Goal: Task Accomplishment & Management: Complete application form

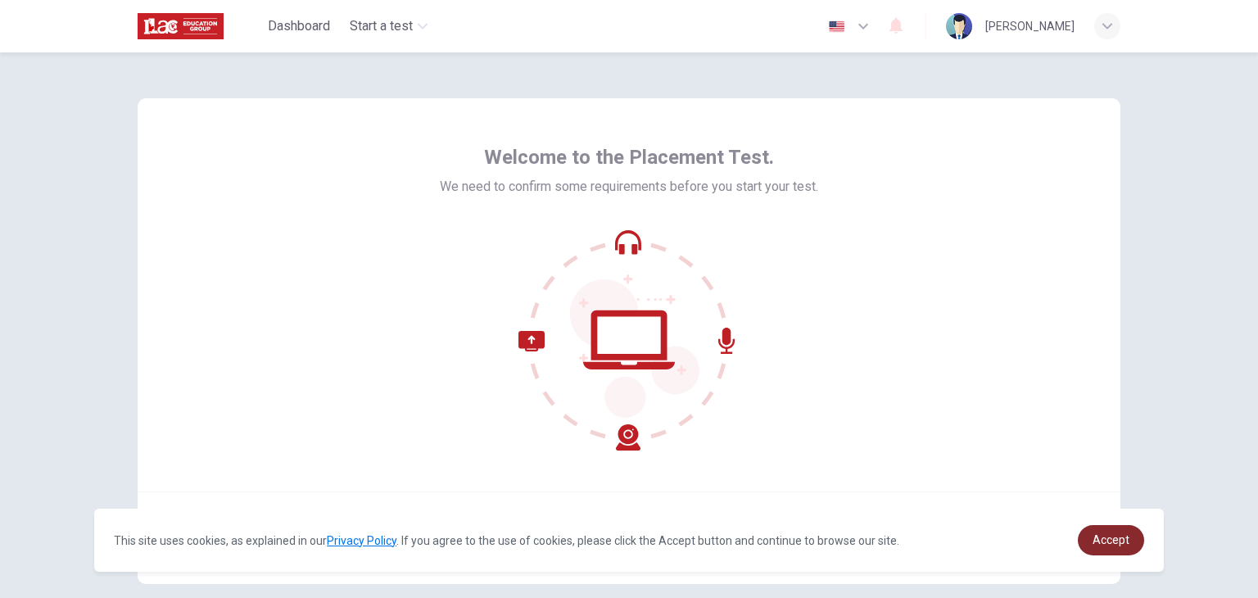
click at [1109, 541] on span "Accept" at bounding box center [1110, 539] width 37 height 13
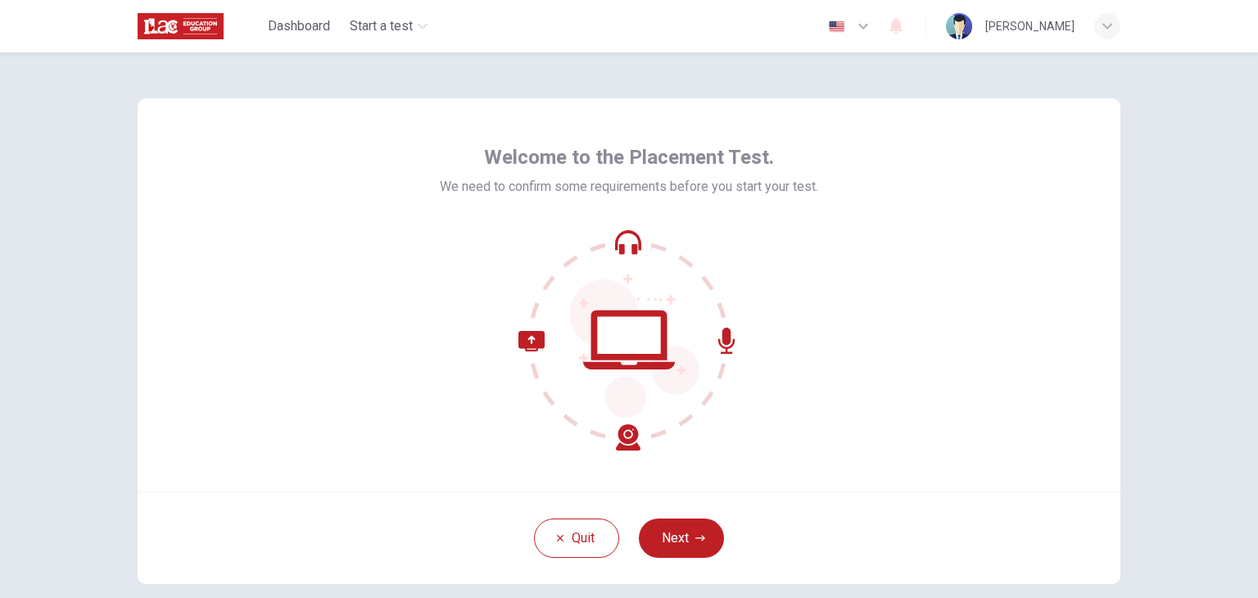
click at [628, 417] on icon at bounding box center [628, 339] width 221 height 221
click at [662, 538] on button "Next" at bounding box center [681, 537] width 85 height 39
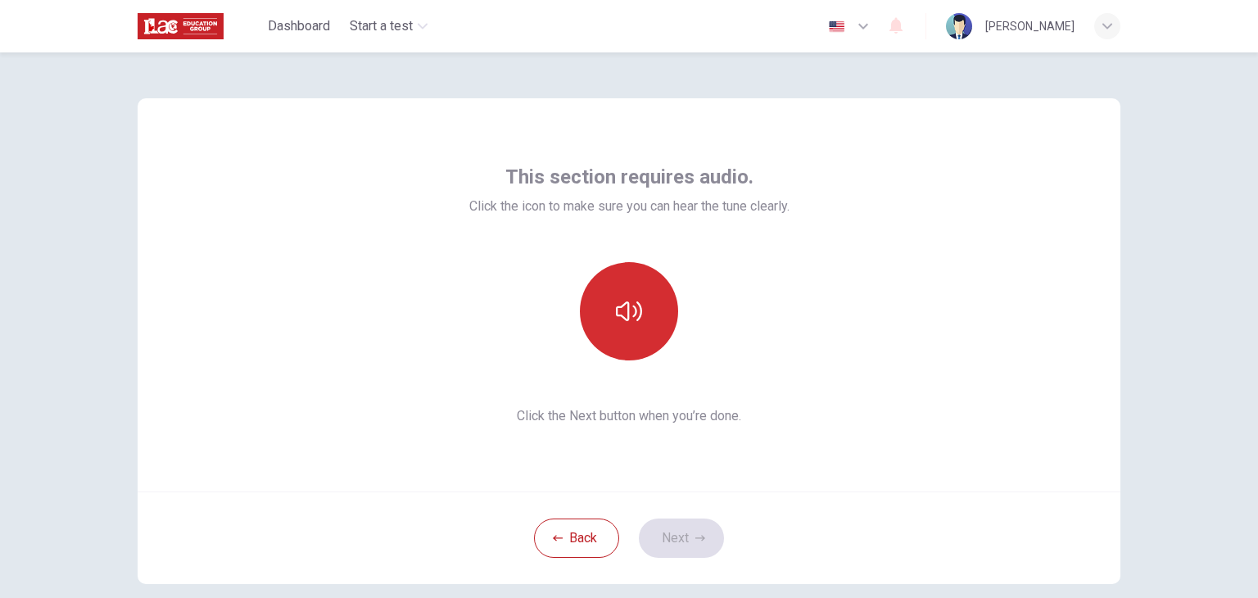
click at [616, 295] on button "button" at bounding box center [629, 311] width 98 height 98
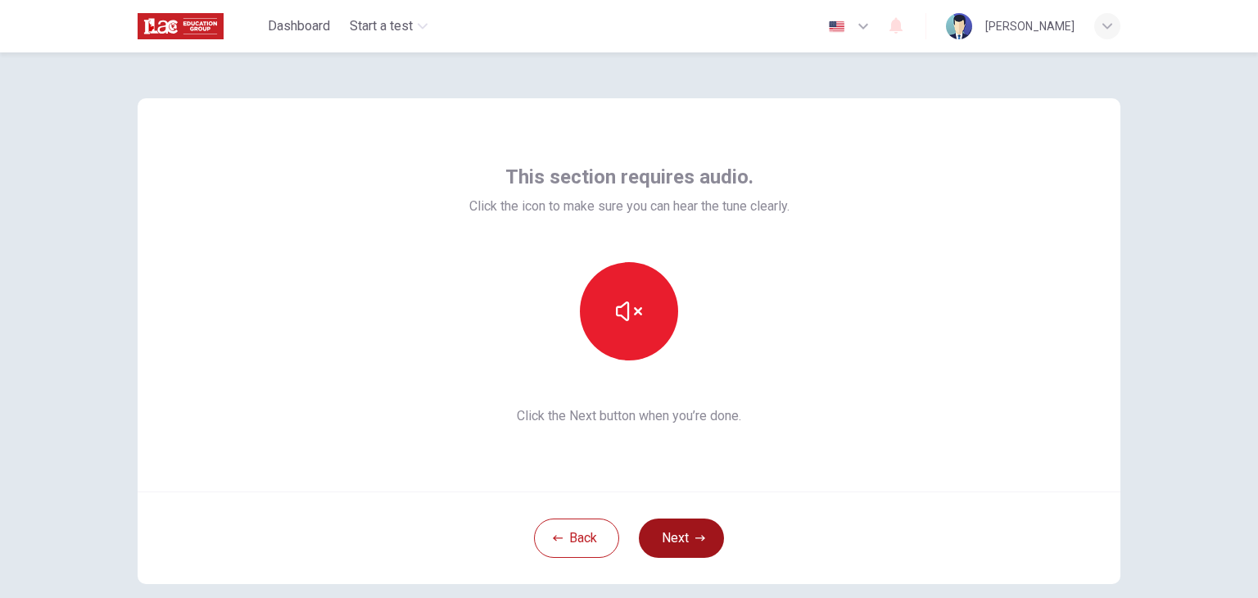
click at [684, 534] on button "Next" at bounding box center [681, 537] width 85 height 39
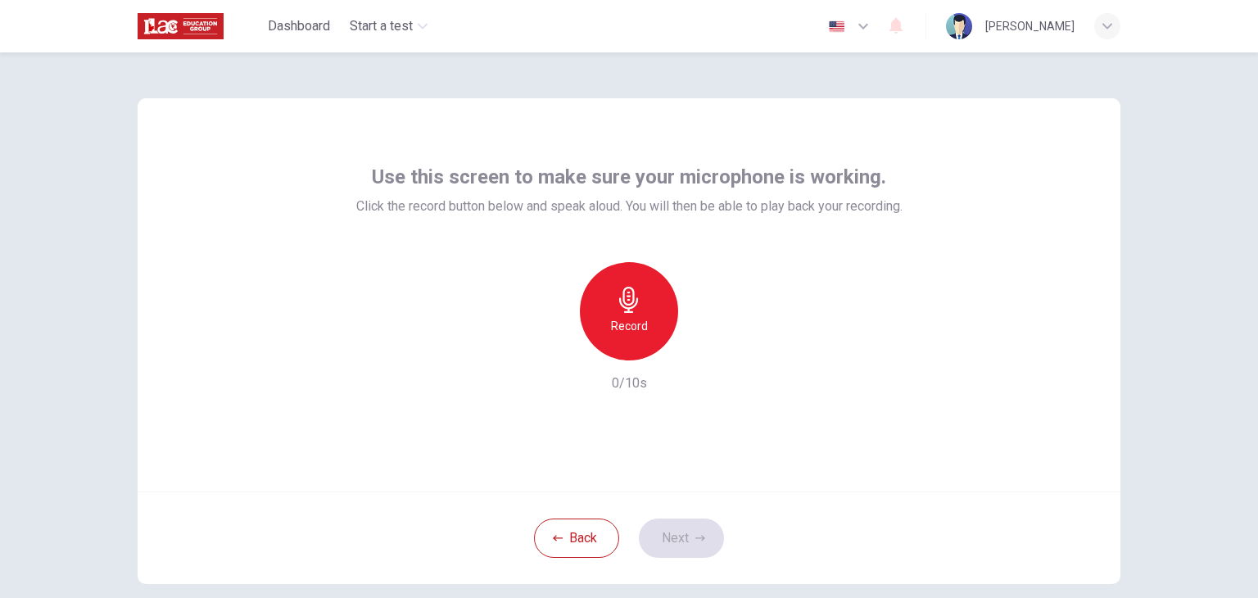
click at [630, 341] on div "Record" at bounding box center [629, 311] width 98 height 98
click at [689, 540] on button "Next" at bounding box center [681, 537] width 85 height 39
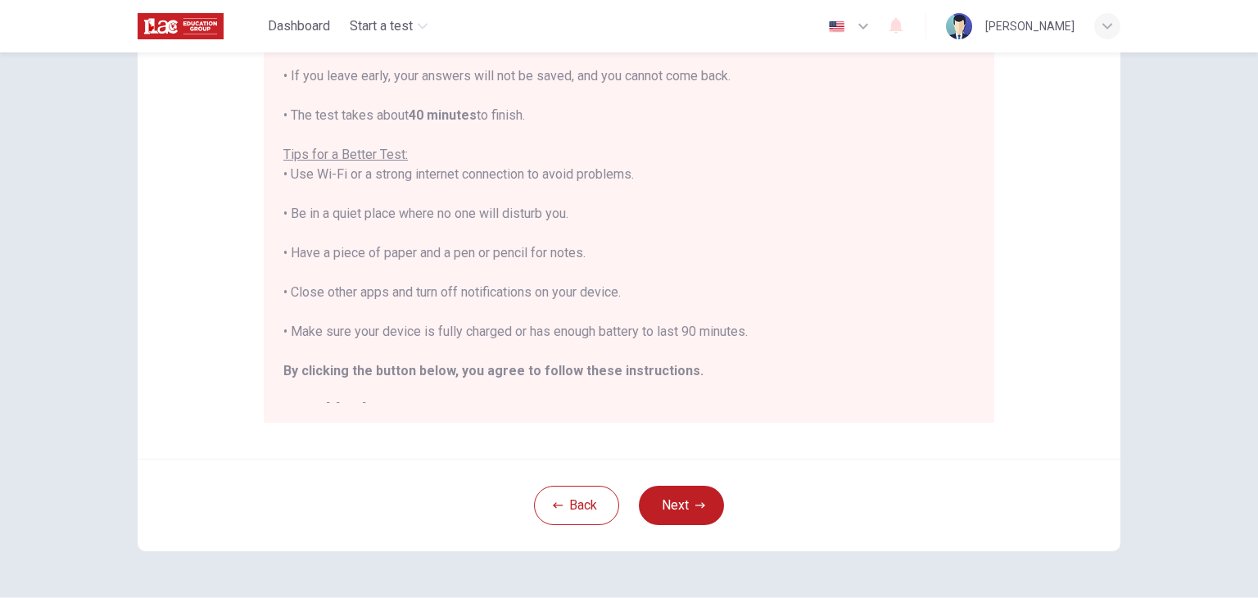
scroll to position [264, 0]
click at [666, 507] on button "Next" at bounding box center [681, 502] width 85 height 39
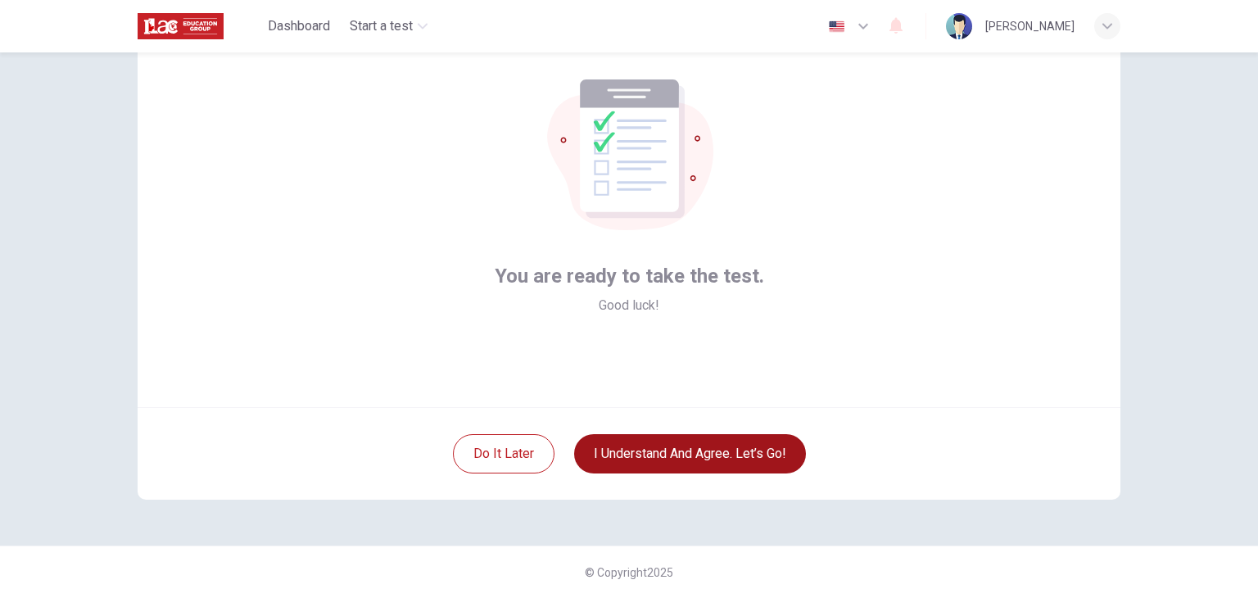
scroll to position [84, 0]
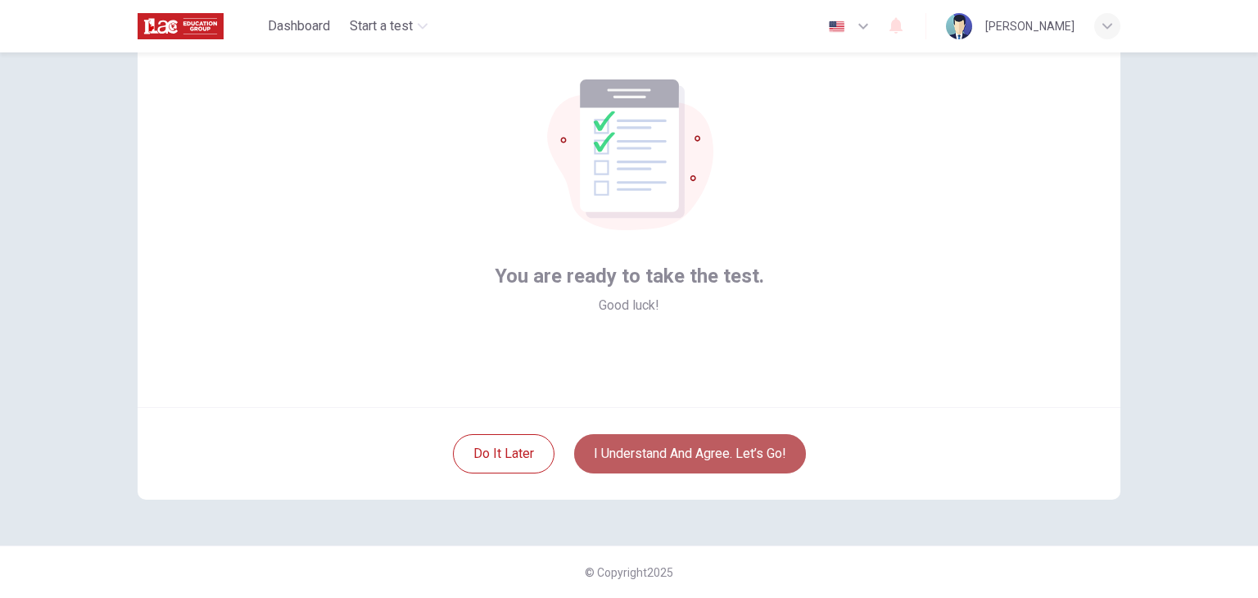
click at [680, 459] on button "I understand and agree. Let’s go!" at bounding box center [690, 453] width 232 height 39
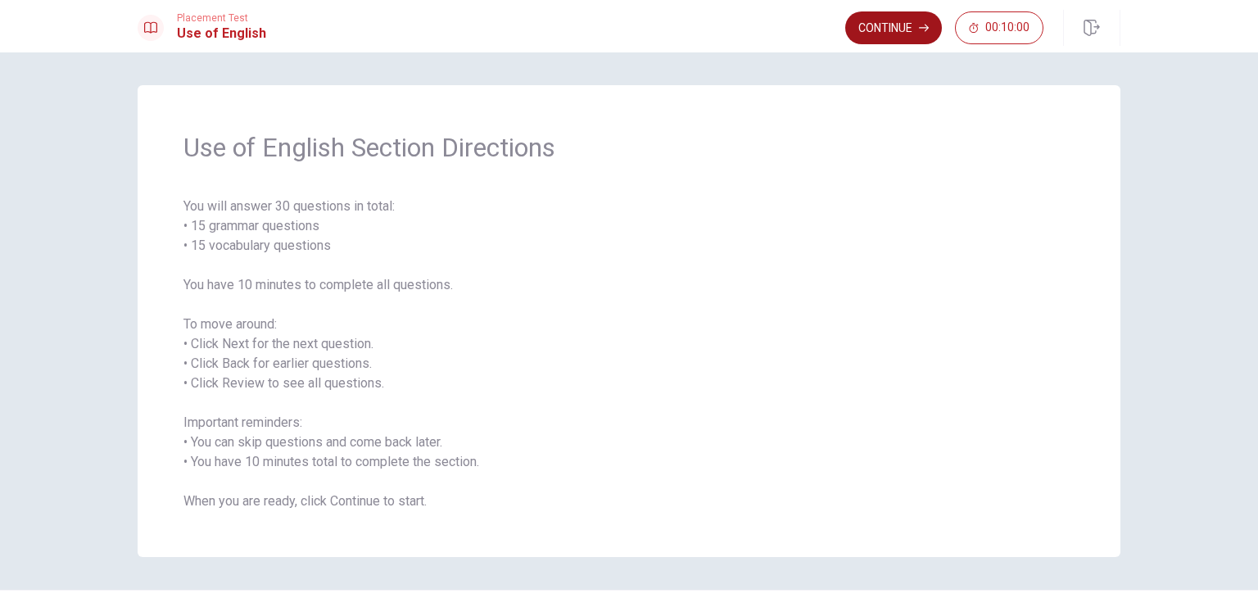
click at [888, 33] on button "Continue" at bounding box center [893, 27] width 97 height 33
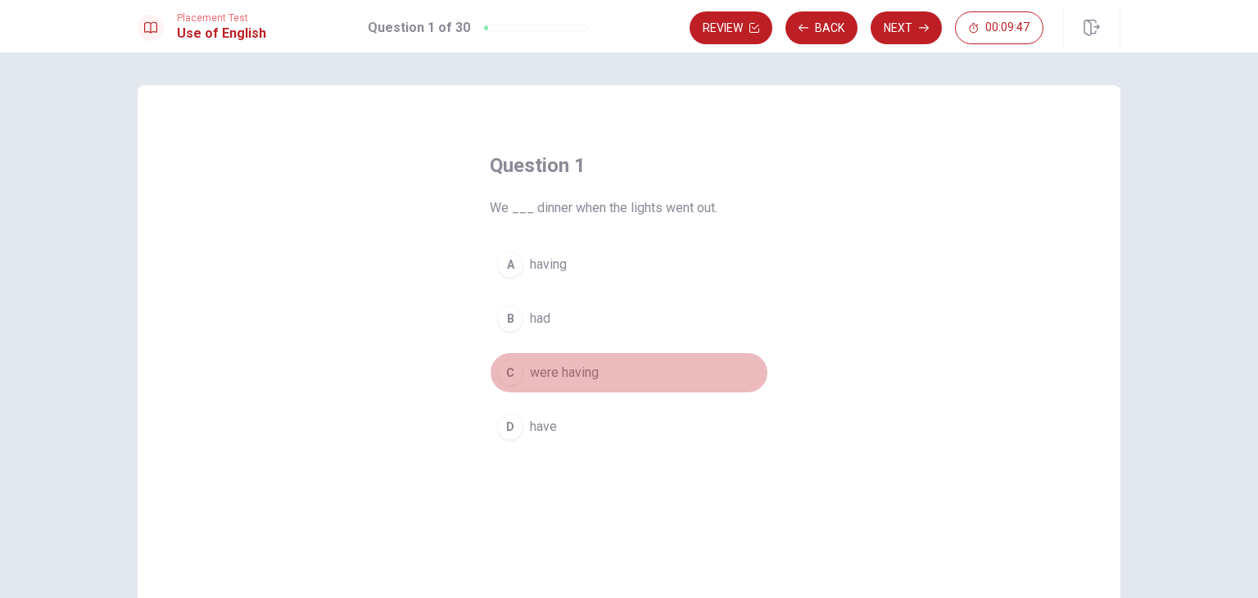
click at [510, 368] on div "C" at bounding box center [510, 372] width 26 height 26
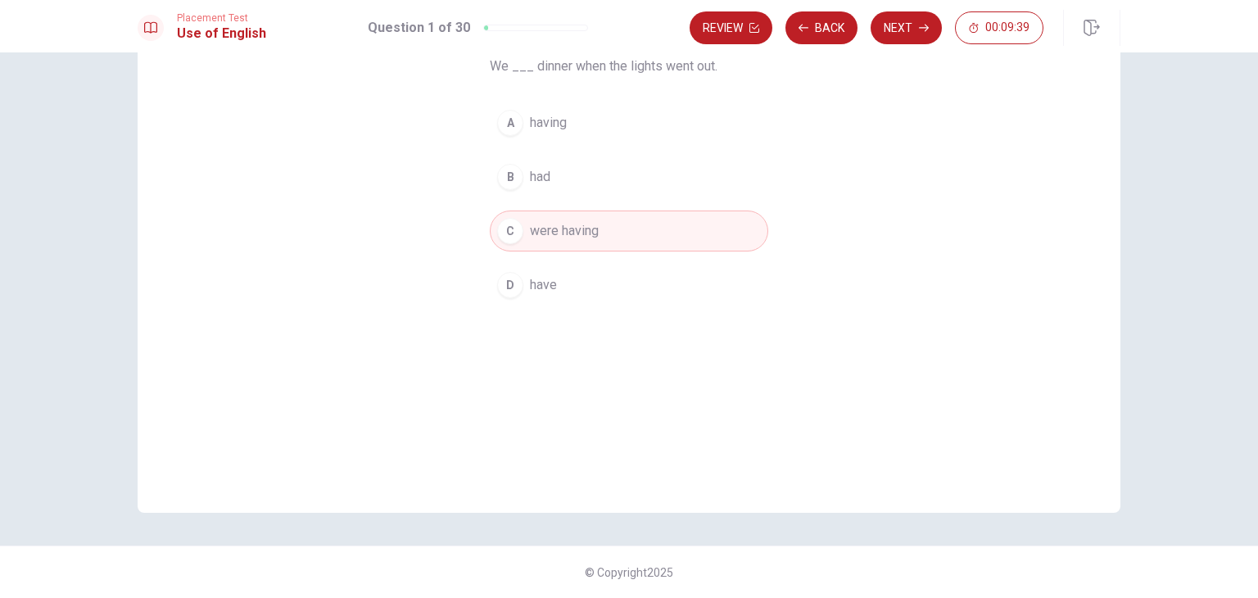
scroll to position [74, 0]
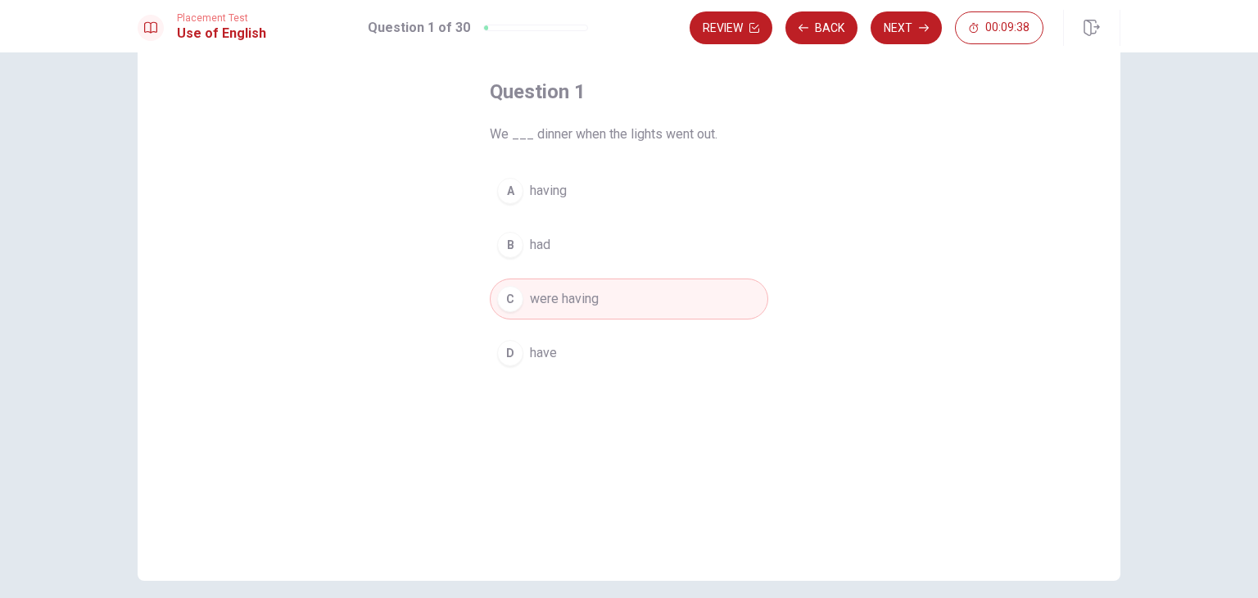
click at [504, 298] on div "C" at bounding box center [510, 299] width 26 height 26
click at [910, 30] on button "Next" at bounding box center [905, 27] width 71 height 33
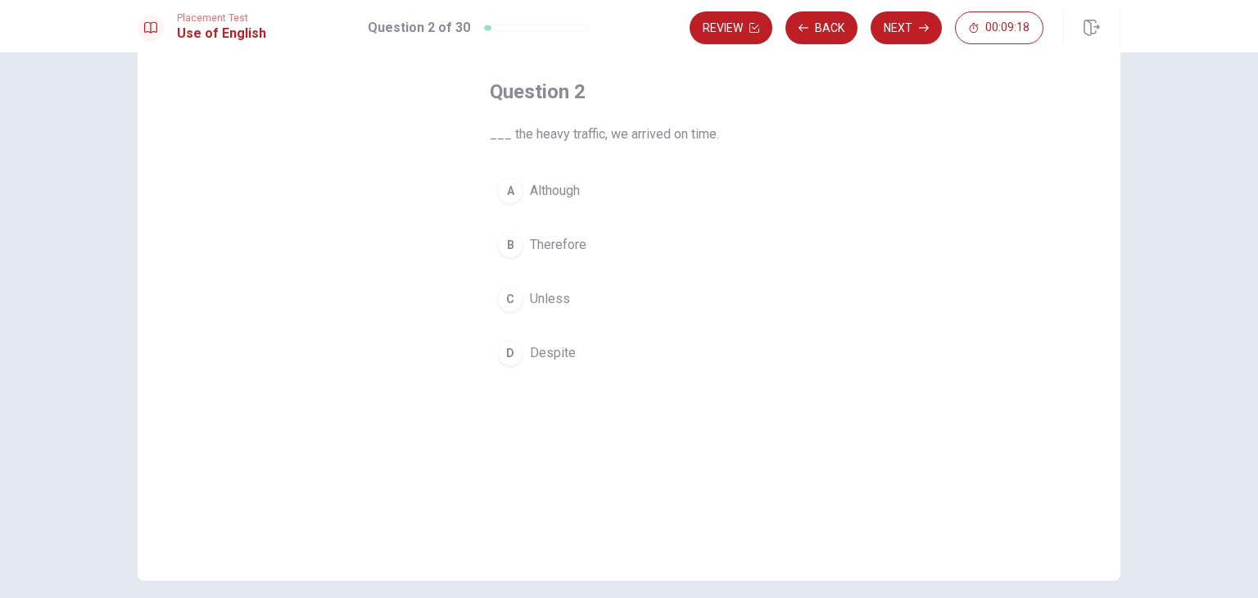
click at [511, 349] on div "D" at bounding box center [510, 353] width 26 height 26
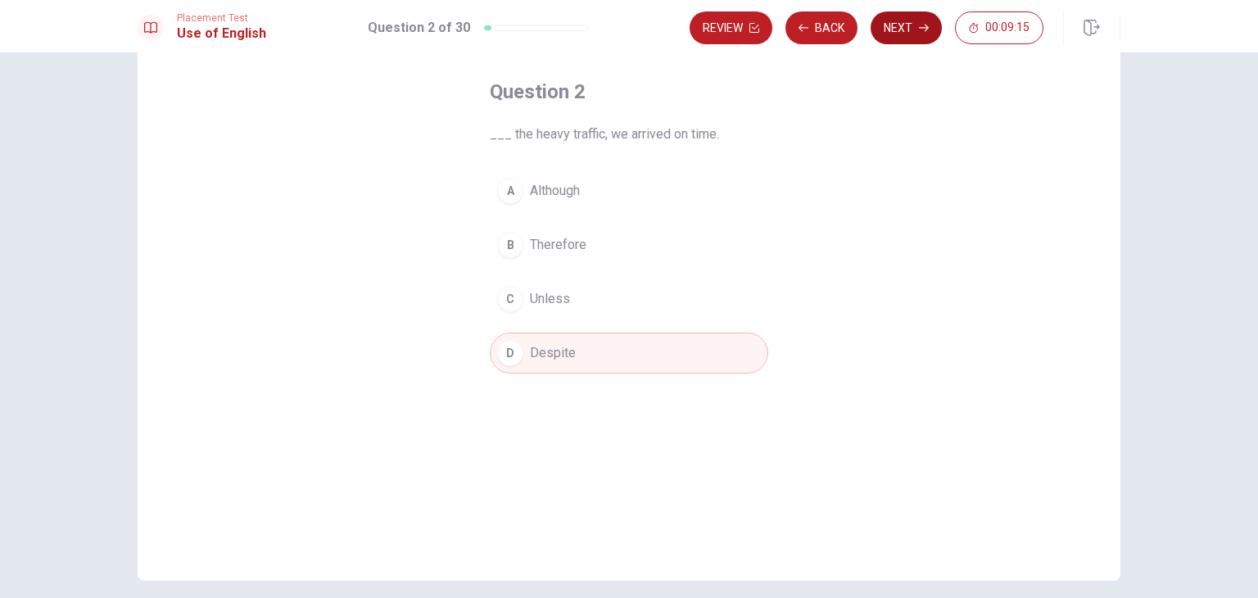
click at [904, 28] on button "Next" at bounding box center [905, 27] width 71 height 33
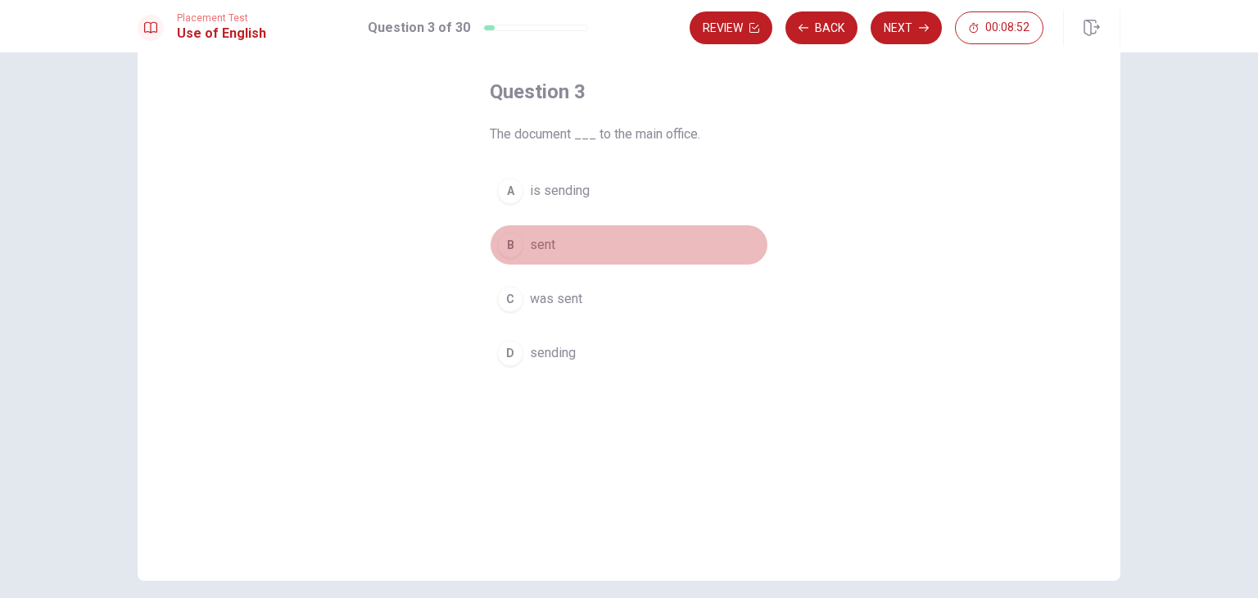
click at [540, 239] on span "sent" at bounding box center [542, 245] width 25 height 20
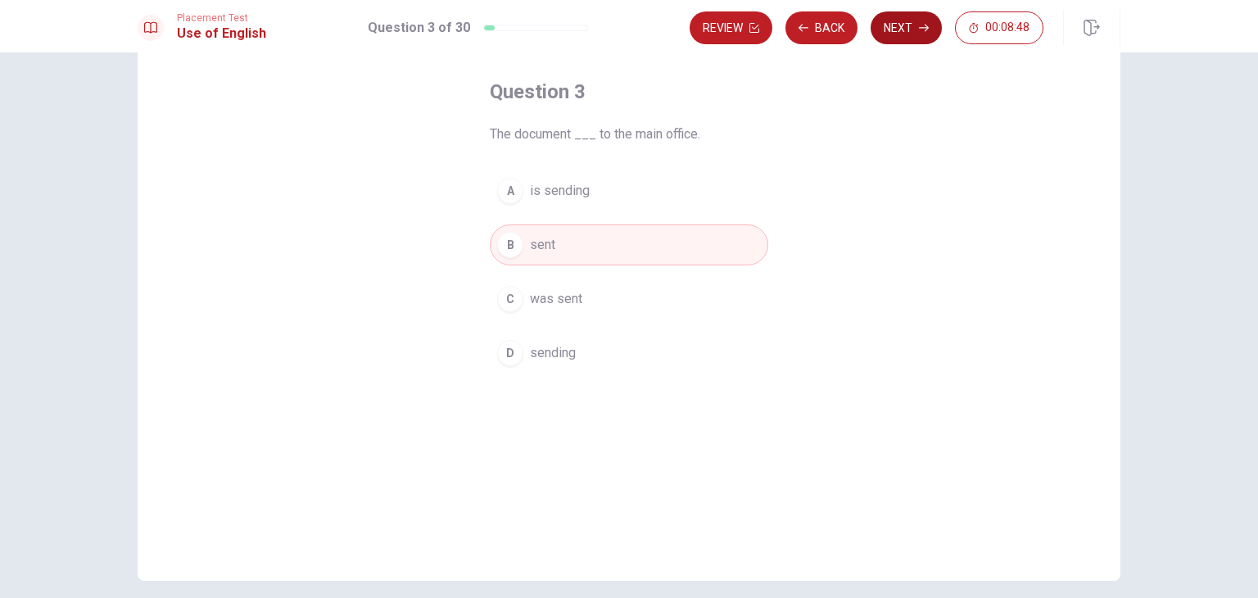
click at [898, 25] on button "Next" at bounding box center [905, 27] width 71 height 33
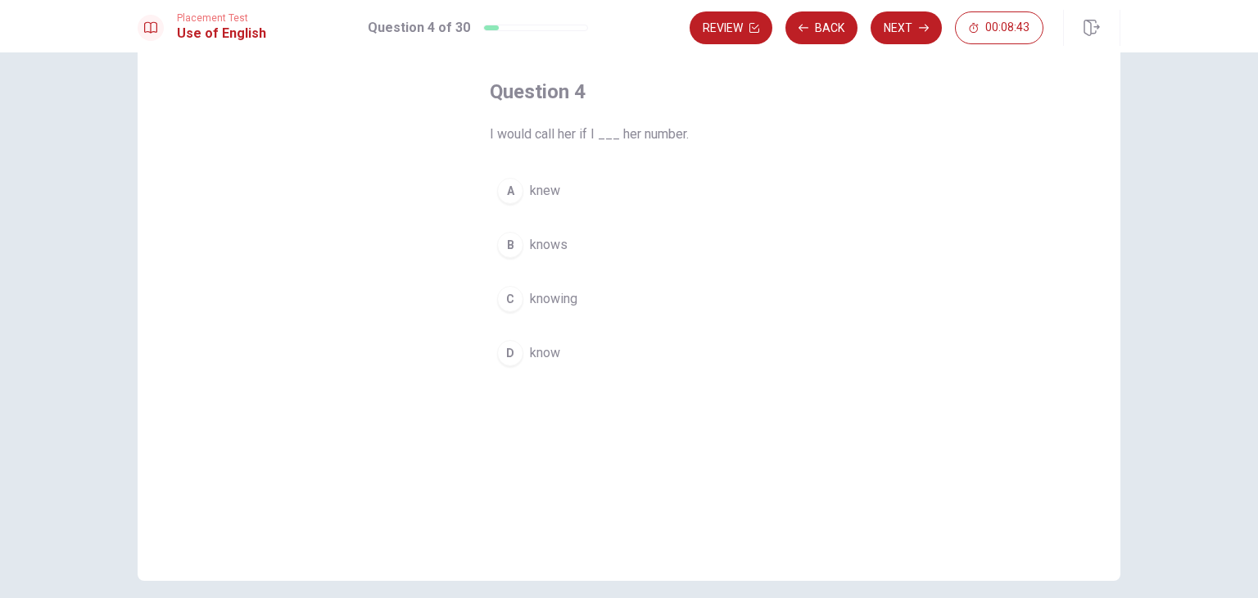
click at [544, 355] on span "know" at bounding box center [545, 353] width 30 height 20
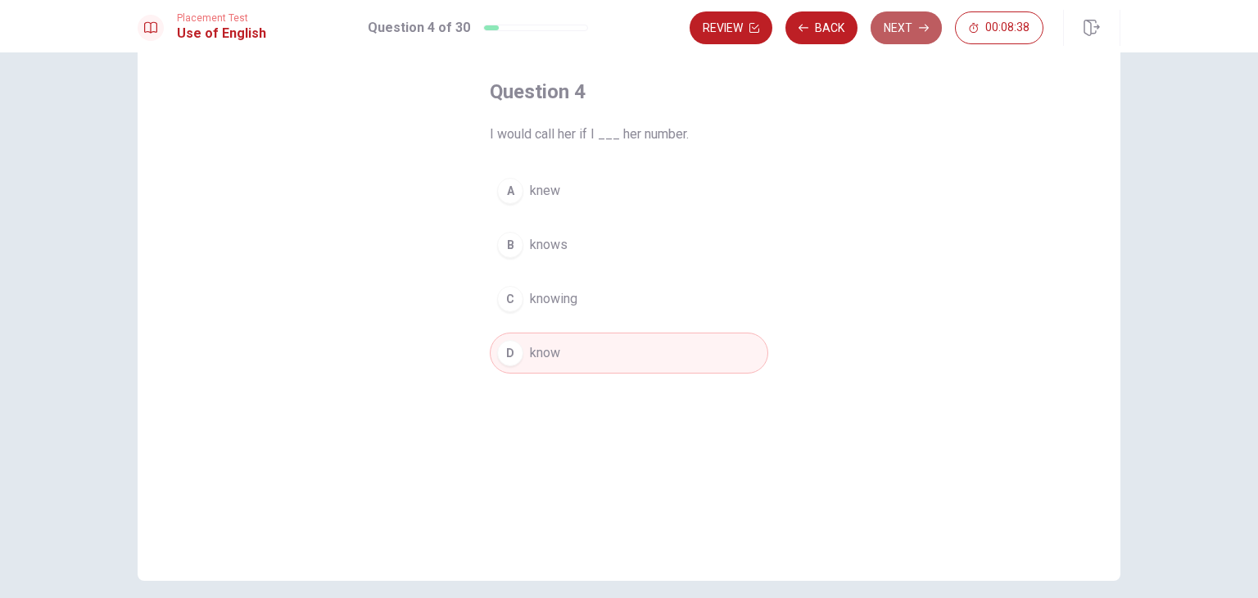
click at [909, 27] on button "Next" at bounding box center [905, 27] width 71 height 33
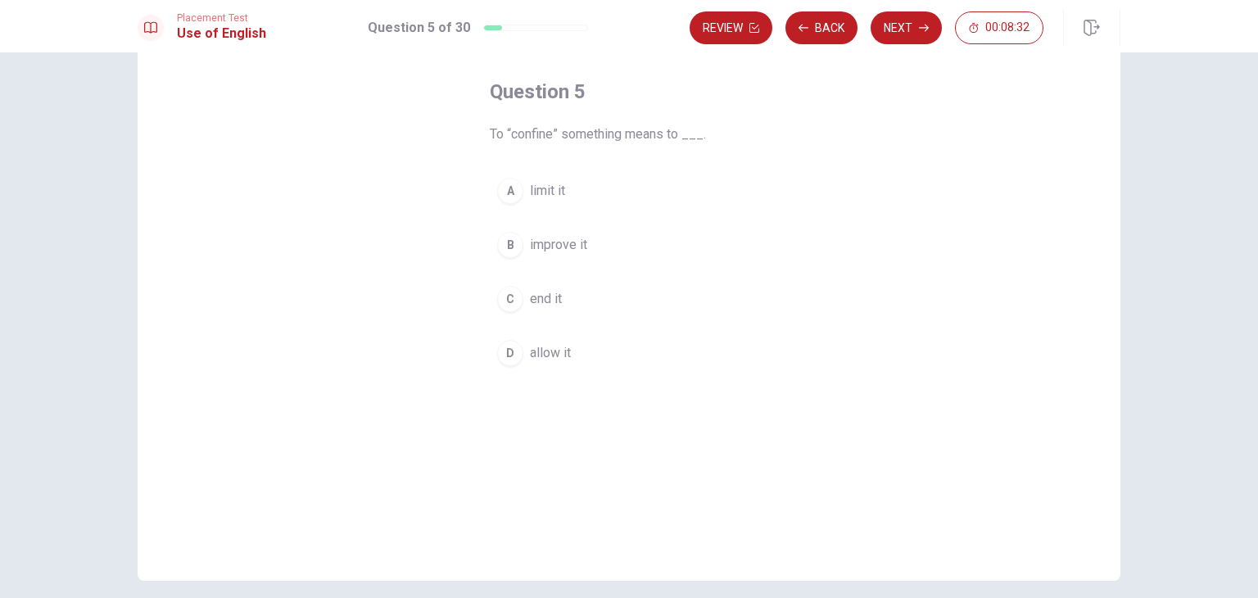
click at [550, 240] on span "improve it" at bounding box center [558, 245] width 57 height 20
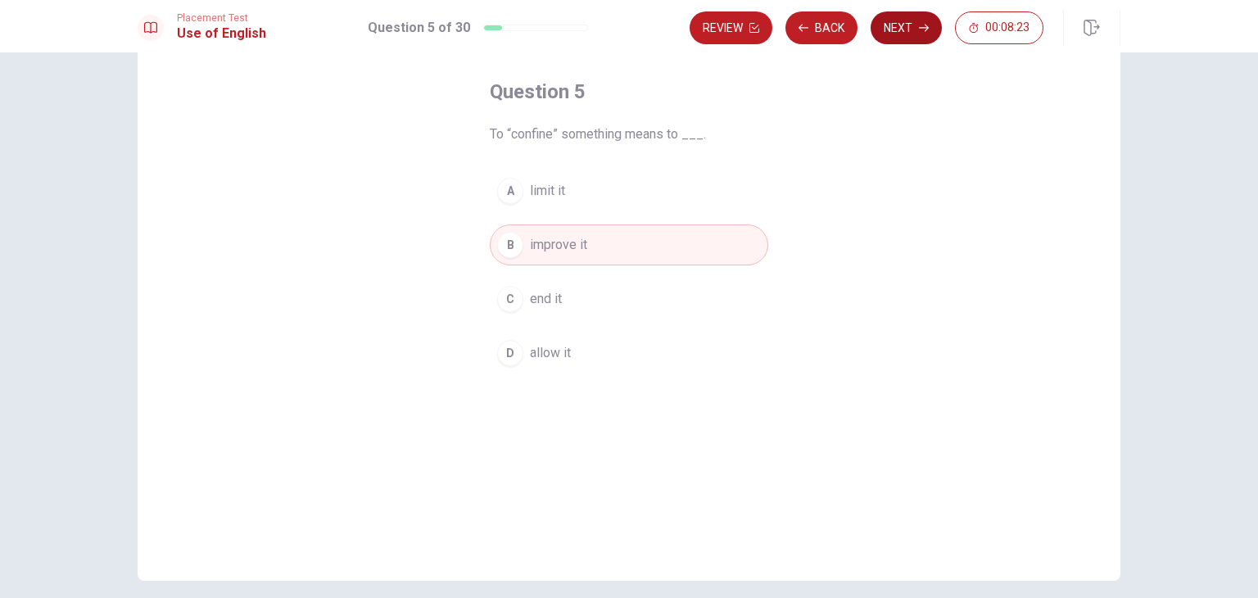
click at [913, 29] on button "Next" at bounding box center [905, 27] width 71 height 33
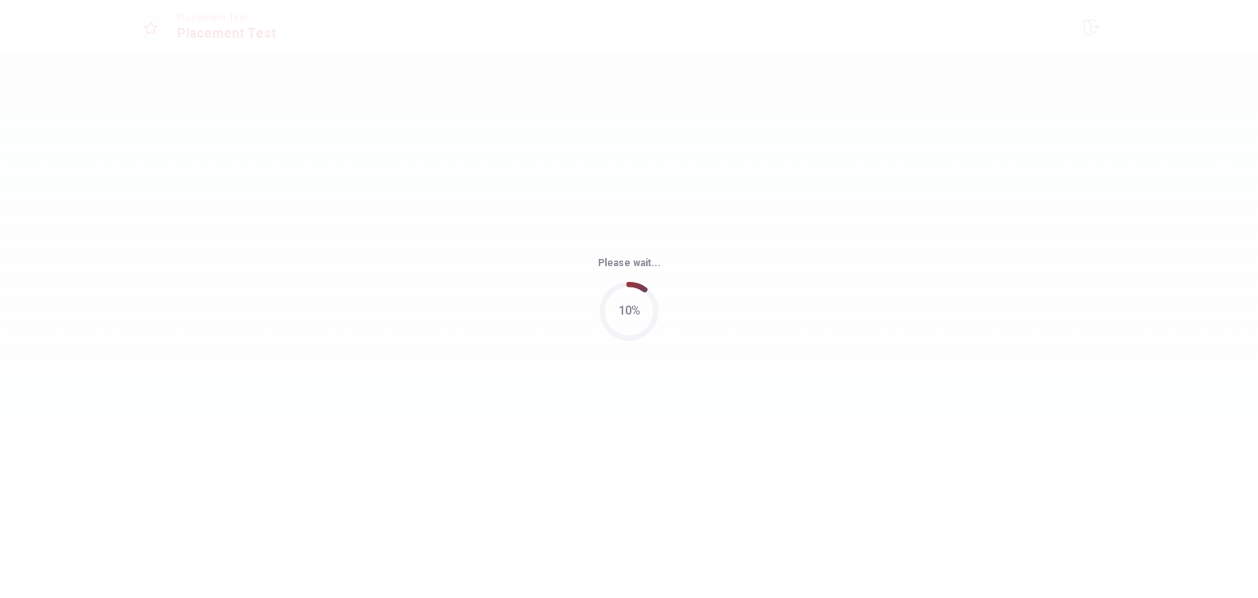
scroll to position [0, 0]
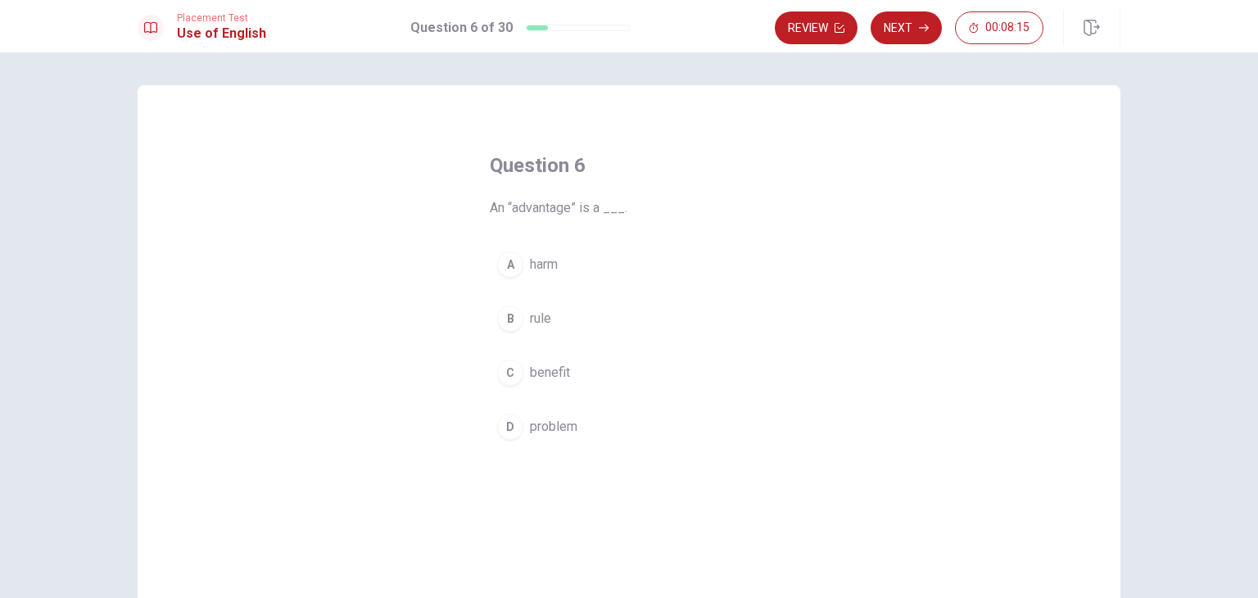
click at [547, 367] on span "benefit" at bounding box center [550, 373] width 40 height 20
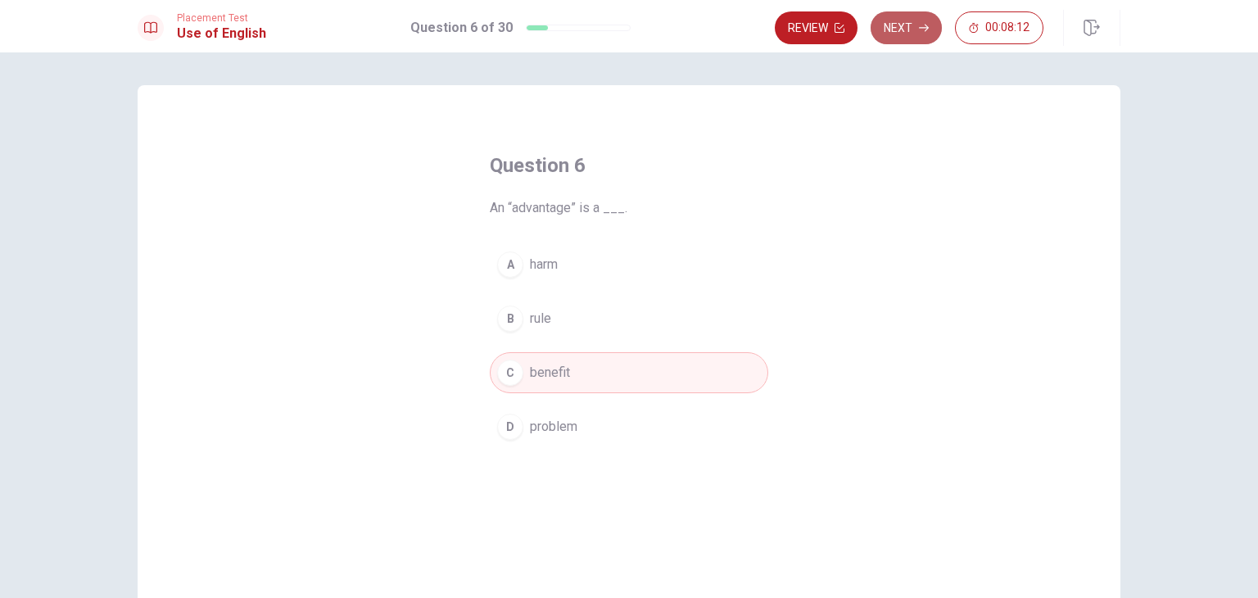
click at [907, 29] on button "Next" at bounding box center [905, 27] width 71 height 33
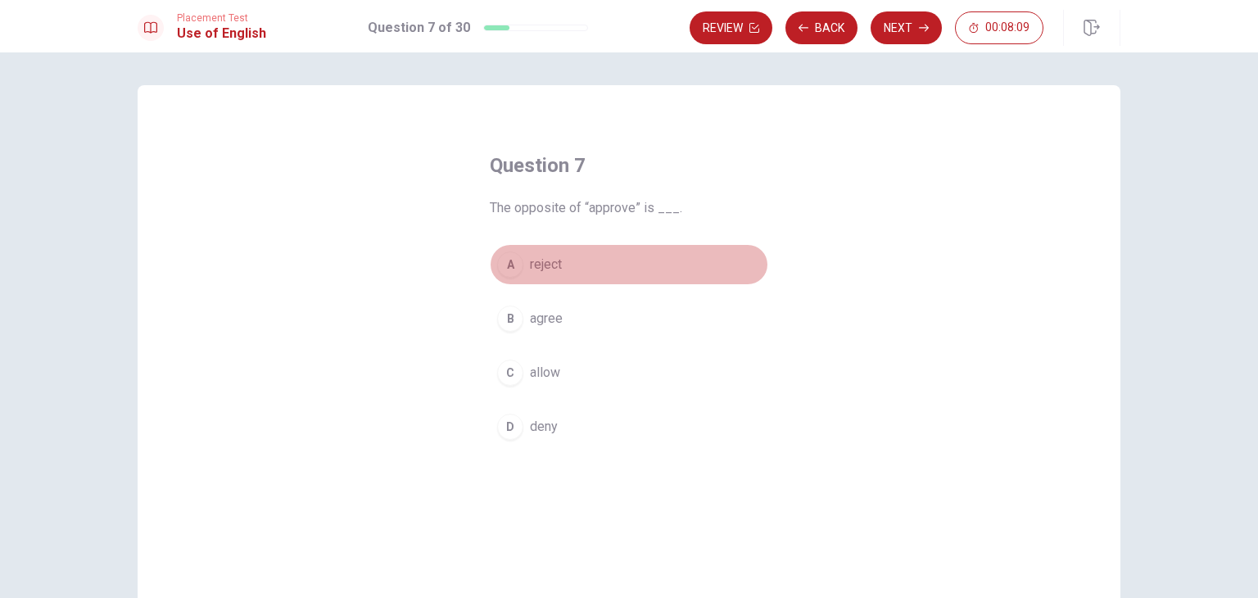
click at [523, 262] on button "A reject" at bounding box center [629, 264] width 278 height 41
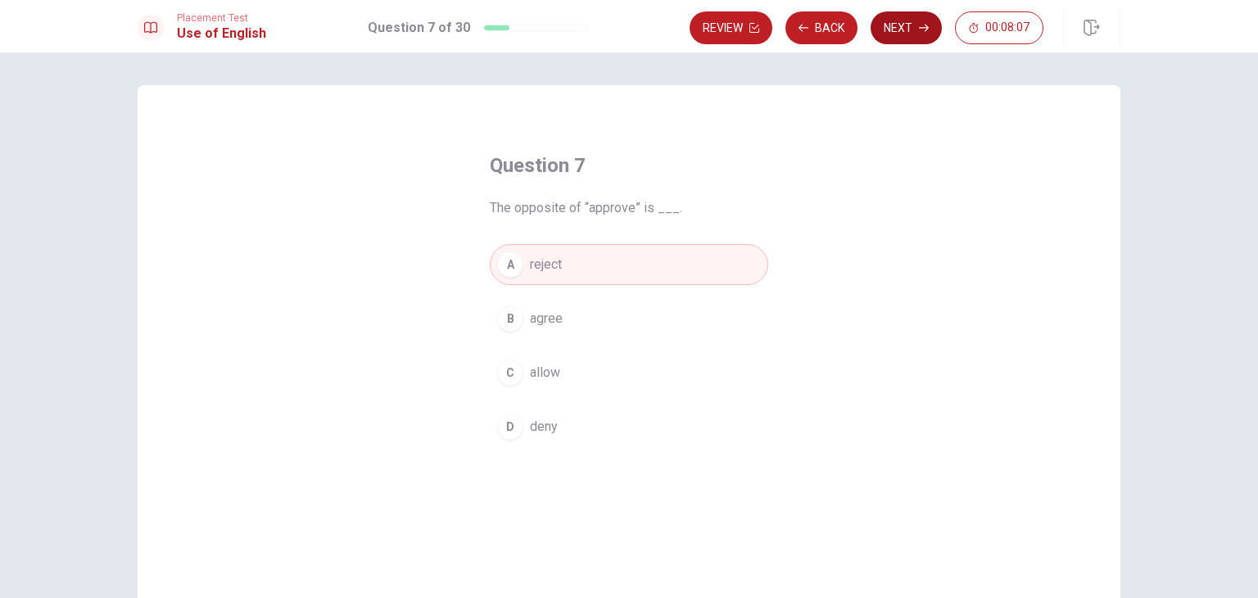
click at [914, 27] on button "Next" at bounding box center [905, 27] width 71 height 33
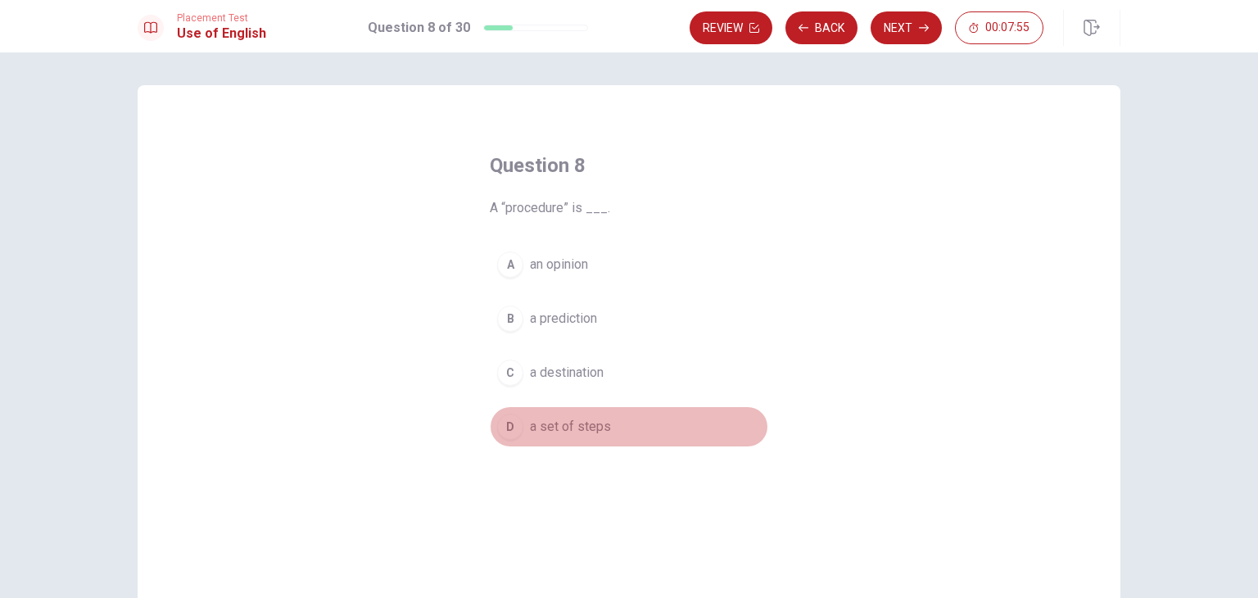
click at [580, 424] on span "a set of steps" at bounding box center [570, 427] width 81 height 20
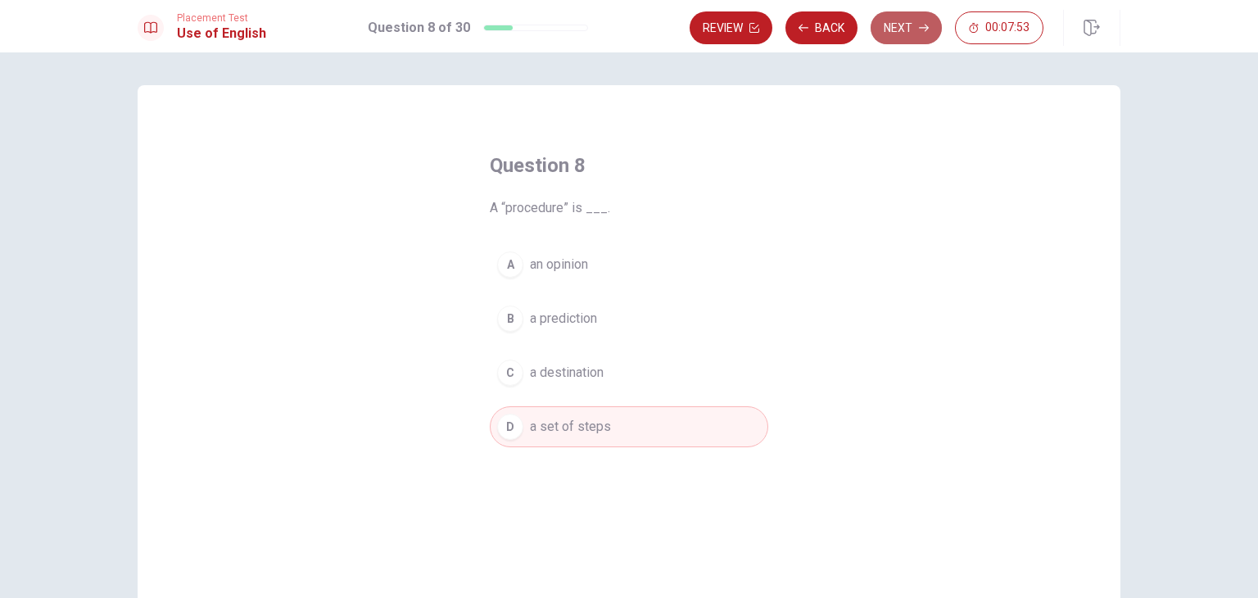
click at [908, 25] on button "Next" at bounding box center [905, 27] width 71 height 33
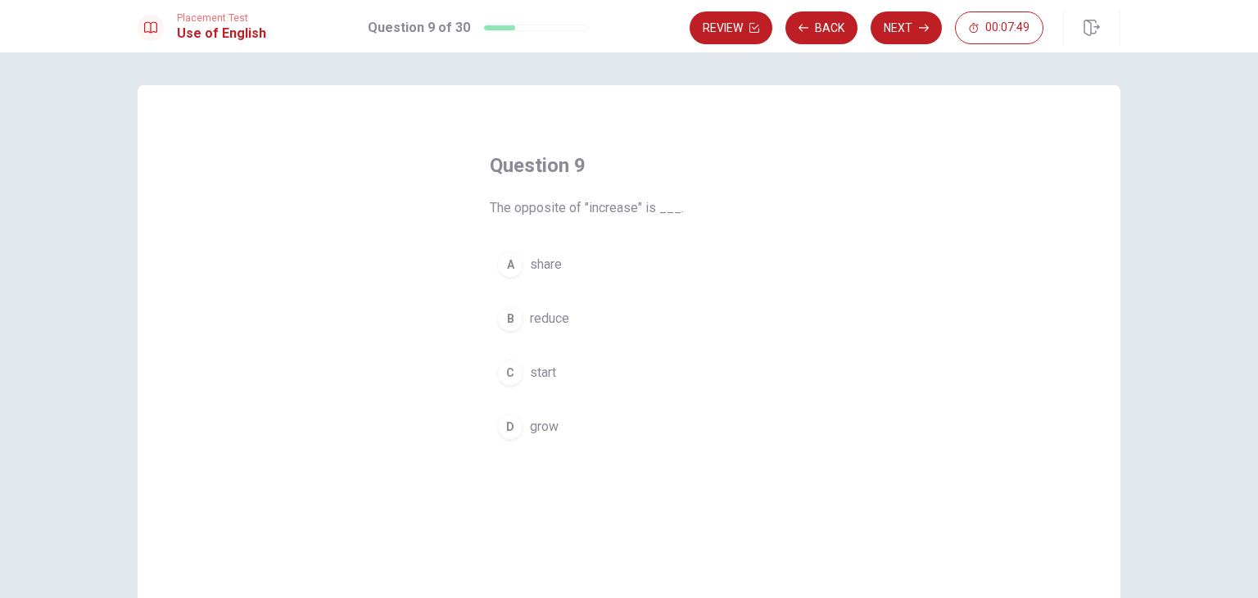
click at [532, 322] on span "reduce" at bounding box center [549, 319] width 39 height 20
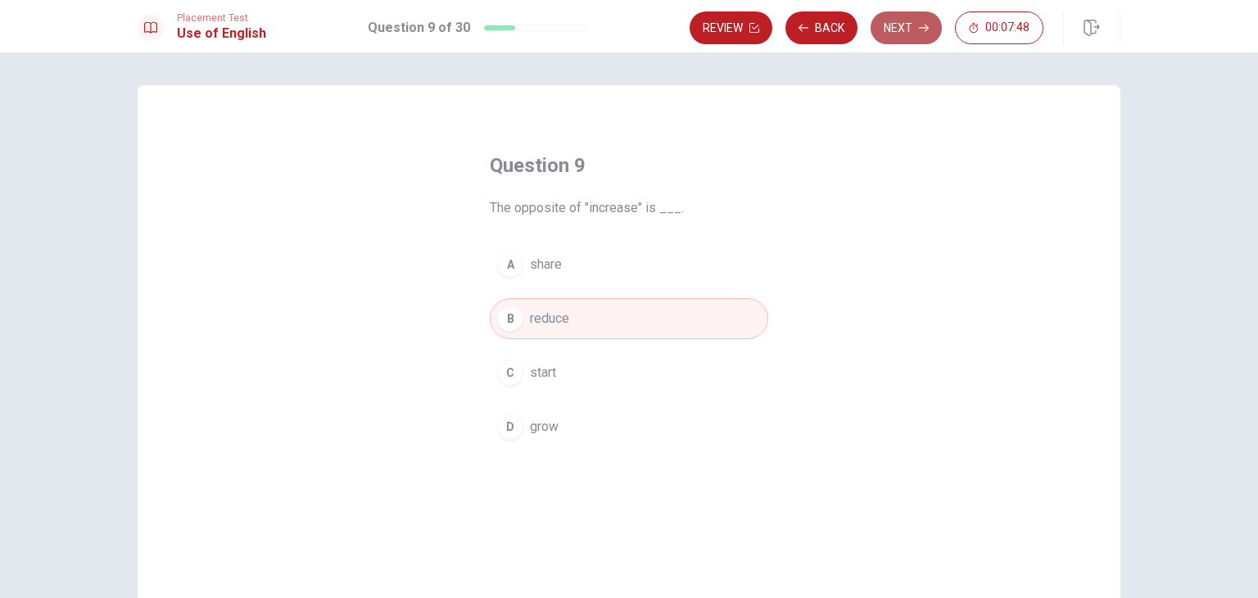
click at [911, 20] on button "Next" at bounding box center [905, 27] width 71 height 33
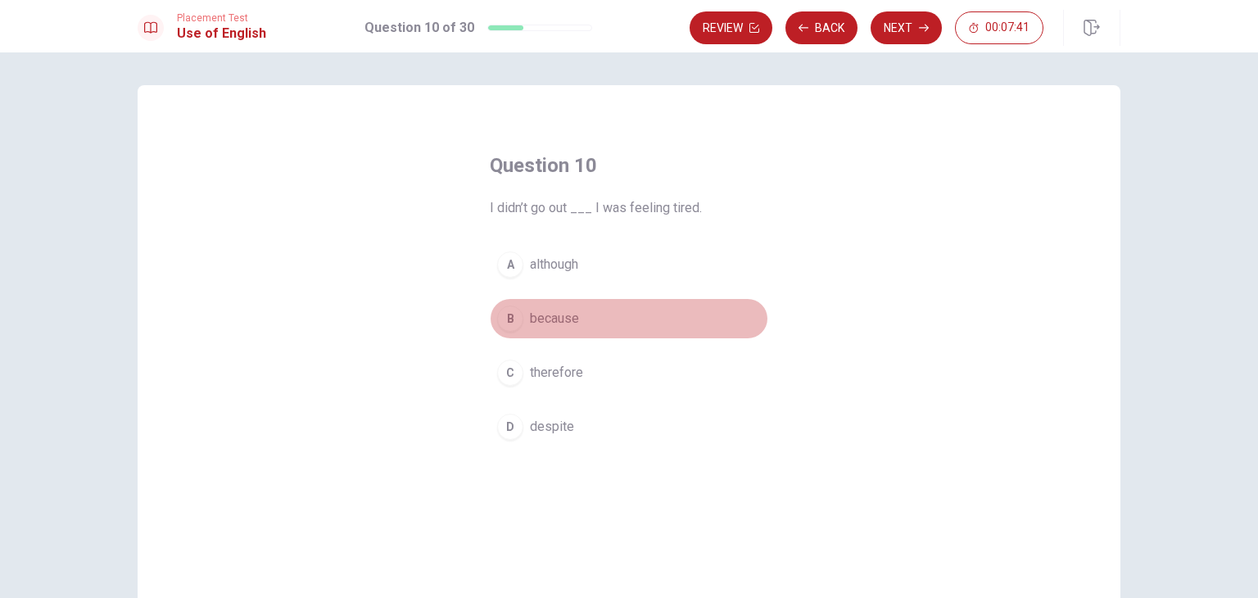
click at [561, 322] on span "because" at bounding box center [554, 319] width 49 height 20
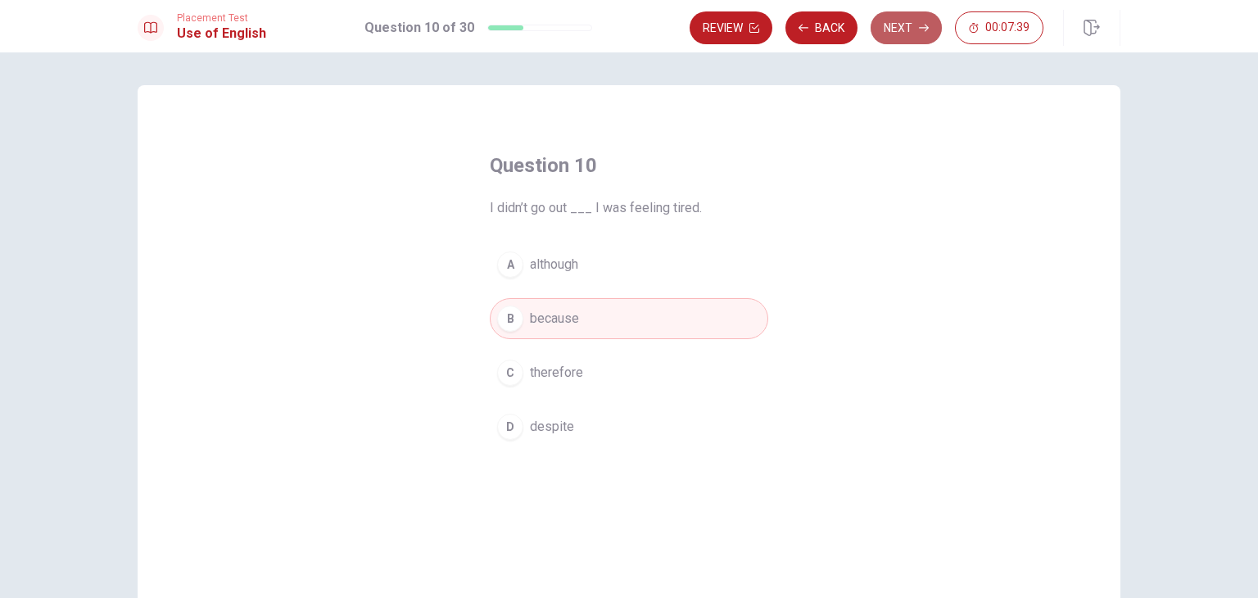
click at [911, 34] on button "Next" at bounding box center [905, 27] width 71 height 33
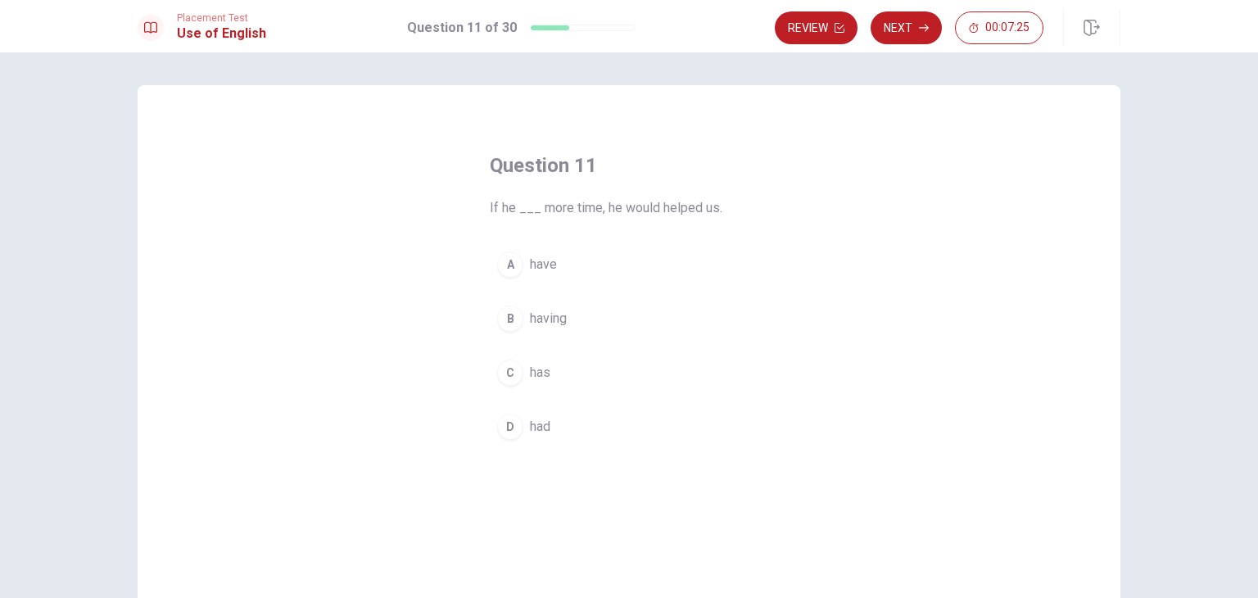
click at [531, 363] on span "has" at bounding box center [540, 373] width 20 height 20
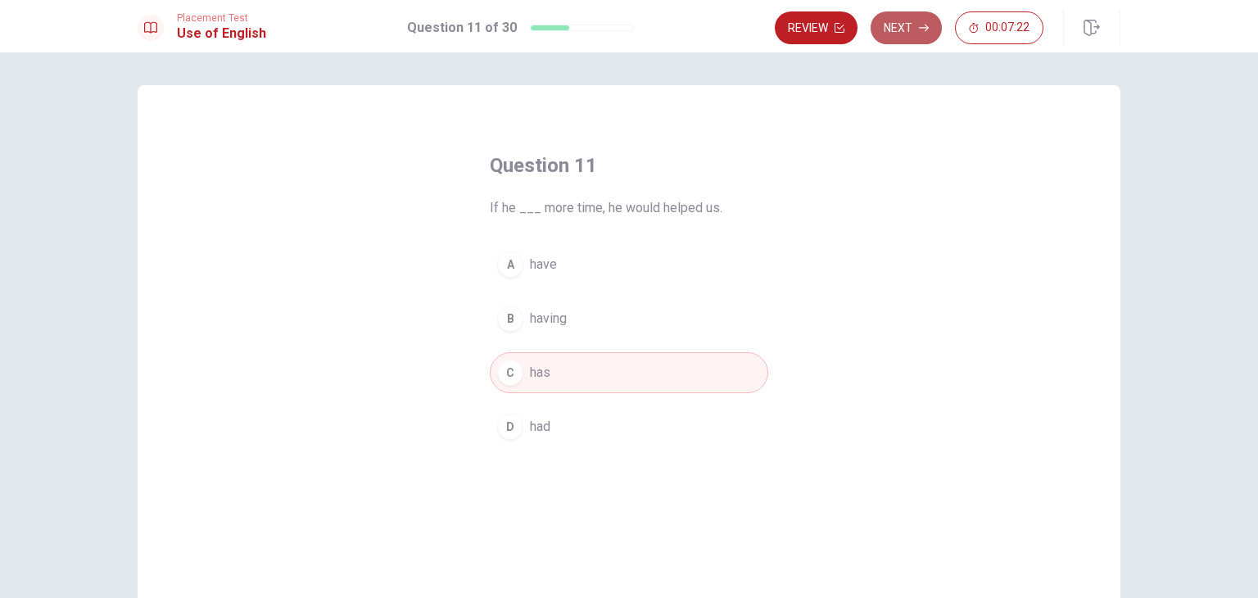
click at [911, 30] on button "Next" at bounding box center [905, 27] width 71 height 33
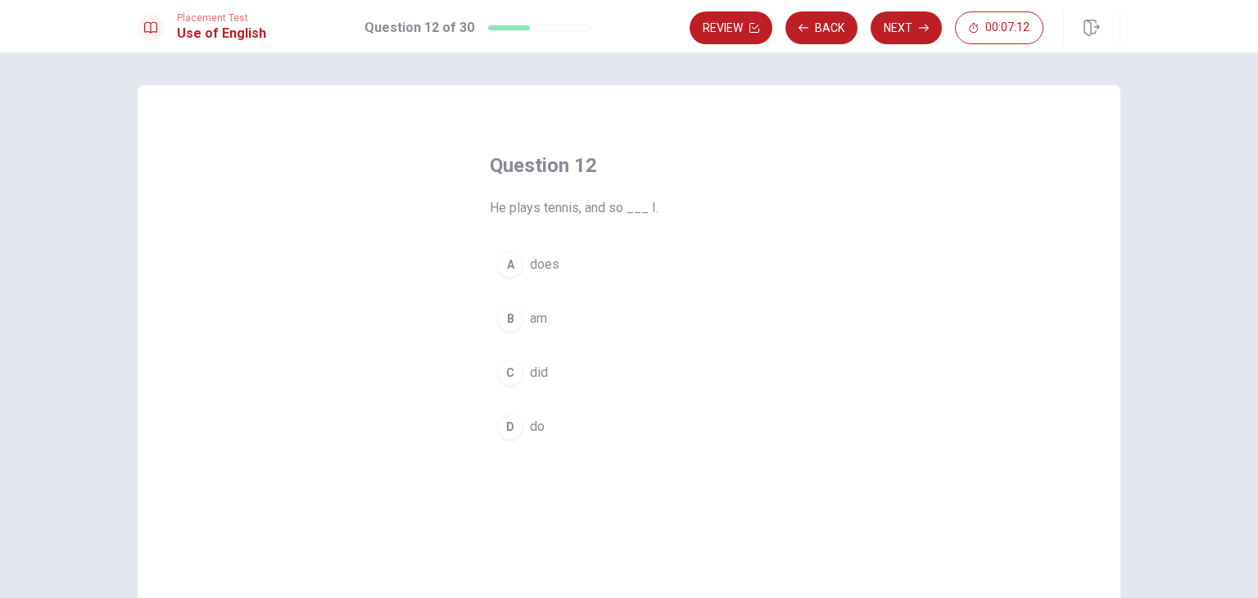
click at [540, 421] on span "do" at bounding box center [537, 427] width 15 height 20
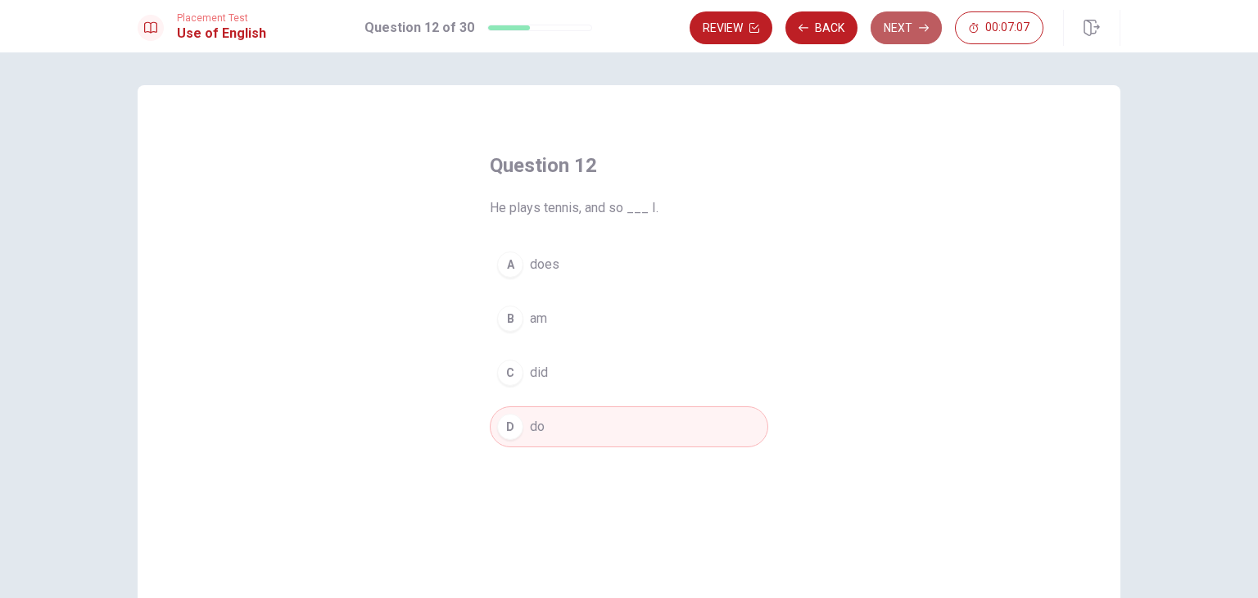
click at [891, 35] on button "Next" at bounding box center [905, 27] width 71 height 33
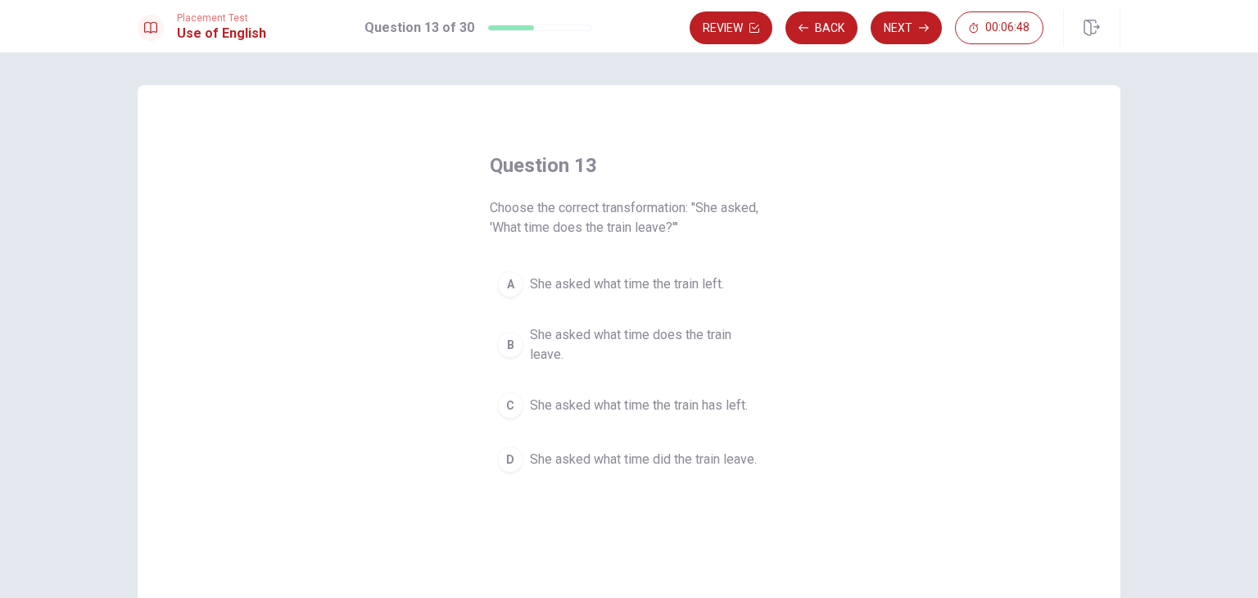
click at [678, 337] on span "She asked what time does the train leave." at bounding box center [645, 344] width 231 height 39
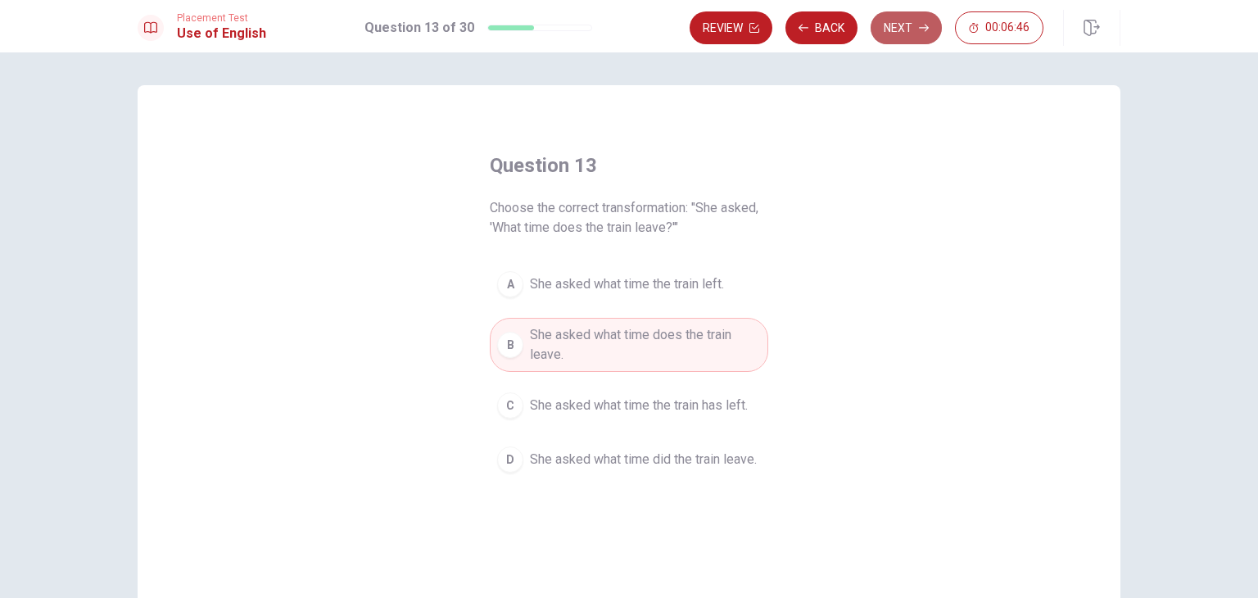
click at [915, 35] on button "Next" at bounding box center [905, 27] width 71 height 33
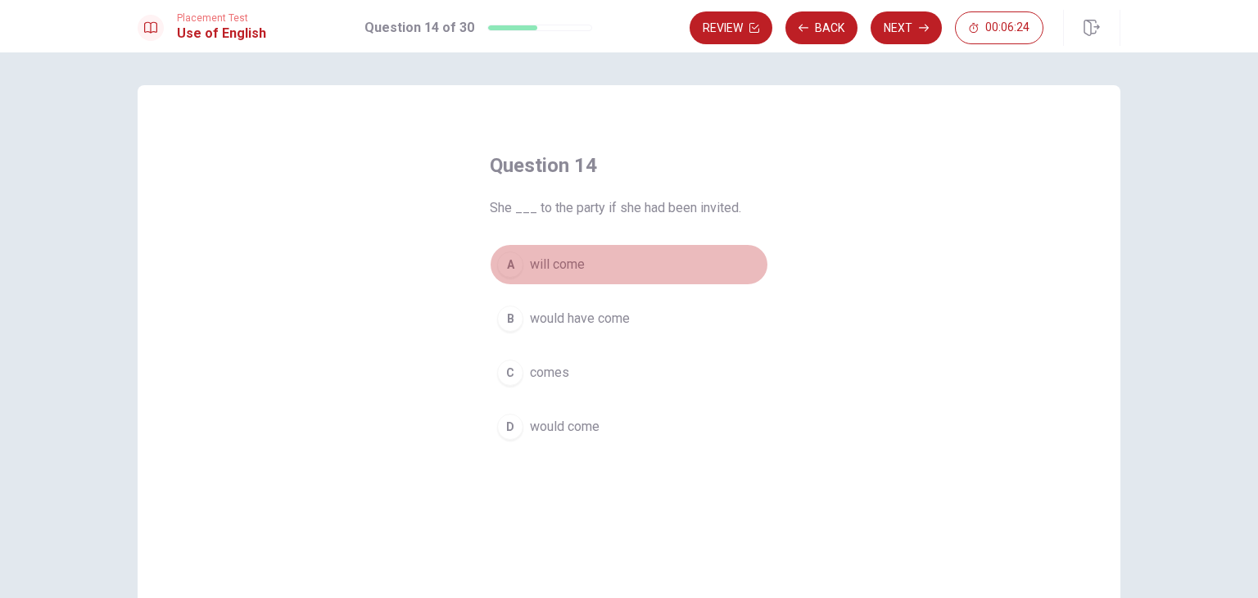
click at [546, 269] on span "will come" at bounding box center [557, 265] width 55 height 20
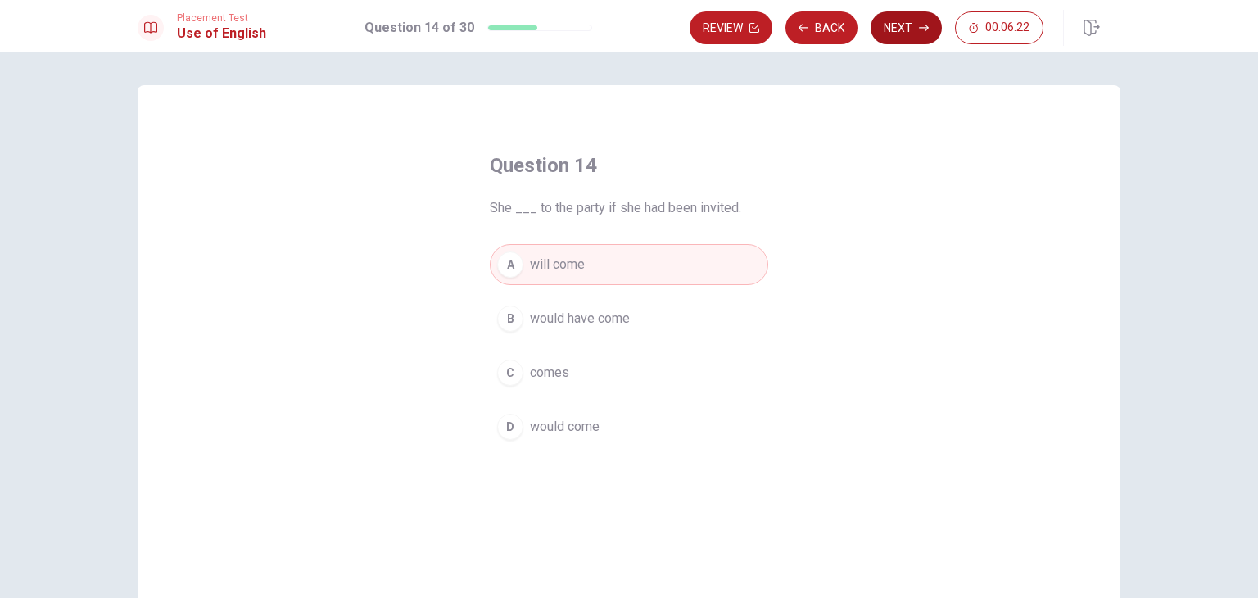
click at [906, 30] on button "Next" at bounding box center [905, 27] width 71 height 33
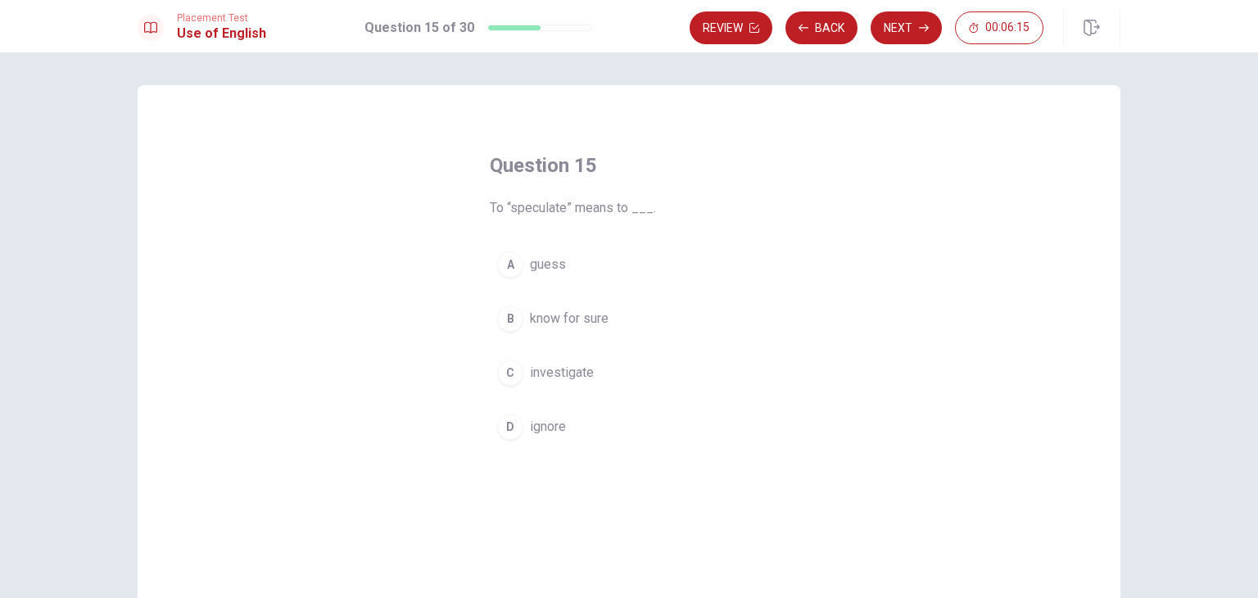
click at [603, 263] on button "A guess" at bounding box center [629, 264] width 278 height 41
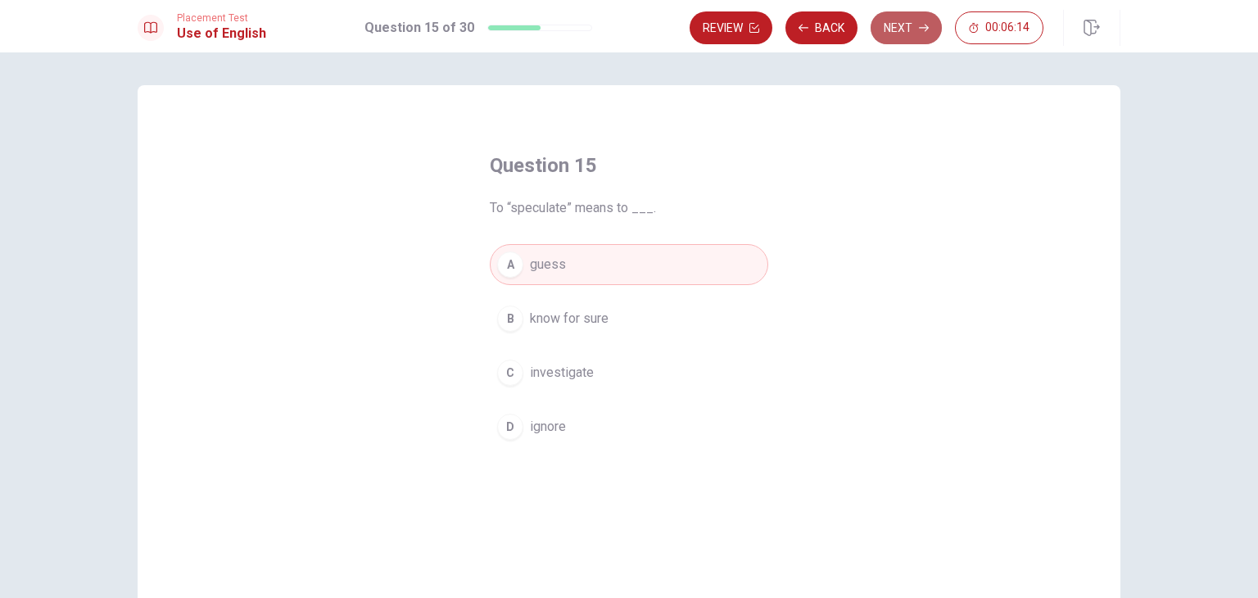
click at [907, 24] on button "Next" at bounding box center [905, 27] width 71 height 33
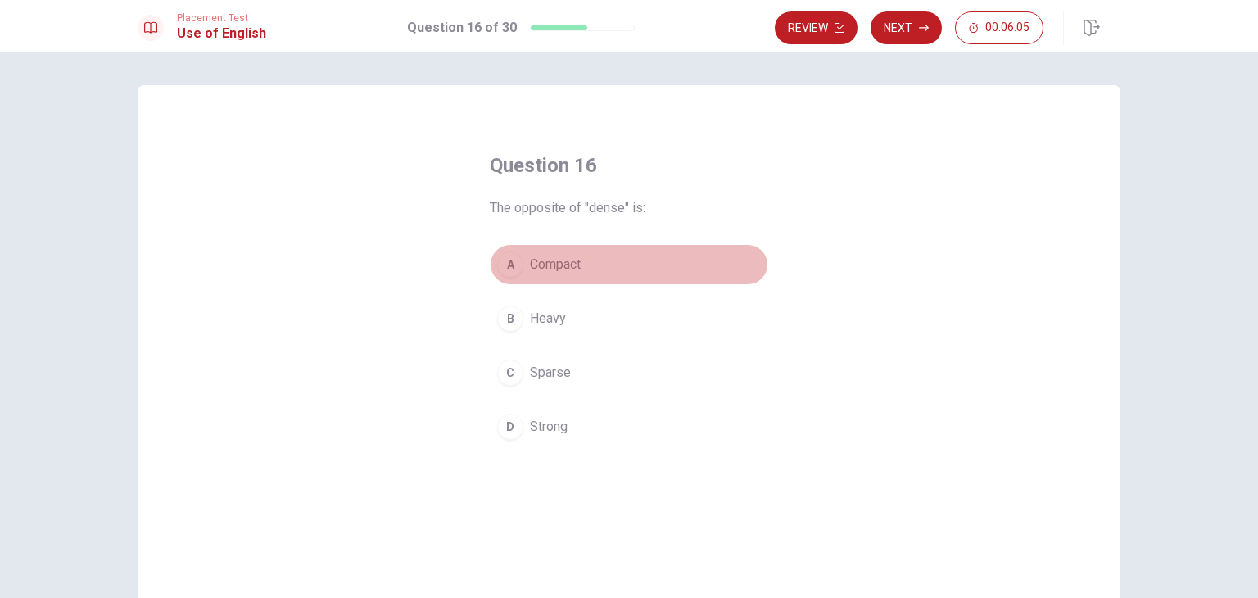
click at [575, 265] on span "Compact" at bounding box center [555, 265] width 51 height 20
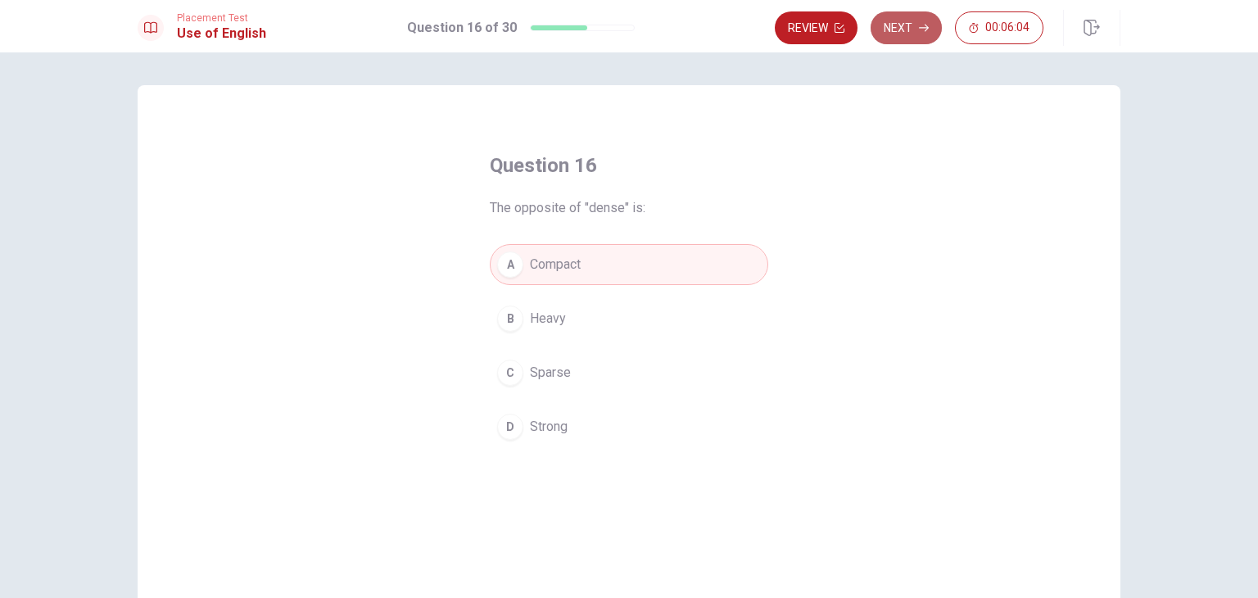
click at [914, 26] on button "Next" at bounding box center [905, 27] width 71 height 33
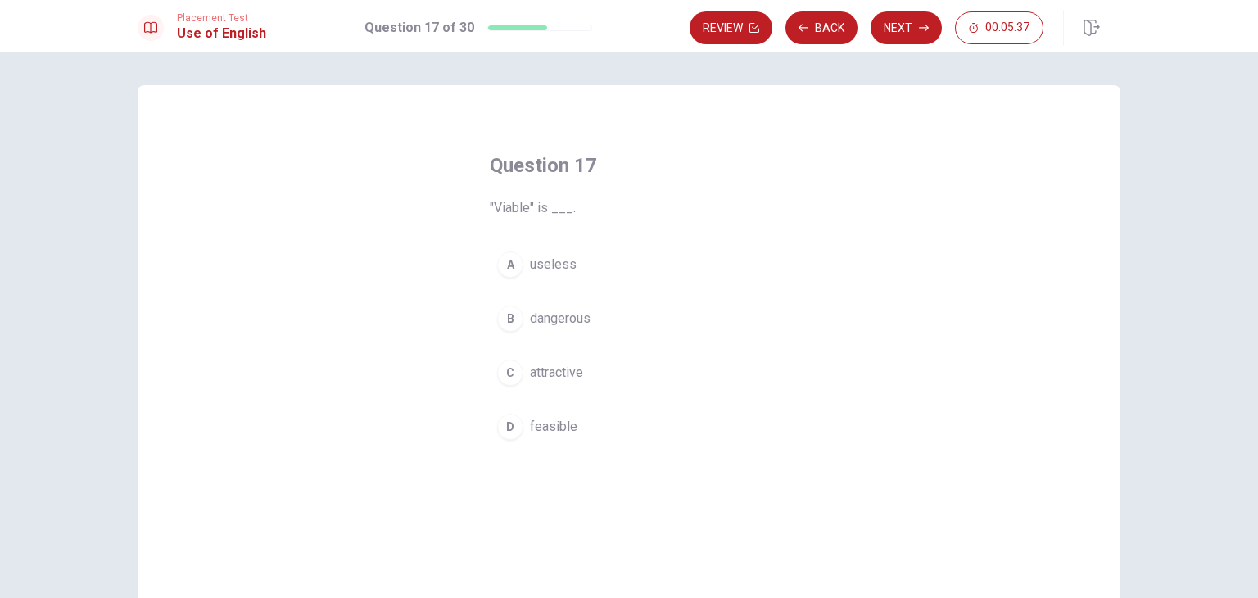
click at [563, 430] on span "feasible" at bounding box center [553, 427] width 47 height 20
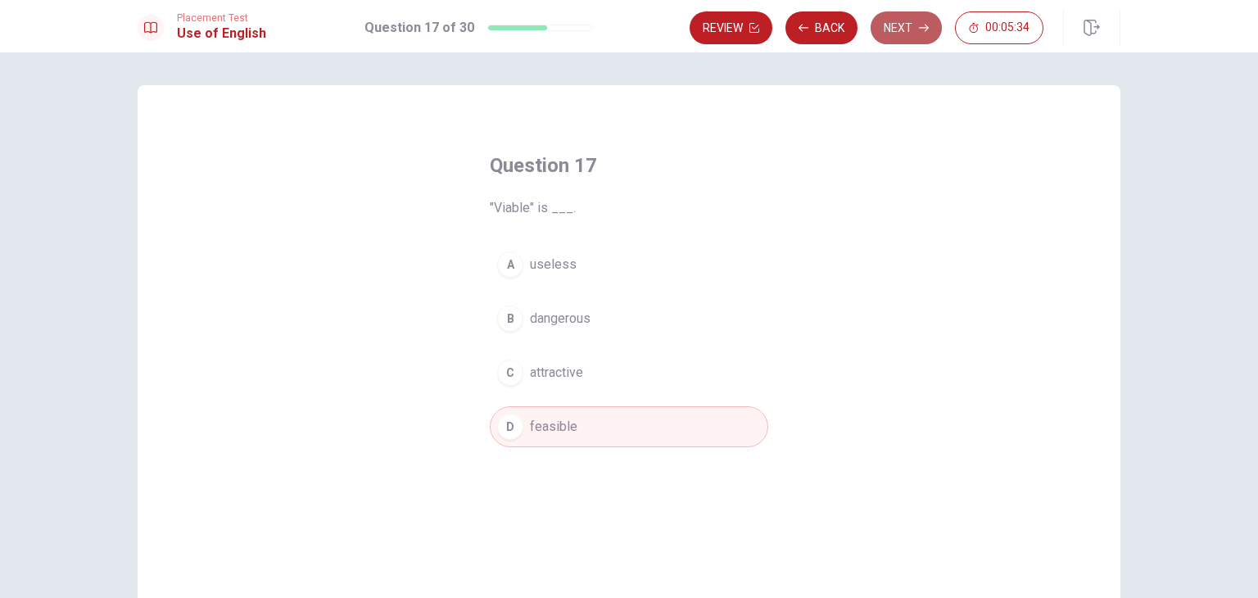
click at [915, 25] on button "Next" at bounding box center [905, 27] width 71 height 33
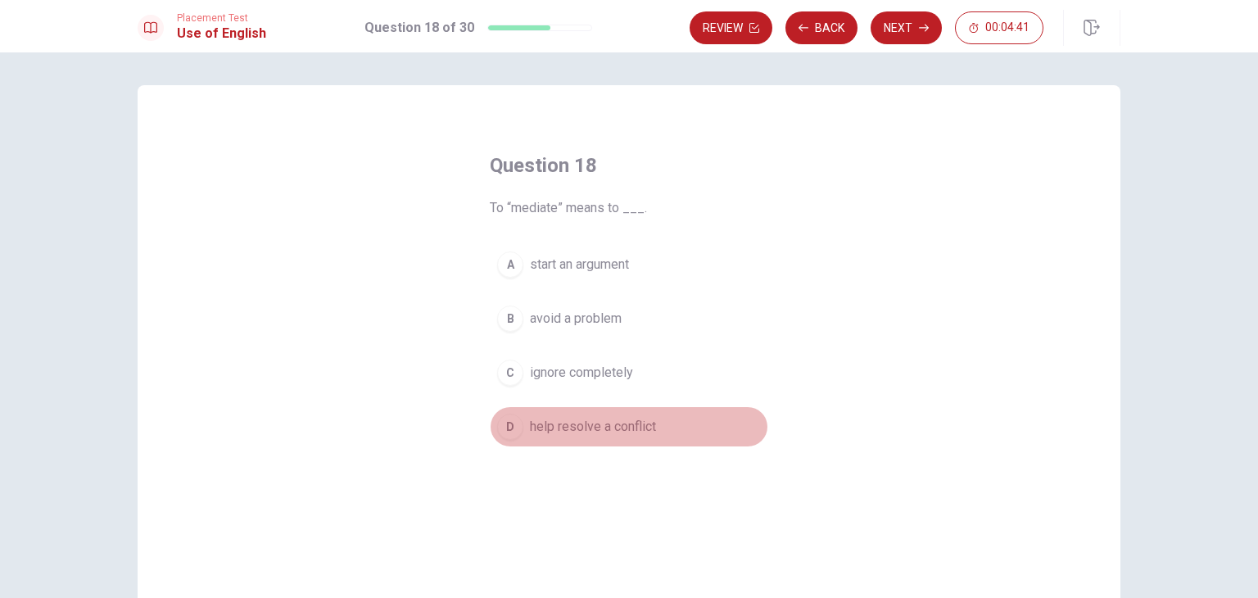
click at [612, 417] on span "help resolve a conflict" at bounding box center [593, 427] width 126 height 20
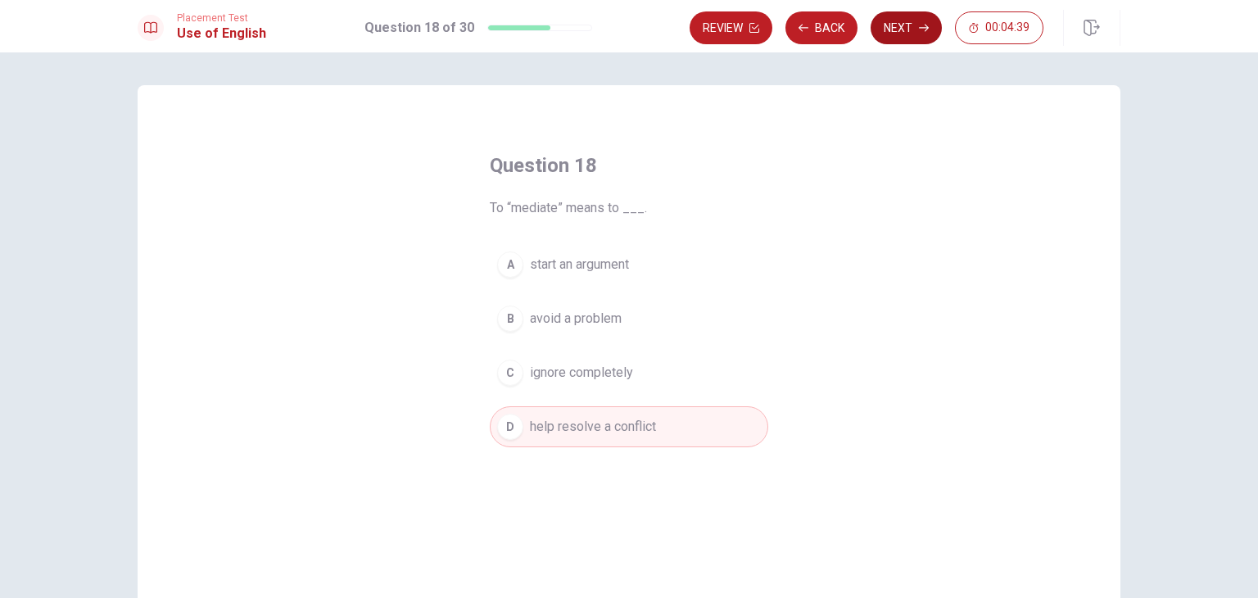
click at [901, 24] on button "Next" at bounding box center [905, 27] width 71 height 33
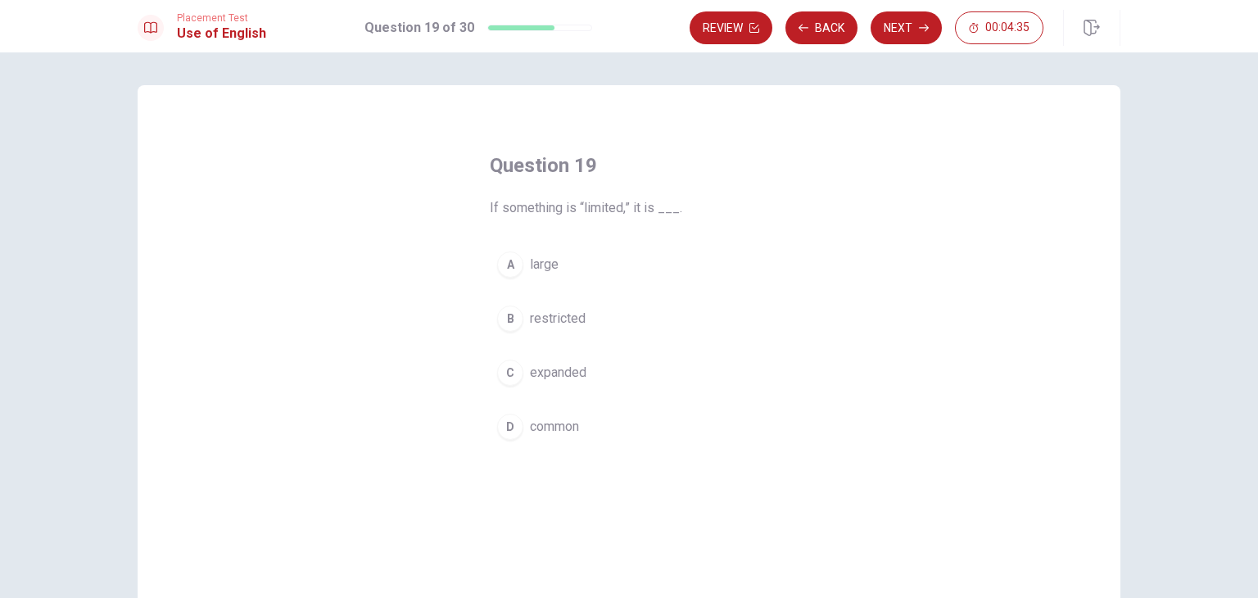
click at [562, 332] on button "B restricted" at bounding box center [629, 318] width 278 height 41
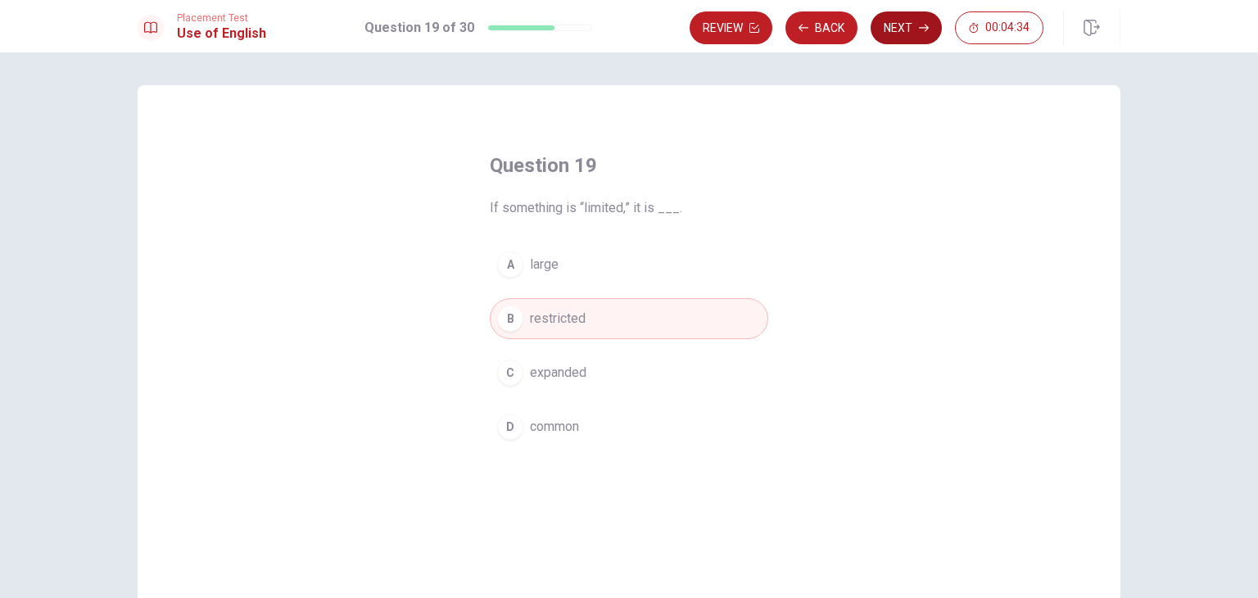
click at [904, 29] on button "Next" at bounding box center [905, 27] width 71 height 33
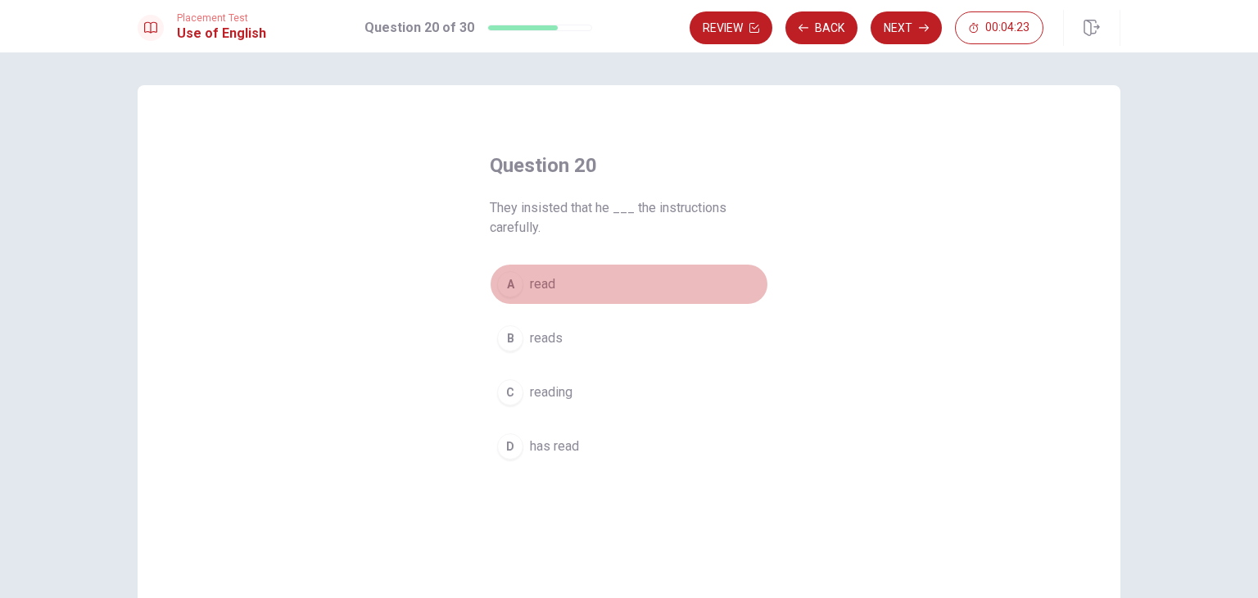
click at [536, 278] on span "read" at bounding box center [542, 284] width 25 height 20
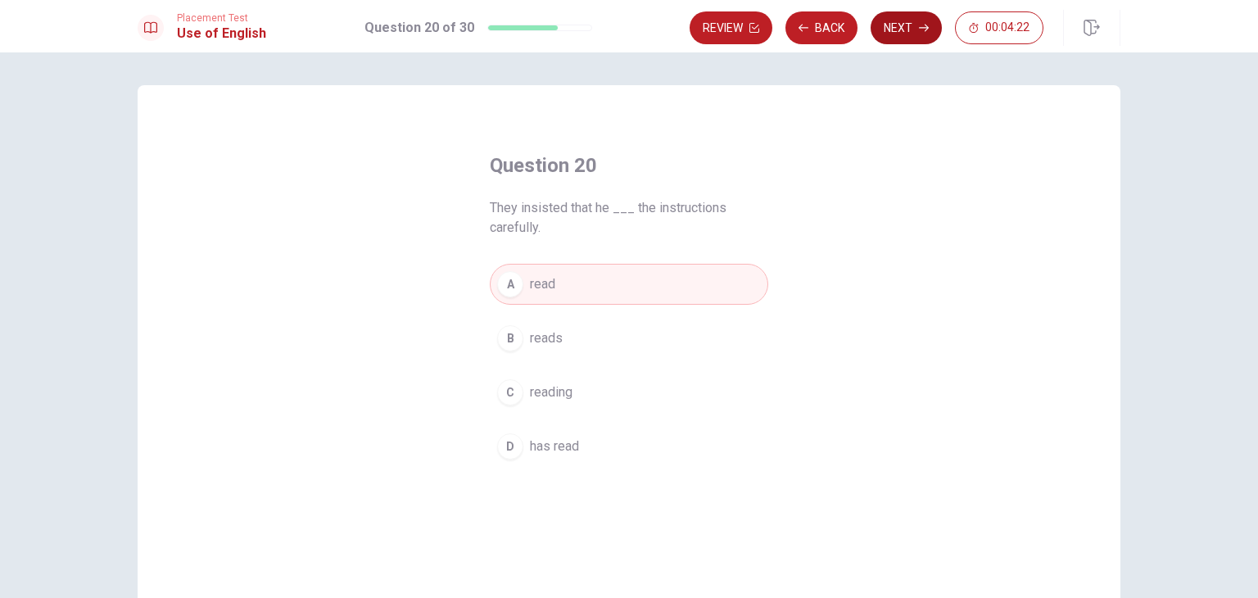
click at [915, 20] on button "Next" at bounding box center [905, 27] width 71 height 33
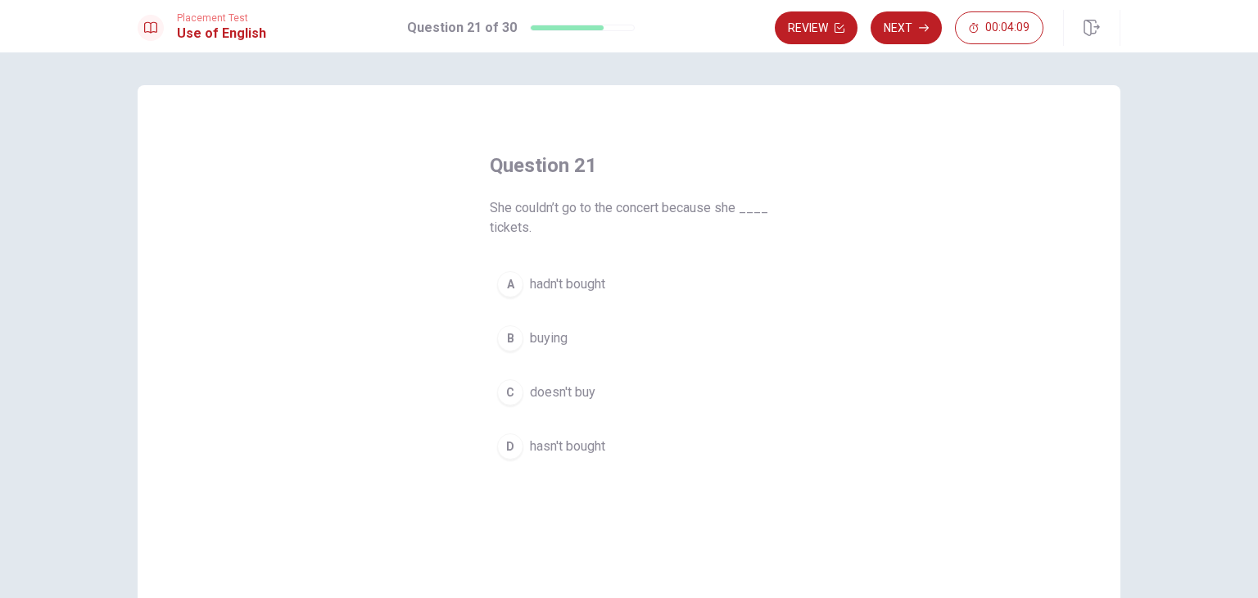
click at [586, 274] on span "hadn't bought" at bounding box center [567, 284] width 75 height 20
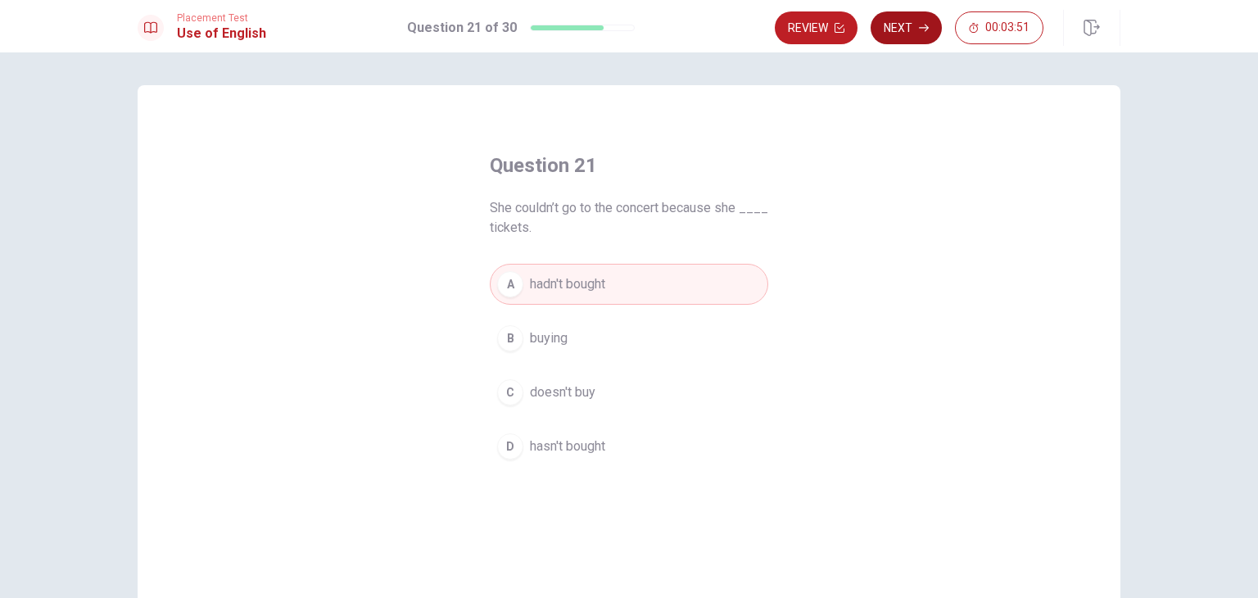
click at [914, 26] on button "Next" at bounding box center [905, 27] width 71 height 33
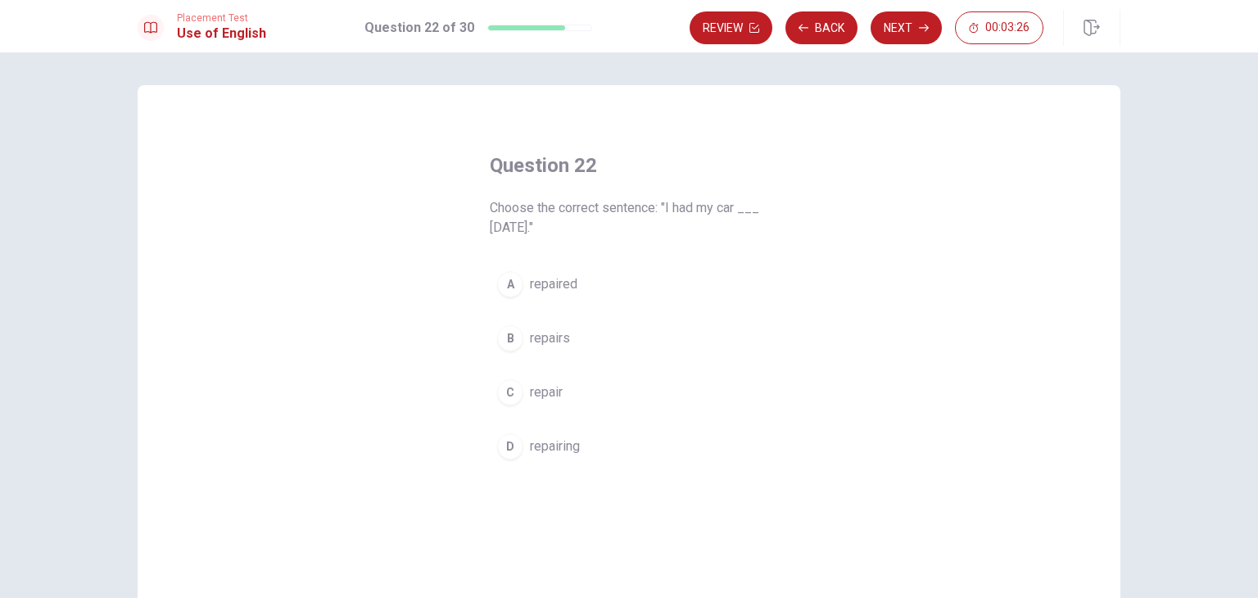
click at [601, 279] on button "A repaired" at bounding box center [629, 284] width 278 height 41
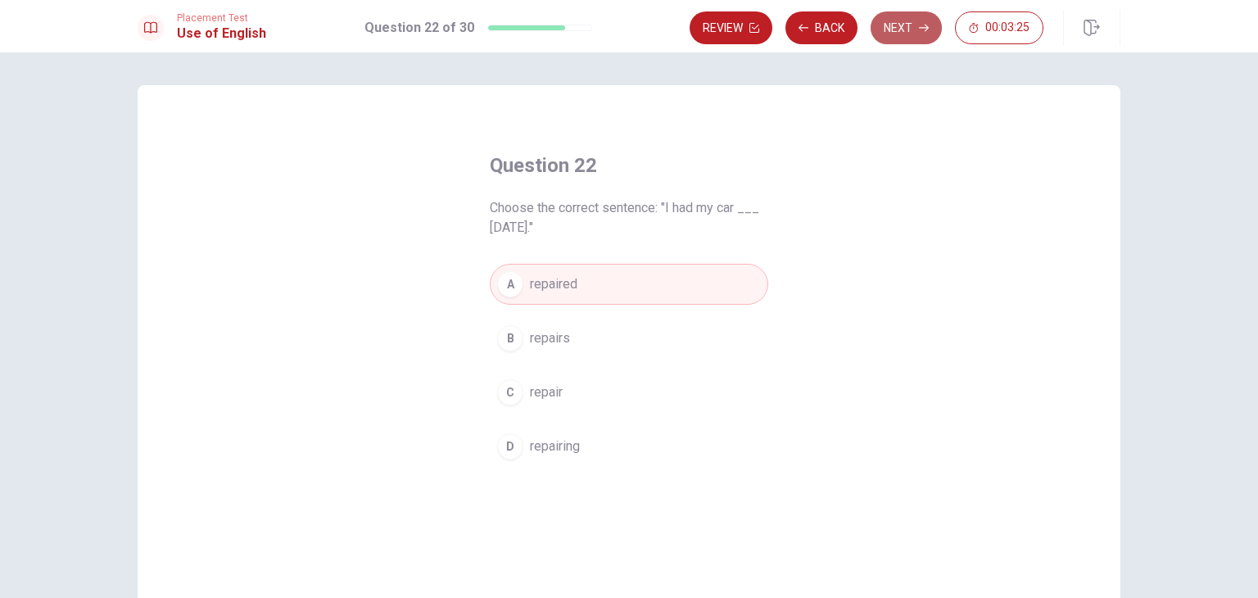
click at [911, 25] on button "Next" at bounding box center [905, 27] width 71 height 33
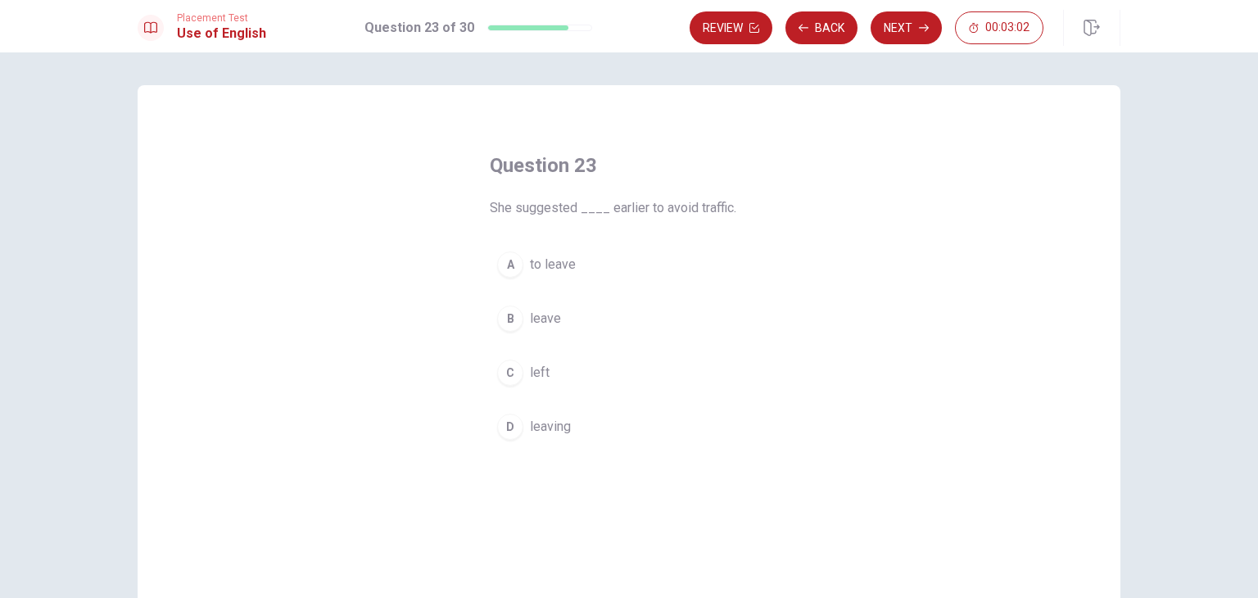
click at [558, 259] on span "to leave" at bounding box center [553, 265] width 46 height 20
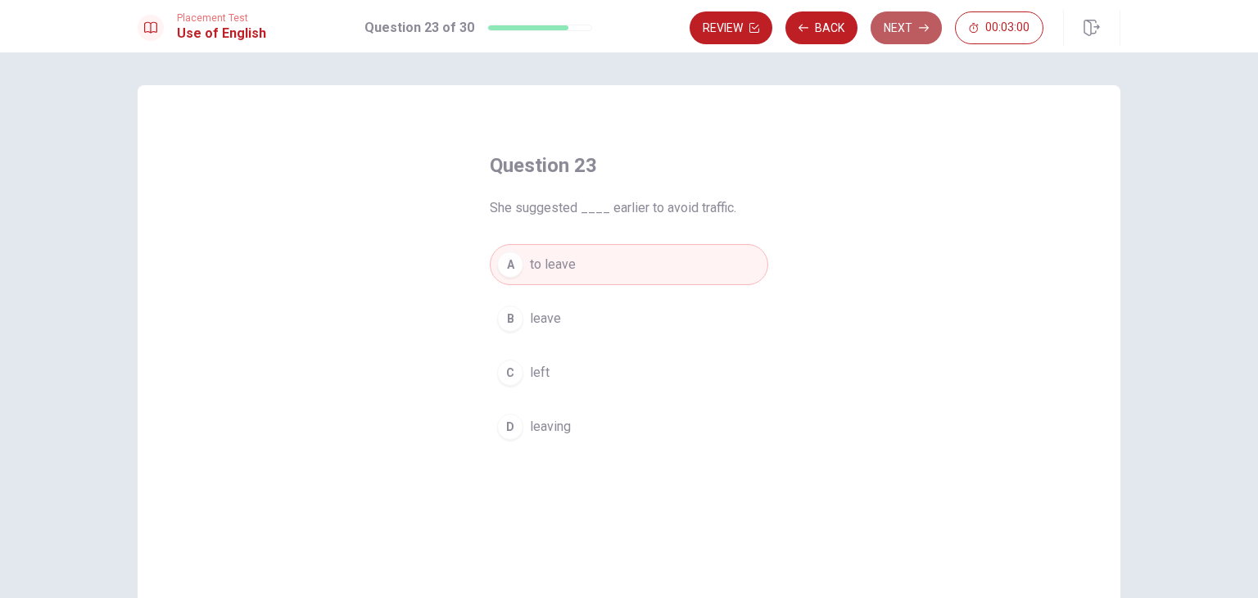
click at [904, 25] on button "Next" at bounding box center [905, 27] width 71 height 33
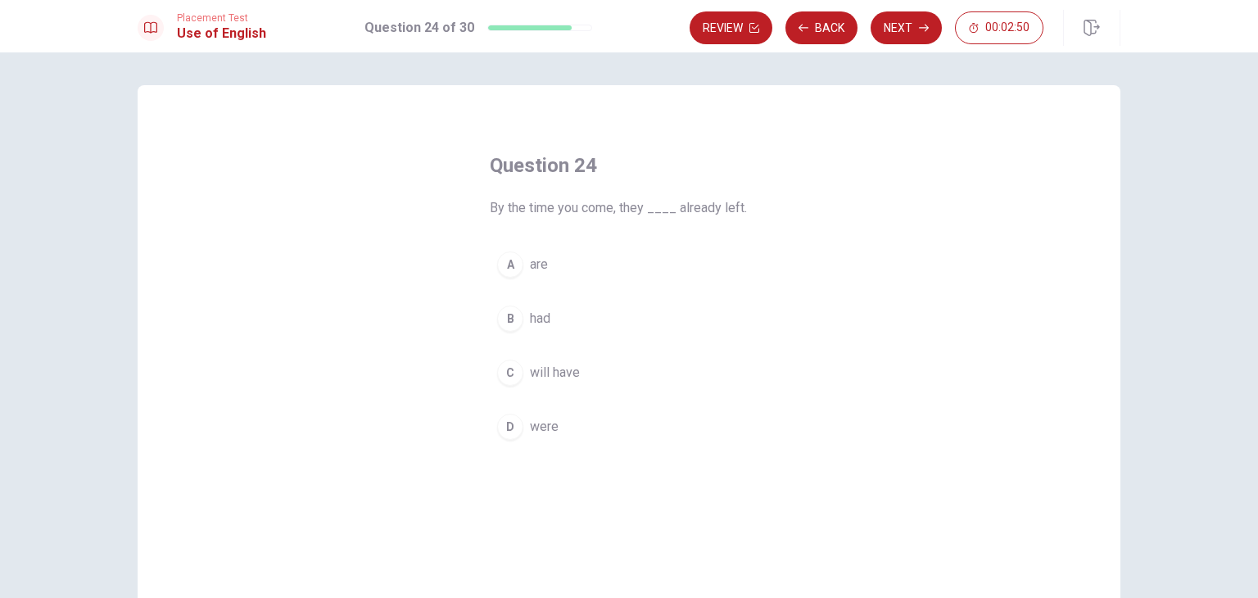
click at [537, 336] on button "B had" at bounding box center [629, 318] width 278 height 41
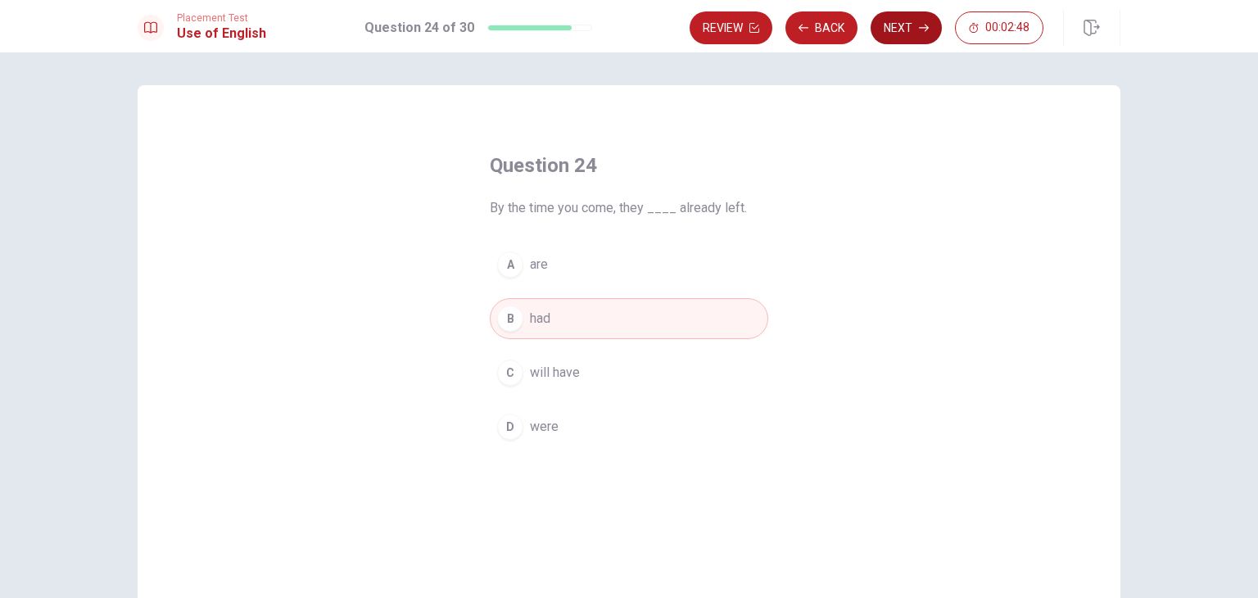
click at [897, 30] on button "Next" at bounding box center [905, 27] width 71 height 33
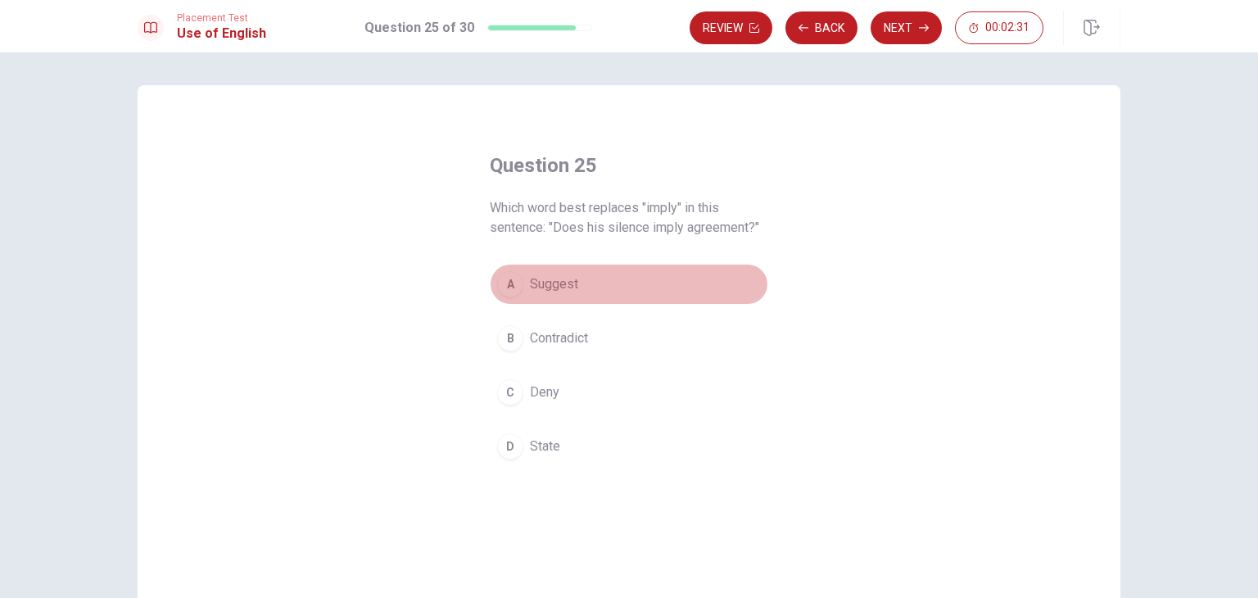
click at [581, 286] on button "A Suggest" at bounding box center [629, 284] width 278 height 41
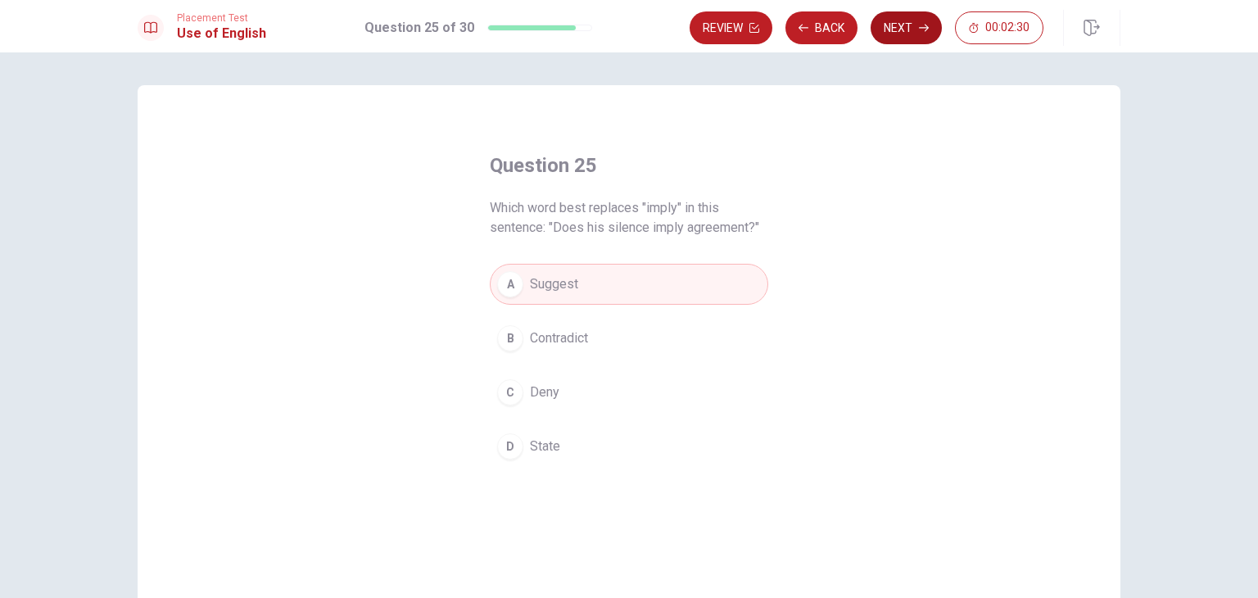
click at [912, 22] on button "Next" at bounding box center [905, 27] width 71 height 33
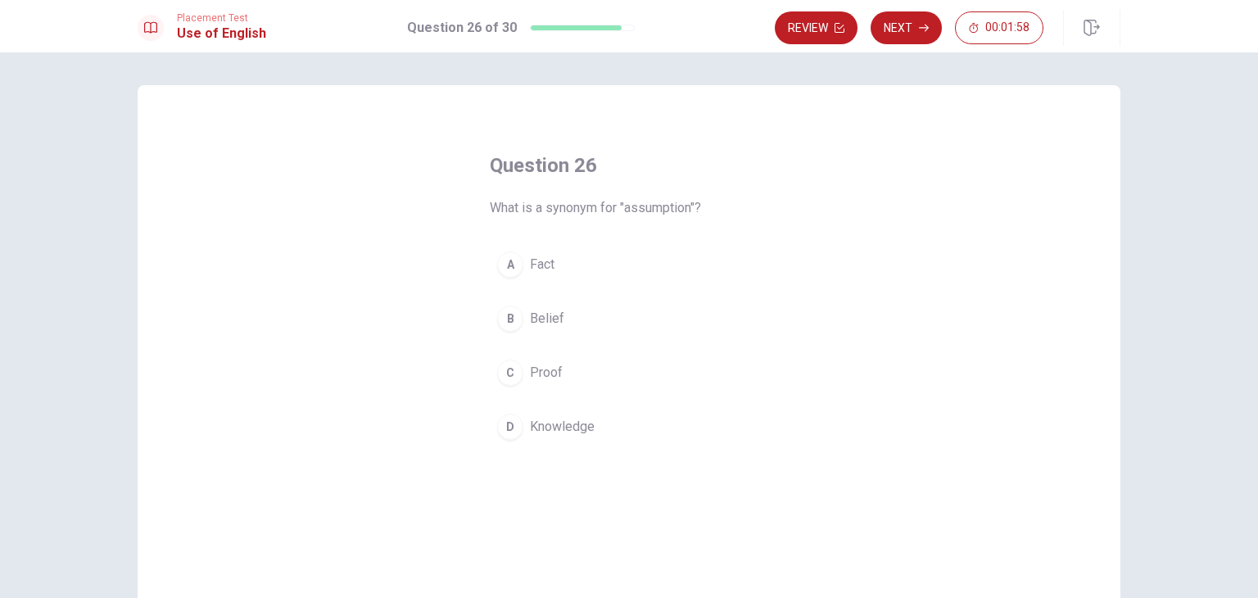
click at [557, 301] on button "B Belief" at bounding box center [629, 318] width 278 height 41
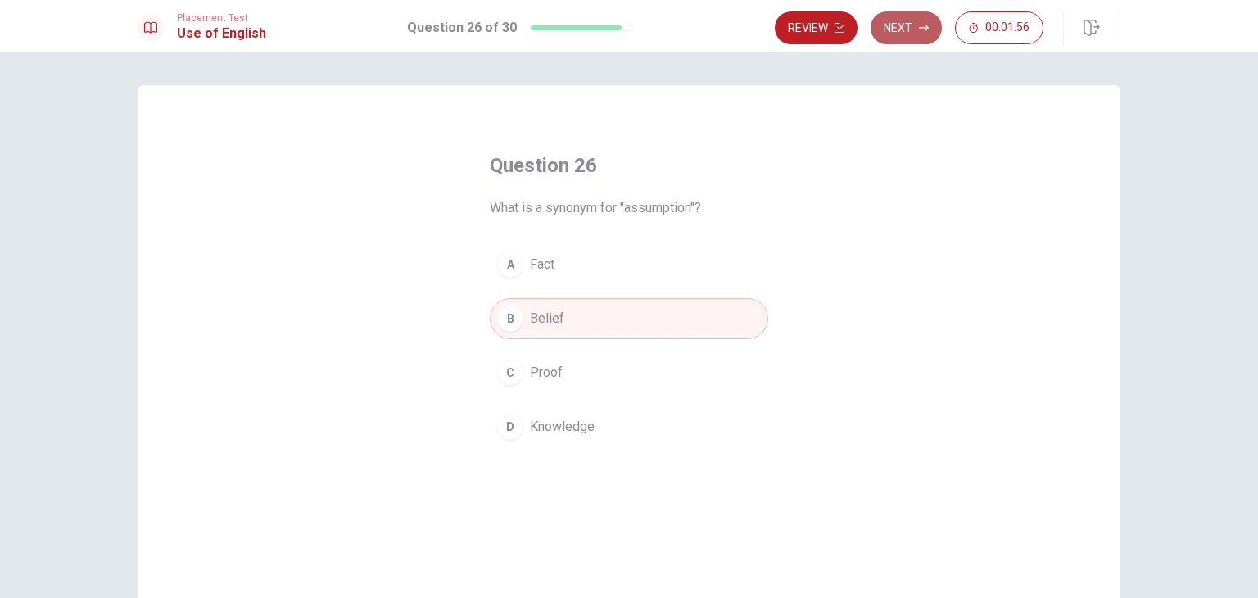
click at [904, 27] on button "Next" at bounding box center [905, 27] width 71 height 33
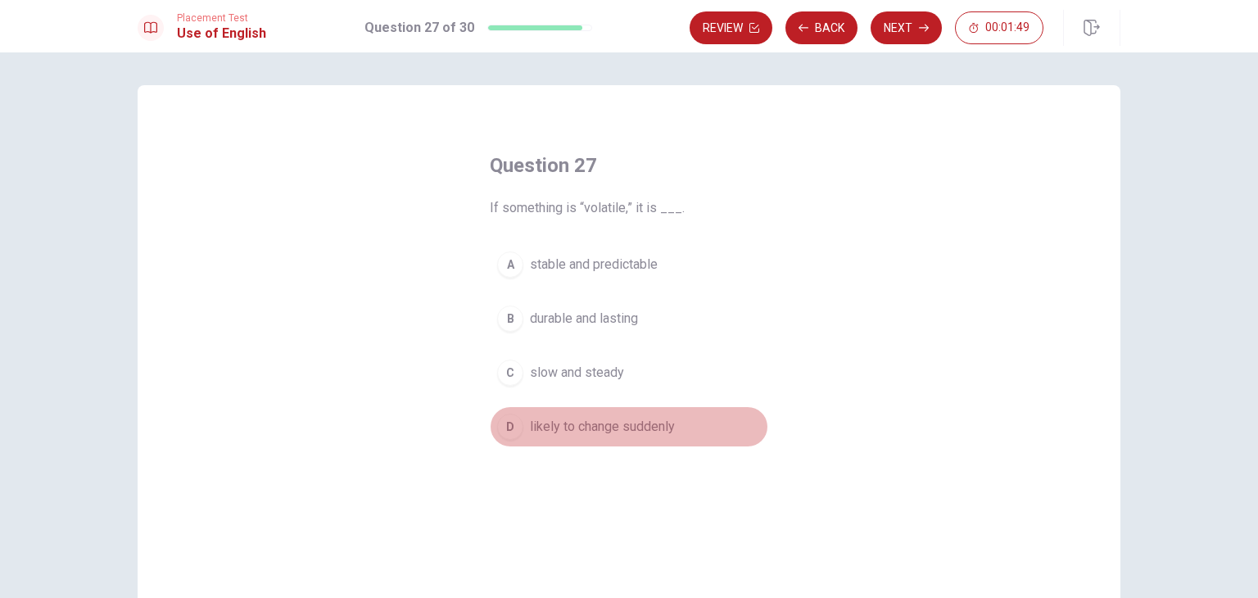
click at [603, 423] on span "likely to change suddenly" at bounding box center [602, 427] width 145 height 20
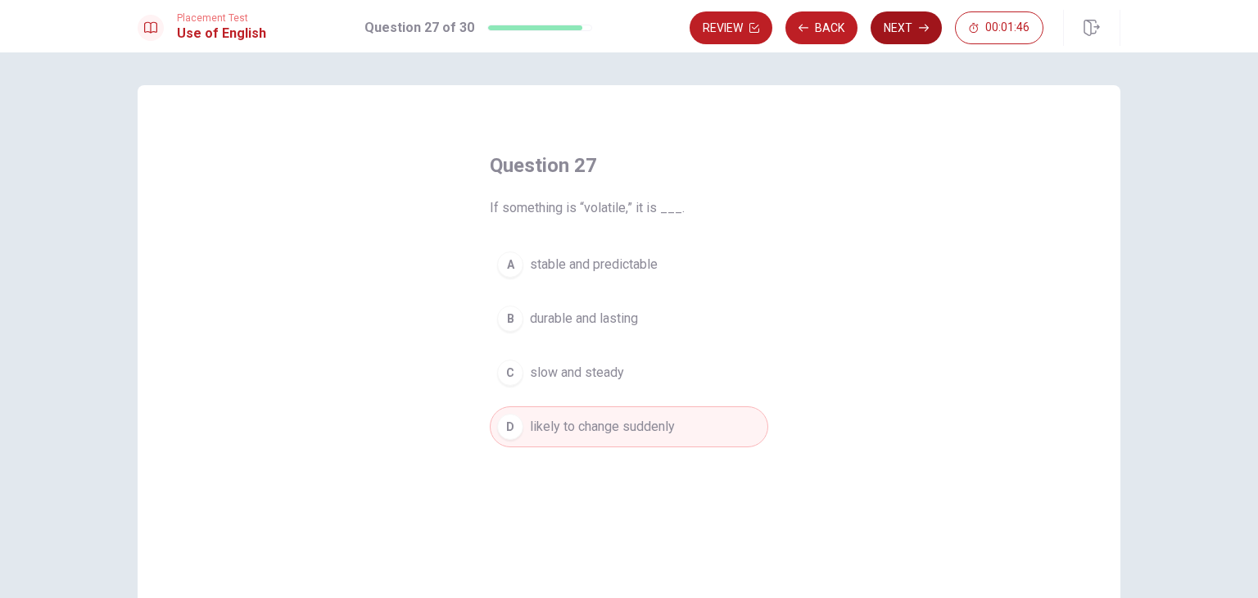
click at [908, 28] on button "Next" at bounding box center [905, 27] width 71 height 33
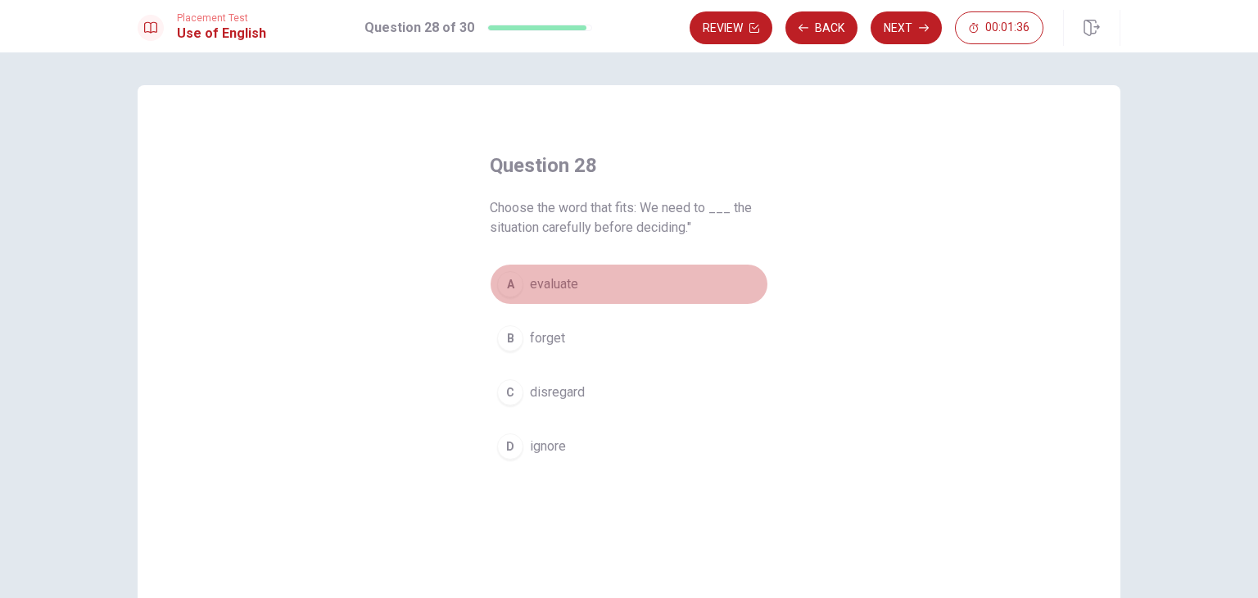
click at [548, 293] on span "evaluate" at bounding box center [554, 284] width 48 height 20
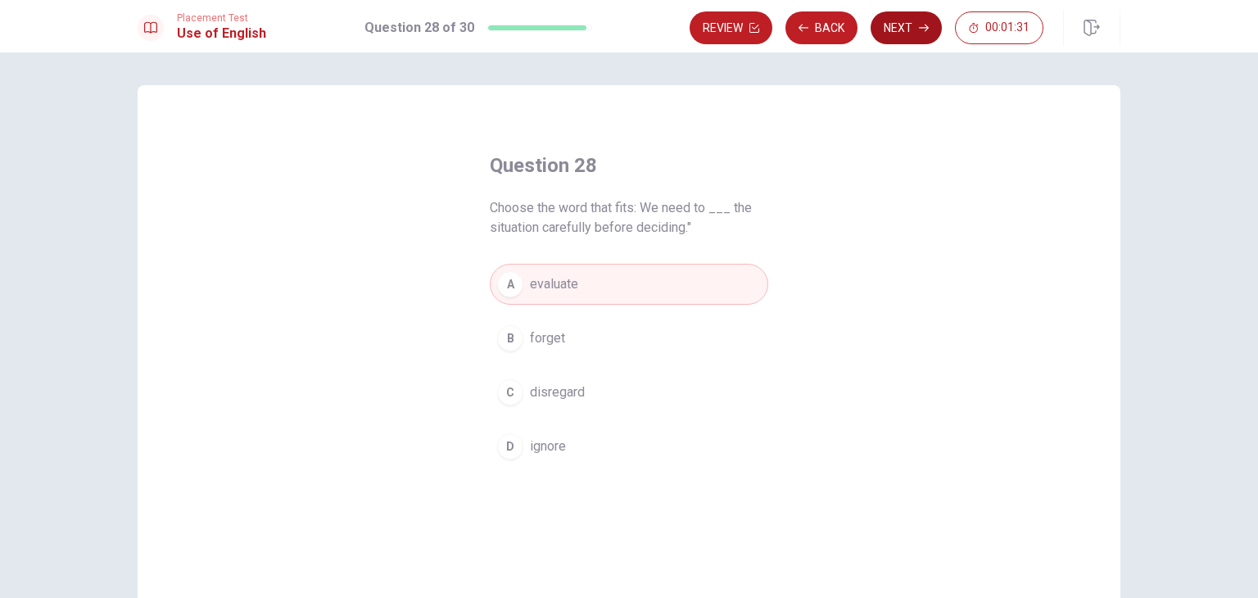
click at [905, 29] on button "Next" at bounding box center [905, 27] width 71 height 33
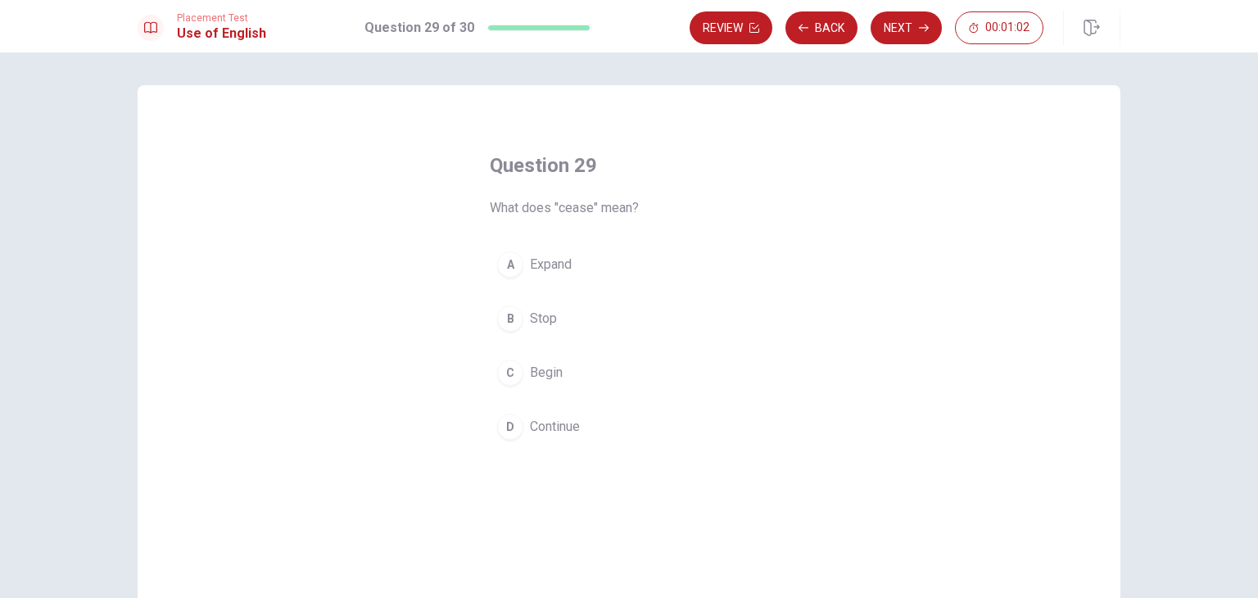
click at [545, 312] on span "Stop" at bounding box center [543, 319] width 27 height 20
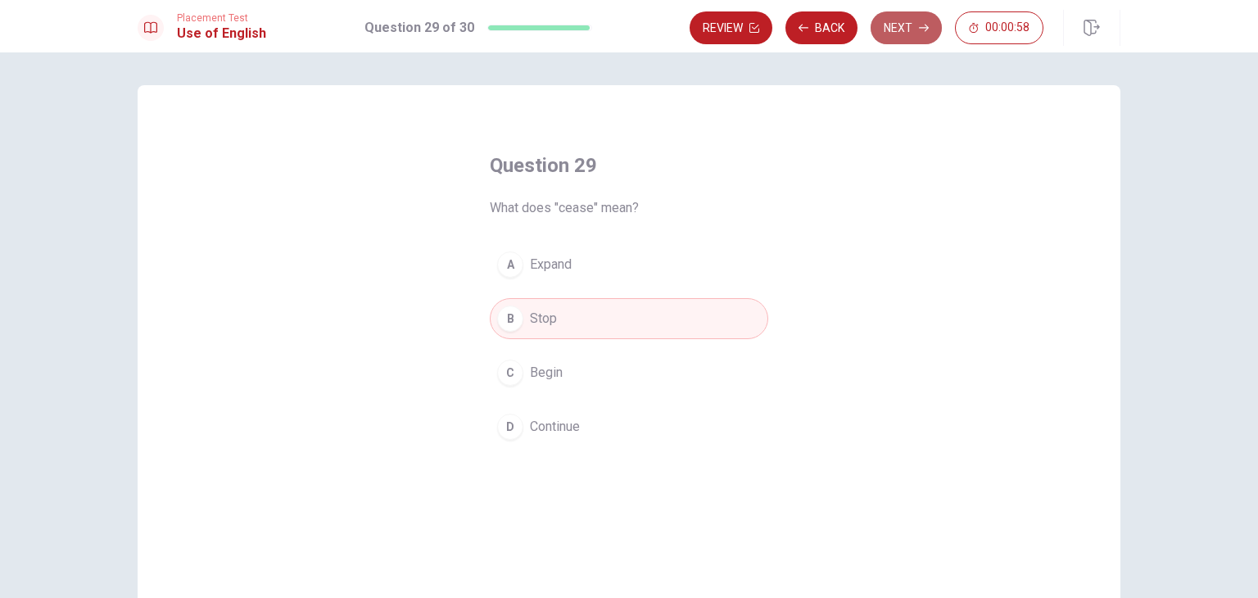
click at [906, 30] on button "Next" at bounding box center [905, 27] width 71 height 33
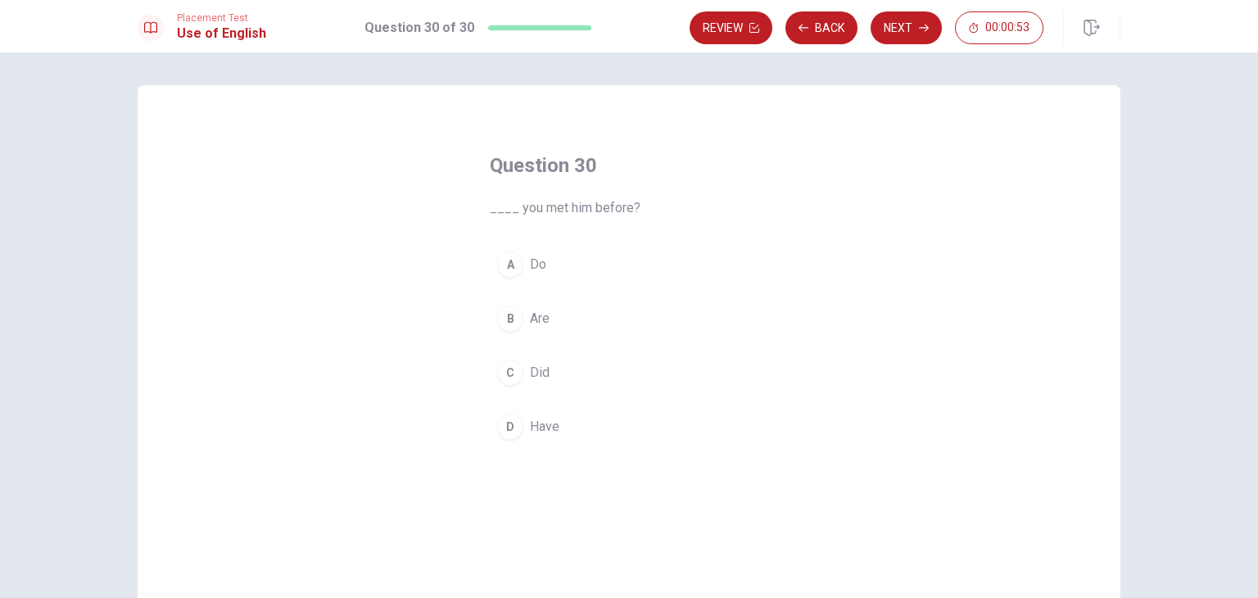
click at [558, 430] on button "D Have" at bounding box center [629, 426] width 278 height 41
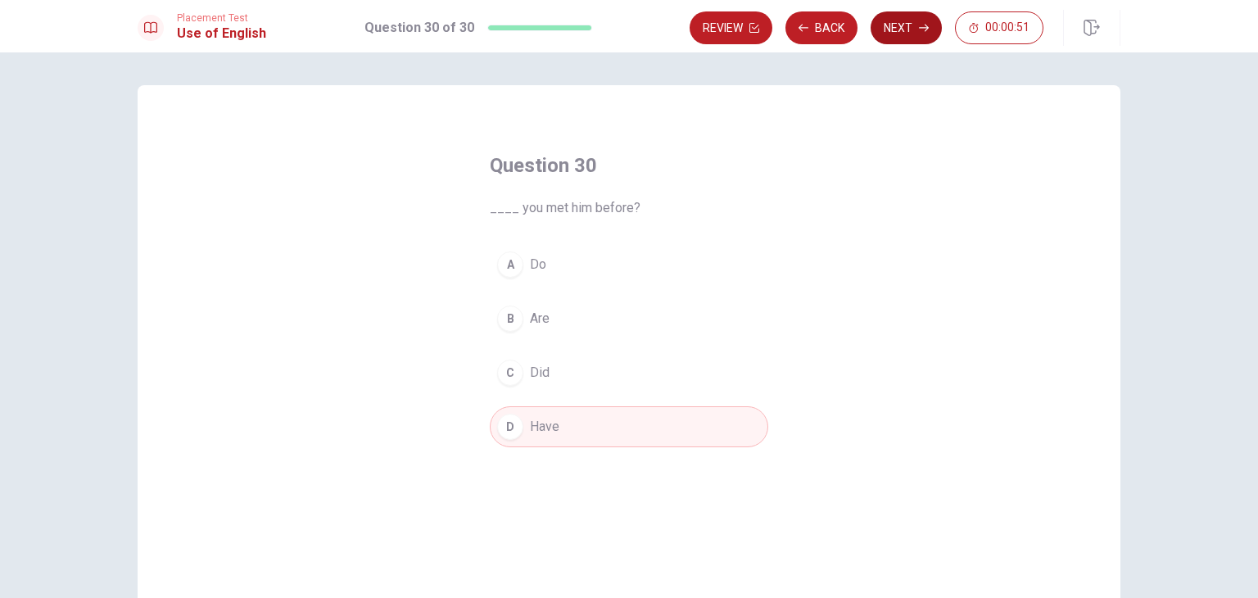
click at [898, 33] on button "Next" at bounding box center [905, 27] width 71 height 33
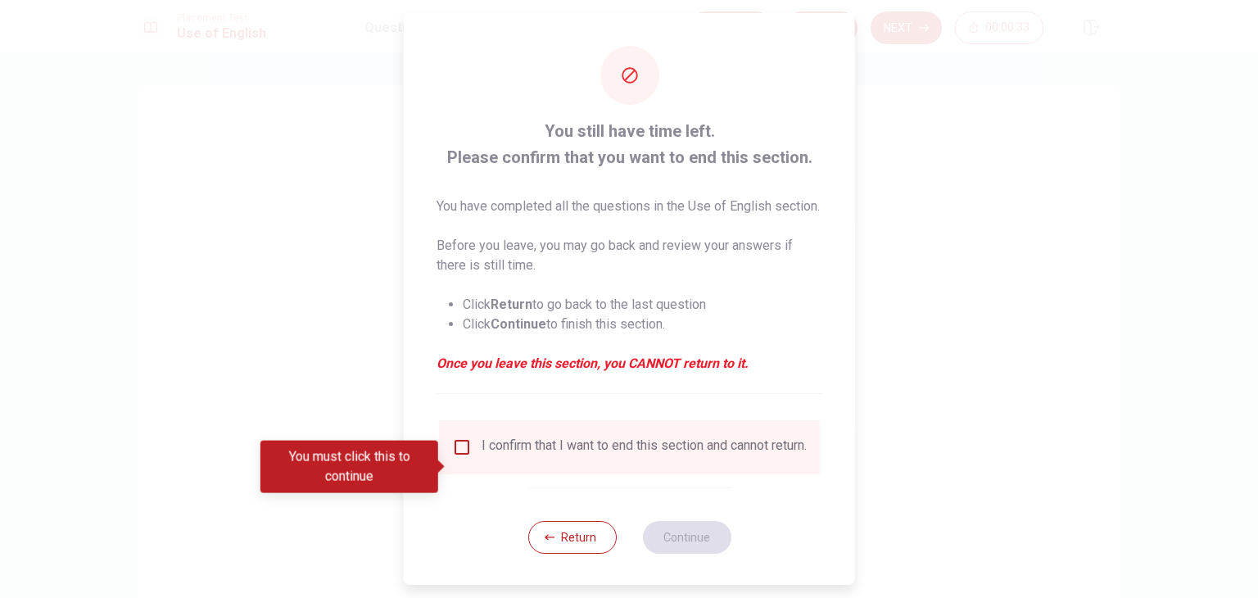
click at [459, 457] on input "You must click this to continue" at bounding box center [462, 447] width 20 height 20
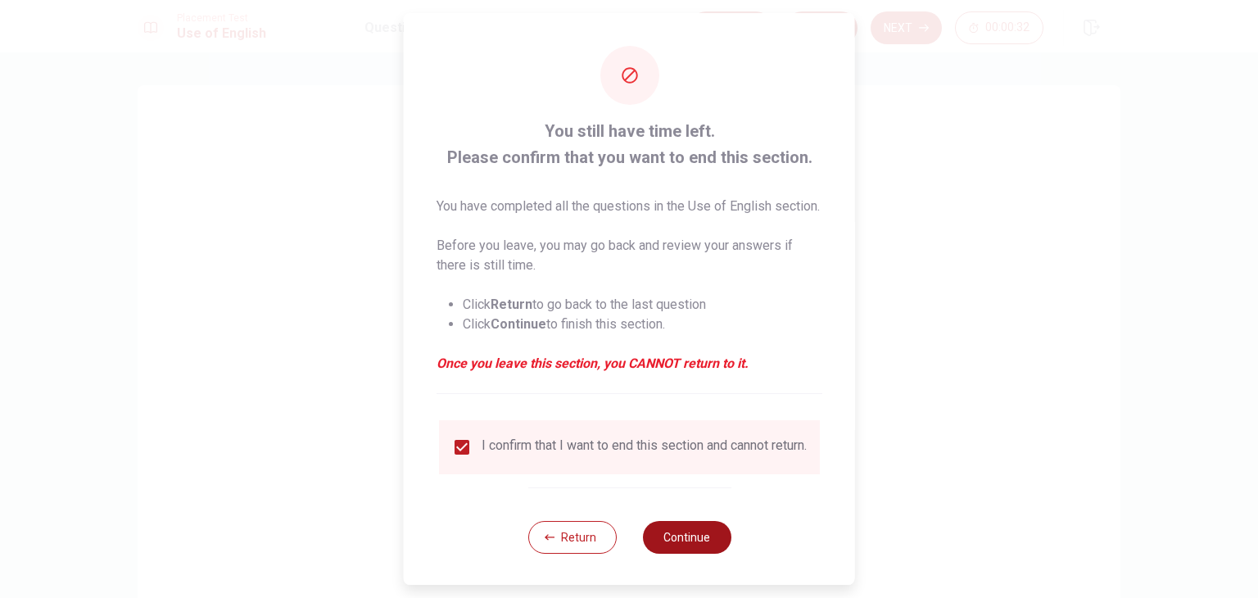
click at [671, 554] on button "Continue" at bounding box center [686, 537] width 88 height 33
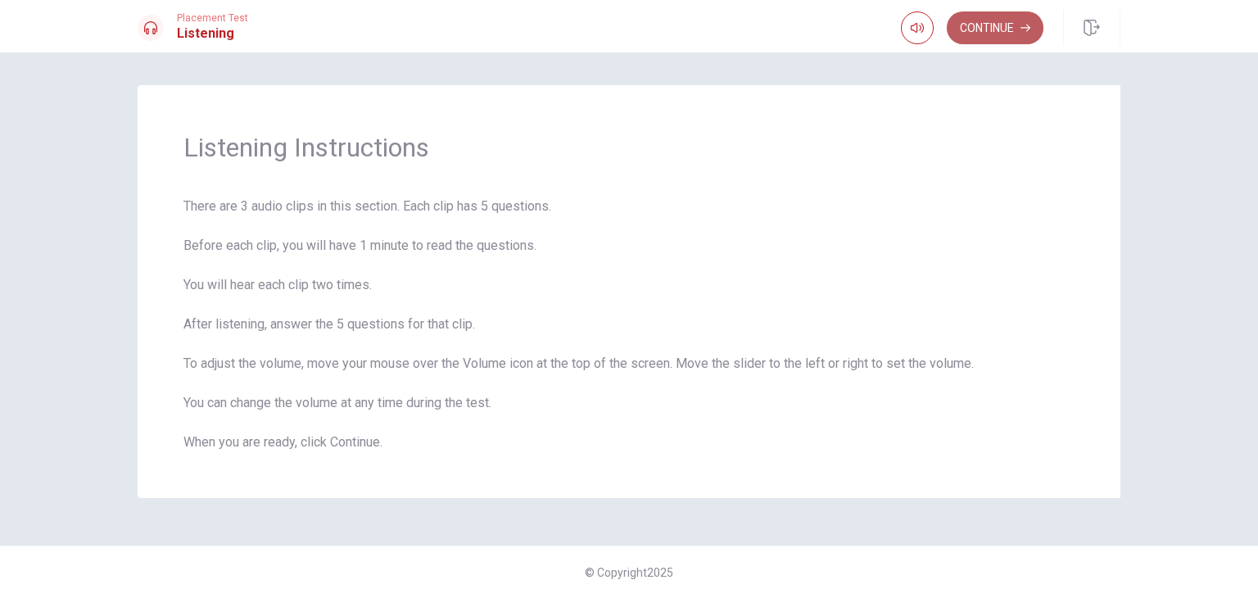
click at [1006, 25] on button "Continue" at bounding box center [995, 27] width 97 height 33
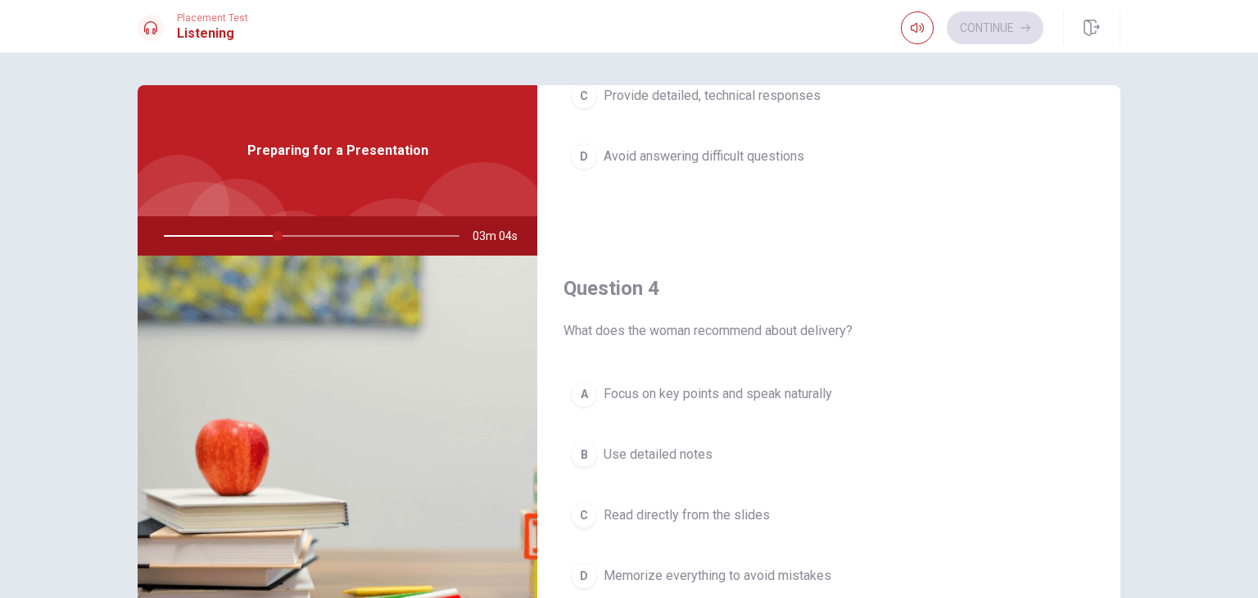
scroll to position [1103, 0]
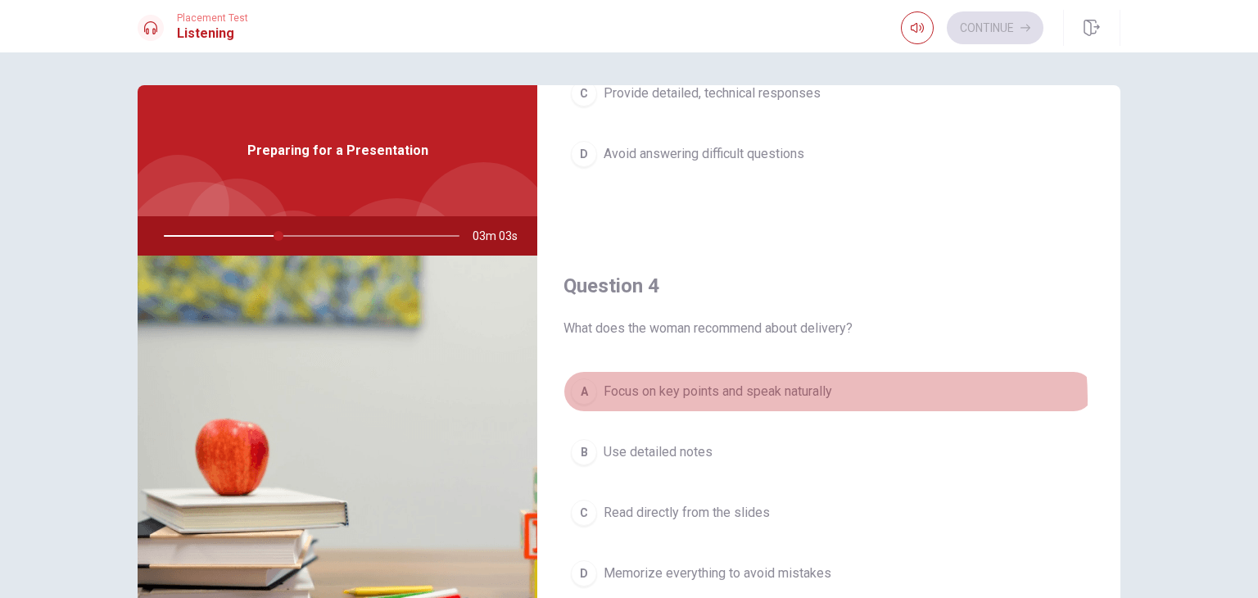
click at [799, 395] on span "Focus on key points and speak naturally" at bounding box center [717, 392] width 228 height 20
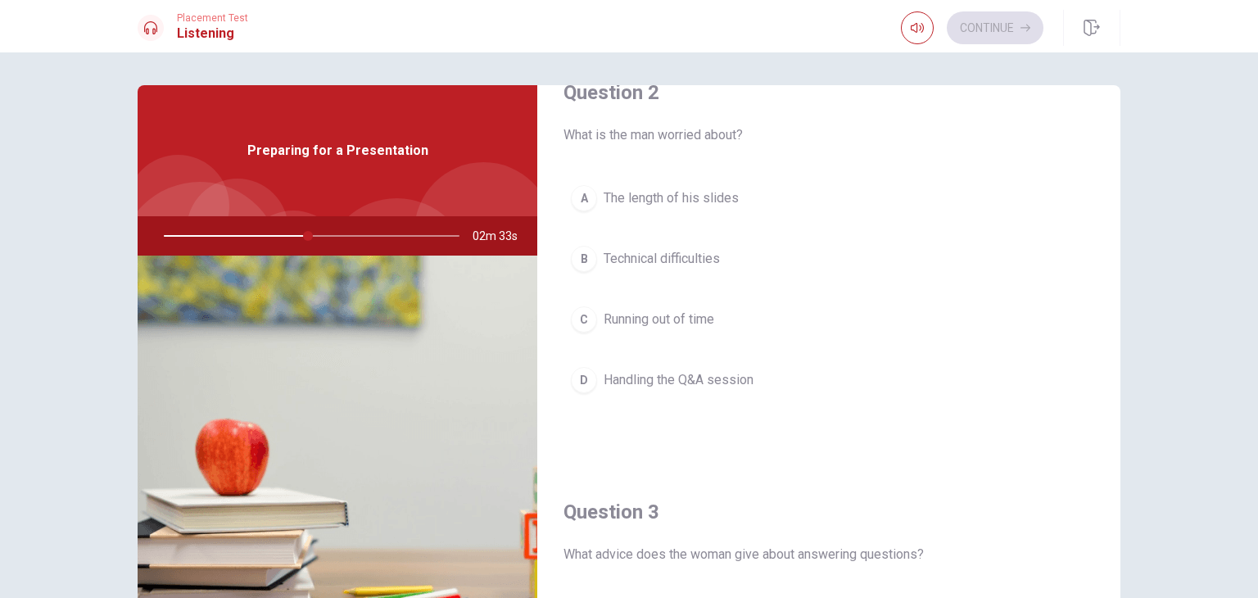
scroll to position [478, 0]
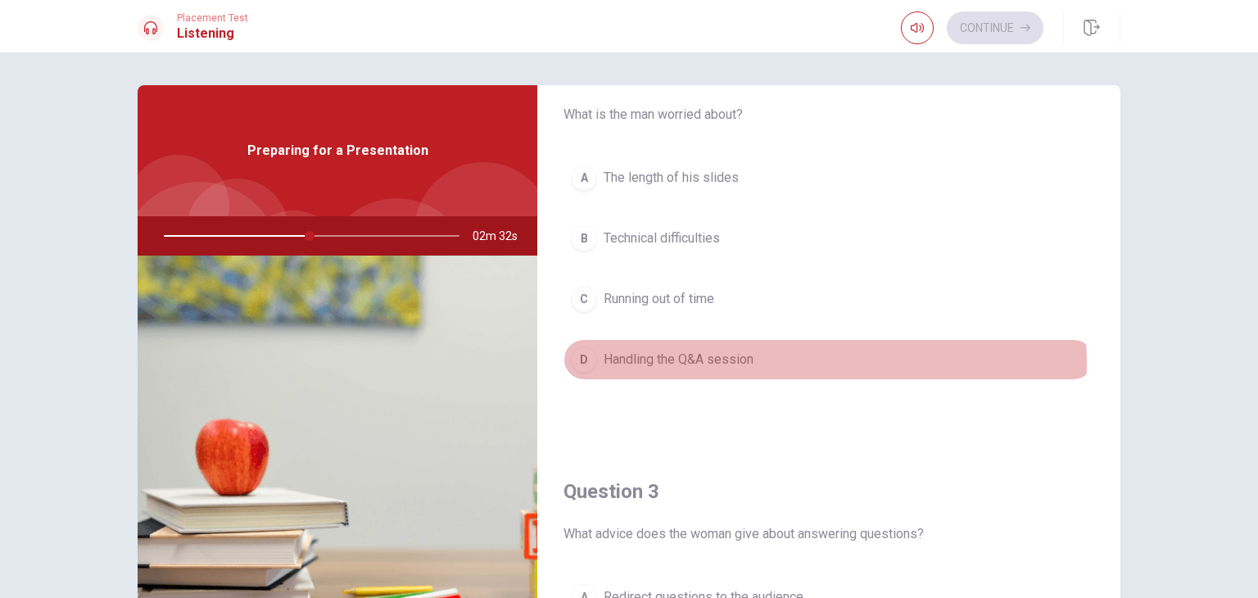
click at [771, 360] on button "D Handling the Q&A session" at bounding box center [828, 359] width 531 height 41
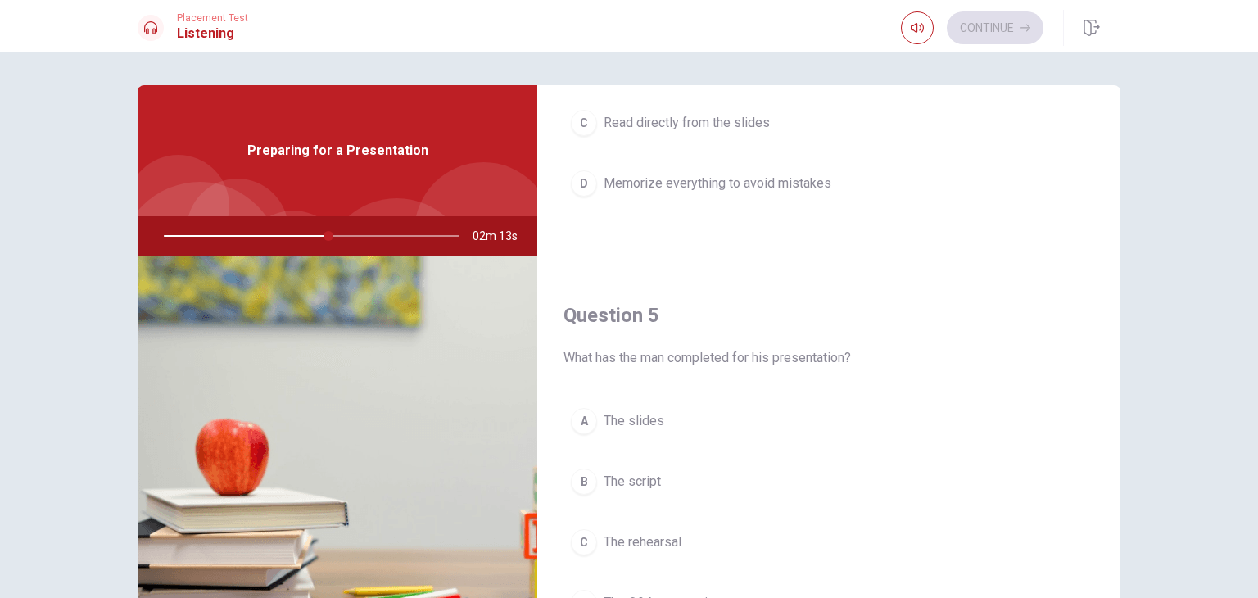
scroll to position [1520, 0]
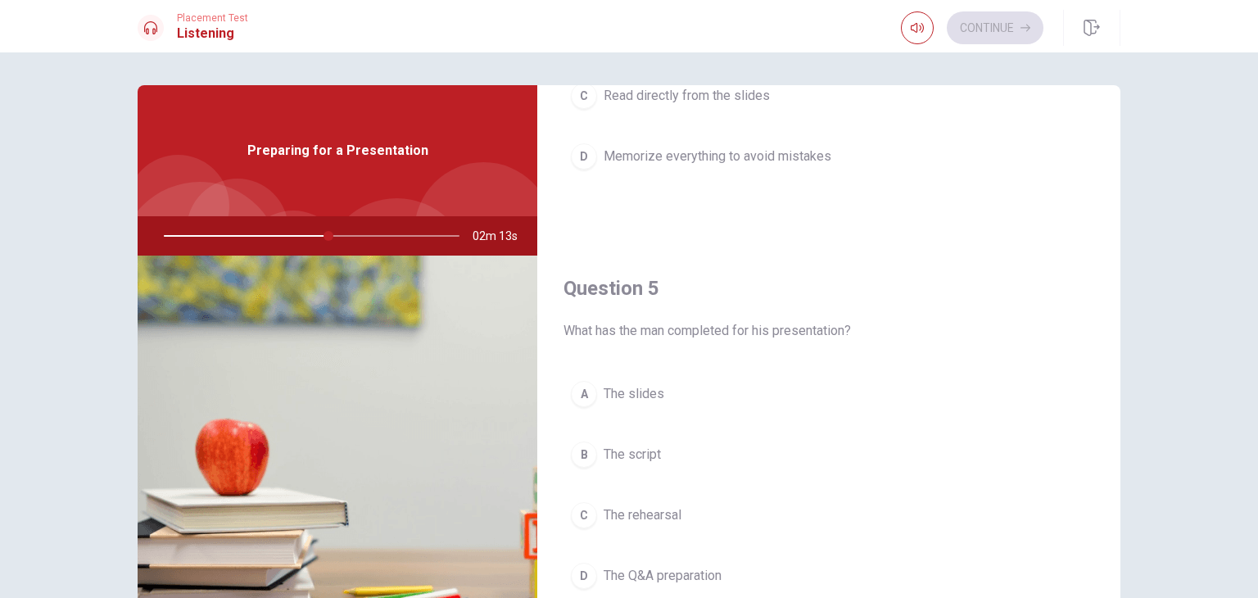
drag, startPoint x: 1115, startPoint y: 416, endPoint x: 1114, endPoint y: 598, distance: 181.8
click at [1114, 597] on html "This site uses cookies, as explained in our Privacy Policy . If you agree to th…" at bounding box center [629, 299] width 1258 height 598
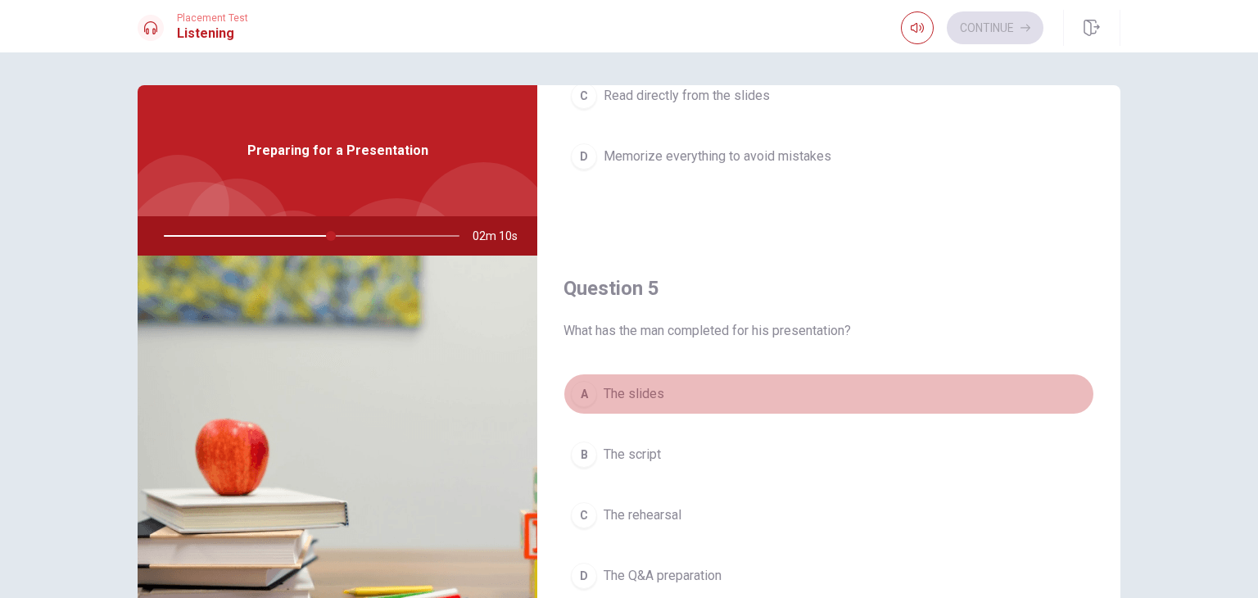
click at [930, 391] on button "A The slides" at bounding box center [828, 393] width 531 height 41
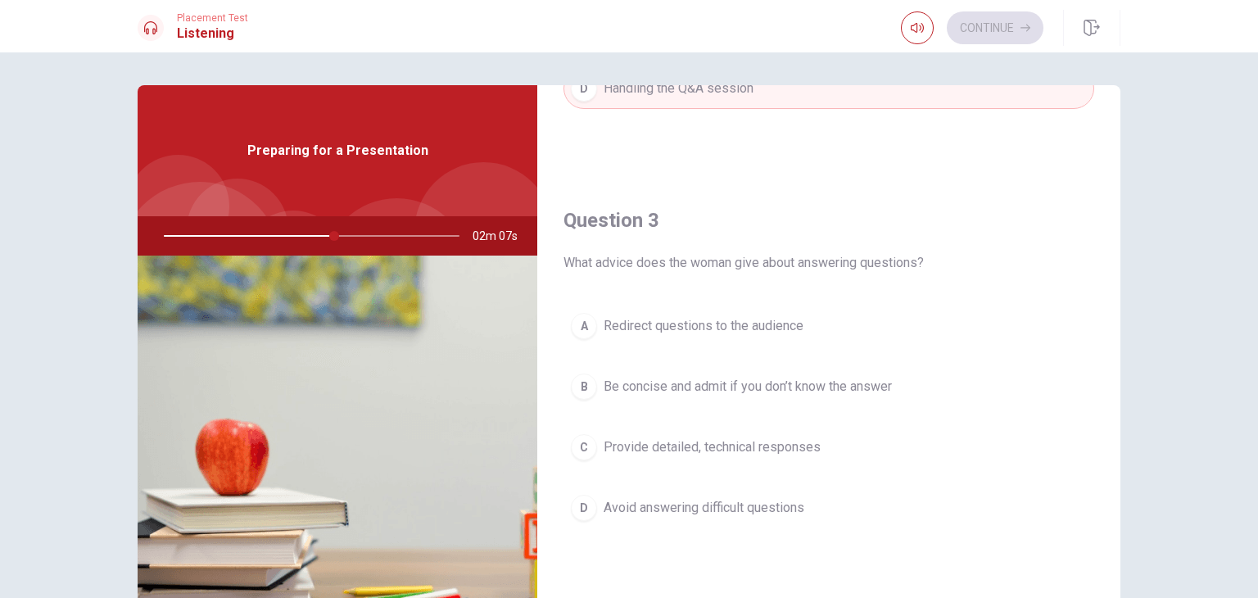
scroll to position [752, 0]
drag, startPoint x: 339, startPoint y: 235, endPoint x: 327, endPoint y: 236, distance: 12.3
click at [327, 236] on div at bounding box center [308, 235] width 328 height 39
click at [311, 236] on div at bounding box center [308, 235] width 328 height 39
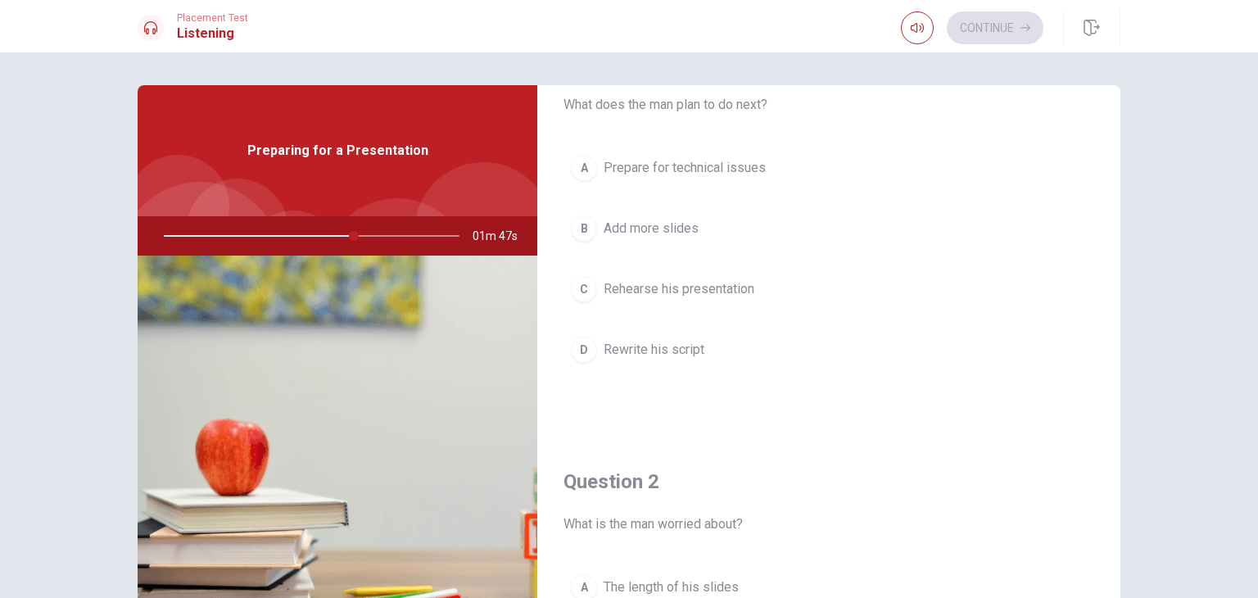
scroll to position [46, 0]
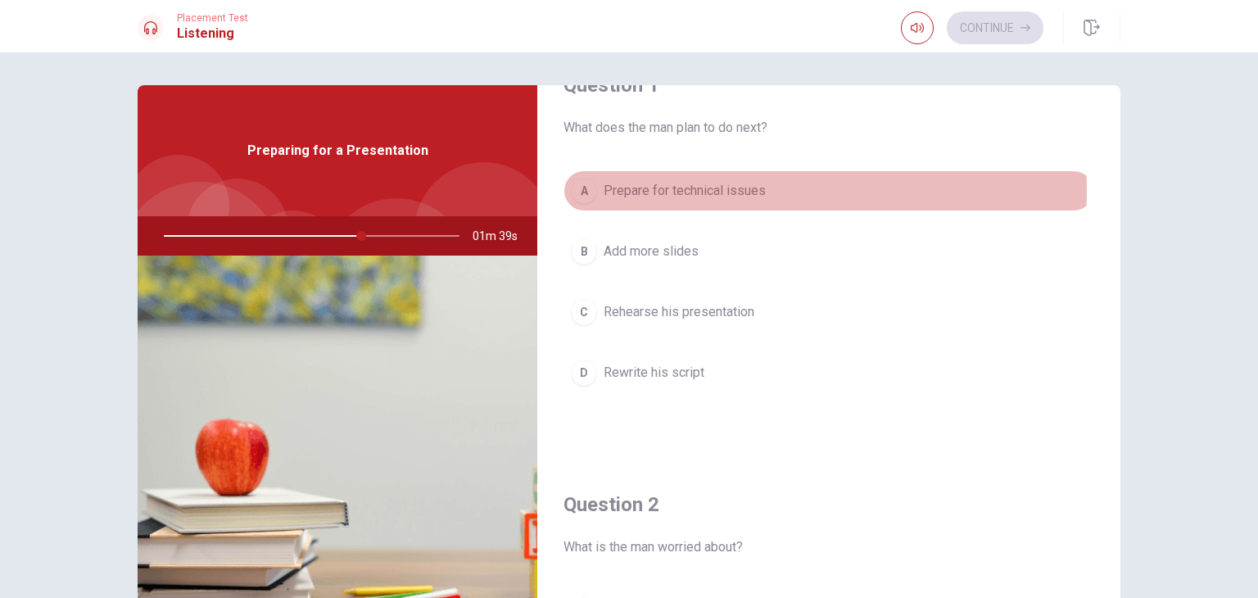
click at [720, 191] on span "Prepare for technical issues" at bounding box center [684, 191] width 162 height 20
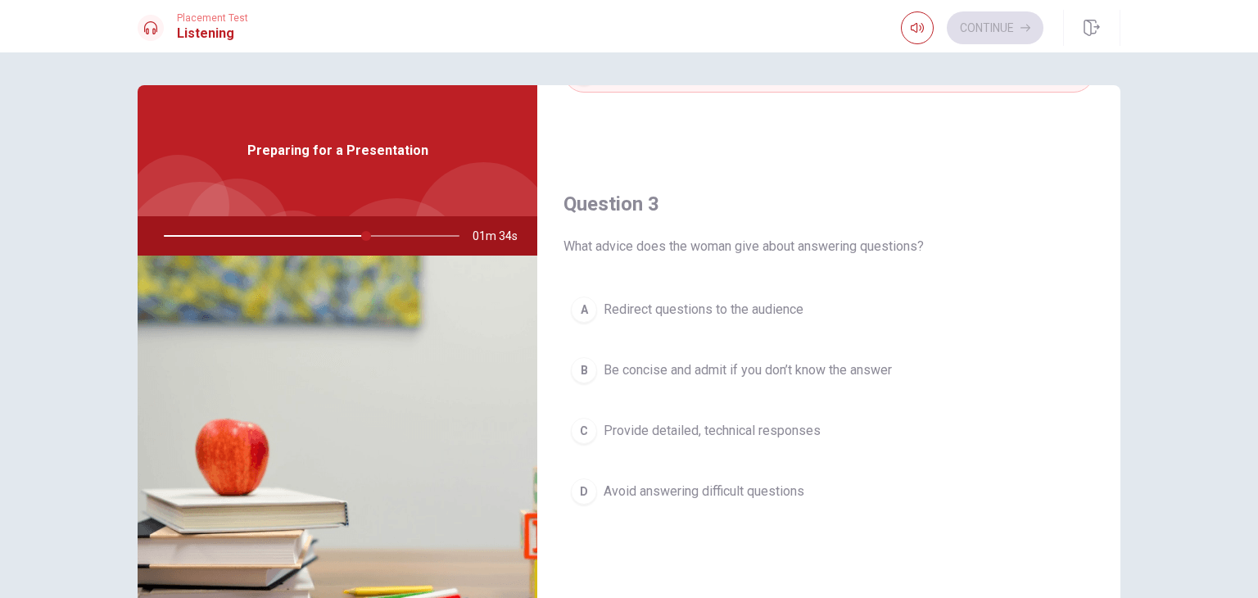
scroll to position [760, 0]
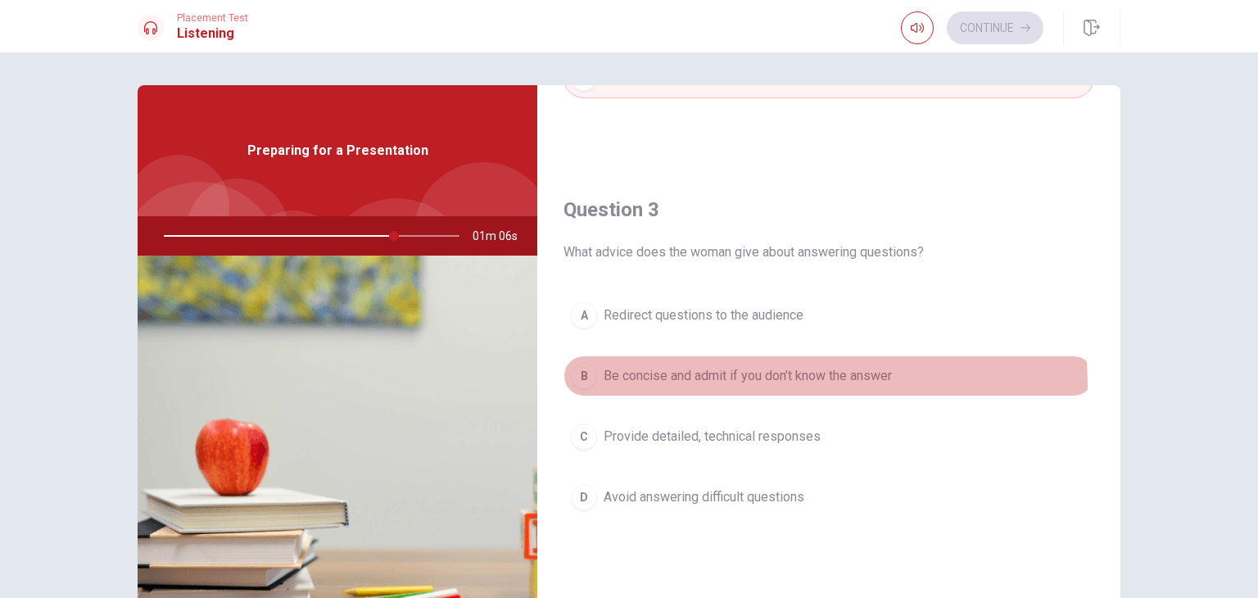
click at [755, 382] on button "B Be concise and admit if you don’t know the answer" at bounding box center [828, 375] width 531 height 41
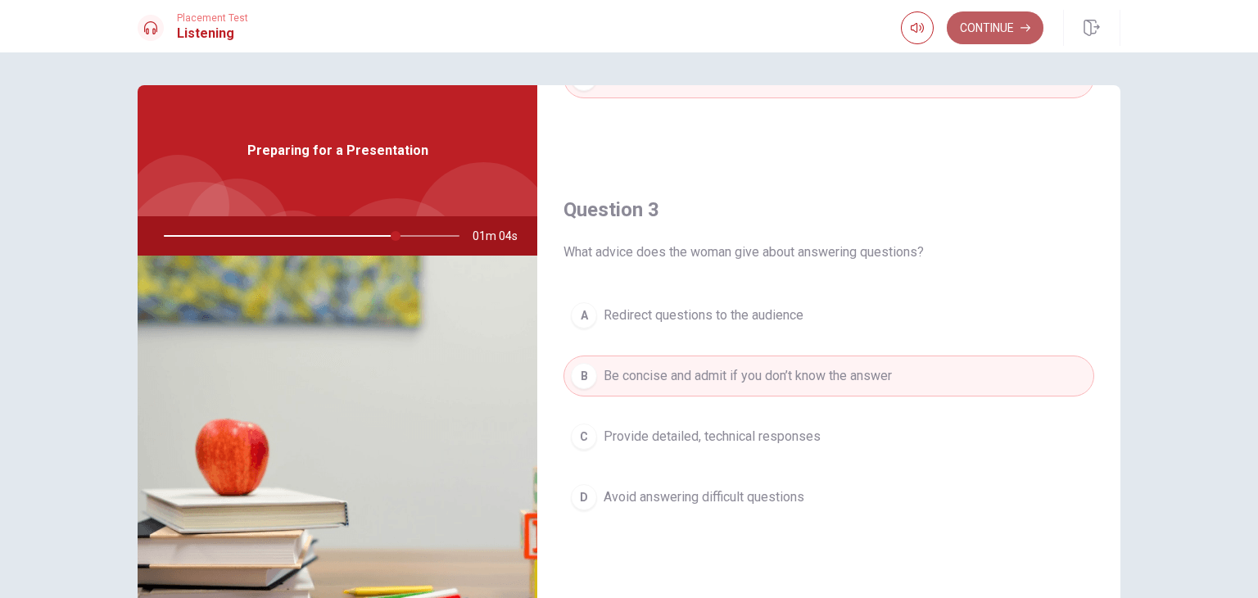
click at [990, 25] on button "Continue" at bounding box center [995, 27] width 97 height 33
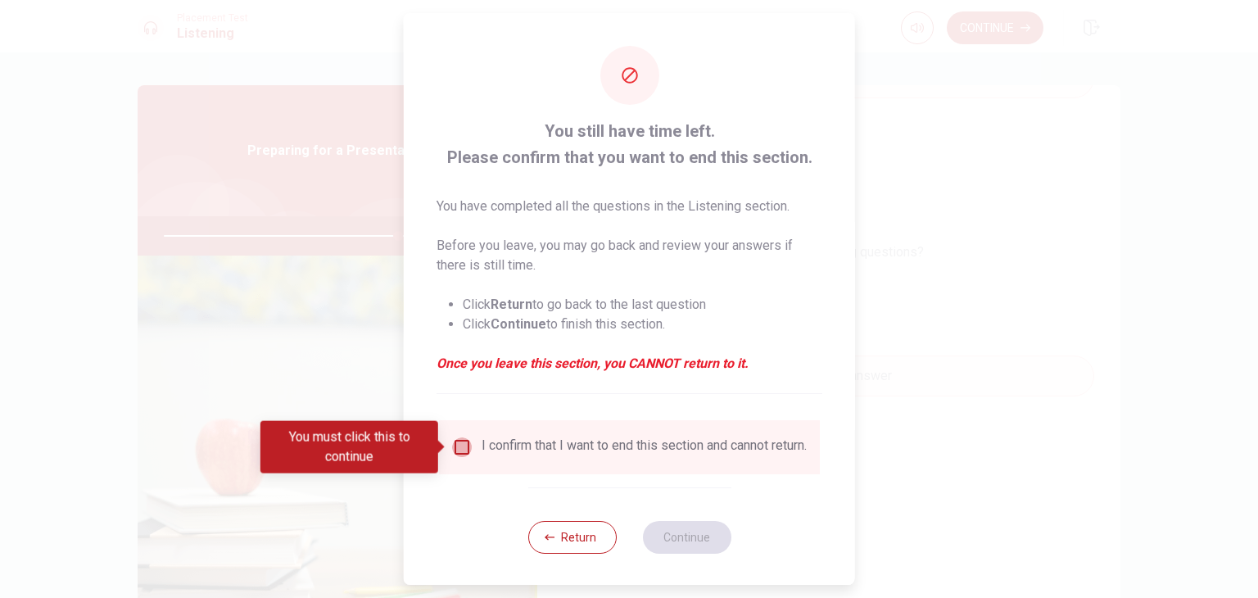
click at [455, 450] on input "You must click this to continue" at bounding box center [462, 447] width 20 height 20
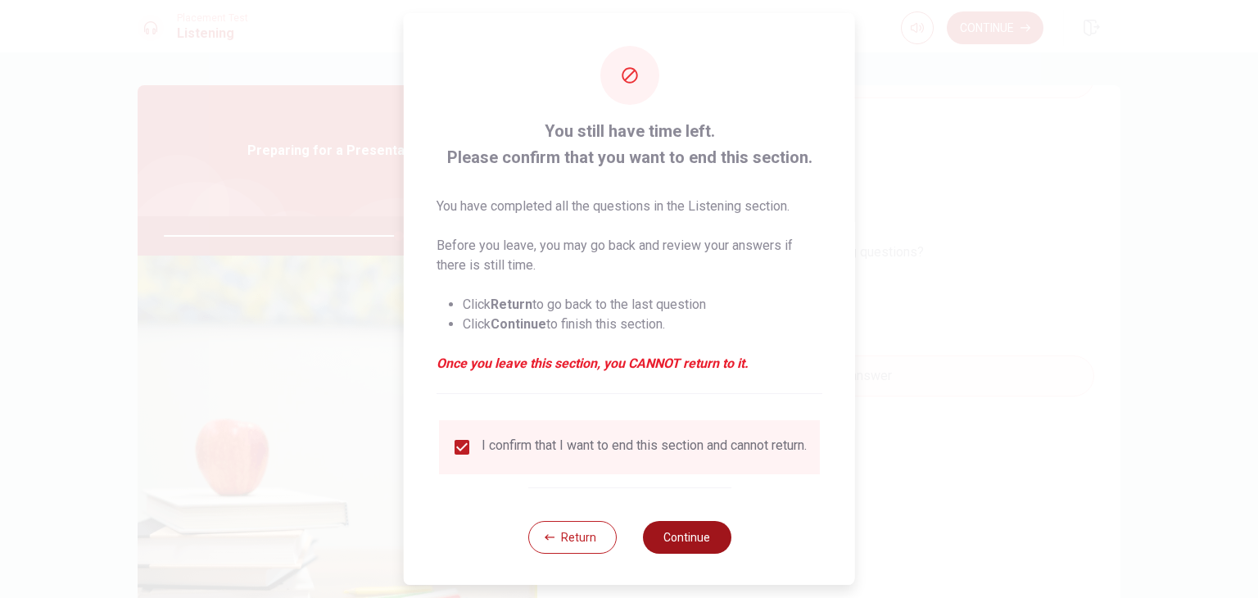
click at [669, 545] on button "Continue" at bounding box center [686, 537] width 88 height 33
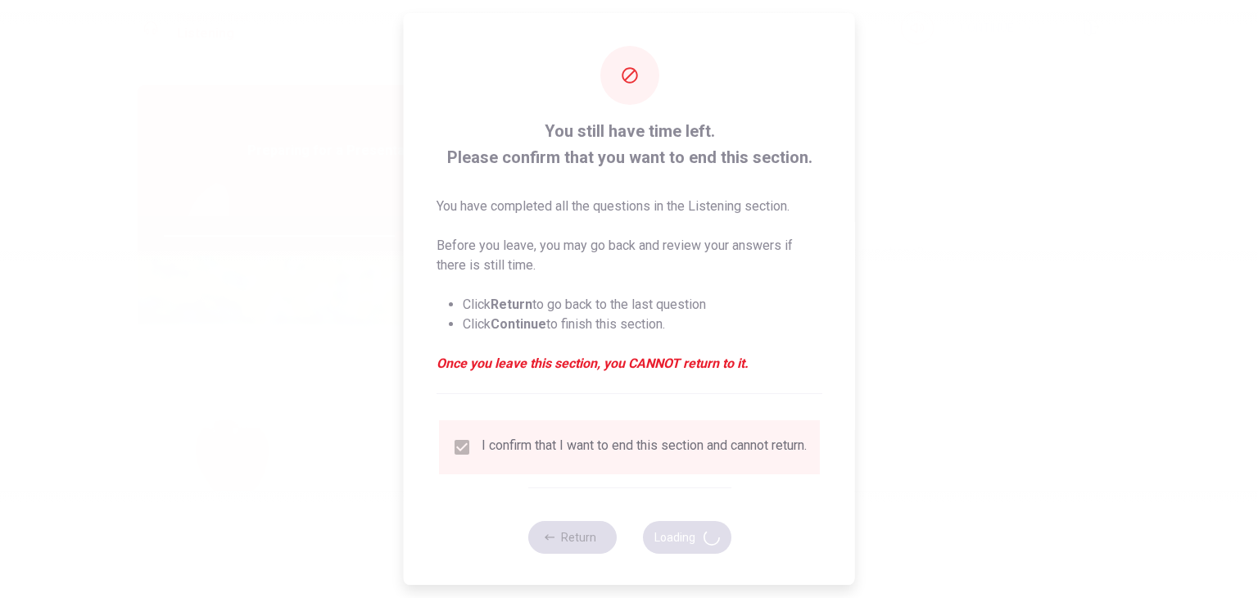
type input "80"
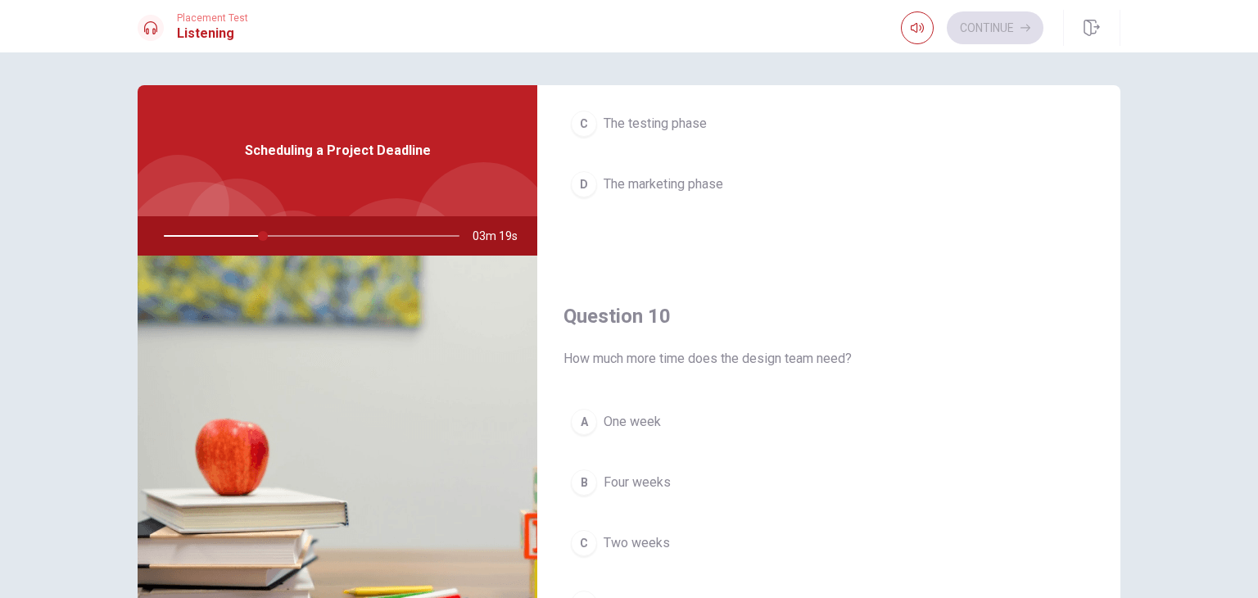
scroll to position [1520, 0]
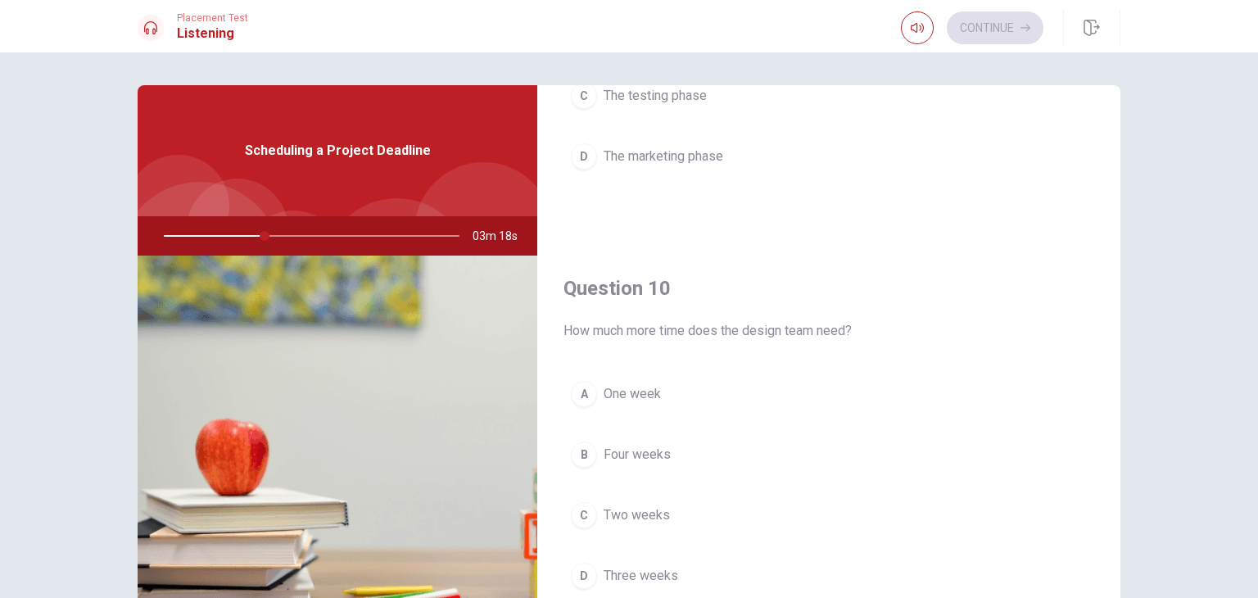
click at [829, 506] on button "C Two weeks" at bounding box center [828, 515] width 531 height 41
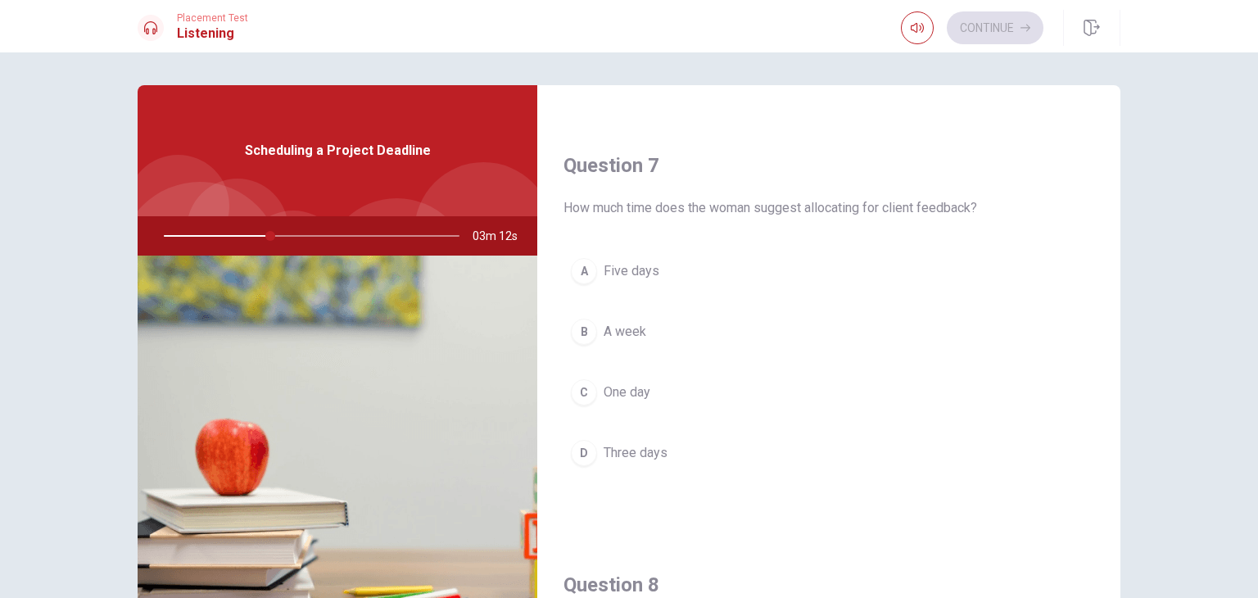
scroll to position [380, 0]
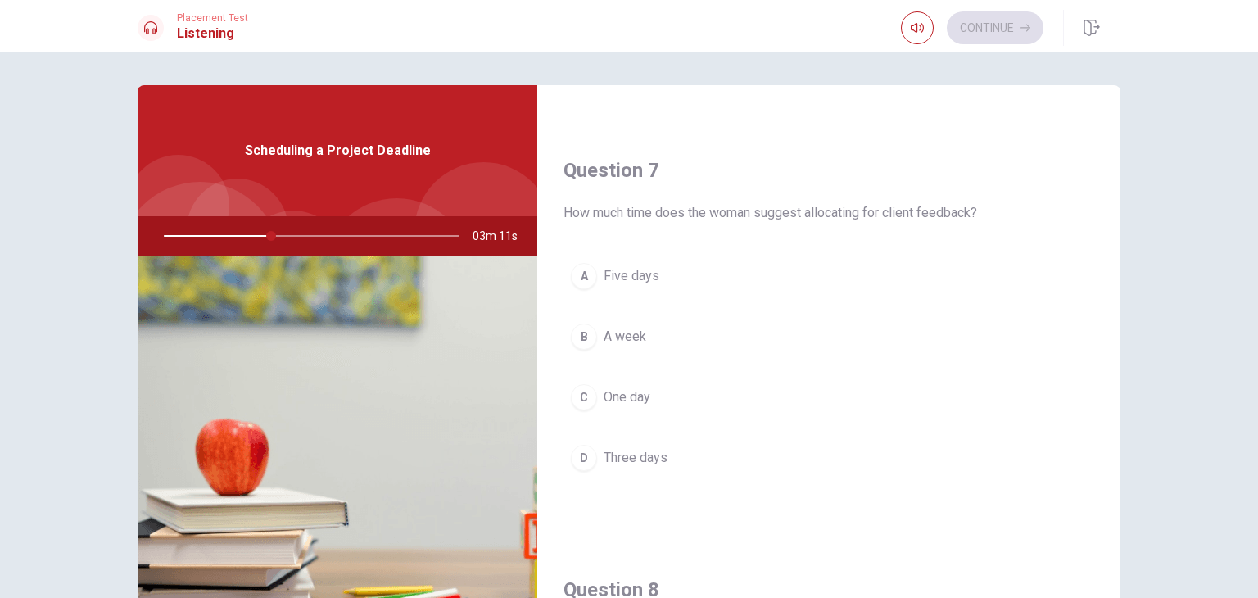
click at [973, 316] on button "B A week" at bounding box center [828, 336] width 531 height 41
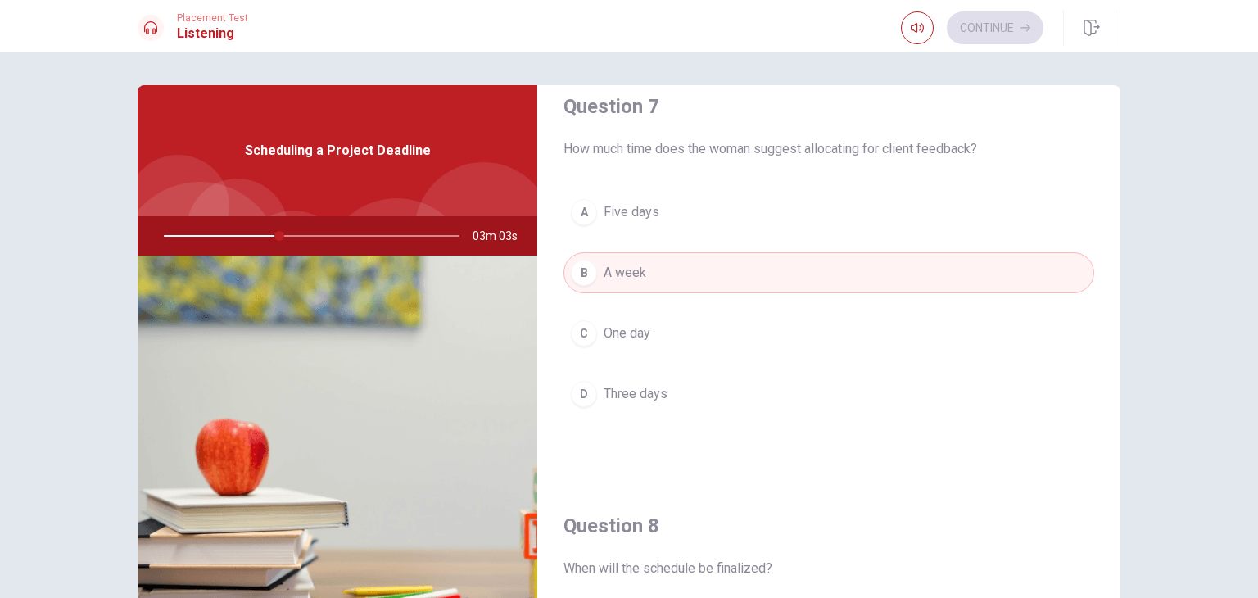
scroll to position [452, 0]
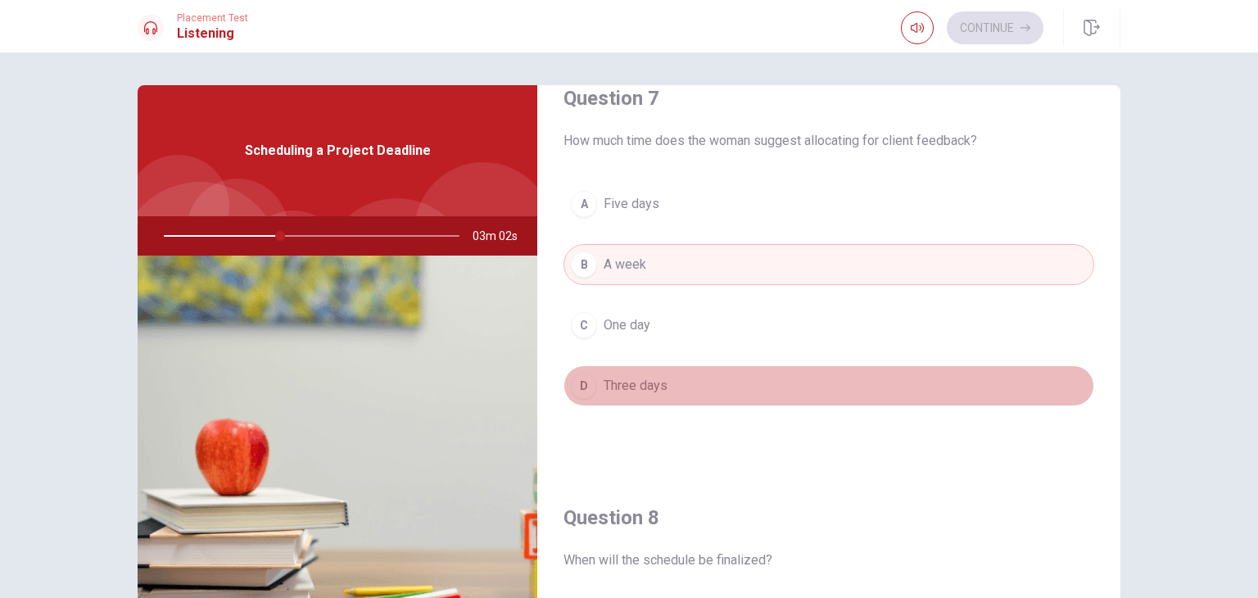
click at [875, 375] on button "D Three days" at bounding box center [828, 385] width 531 height 41
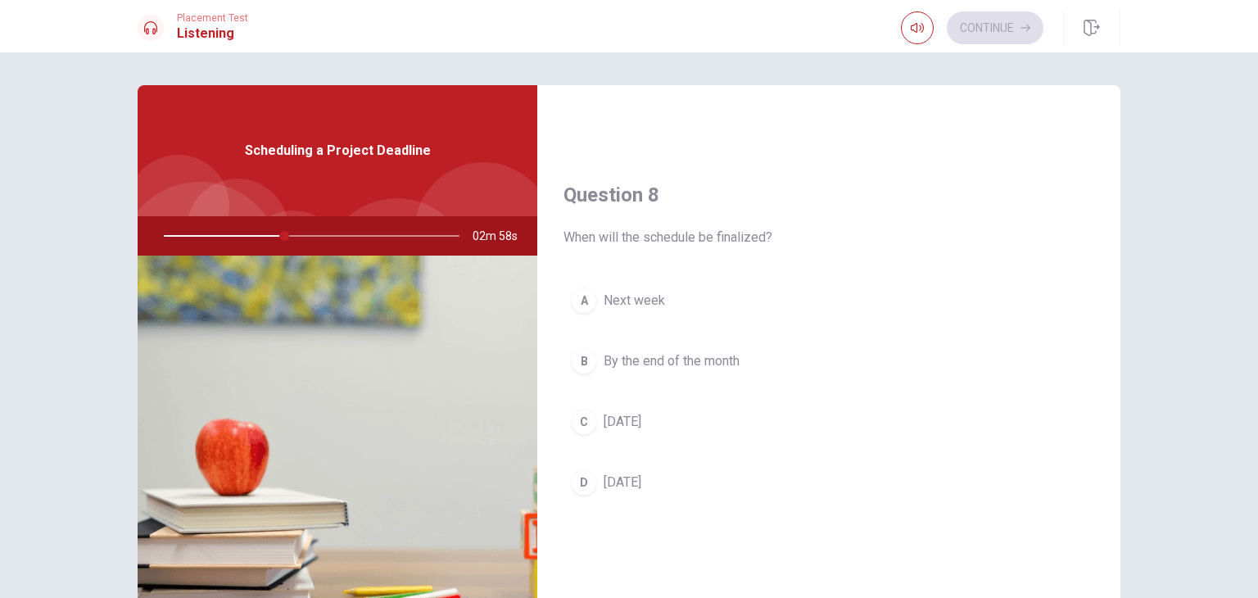
scroll to position [773, 0]
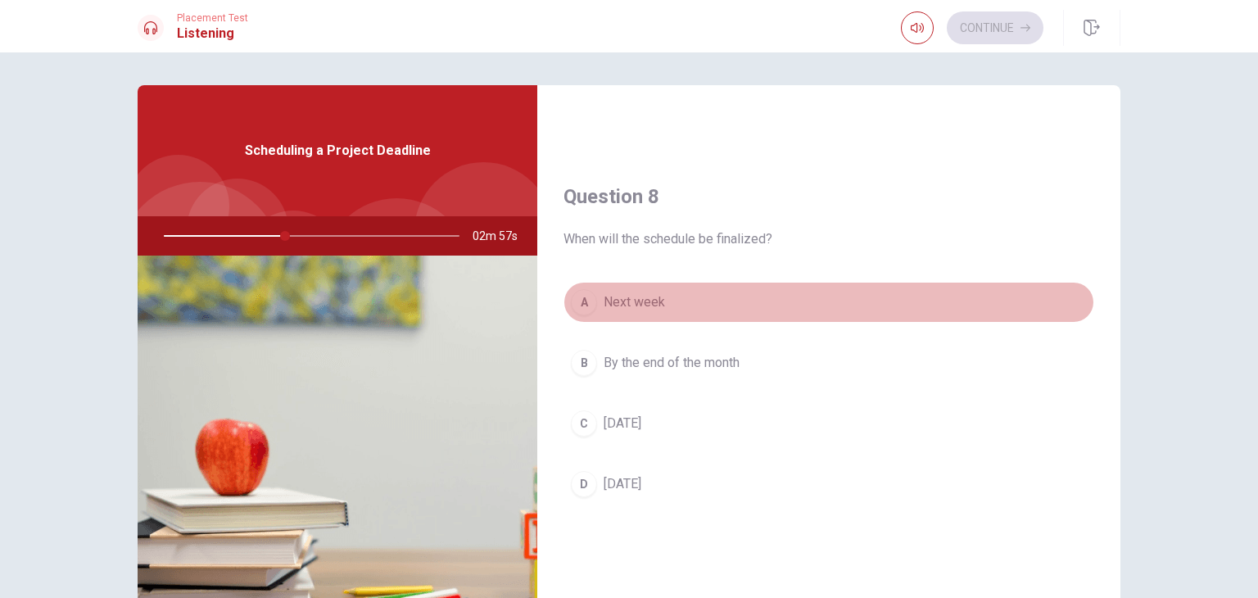
click at [951, 294] on button "A Next week" at bounding box center [828, 302] width 531 height 41
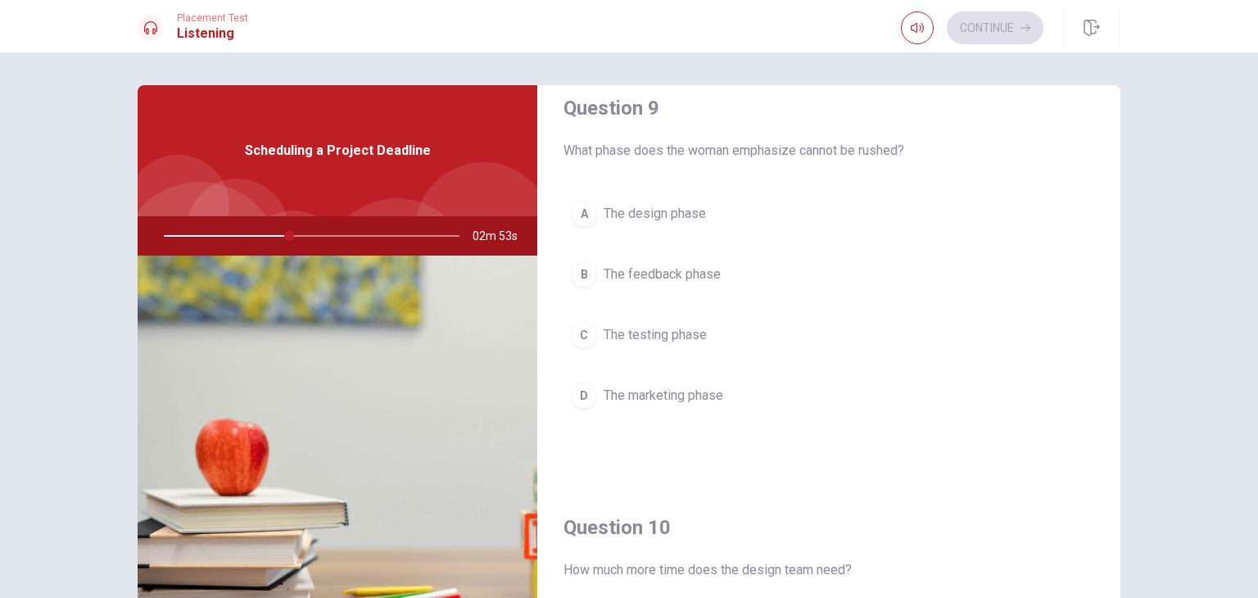
scroll to position [1251, 0]
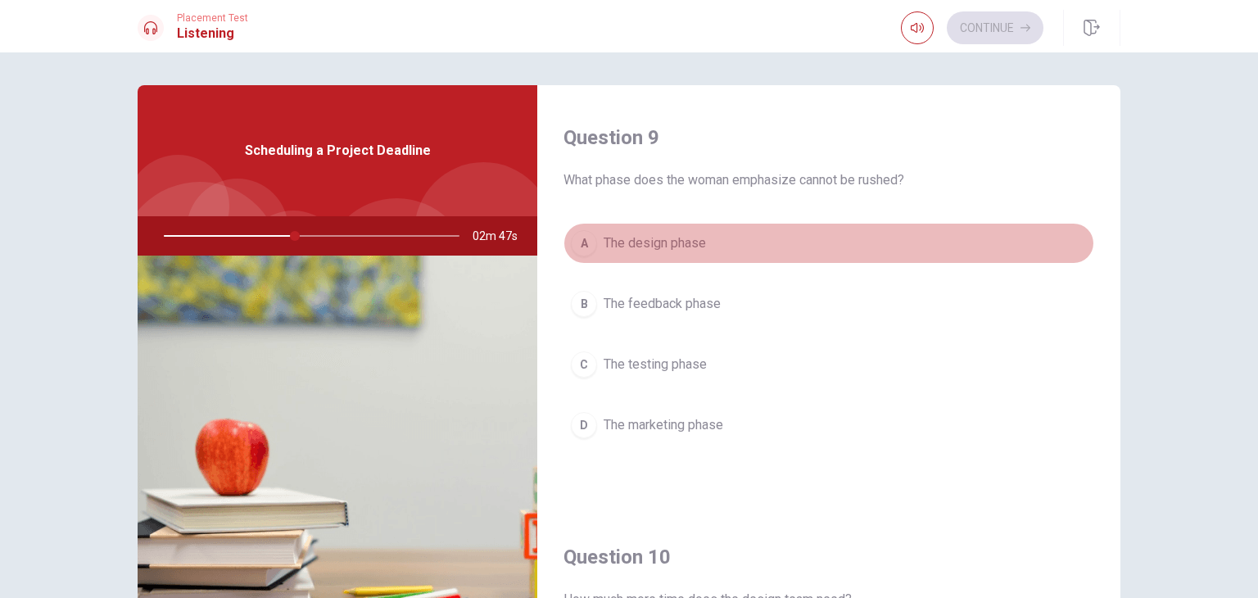
click at [853, 237] on button "A The design phase" at bounding box center [828, 243] width 531 height 41
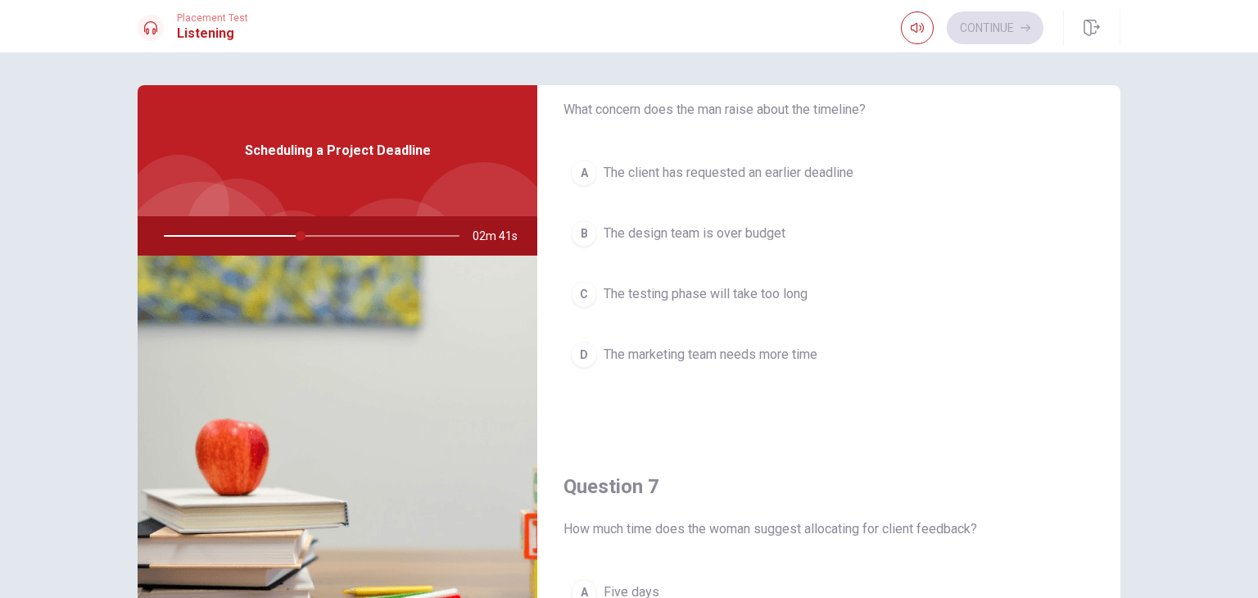
scroll to position [29, 0]
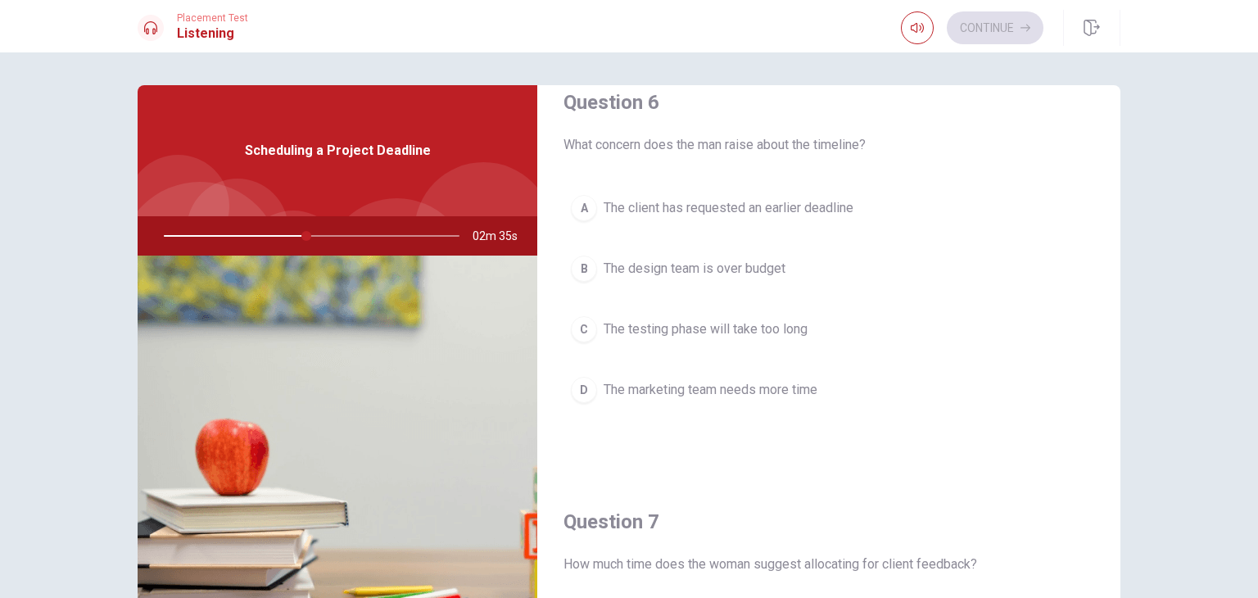
click at [900, 377] on button "D The marketing team needs more time" at bounding box center [828, 389] width 531 height 41
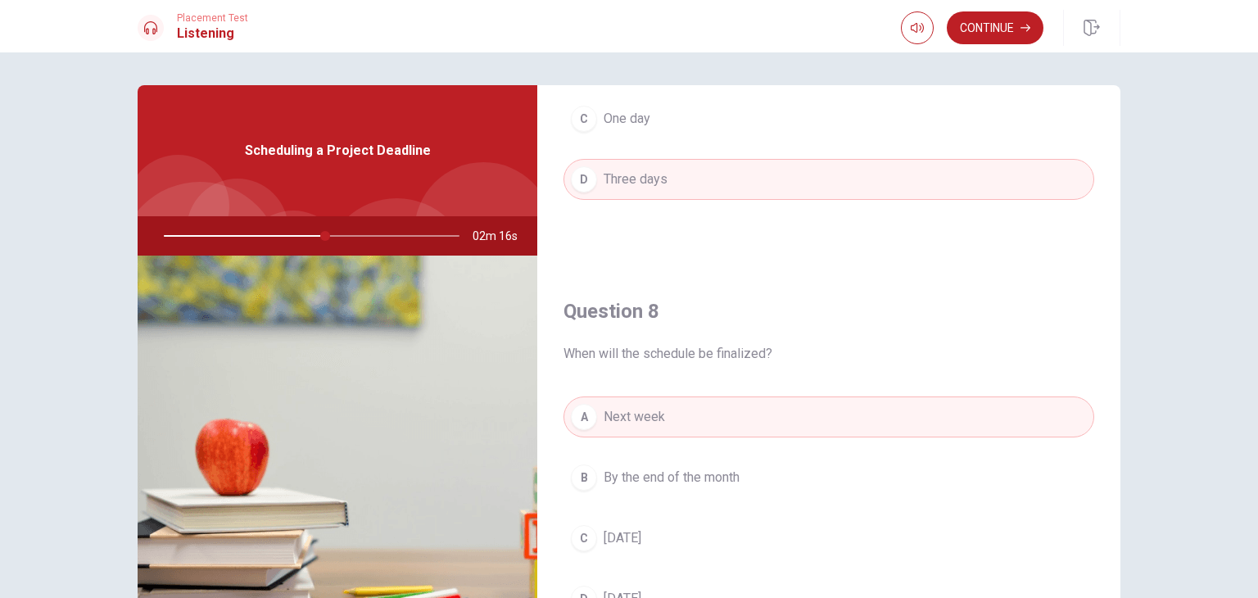
scroll to position [655, 0]
click at [992, 29] on button "Continue" at bounding box center [995, 27] width 97 height 33
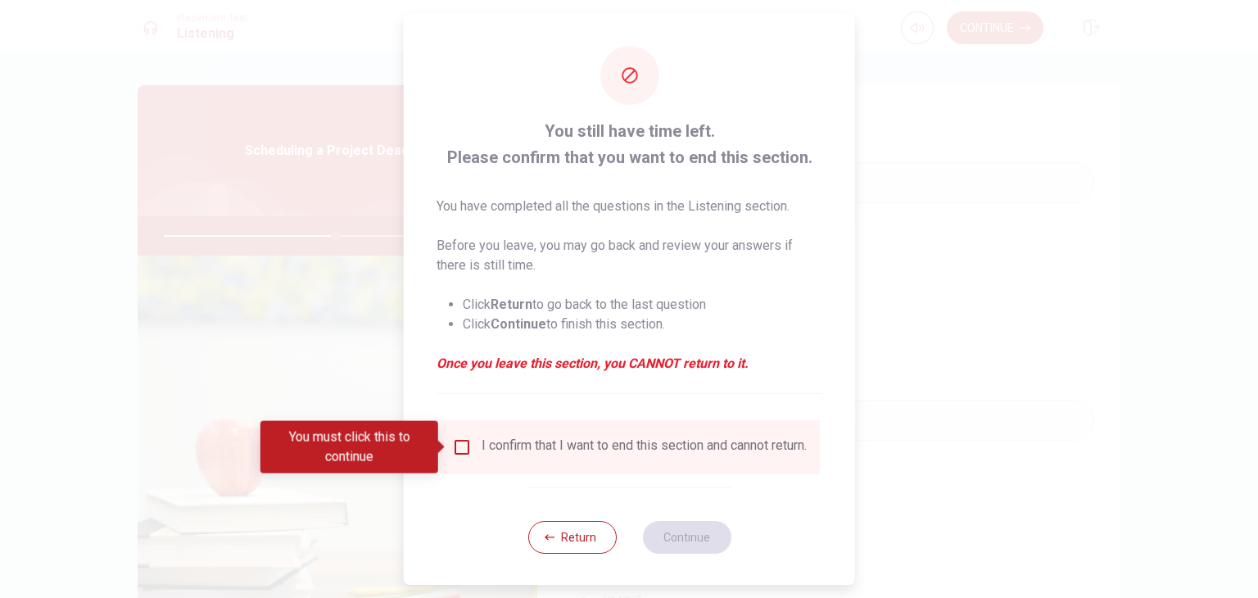
click at [469, 453] on div "I confirm that I want to end this section and cannot return." at bounding box center [629, 447] width 355 height 20
click at [460, 448] on input "You must click this to continue" at bounding box center [462, 447] width 20 height 20
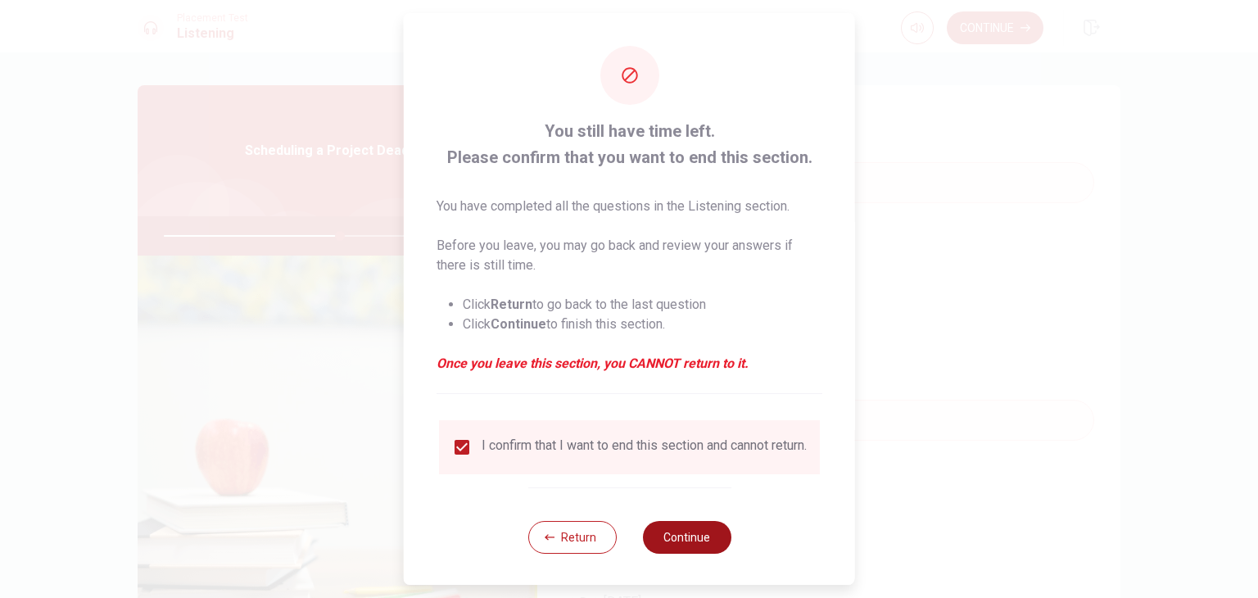
click at [700, 549] on button "Continue" at bounding box center [686, 537] width 88 height 33
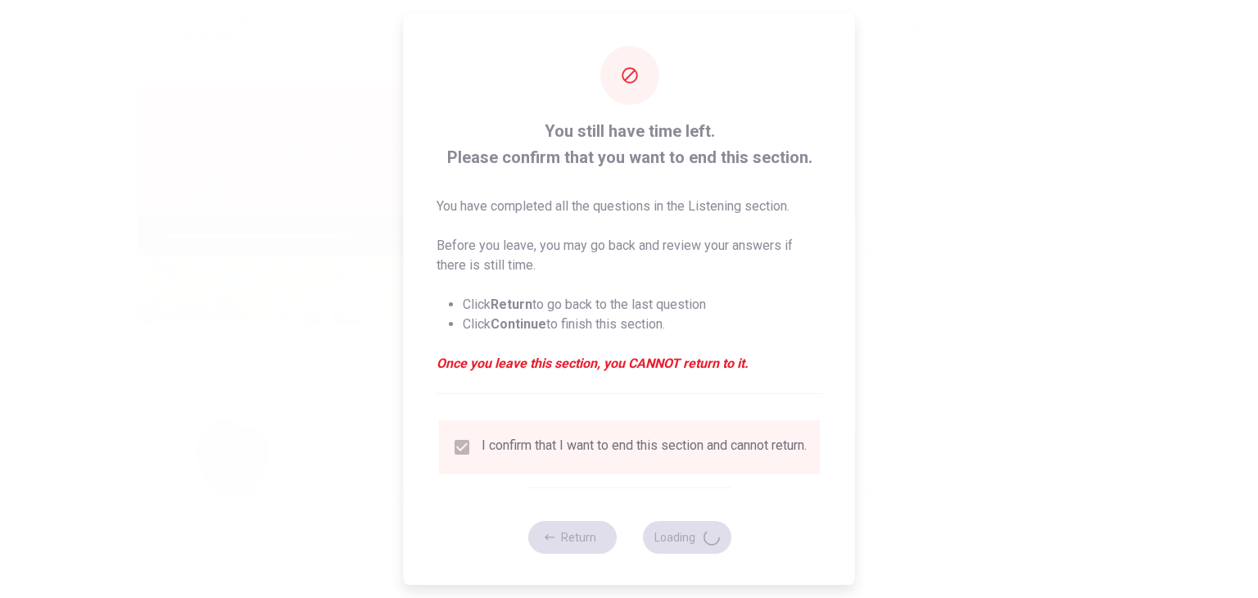
type input "61"
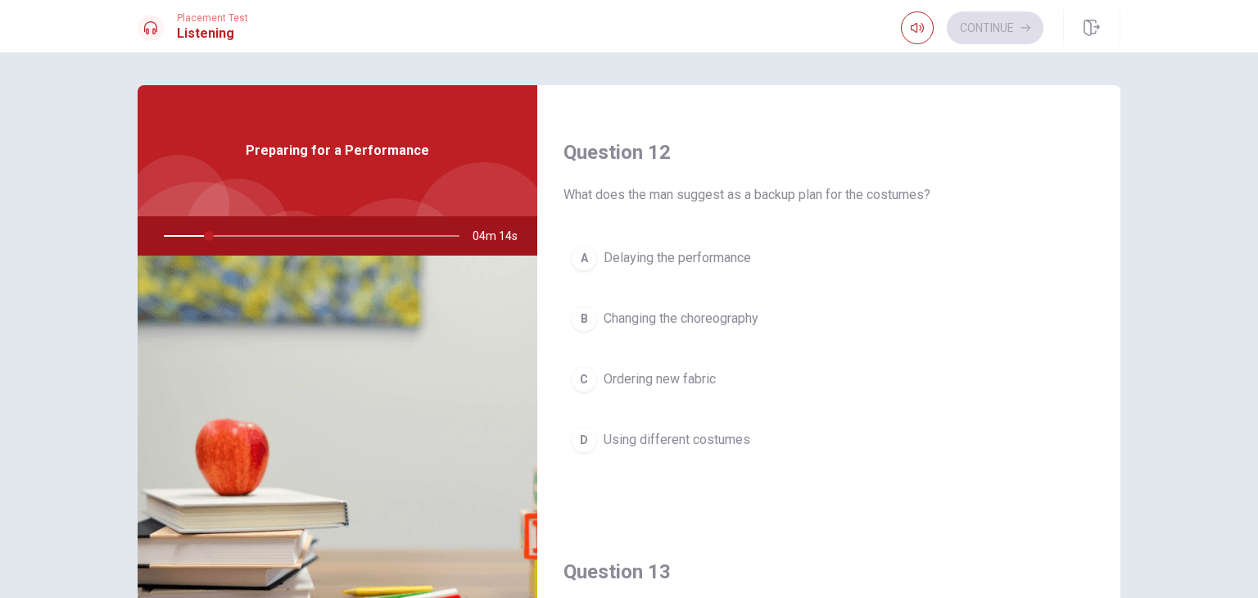
scroll to position [265, 0]
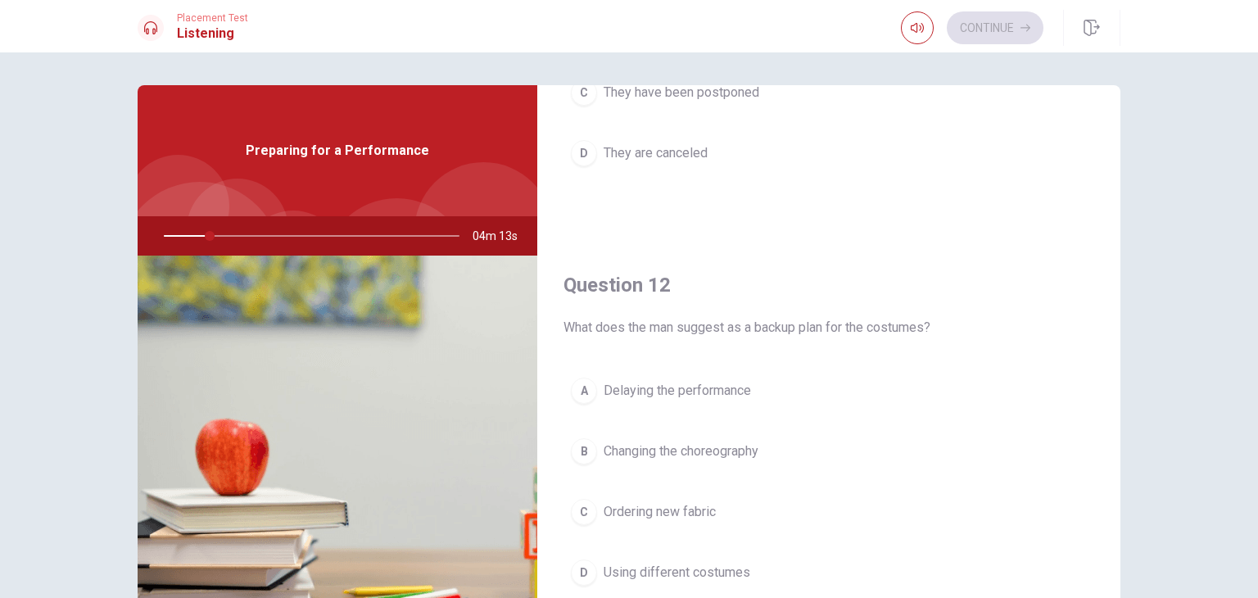
drag, startPoint x: 1119, startPoint y: 260, endPoint x: 1105, endPoint y: 169, distance: 91.0
click at [1105, 169] on div "Question 11 What is the current status of rehearsals? A They are complete B Ext…" at bounding box center [628, 369] width 1035 height 569
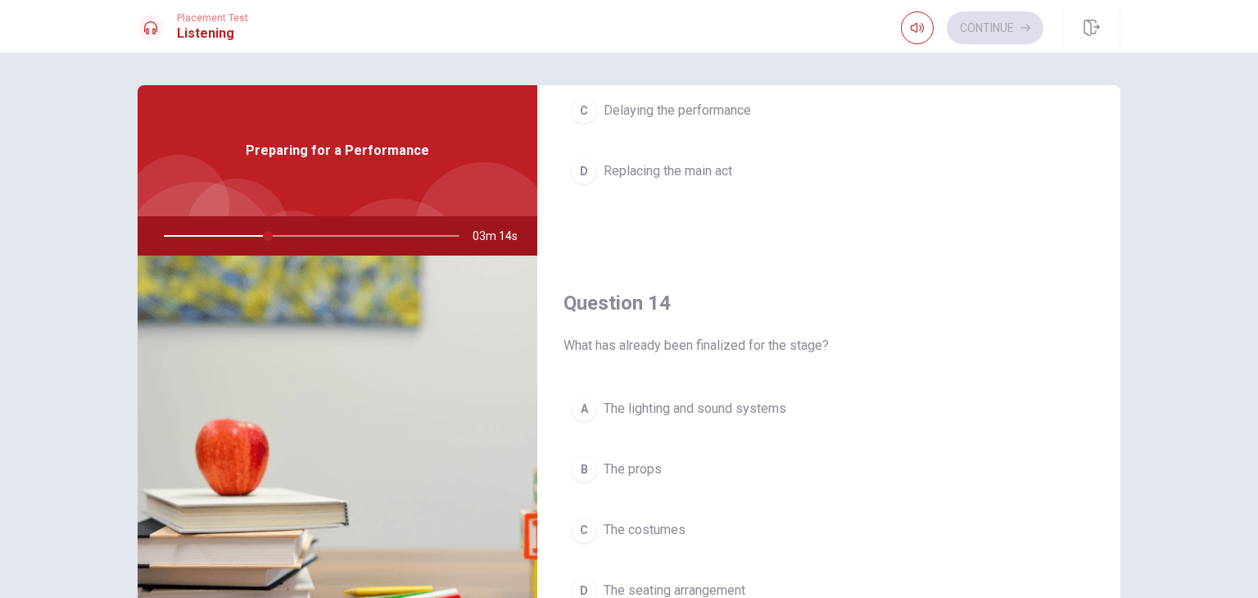
scroll to position [1083, 0]
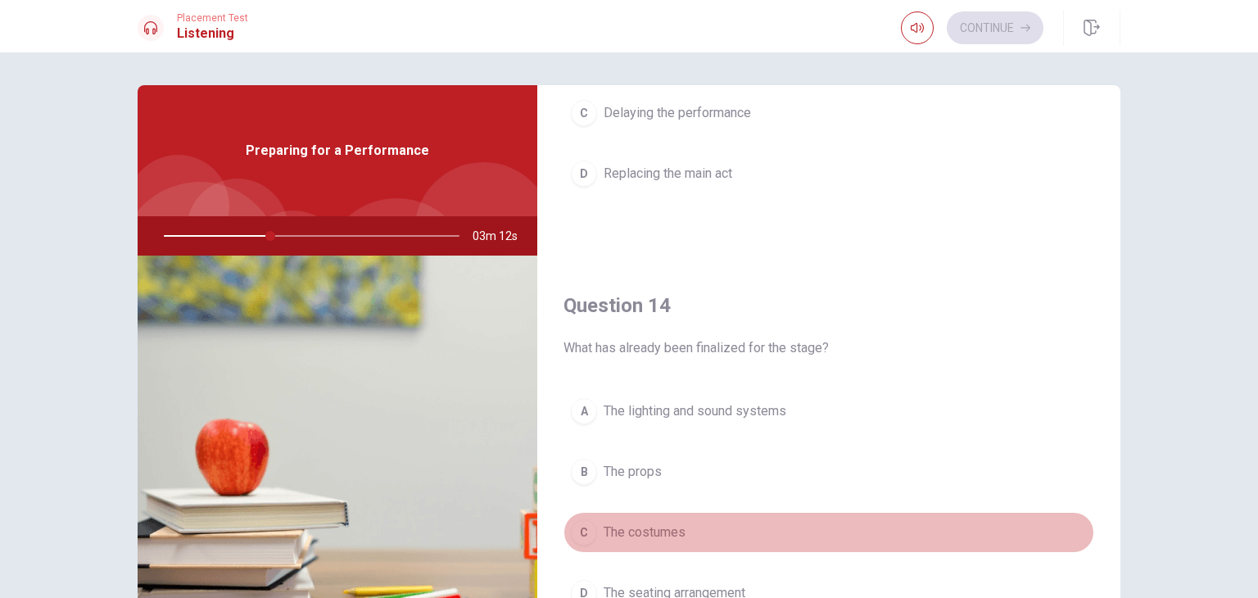
click at [956, 528] on button "C The costumes" at bounding box center [828, 532] width 531 height 41
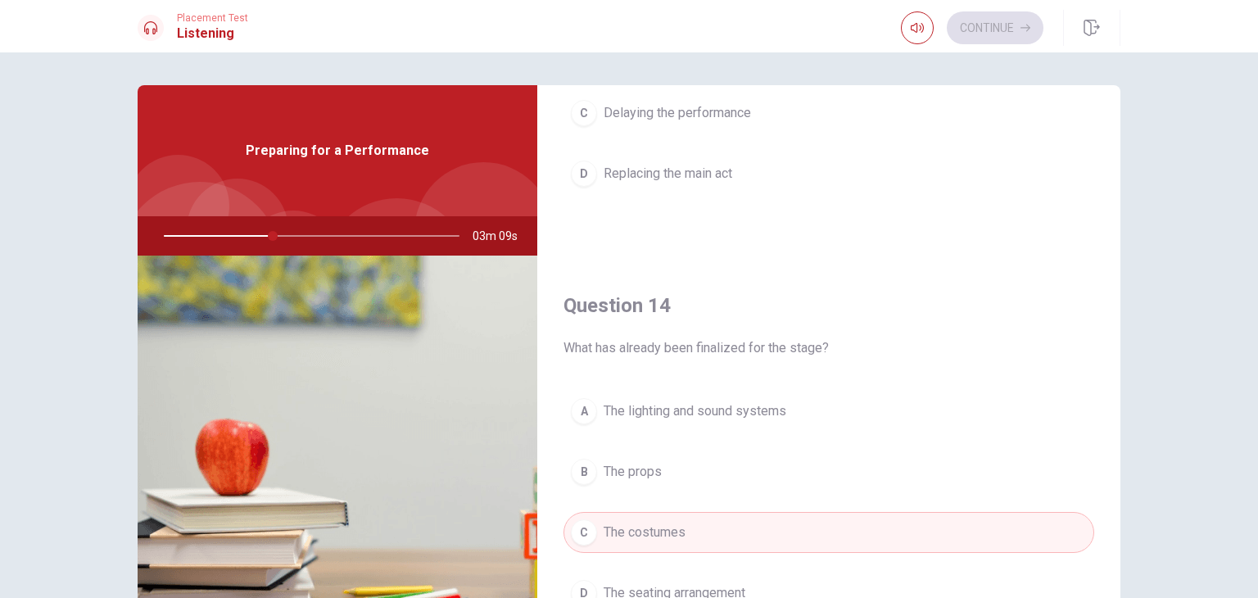
drag, startPoint x: 1105, startPoint y: 488, endPoint x: 1105, endPoint y: 531, distance: 43.4
click at [1105, 531] on div "Question 14 What has already been finalized for the stage? A The lighting and s…" at bounding box center [828, 469] width 583 height 419
drag, startPoint x: 1116, startPoint y: 498, endPoint x: 1113, endPoint y: 368, distance: 129.4
click at [1113, 368] on div "Question 11 What is the current status of rehearsals? A They are complete B Ext…" at bounding box center [628, 369] width 1035 height 569
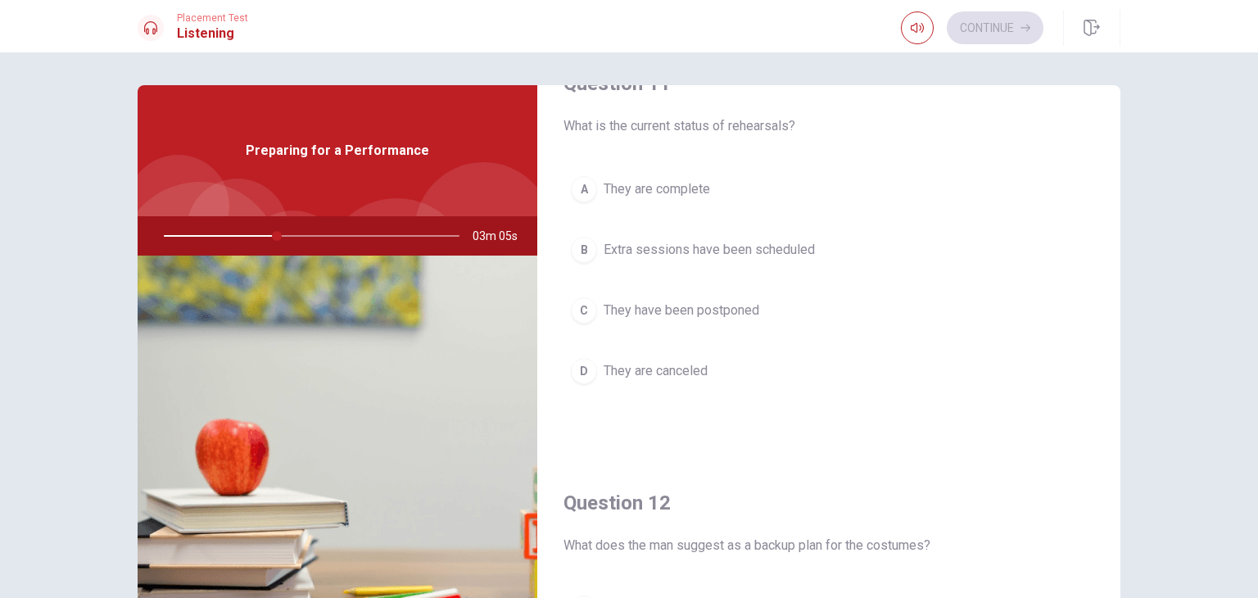
scroll to position [0, 0]
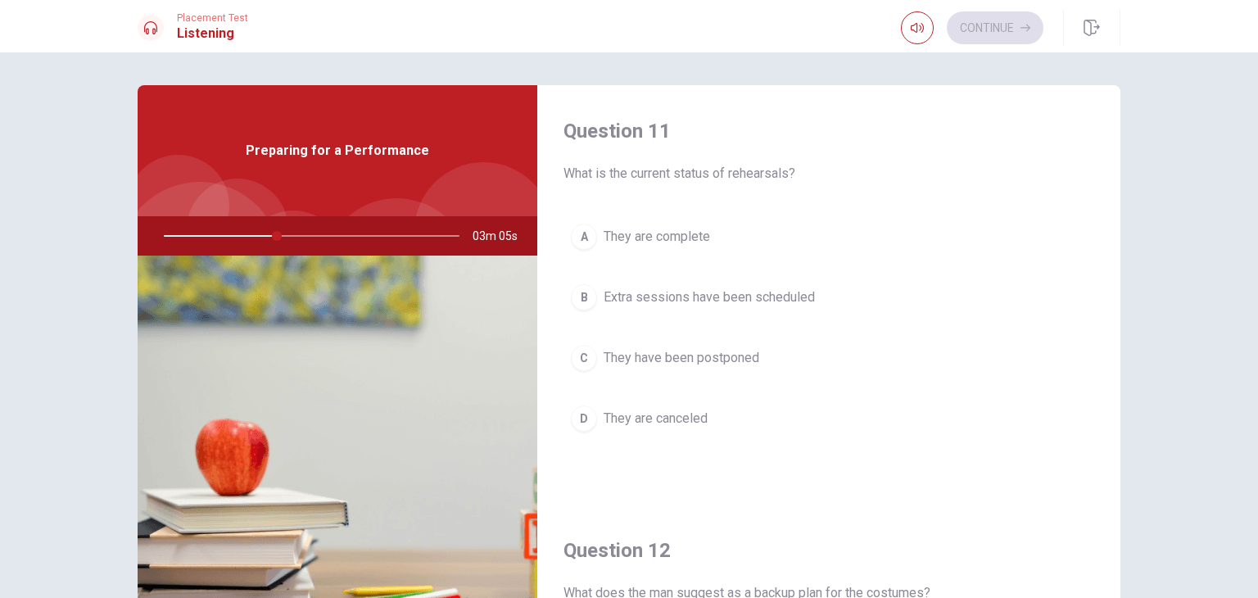
drag, startPoint x: 1115, startPoint y: 304, endPoint x: 1104, endPoint y: 164, distance: 140.5
click at [1104, 164] on div "Question 11 What is the current status of rehearsals? A They are complete B Ext…" at bounding box center [828, 369] width 583 height 569
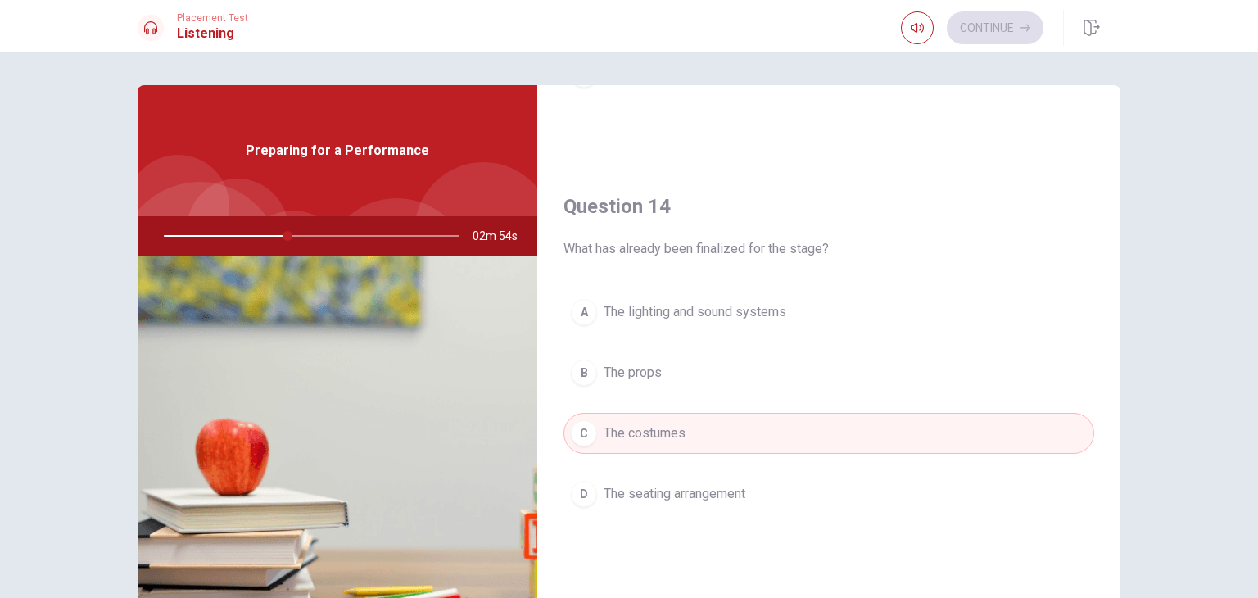
scroll to position [1186, 0]
drag, startPoint x: 1115, startPoint y: 237, endPoint x: 1119, endPoint y: 548, distance: 311.2
click at [1119, 548] on div "Question 11 What is the current status of rehearsals? A They are complete B Ext…" at bounding box center [628, 369] width 1035 height 569
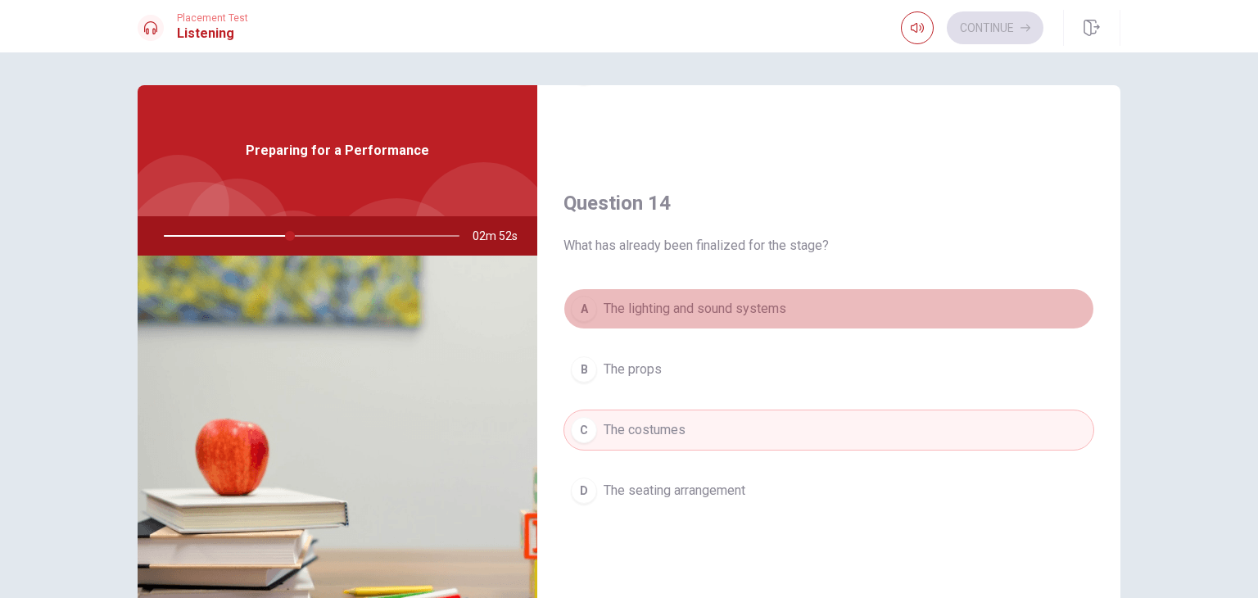
click at [908, 298] on button "A The lighting and sound systems" at bounding box center [828, 308] width 531 height 41
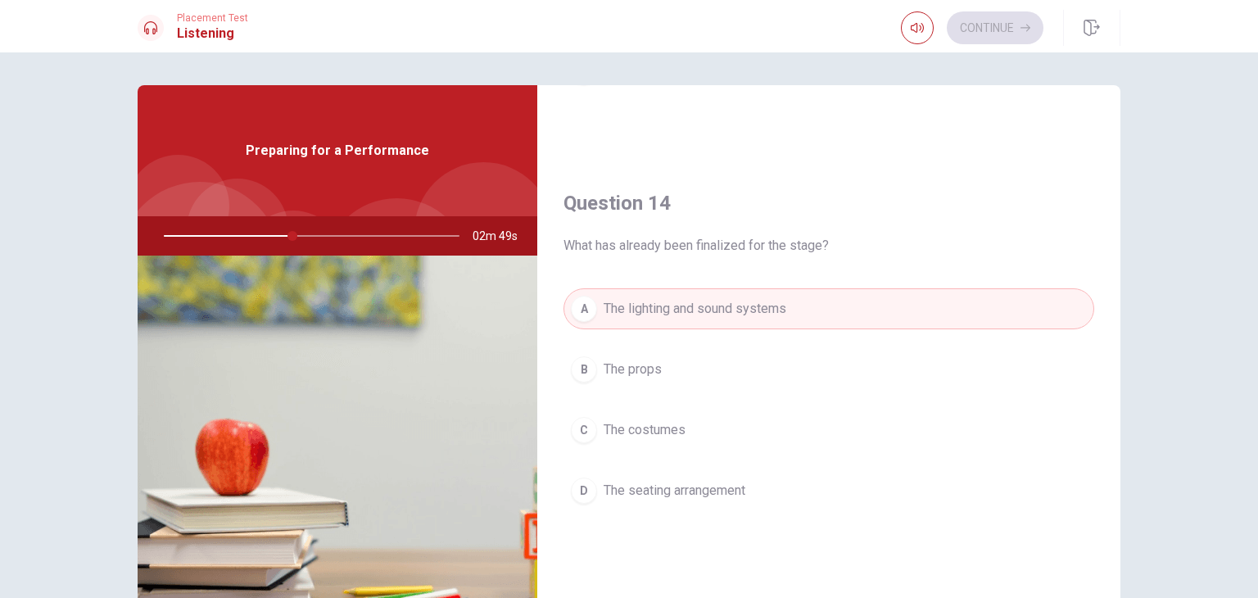
drag, startPoint x: 1106, startPoint y: 472, endPoint x: 1116, endPoint y: 538, distance: 66.2
click at [1116, 538] on div "Question 11 What is the current status of rehearsals? A They are complete B Ext…" at bounding box center [628, 369] width 1035 height 569
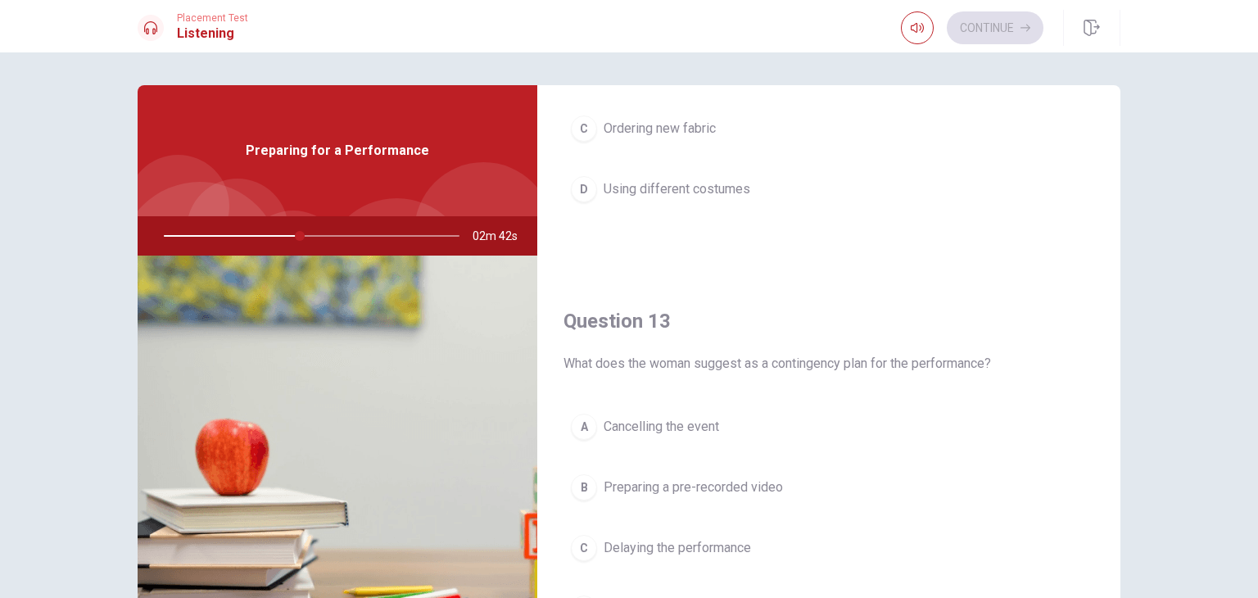
scroll to position [691, 0]
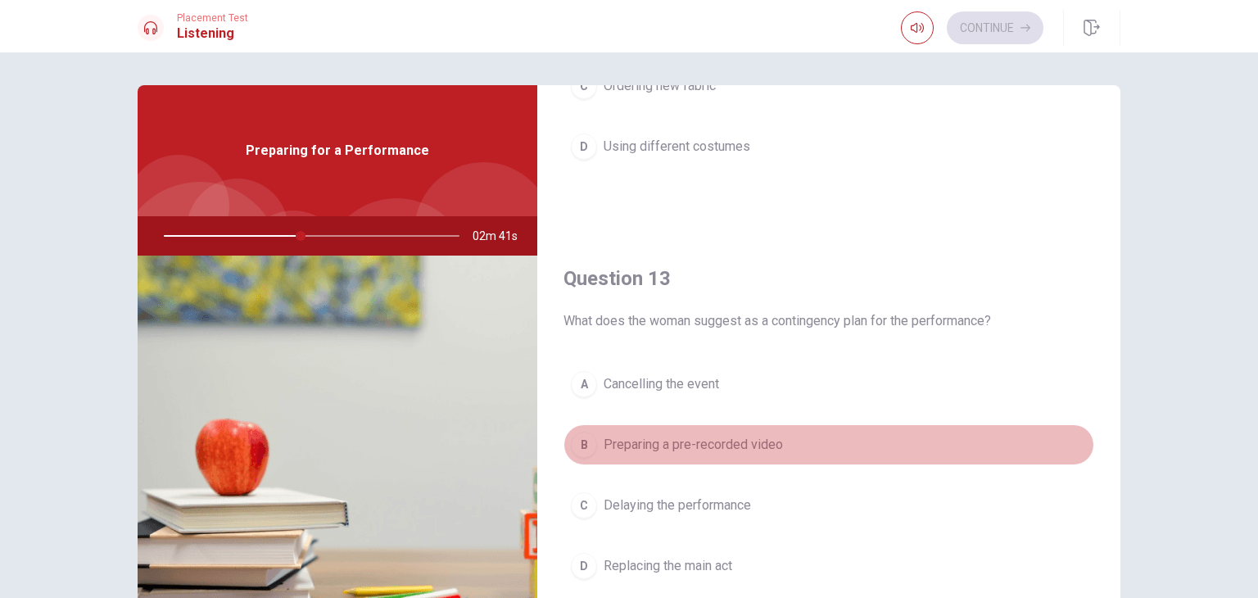
click at [952, 437] on button "B Preparing a pre-recorded video" at bounding box center [828, 444] width 531 height 41
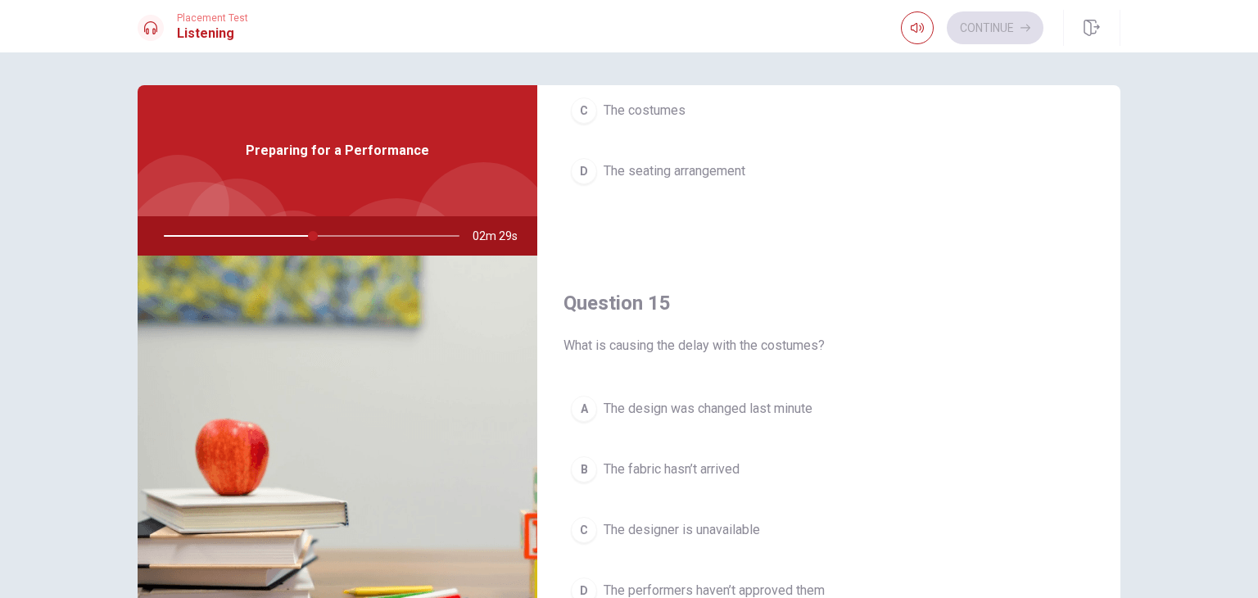
scroll to position [1520, 0]
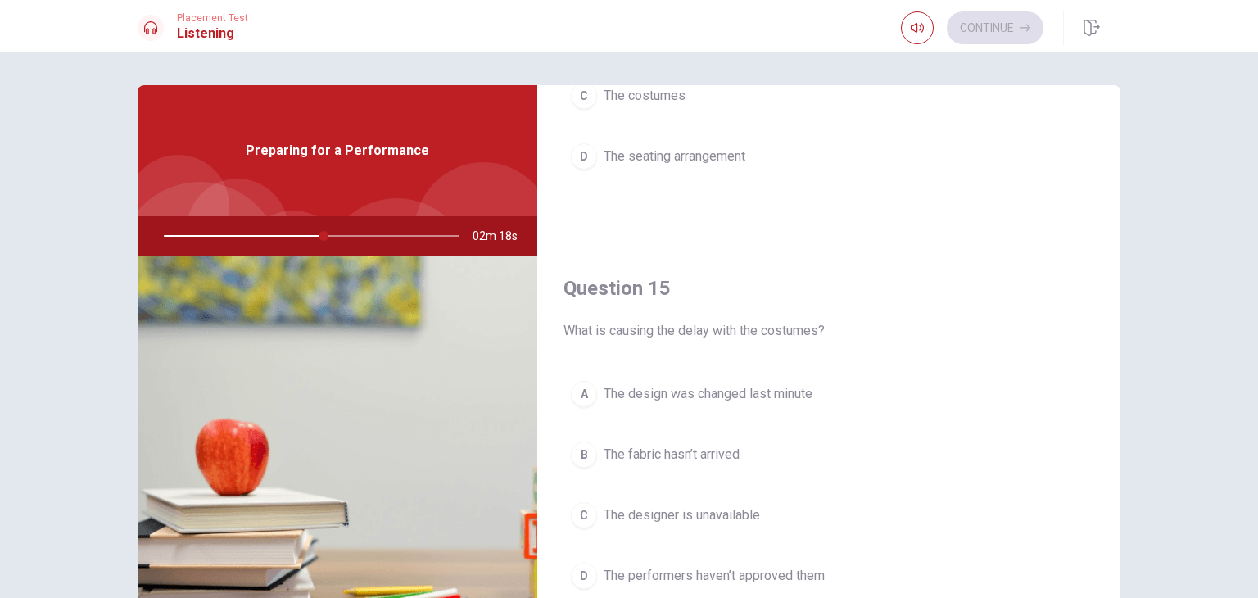
click at [810, 454] on button "B The fabric hasn’t arrived" at bounding box center [828, 454] width 531 height 41
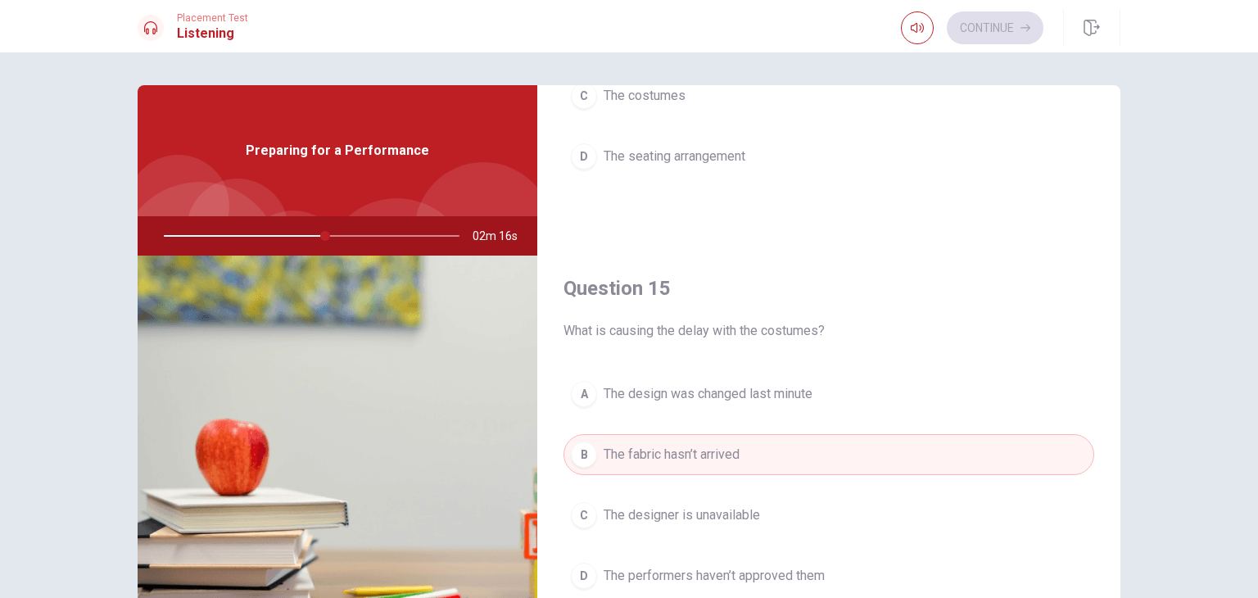
drag, startPoint x: 1117, startPoint y: 528, endPoint x: 1104, endPoint y: 377, distance: 152.0
click at [1104, 377] on div "Question 11 What is the current status of rehearsals? A They are complete B Ext…" at bounding box center [628, 369] width 1035 height 569
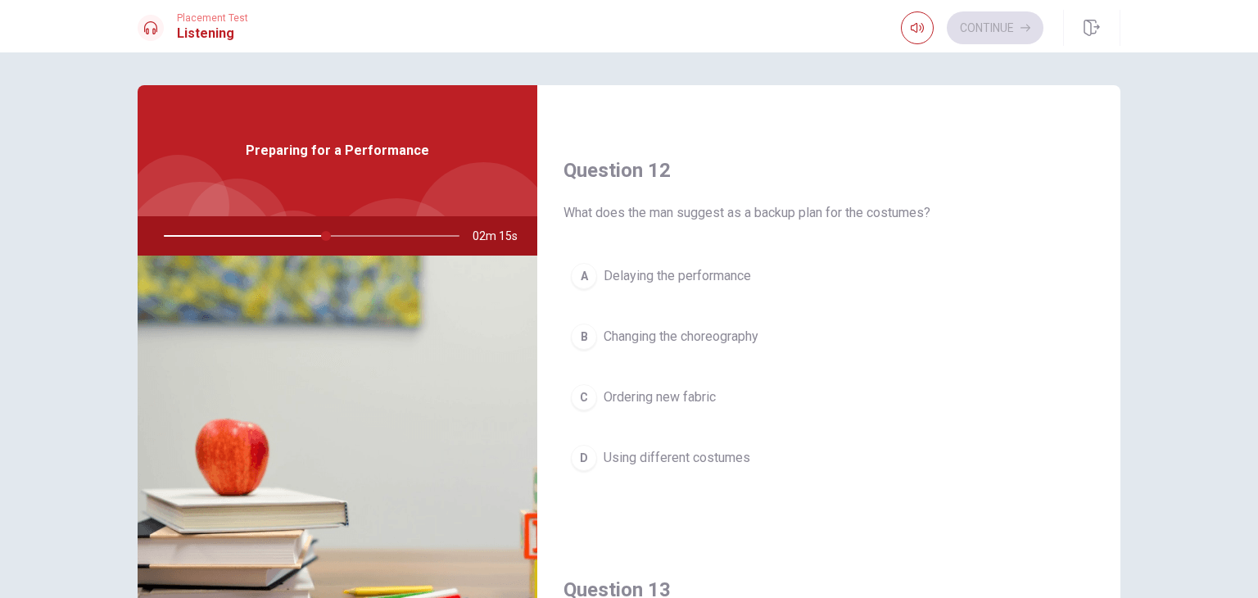
scroll to position [376, 0]
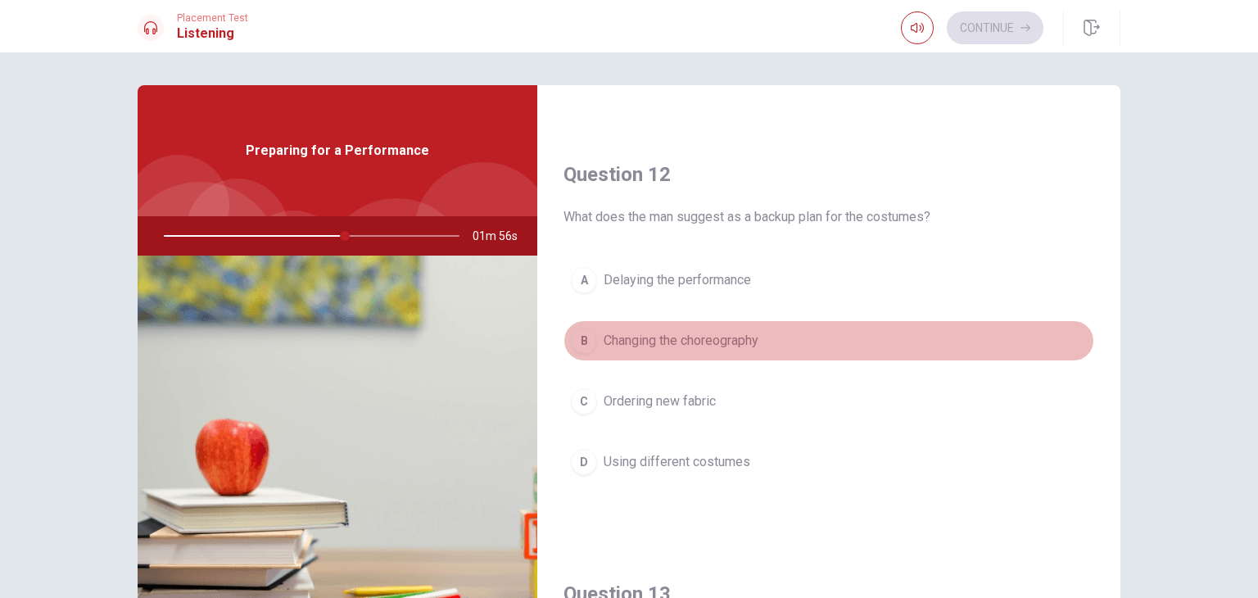
click at [936, 341] on button "B Changing the choreography" at bounding box center [828, 340] width 531 height 41
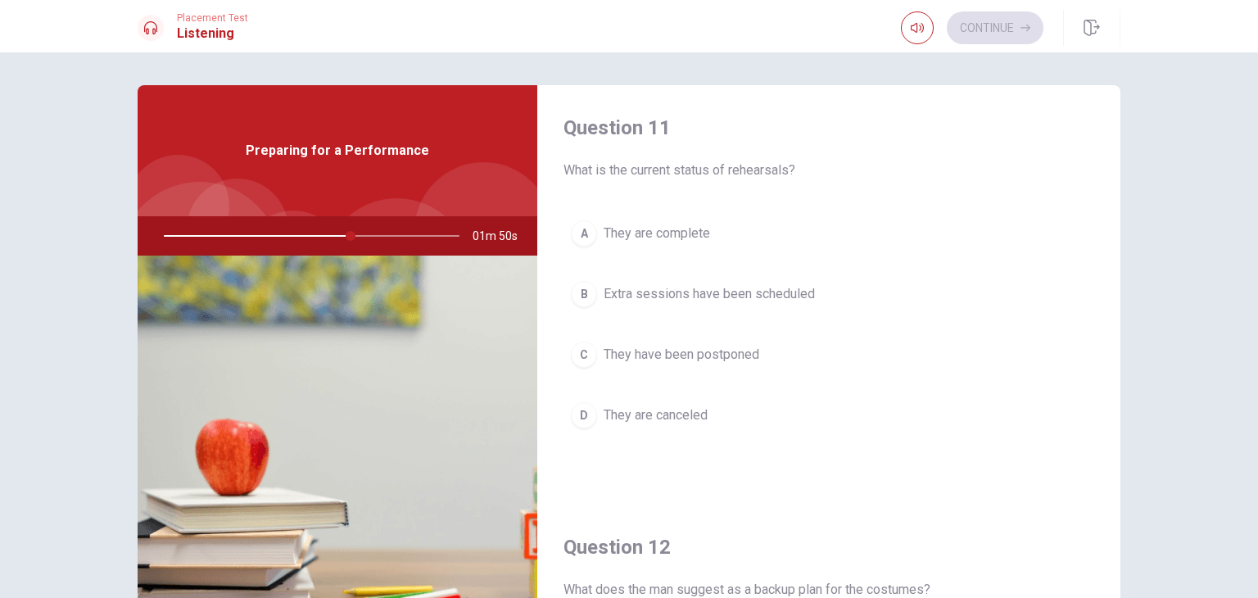
scroll to position [0, 0]
click at [706, 246] on span "They are complete" at bounding box center [656, 237] width 106 height 20
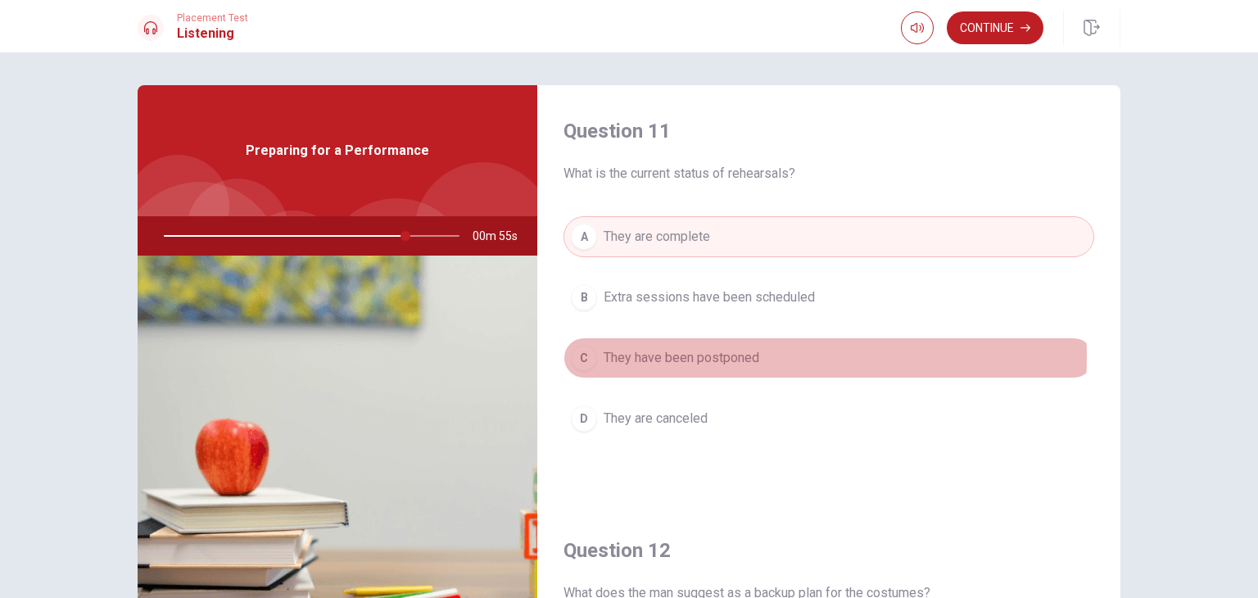
click at [703, 356] on span "They have been postponed" at bounding box center [681, 358] width 156 height 20
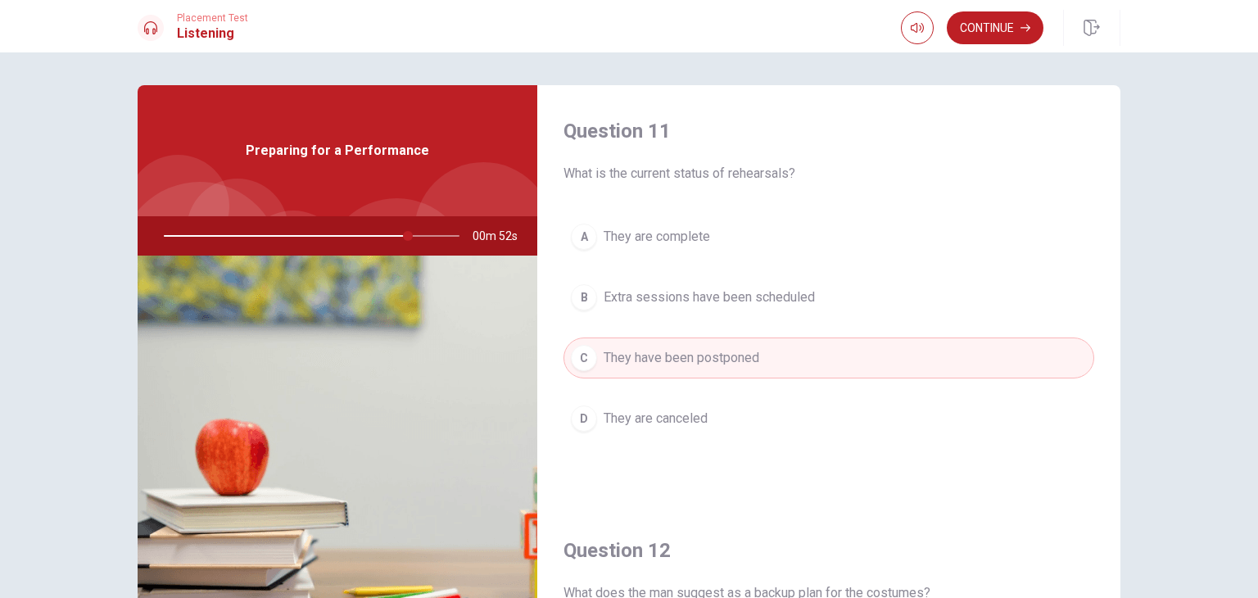
click at [810, 309] on button "B Extra sessions have been scheduled" at bounding box center [828, 297] width 531 height 41
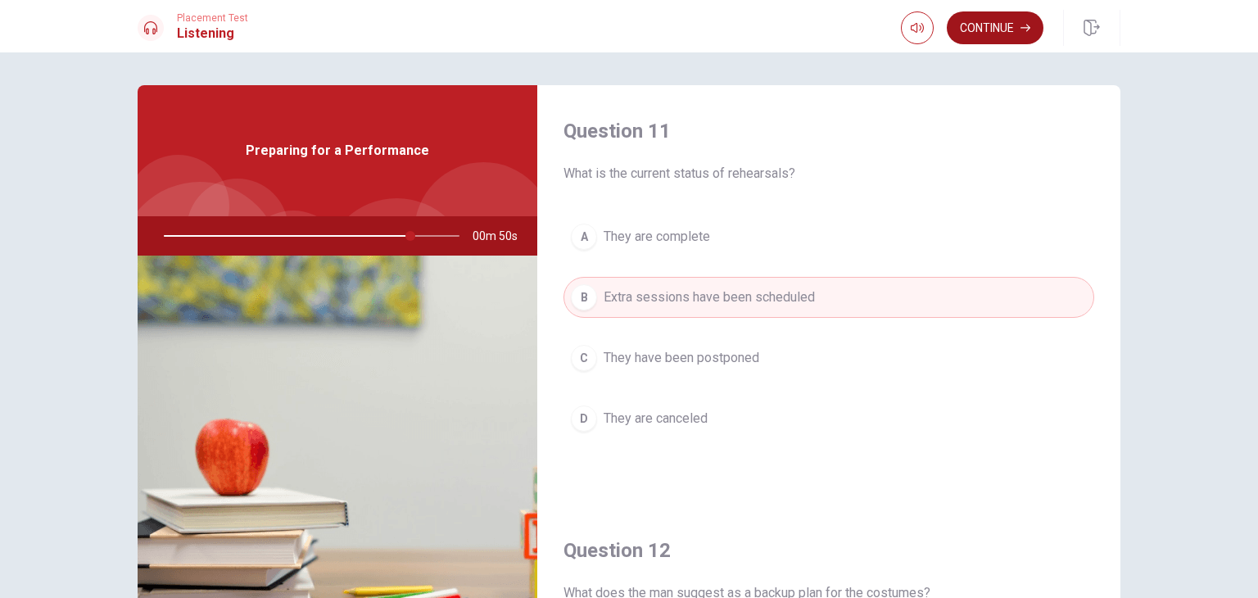
click at [983, 29] on button "Continue" at bounding box center [995, 27] width 97 height 33
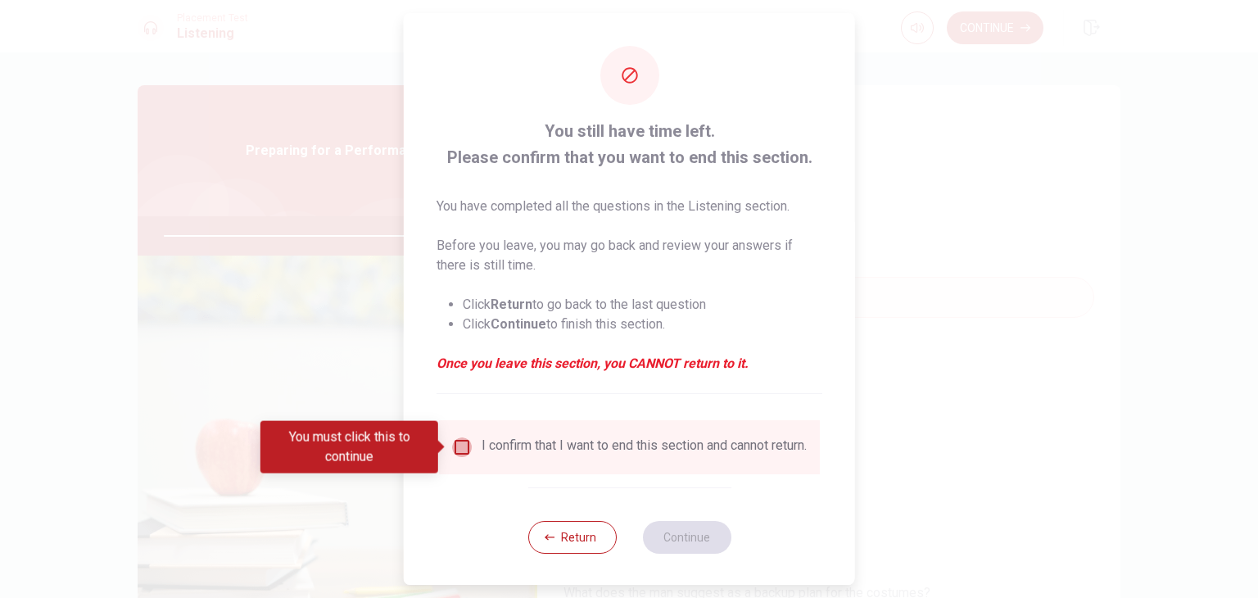
click at [455, 455] on input "You must click this to continue" at bounding box center [462, 447] width 20 height 20
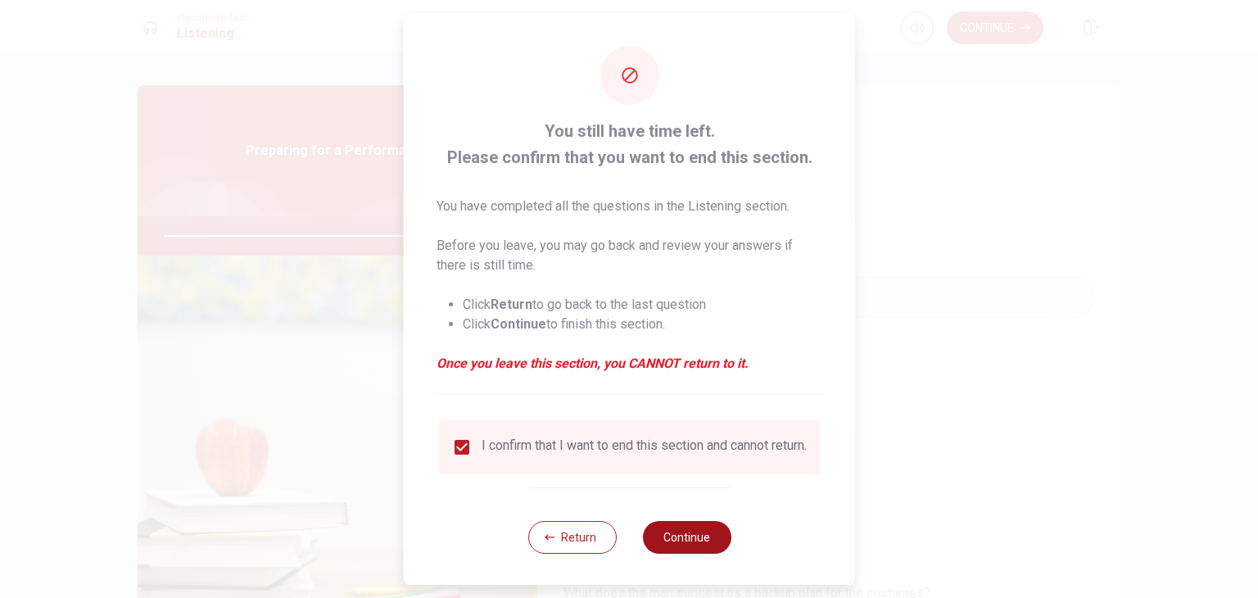
click at [690, 554] on button "Continue" at bounding box center [686, 537] width 88 height 33
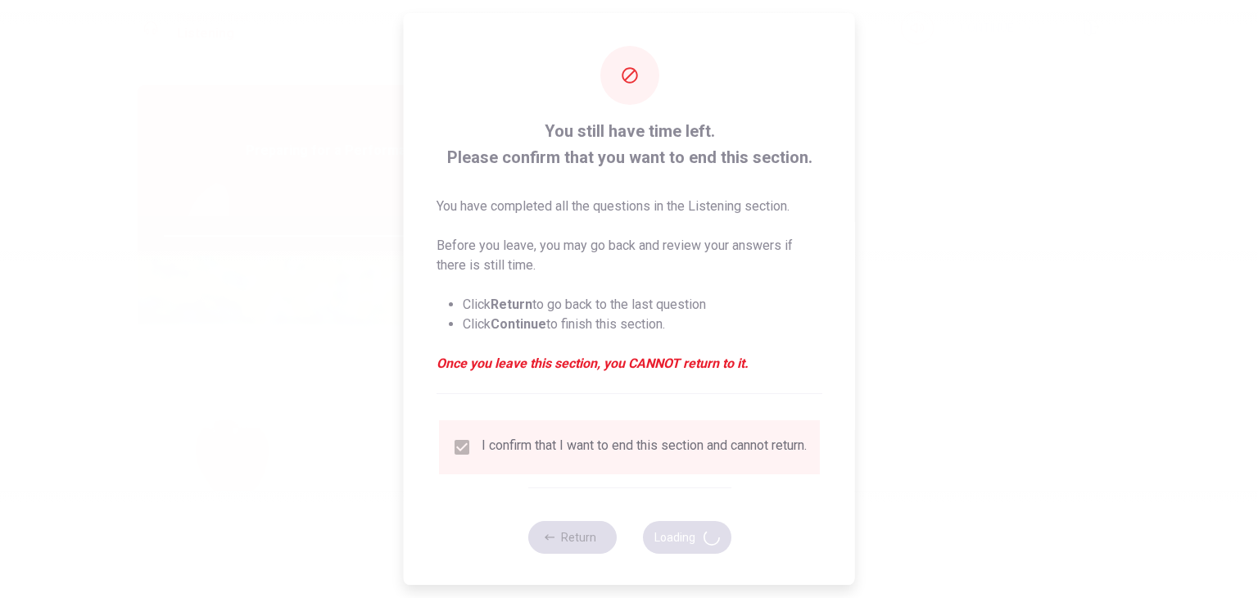
type input "85"
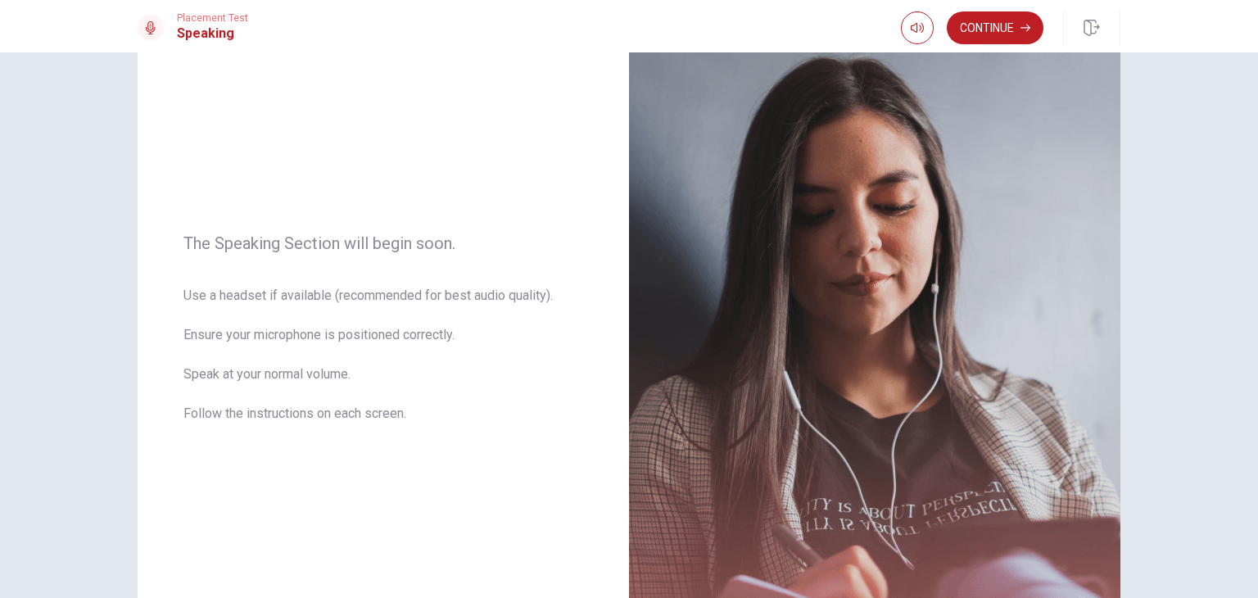
scroll to position [93, 0]
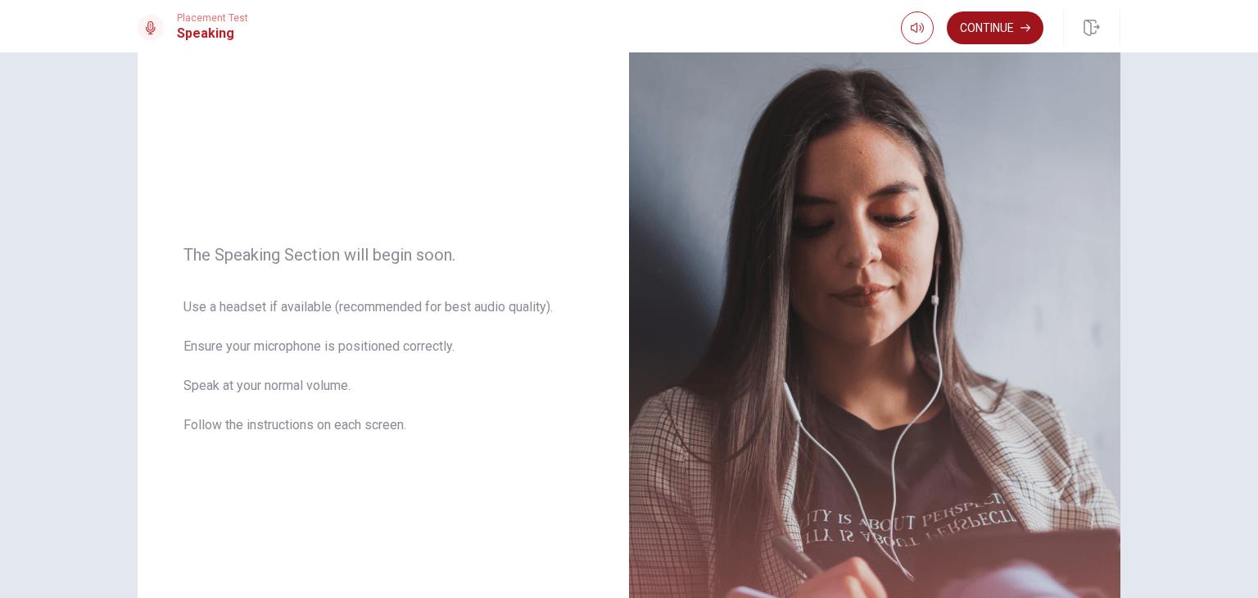
click at [1002, 26] on button "Continue" at bounding box center [995, 27] width 97 height 33
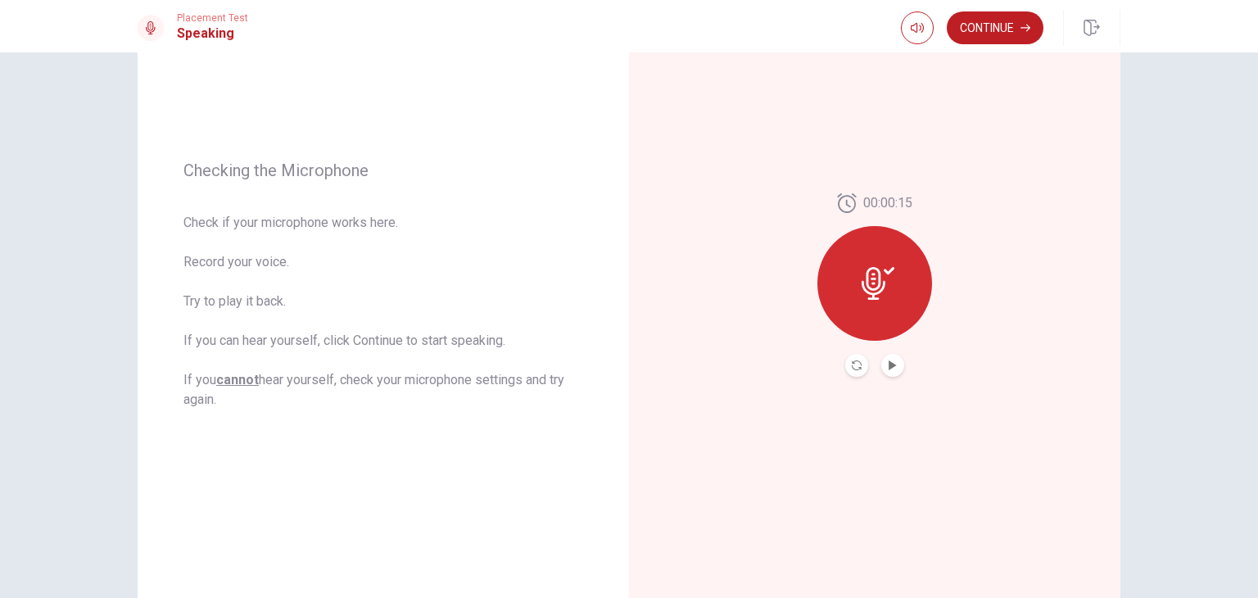
scroll to position [154, 0]
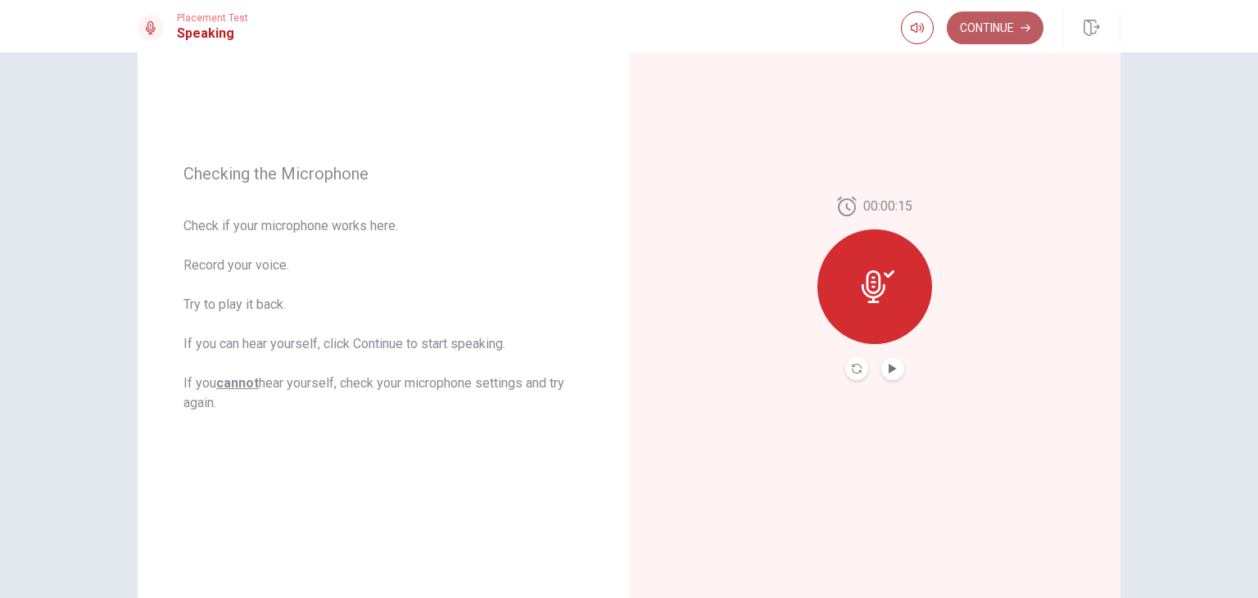
click at [1019, 33] on button "Continue" at bounding box center [995, 27] width 97 height 33
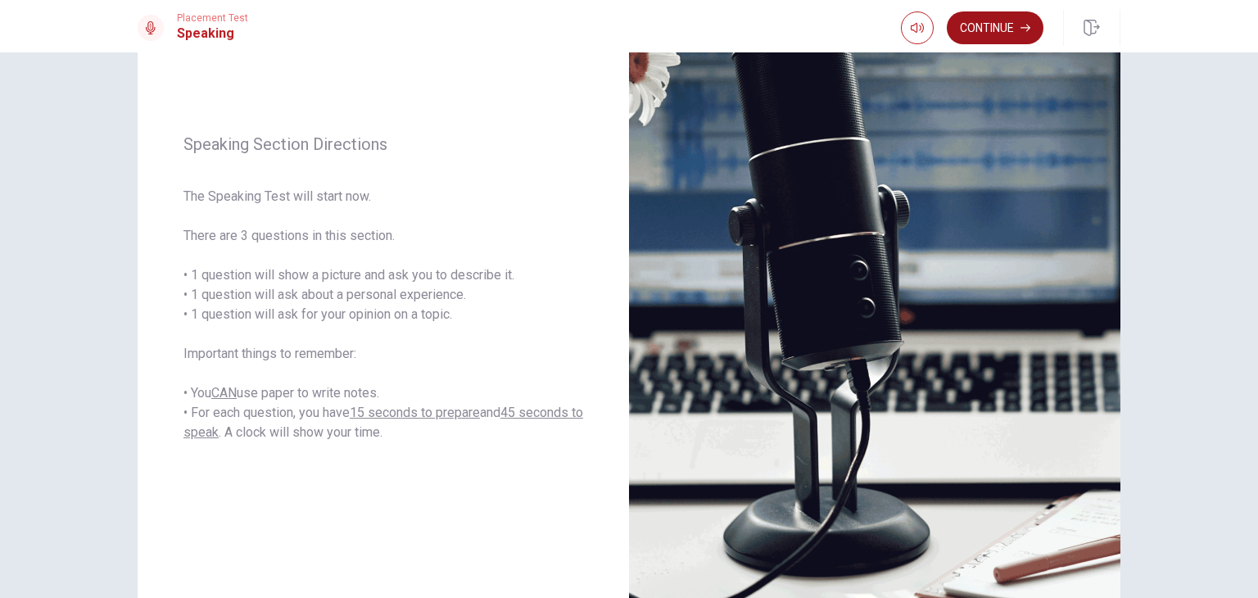
click at [1019, 33] on button "Continue" at bounding box center [995, 27] width 97 height 33
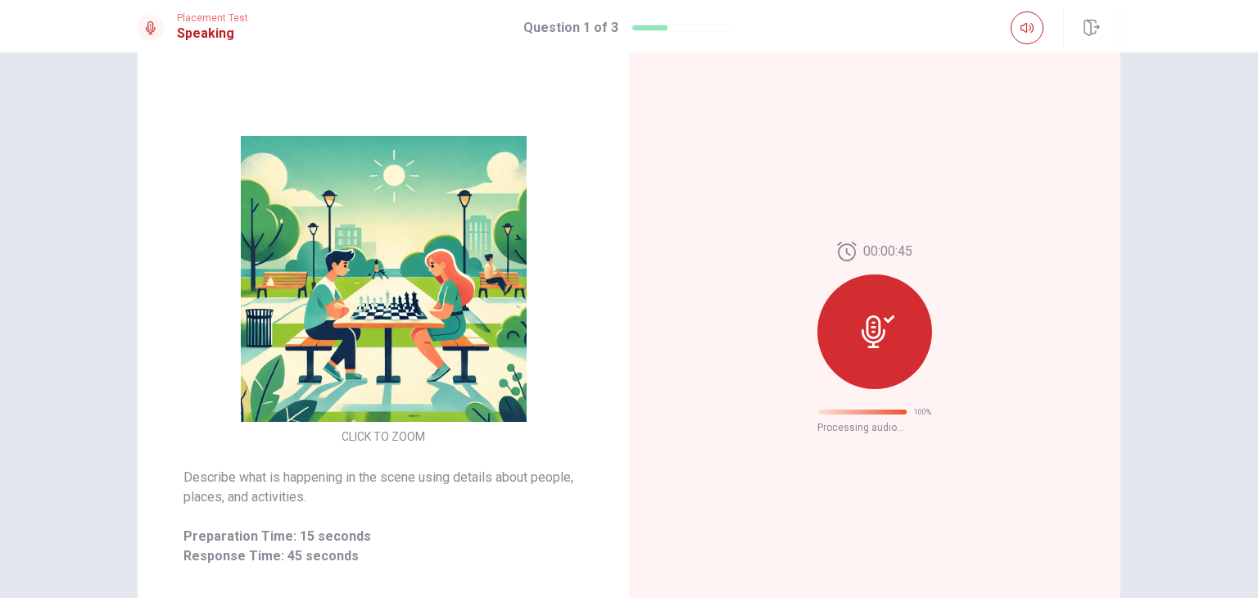
scroll to position [0, 0]
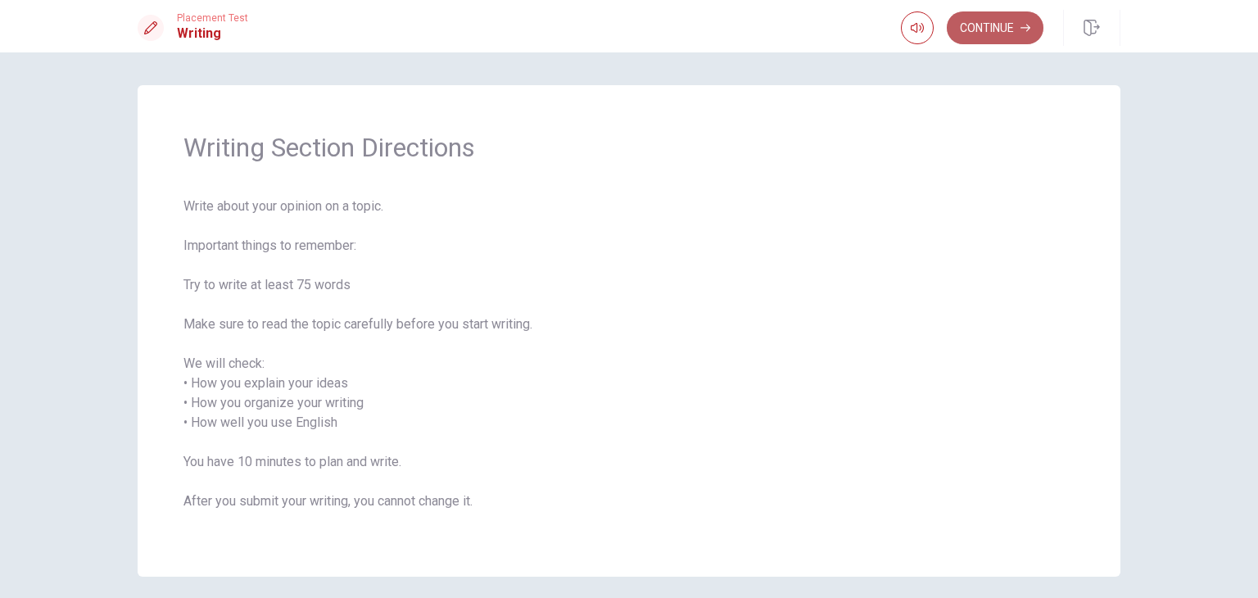
click at [983, 43] on button "Continue" at bounding box center [995, 27] width 97 height 33
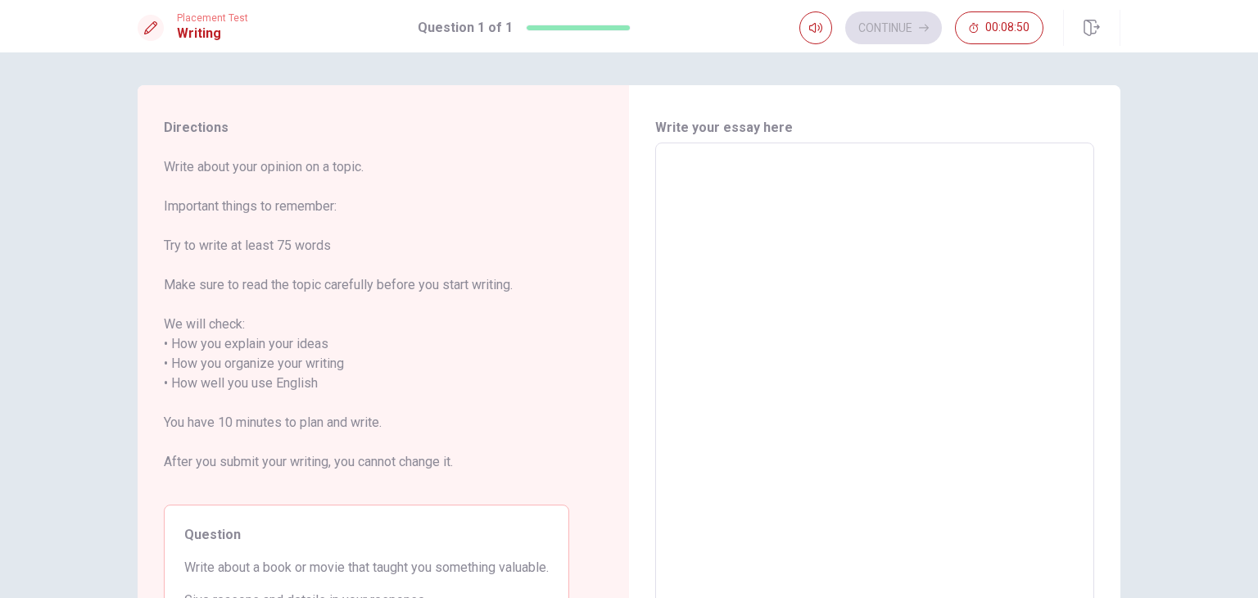
click at [780, 187] on textarea at bounding box center [875, 373] width 416 height 435
type textarea "O"
type textarea "x"
type textarea "On"
type textarea "x"
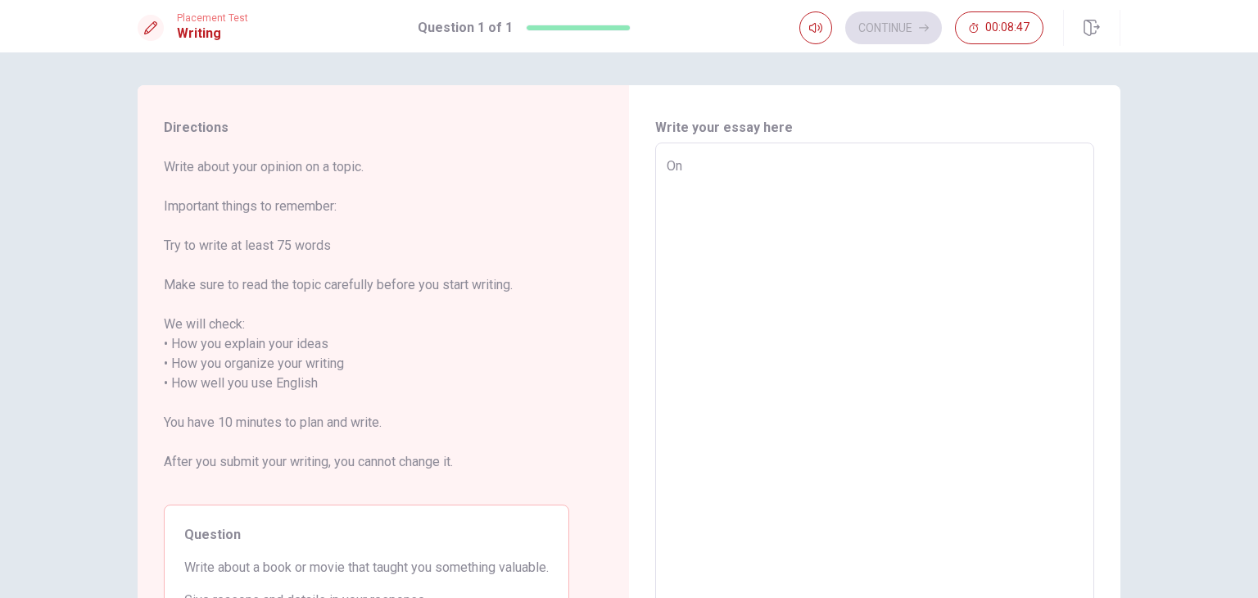
type textarea "One"
type textarea "x"
type textarea "One"
type textarea "x"
type textarea "One m"
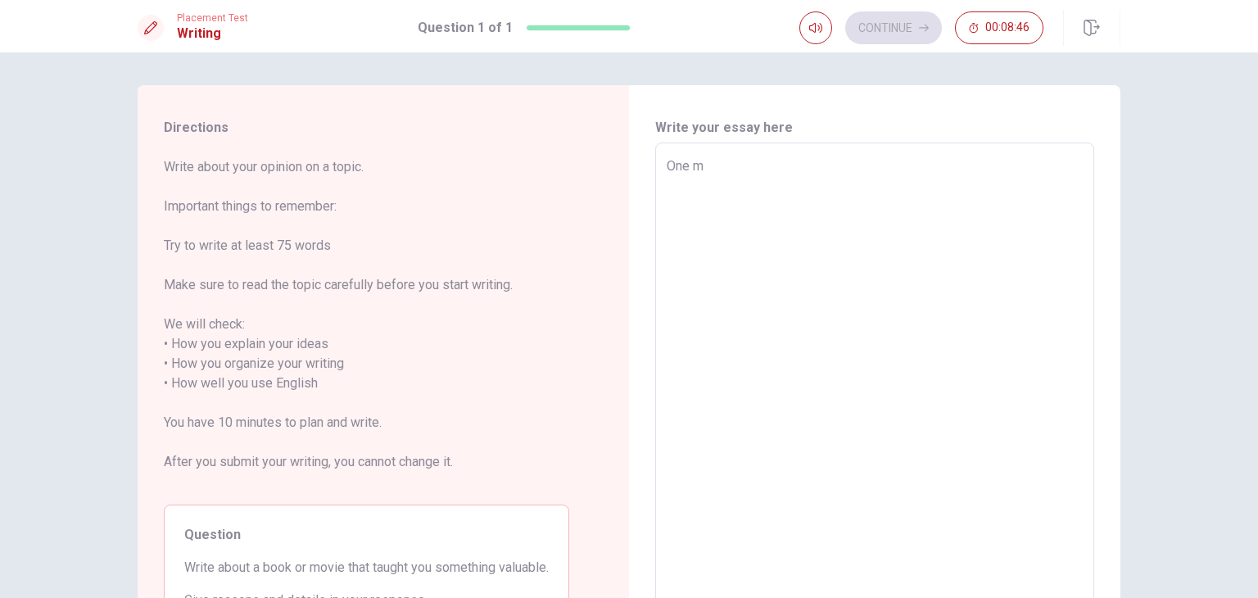
type textarea "x"
type textarea "One mo"
type textarea "x"
type textarea "One mov"
type textarea "x"
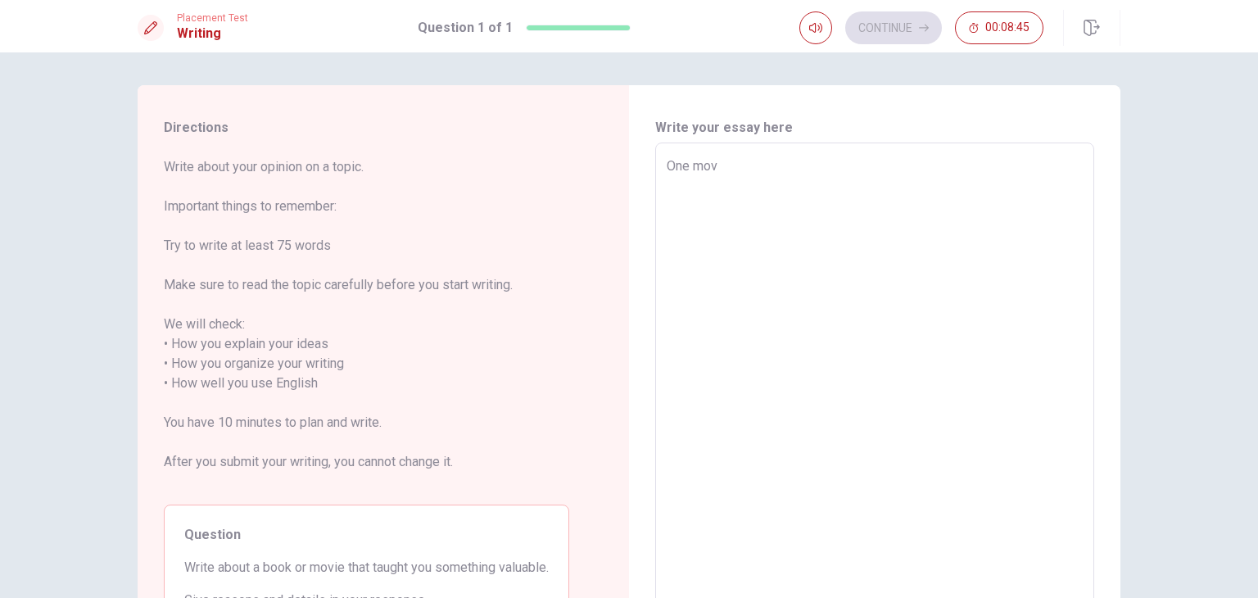
type textarea "One movi"
type textarea "x"
type textarea "One movie"
type textarea "x"
type textarea "One movie"
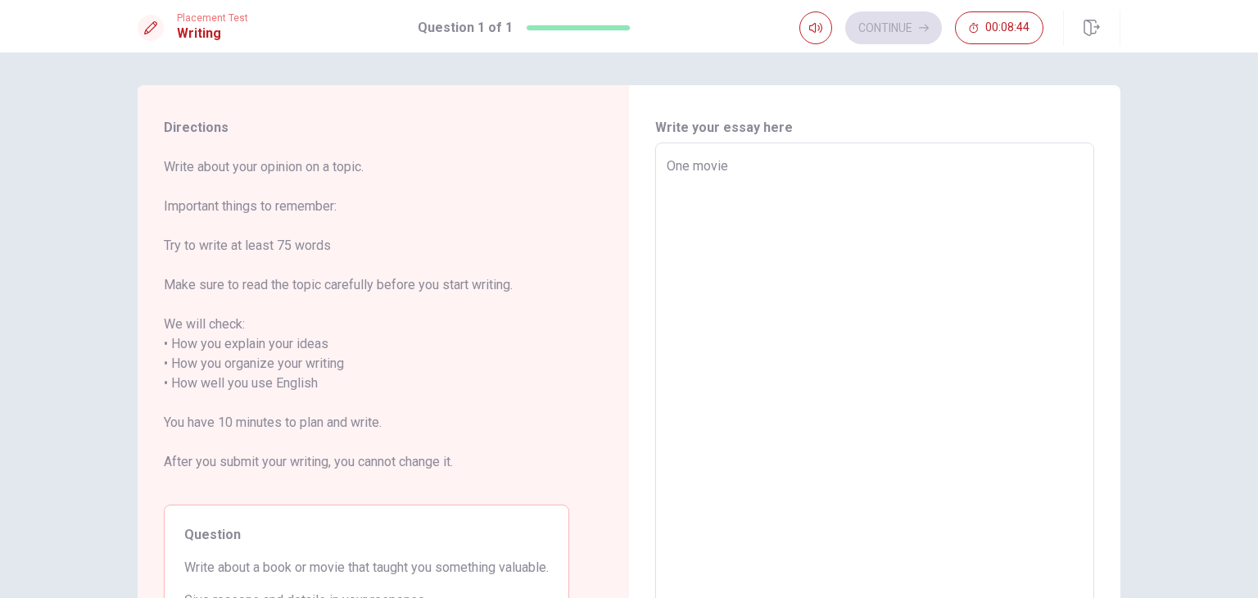
type textarea "x"
type textarea "One movie t"
type textarea "x"
type textarea "One movie th"
type textarea "x"
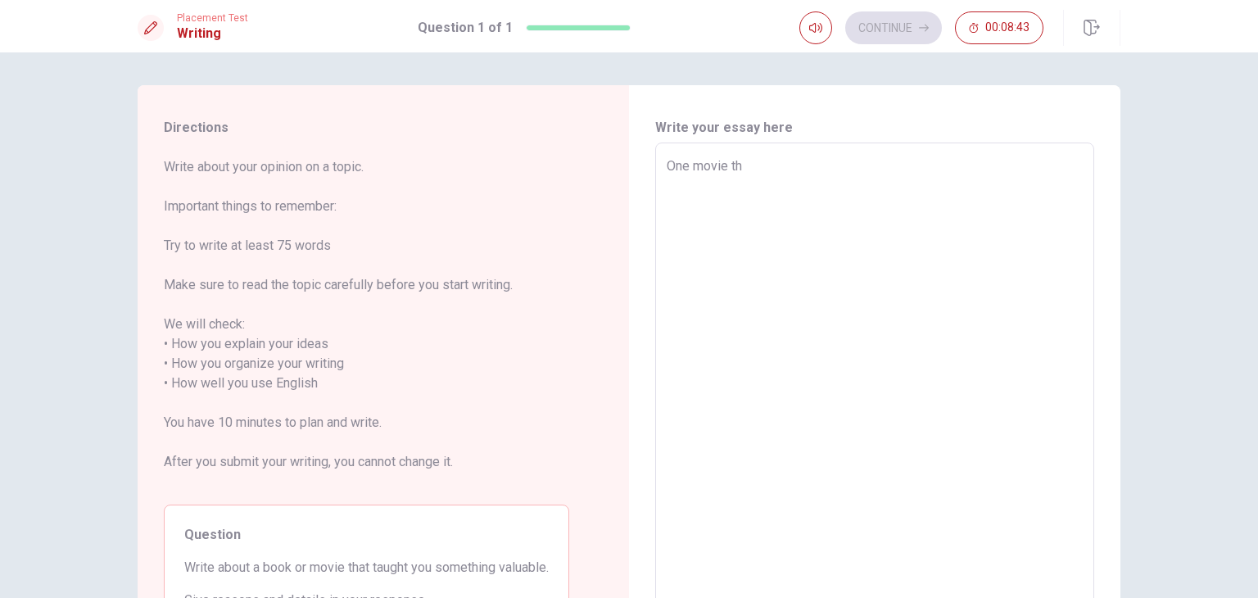
type textarea "One movie tha"
type textarea "x"
type textarea "One movie that"
type textarea "x"
type textarea "One movie that"
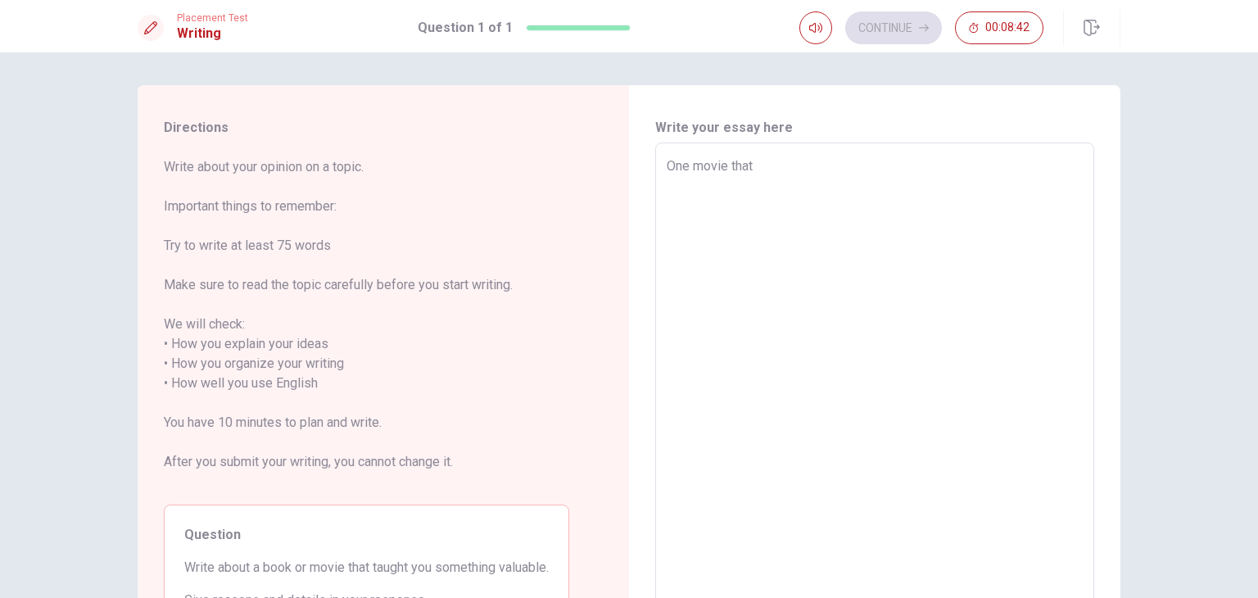
type textarea "x"
type textarea "One movie that t"
type textarea "x"
type textarea "One movie that th"
type textarea "x"
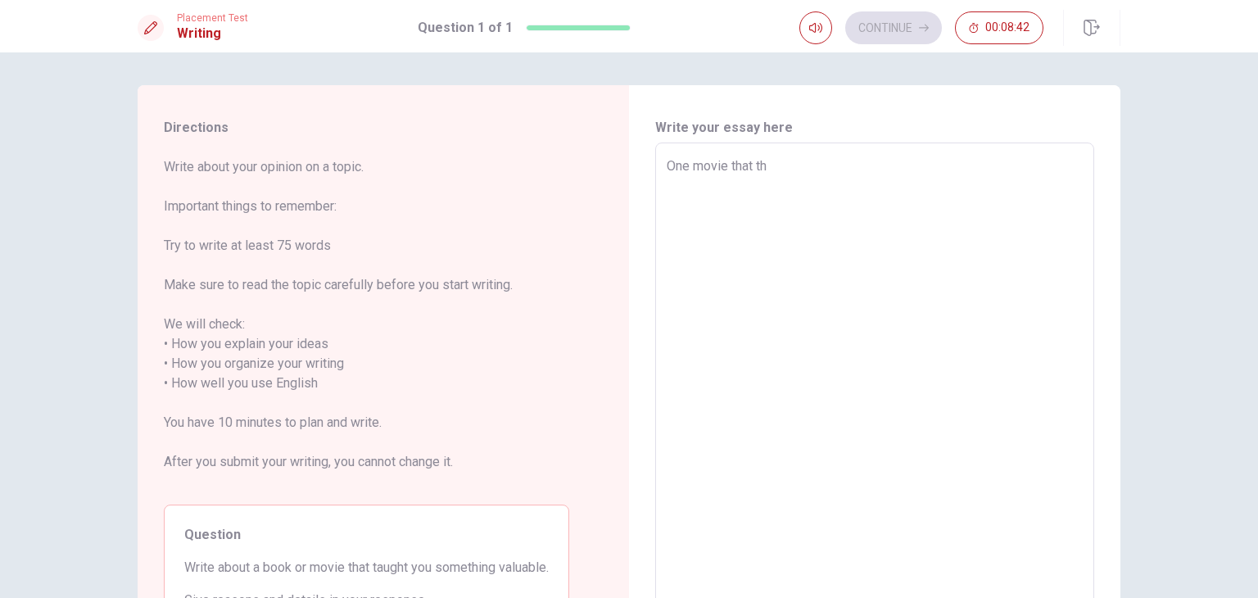
type textarea "One movie that tha"
type textarea "x"
type textarea "One movie that thau"
type textarea "x"
type textarea "One movie that thaug"
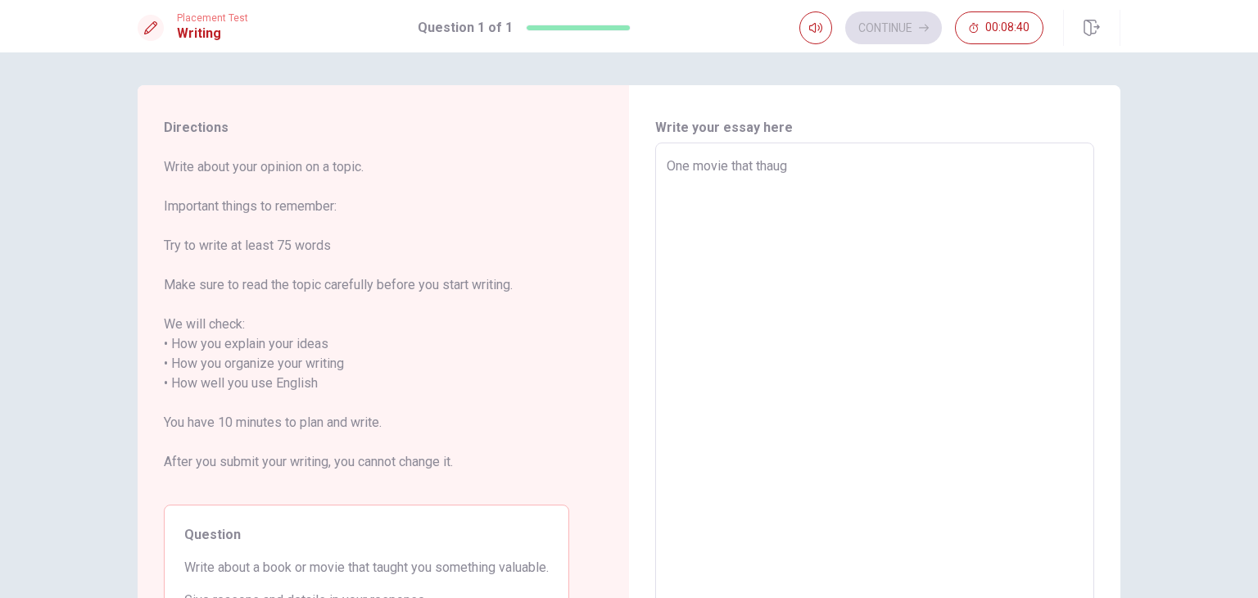
type textarea "x"
type textarea "One movie that thaugt"
type textarea "x"
type textarea "One movie that thaugt"
type textarea "x"
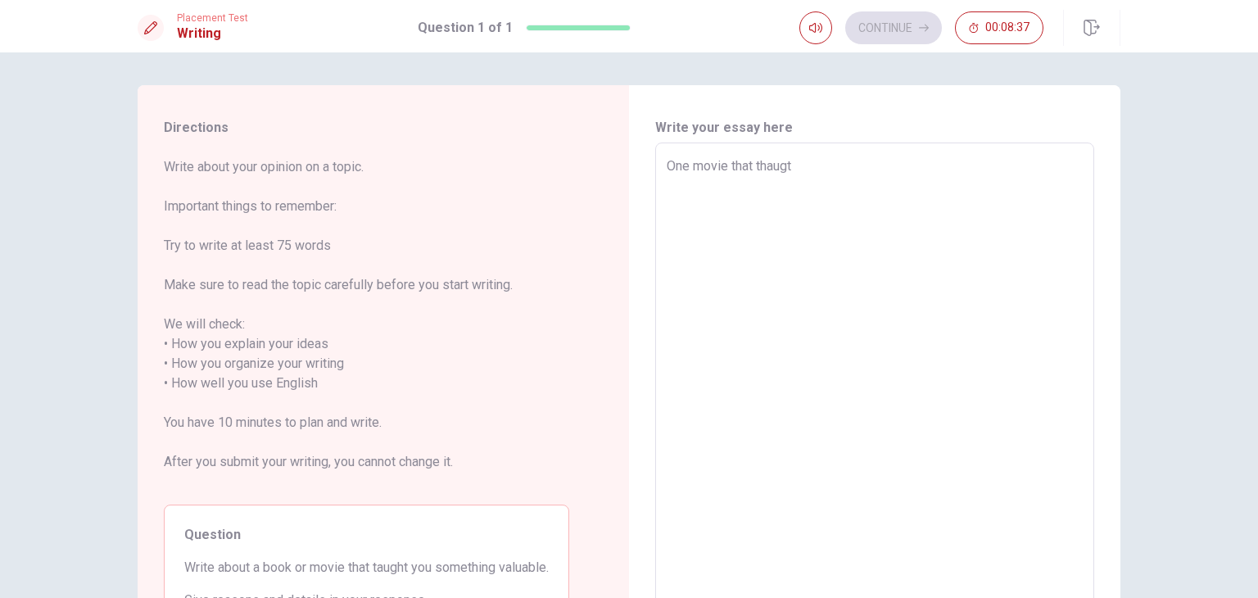
type textarea "One movie that thaugt m"
type textarea "x"
type textarea "One movie that thaugt me"
type textarea "x"
type textarea "One movie that thaugt me"
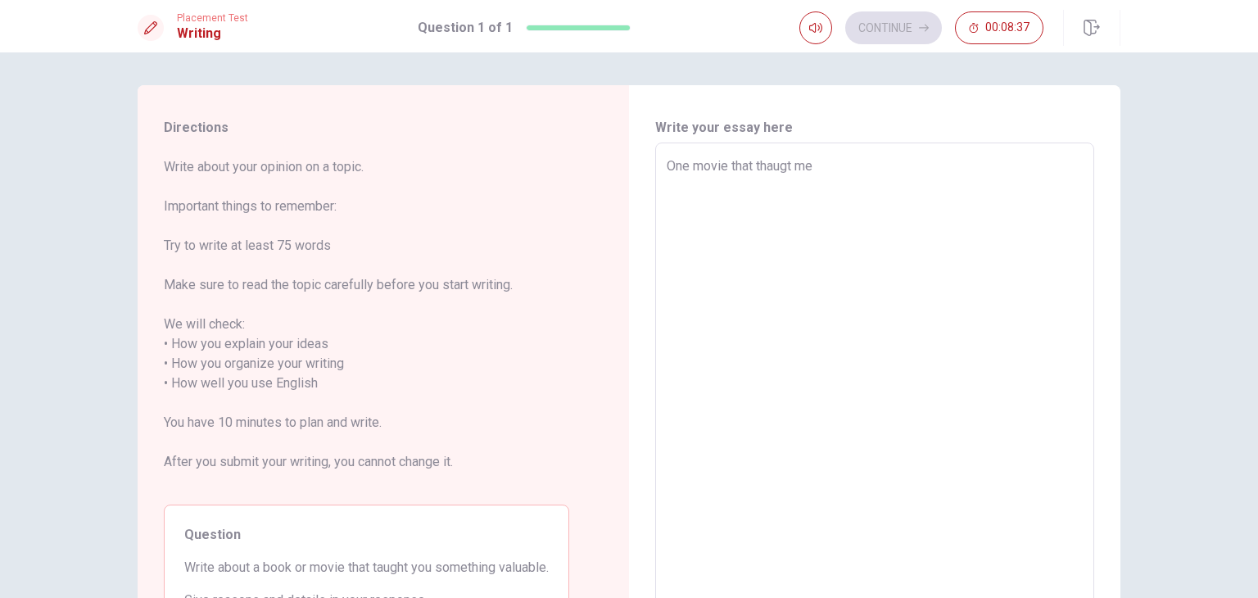
type textarea "x"
type textarea "One movie that thaugt me s"
type textarea "x"
type textarea "One movie that thaugt me so"
type textarea "x"
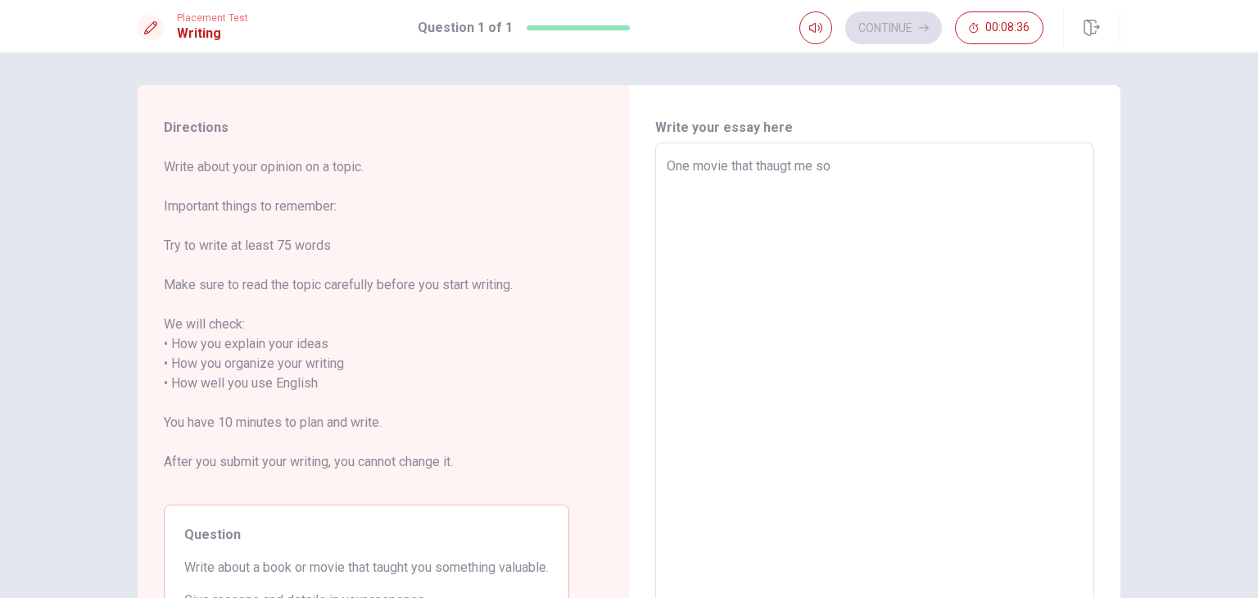
type textarea "One movie that thaugt me som"
type textarea "x"
type textarea "One movie that thaugt me some"
type textarea "x"
type textarea "One movie that thaugt me somet"
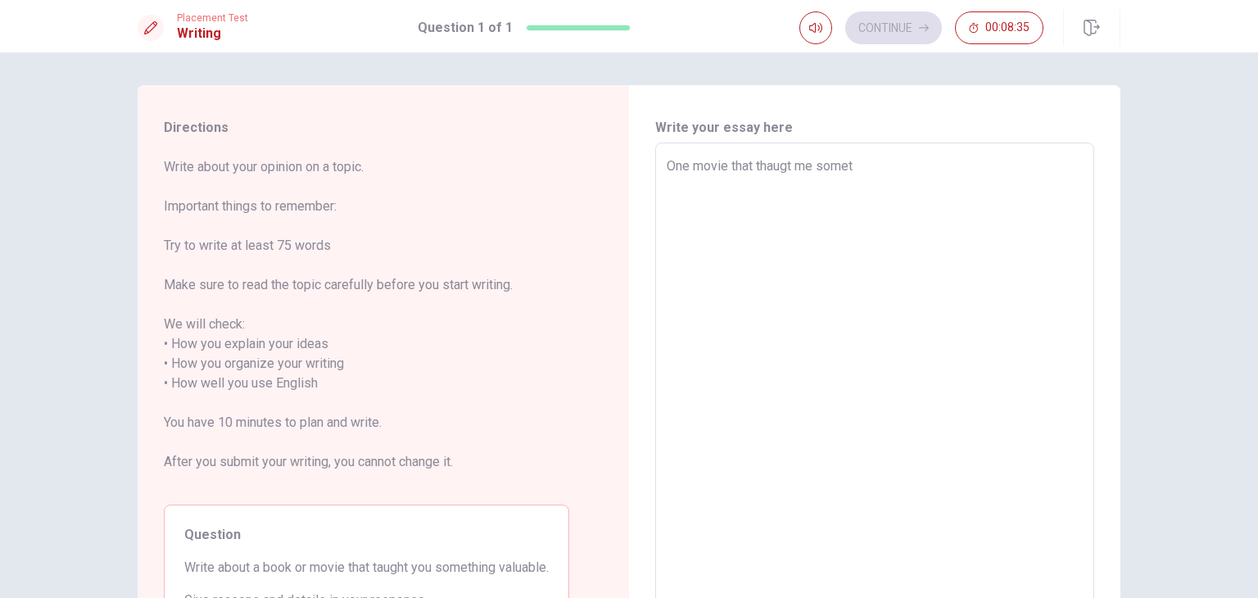
type textarea "x"
type textarea "One movie that thaugt me someth"
type textarea "x"
type textarea "One movie that thaugt me somethi"
type textarea "x"
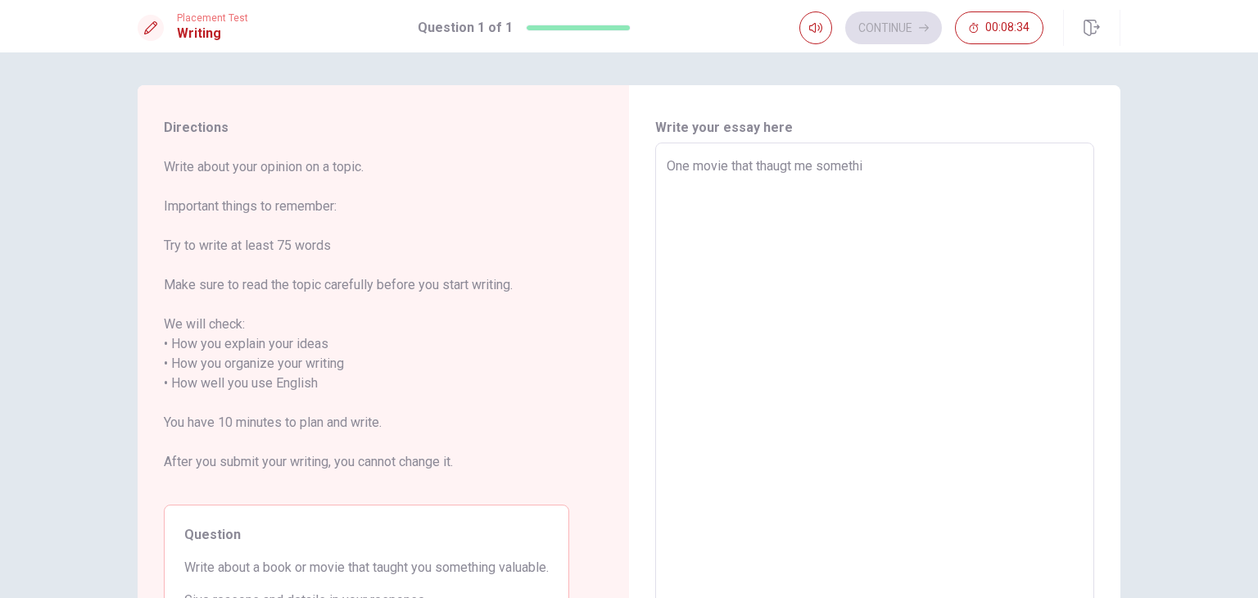
type textarea "One movie that thaugt me somethin"
type textarea "x"
type textarea "One movie that thaugt me something"
type textarea "x"
type textarea "One movie that thaugt me something"
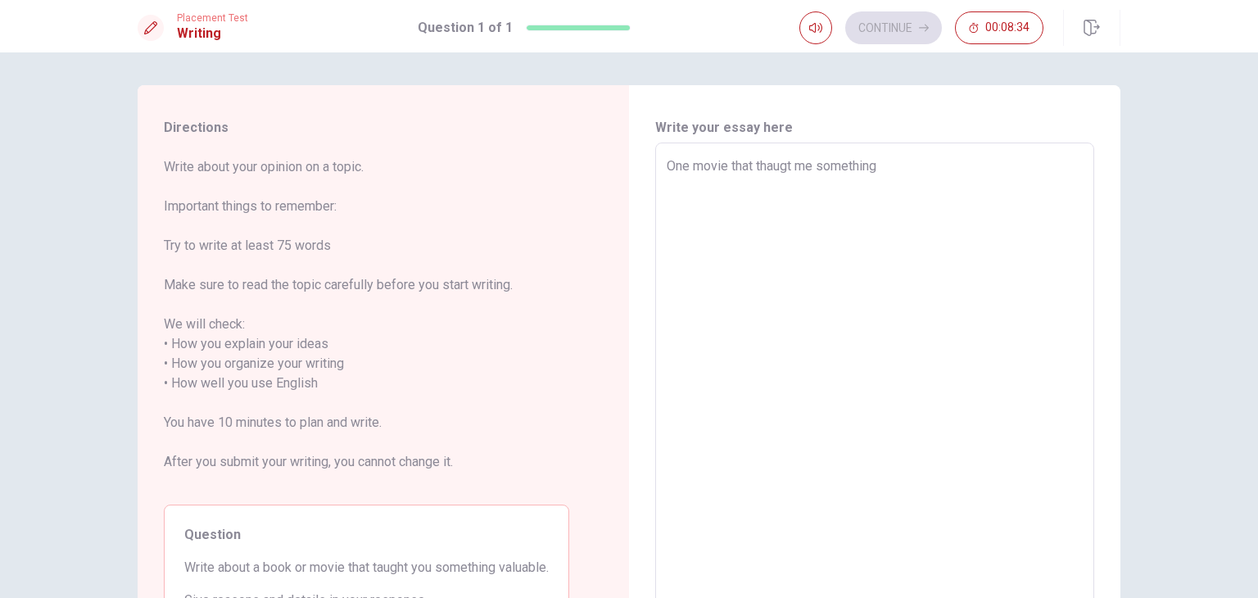
type textarea "x"
type textarea "One movie that thaugt me something v"
type textarea "x"
type textarea "One movie that thaugt me something va"
type textarea "x"
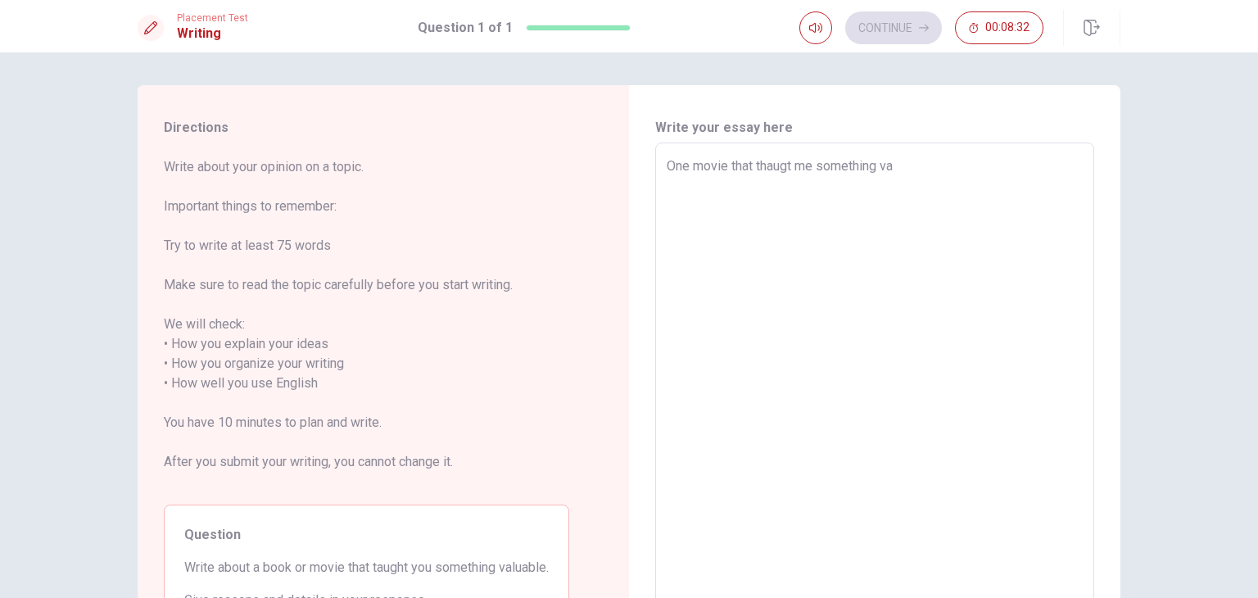
type textarea "One movie that thaugt me something val"
type textarea "x"
type textarea "One movie that thaugt me something valu"
type textarea "x"
type textarea "One movie that thaugt me something valua"
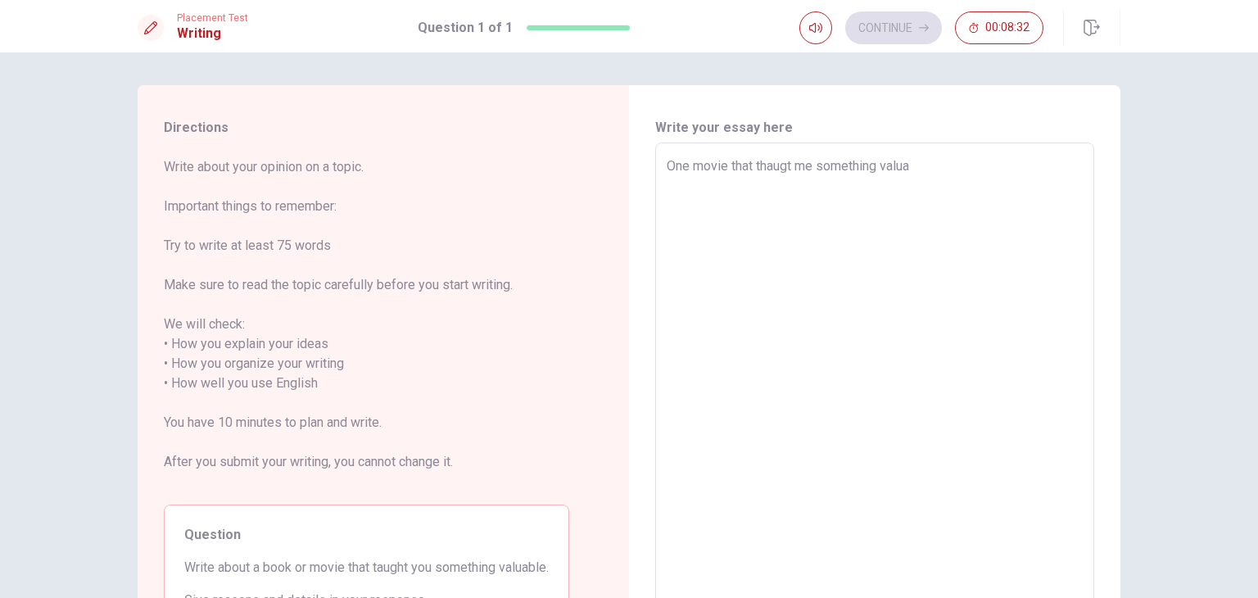
type textarea "x"
type textarea "One movie that thaugt me something valuab"
type textarea "x"
type textarea "One movie that thaugt me something valuabl"
type textarea "x"
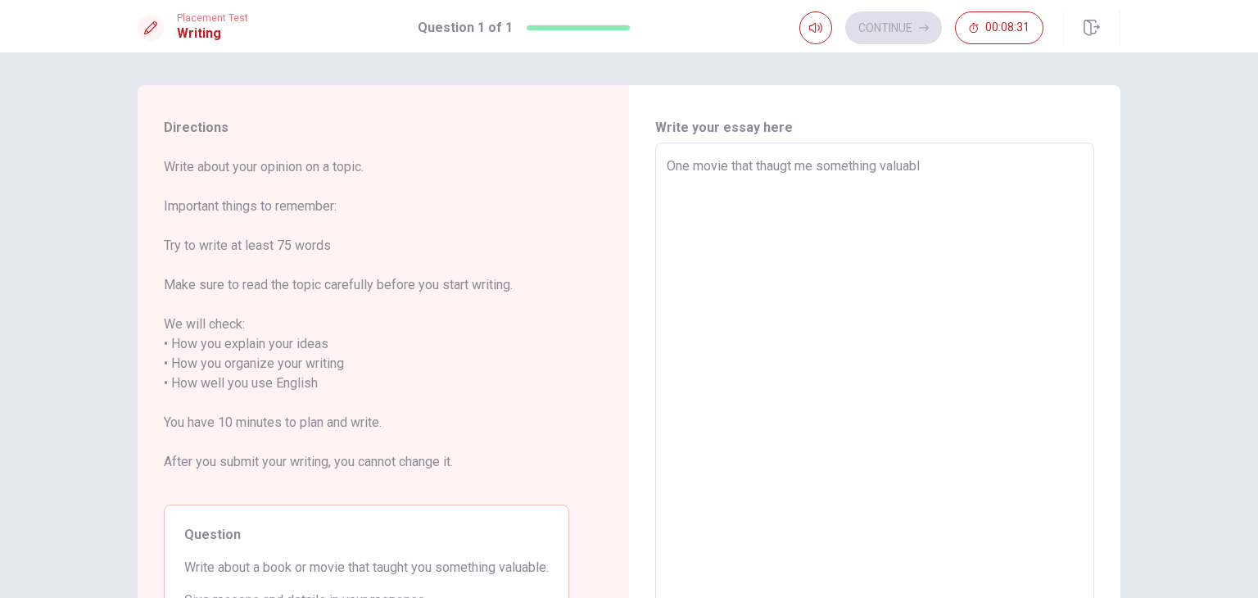
type textarea "One movie that thaugt me something valuable"
type textarea "x"
type textarea "One movie that thaugt me something valuable"
type textarea "x"
type textarea "One movie that thaugt me something valuable i"
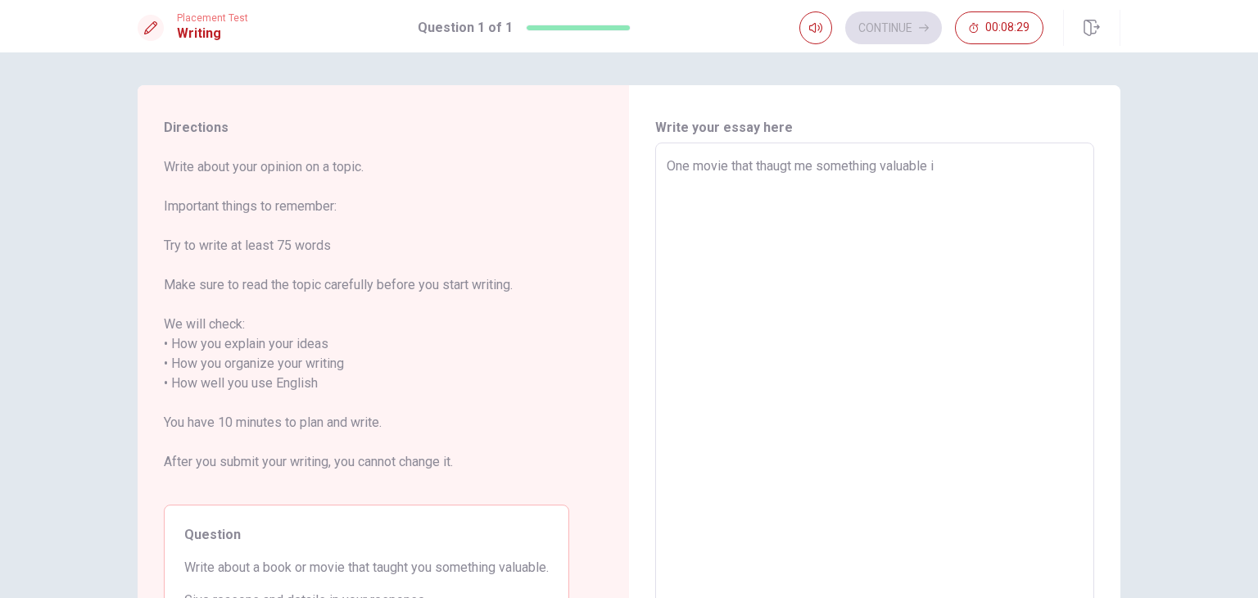
type textarea "x"
type textarea "One movie that thaugt me something valuable is"
type textarea "x"
type textarea "One movie that thaugt me something valuable is"
type textarea "x"
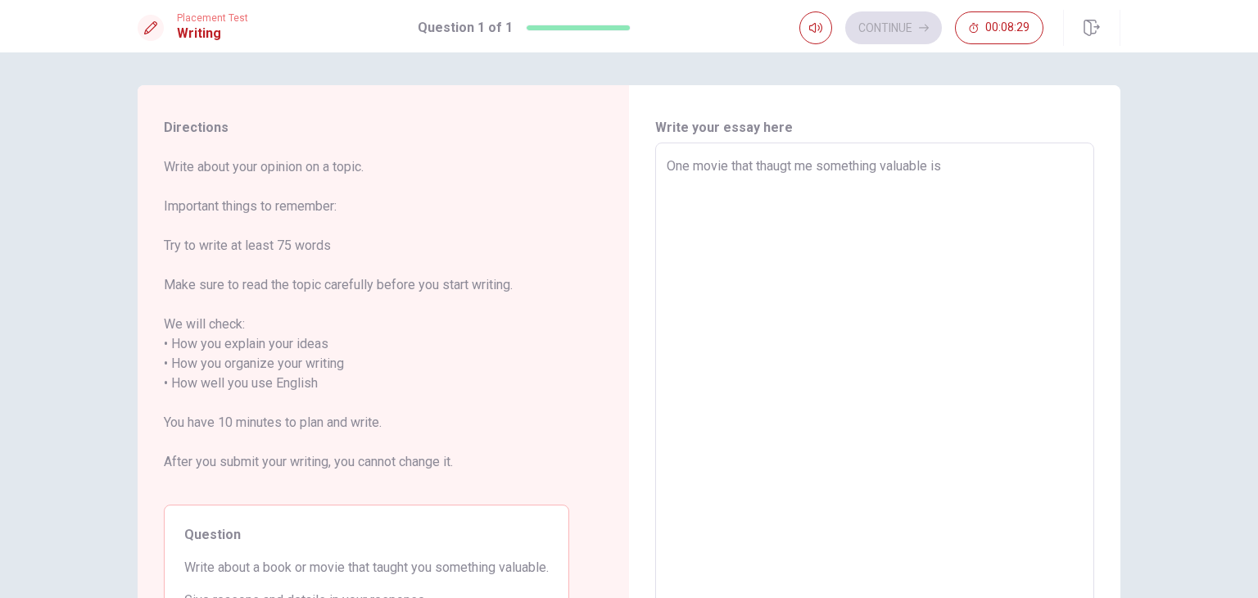
type textarea "One movie that thaugt me something valuable is H"
type textarea "x"
type textarea "One movie that thaugt me something valuable is H"
type textarea "x"
click at [687, 314] on button "Click to reconnect" at bounding box center [749, 330] width 124 height 33
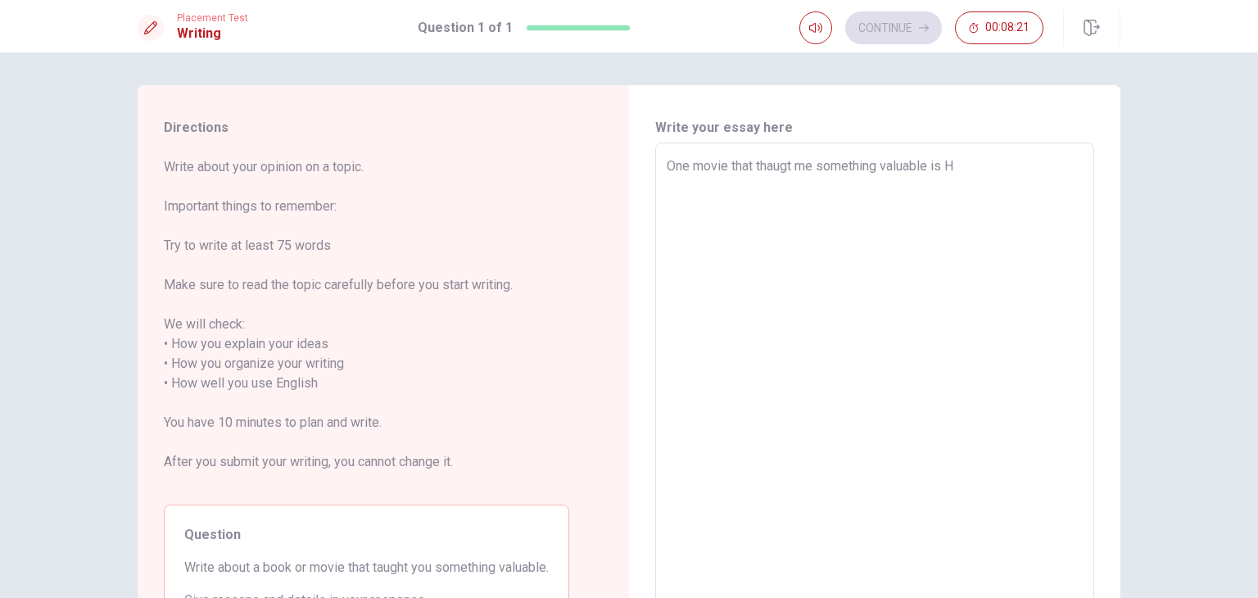
click at [972, 165] on textarea "One movie that thaugt me something valuable is H" at bounding box center [875, 373] width 416 height 435
type textarea "x"
type textarea "One movie that thaugt me something valuable is Ha"
type textarea "x"
type textarea "One movie that thaugt me something valuable is Har"
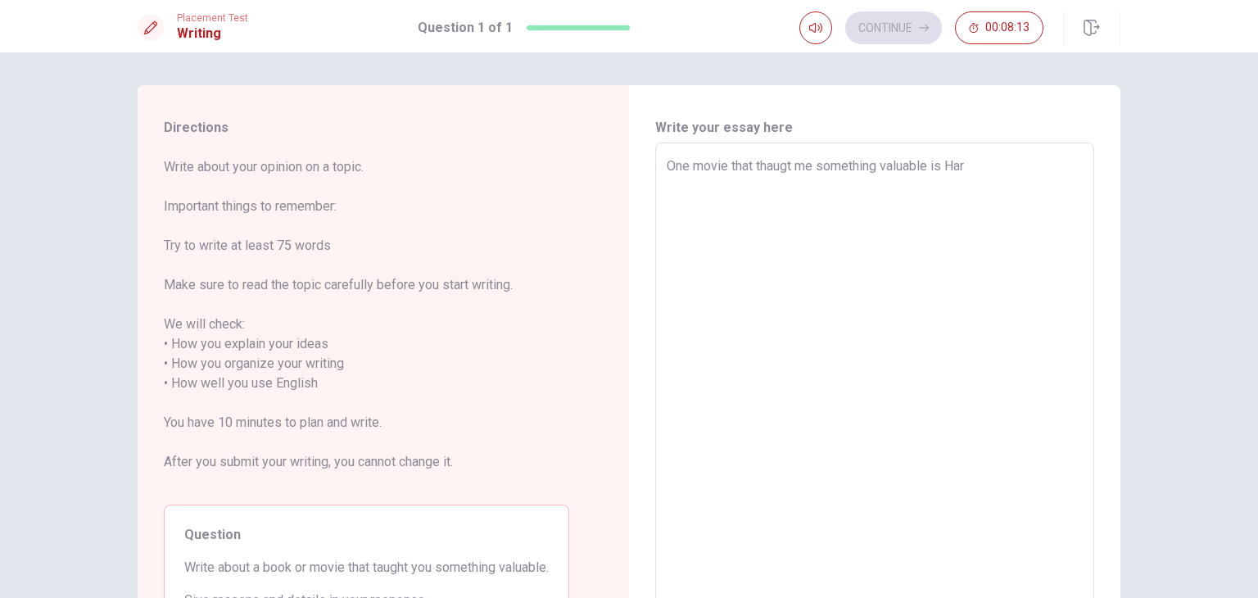
type textarea "x"
type textarea "One movie that thaugt me something valuable is [PERSON_NAME]"
type textarea "x"
type textarea "One movie that thaugt me something valuable is [PERSON_NAME]"
type textarea "x"
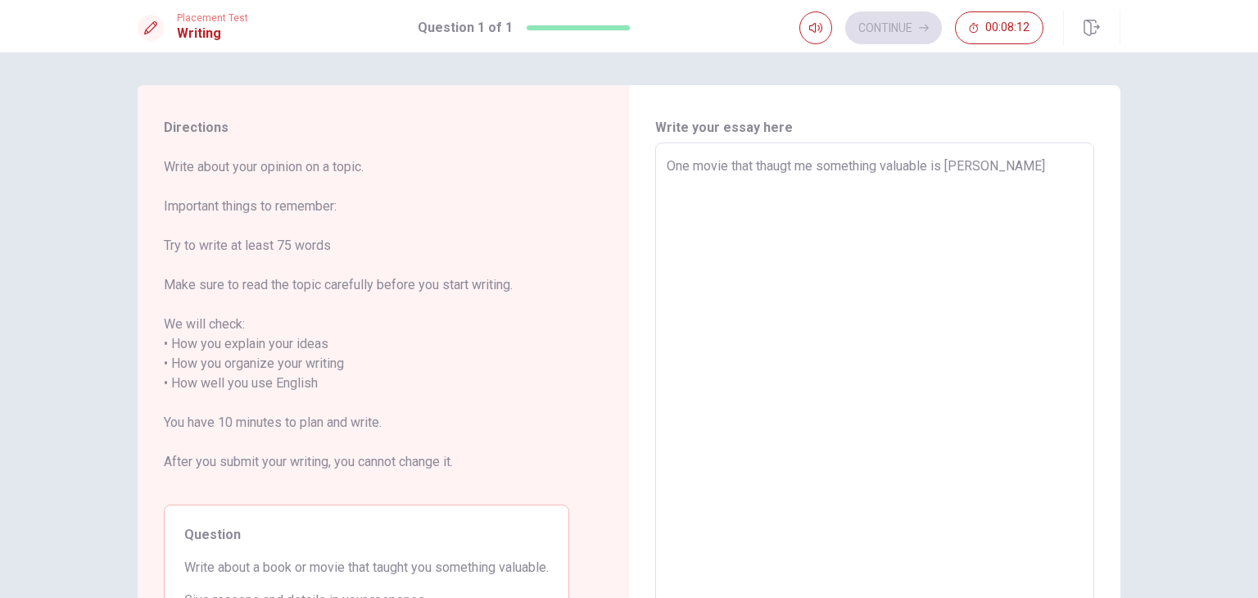
type textarea "One movie that thaugt me something valuable is [PERSON_NAME]"
type textarea "x"
type textarea "One movie that thaugt me something valuable is [PERSON_NAME]"
type textarea "x"
type textarea "One movie that thaugt me something valuable is [PERSON_NAME]"
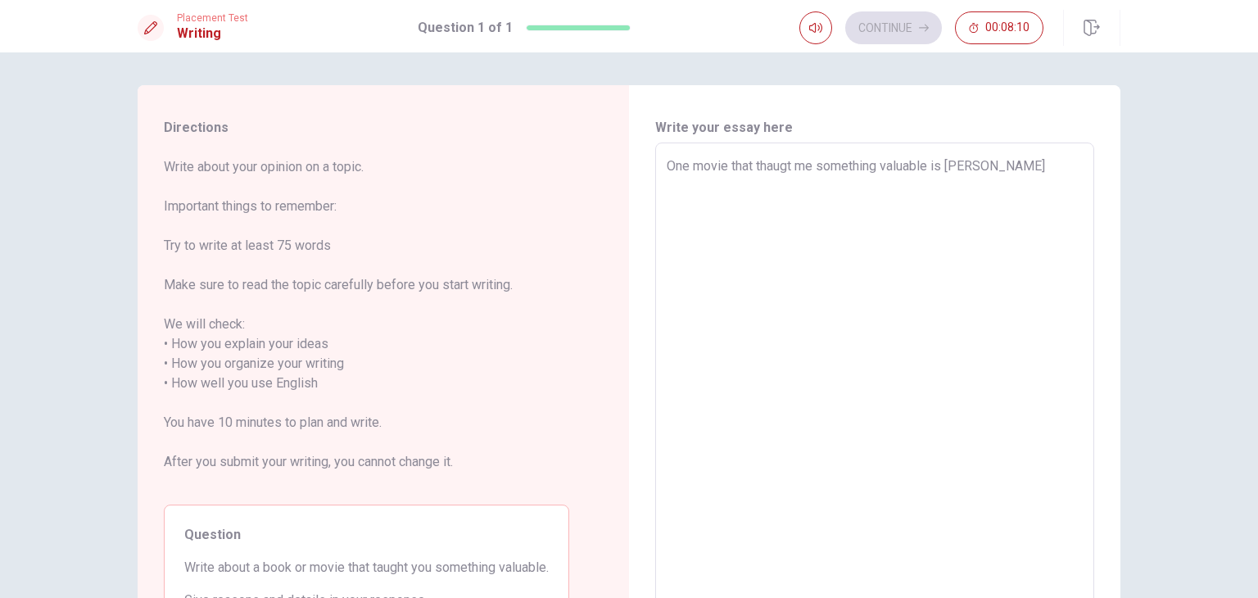
type textarea "x"
type textarea "One movie that thaugt me something valuable is [PERSON_NAME]"
type textarea "x"
type textarea "One movie that thaugt me something valuable is [PERSON_NAME]"
type textarea "x"
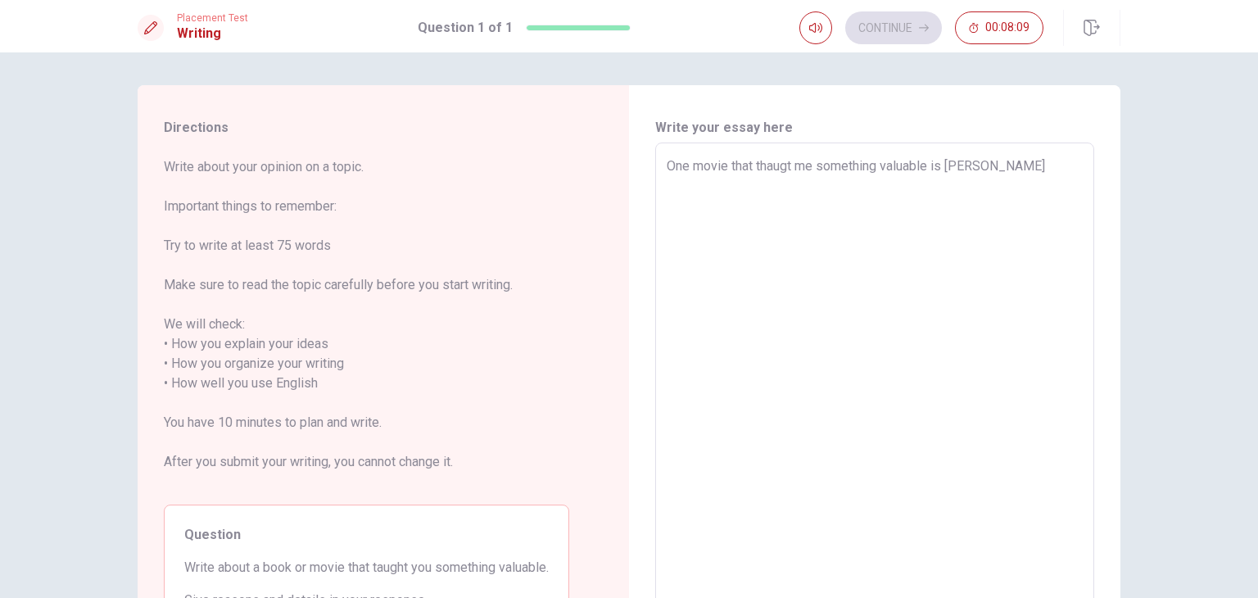
type textarea "One movie that thaugt me something valuable is [PERSON_NAME]"
type textarea "x"
type textarea "One movie that thaugt me something valuable is [PERSON_NAME]"
type textarea "x"
type textarea "One movie that thaugt me something valuable is [PERSON_NAME]."
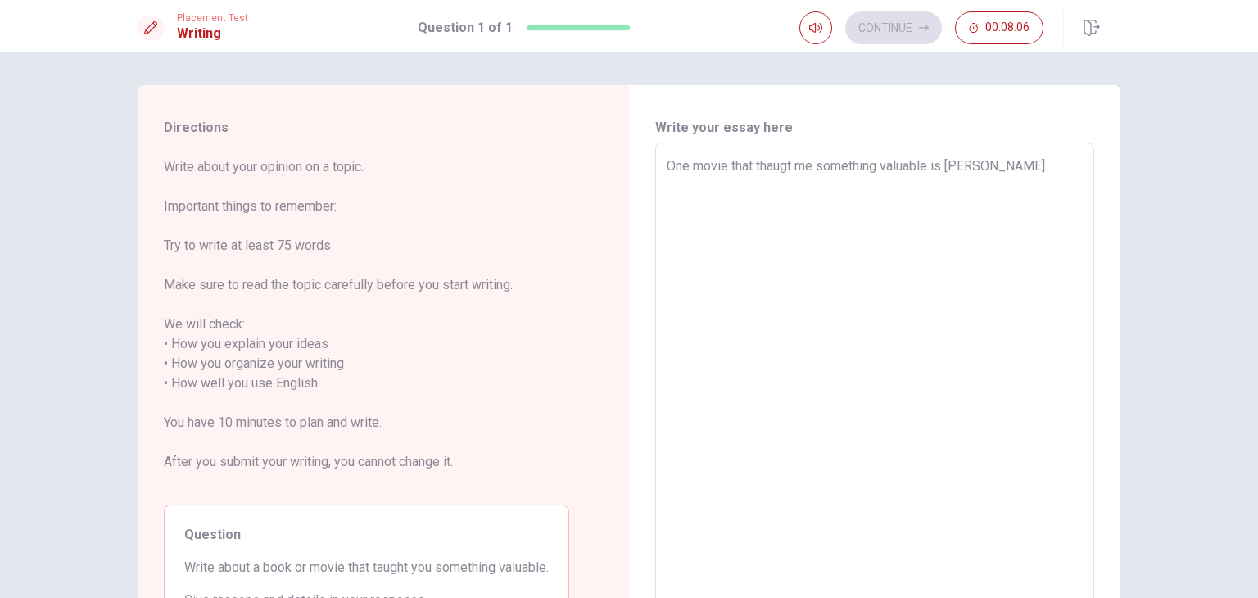
type textarea "x"
type textarea "One movie that thaugt me something valuable is [PERSON_NAME]."
type textarea "x"
type textarea "One movie that thaugt me something valuable is [PERSON_NAME]. T"
type textarea "x"
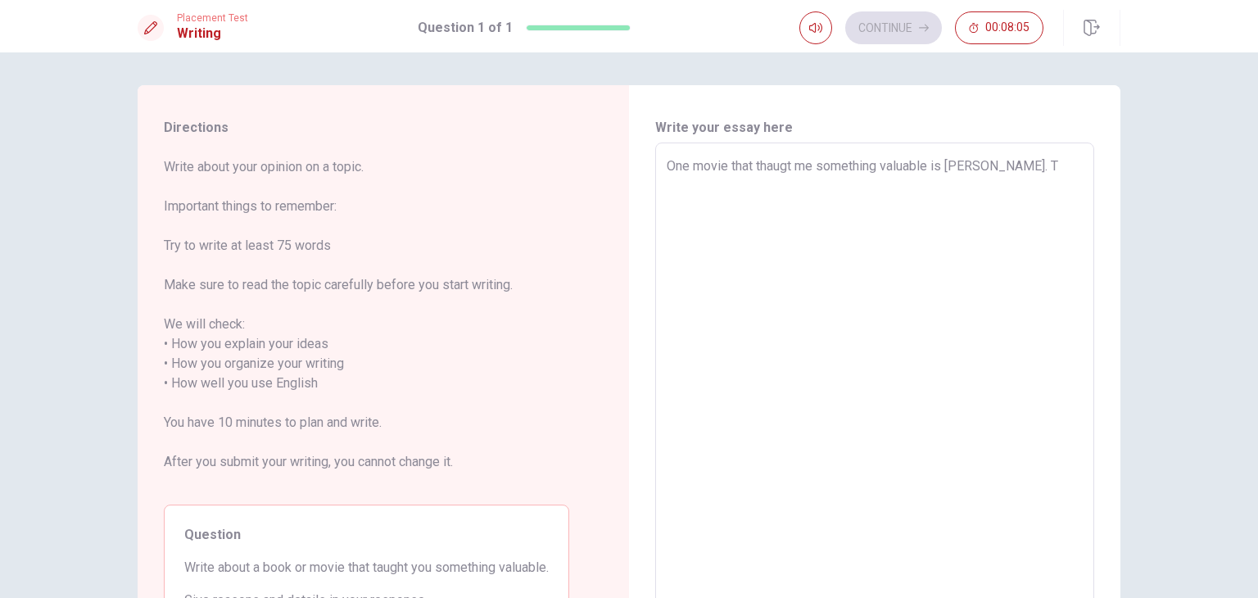
type textarea "One movie that thaugt me something valuable is [PERSON_NAME]. Th"
type textarea "x"
type textarea "One movie that thaugt me something valuable is [PERSON_NAME]. The"
type textarea "x"
type textarea "One movie that thaugt me something valuable is [PERSON_NAME]. The"
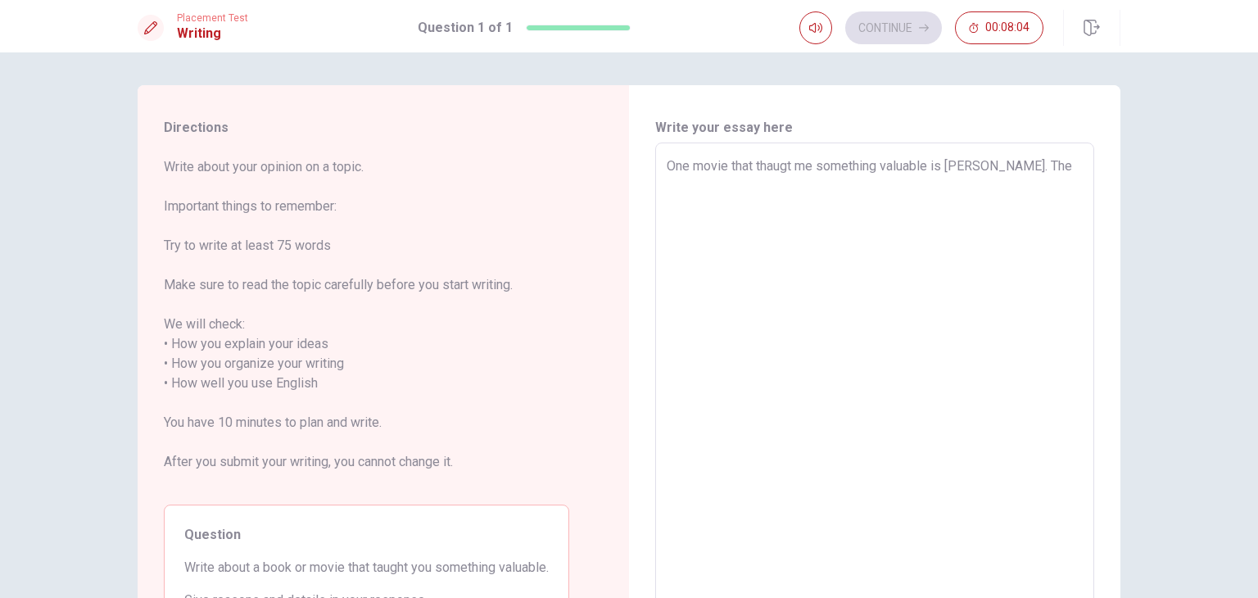
type textarea "x"
type textarea "One movie that thaugt me something valuable is [PERSON_NAME]. The s"
type textarea "x"
type textarea "One movie that thaugt me something valuable is [PERSON_NAME]. The st"
type textarea "x"
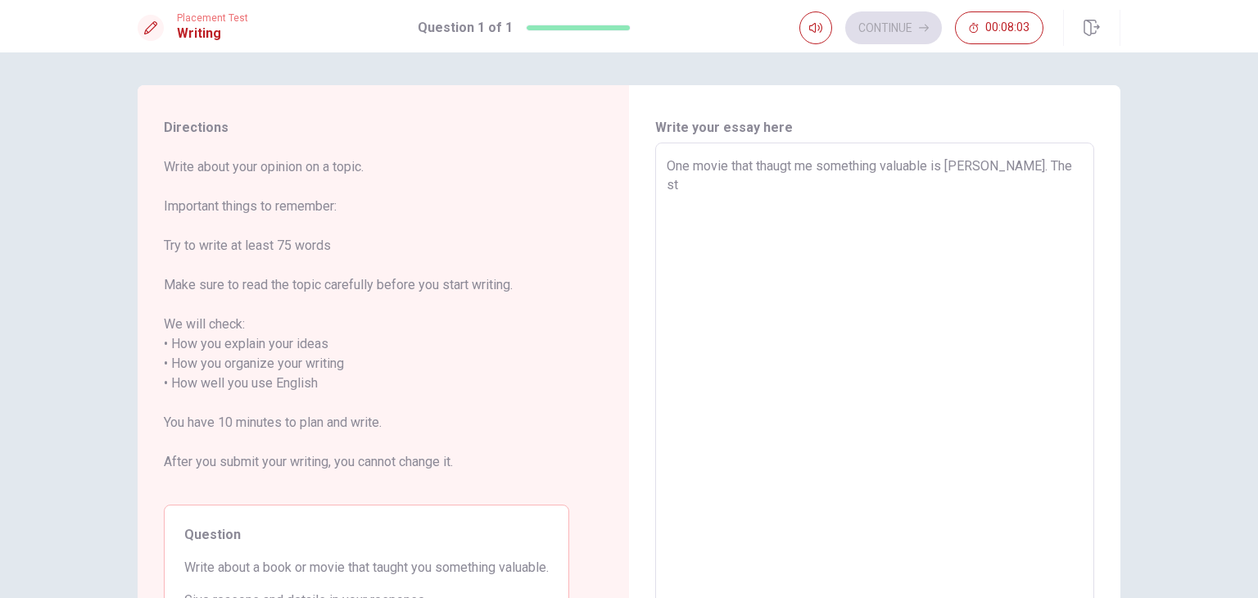
type textarea "One movie that thaugt me something valuable is [PERSON_NAME]. The sto"
type textarea "x"
type textarea "One movie that thaugt me something valuable is [PERSON_NAME]. The stor"
type textarea "x"
type textarea "One movie that thaugt me something valuable is [PERSON_NAME]. The story"
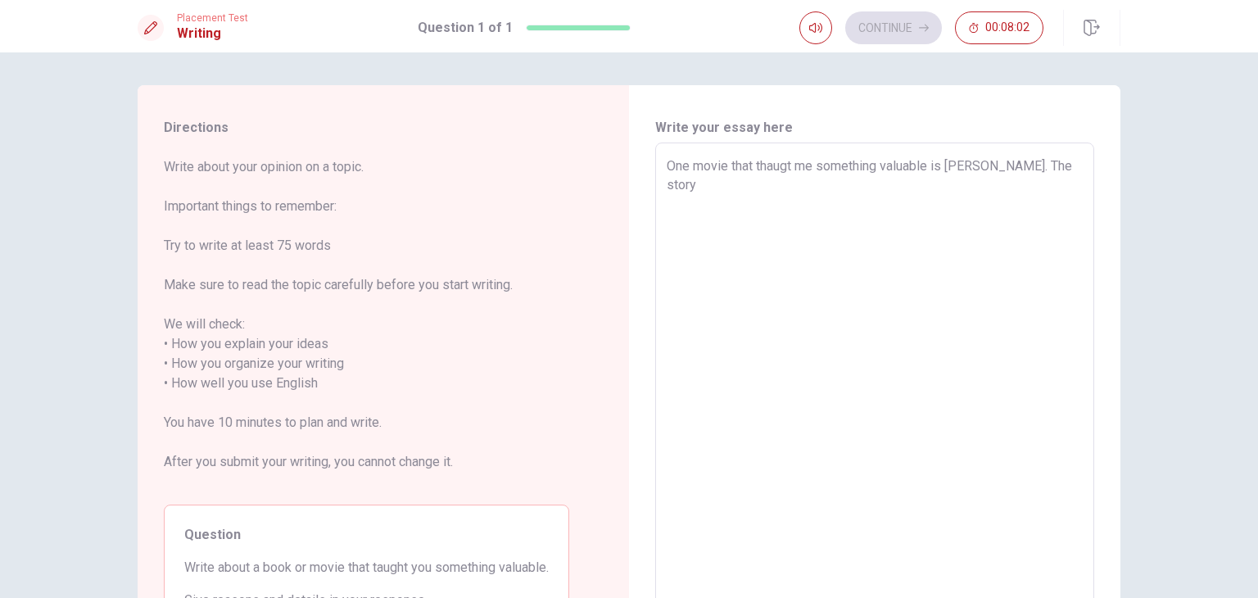
type textarea "x"
type textarea "One movie that thaugt me something valuable is [PERSON_NAME]. The story"
type textarea "x"
type textarea "One movie that thaugt me something valuable is [PERSON_NAME]. The story s"
type textarea "x"
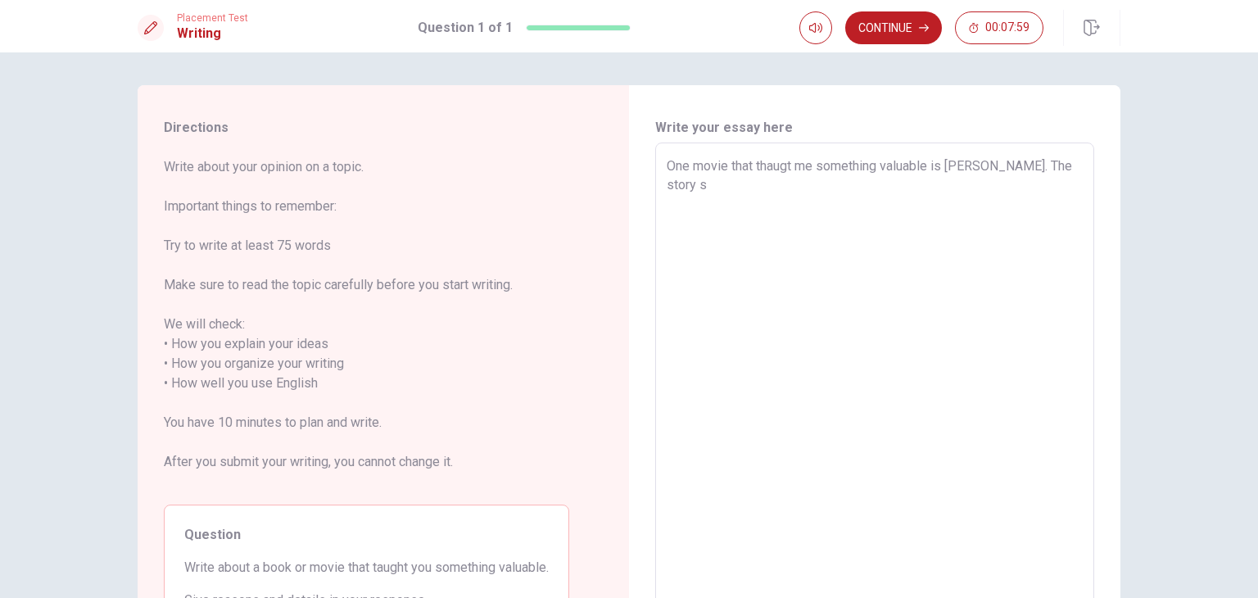
type textarea "One movie that thaugt me something valuable is [PERSON_NAME]. The story sh"
type textarea "x"
type textarea "One movie that thaugt me something valuable is [PERSON_NAME]. The story sho"
type textarea "x"
type textarea "One movie that thaugt me something valuable is [PERSON_NAME]. The story shox"
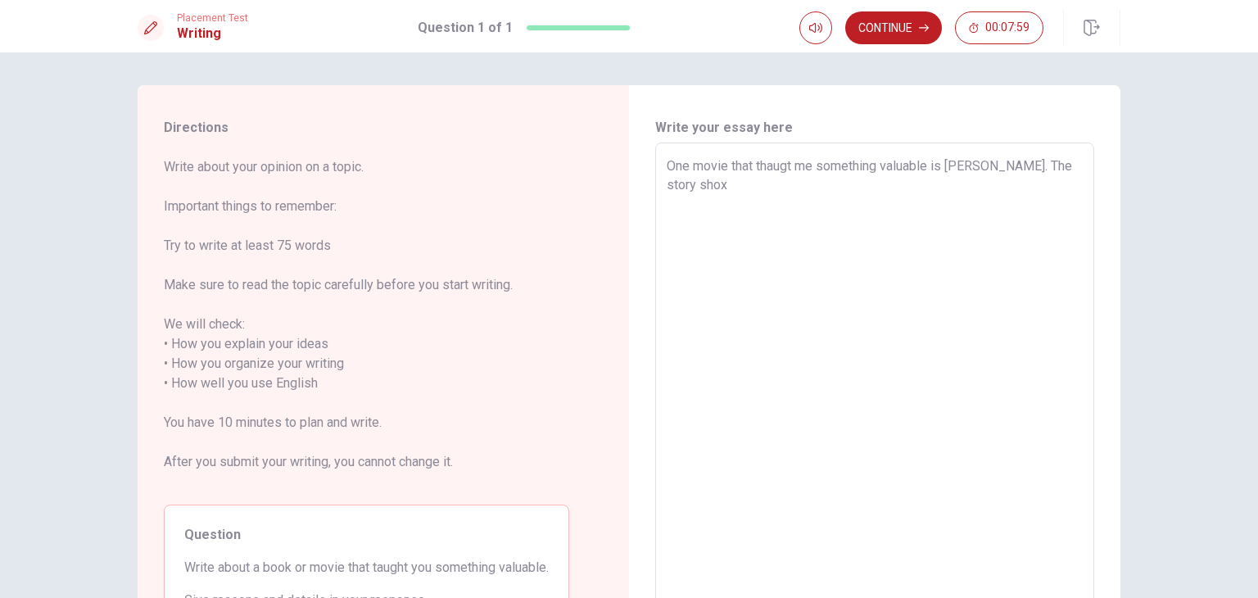
type textarea "x"
type textarea "One movie that thaugt me something valuable is [PERSON_NAME]. The story shoxs"
type textarea "x"
type textarea "One movie that thaugt me something valuable is [PERSON_NAME]. The story shoxs"
type textarea "x"
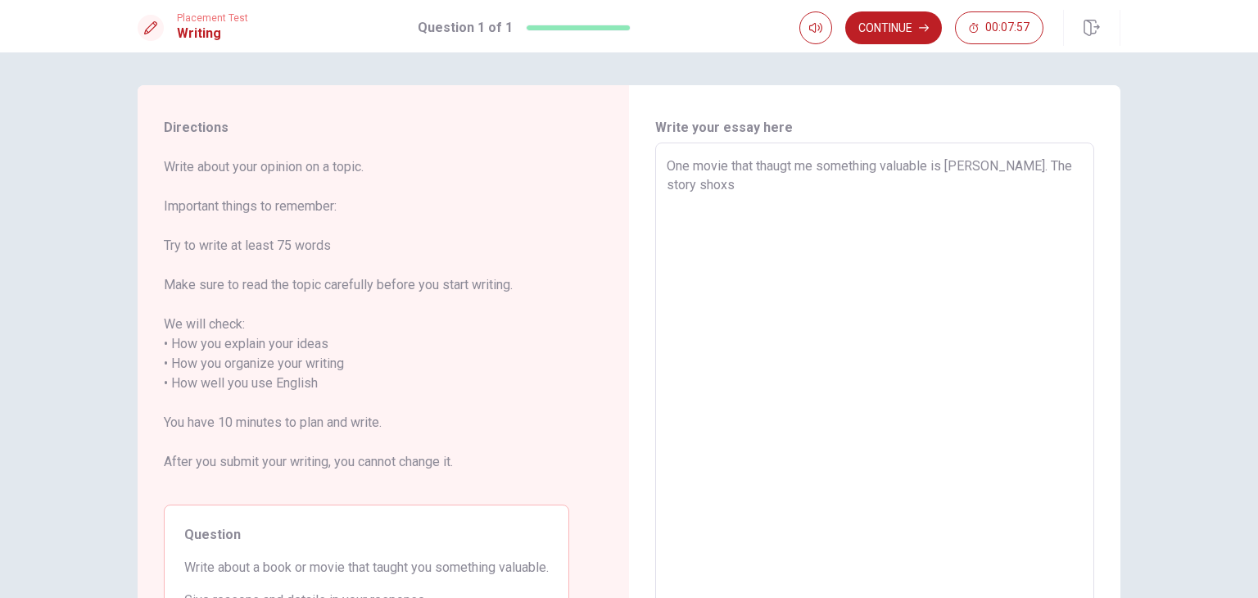
type textarea "One movie that thaugt me something valuable is [PERSON_NAME]. The story shoxs"
type textarea "x"
type textarea "One movie that thaugt me something valuable is [PERSON_NAME]. The story shox"
type textarea "x"
type textarea "One movie that thaugt me something valuable is [PERSON_NAME]. The story sho"
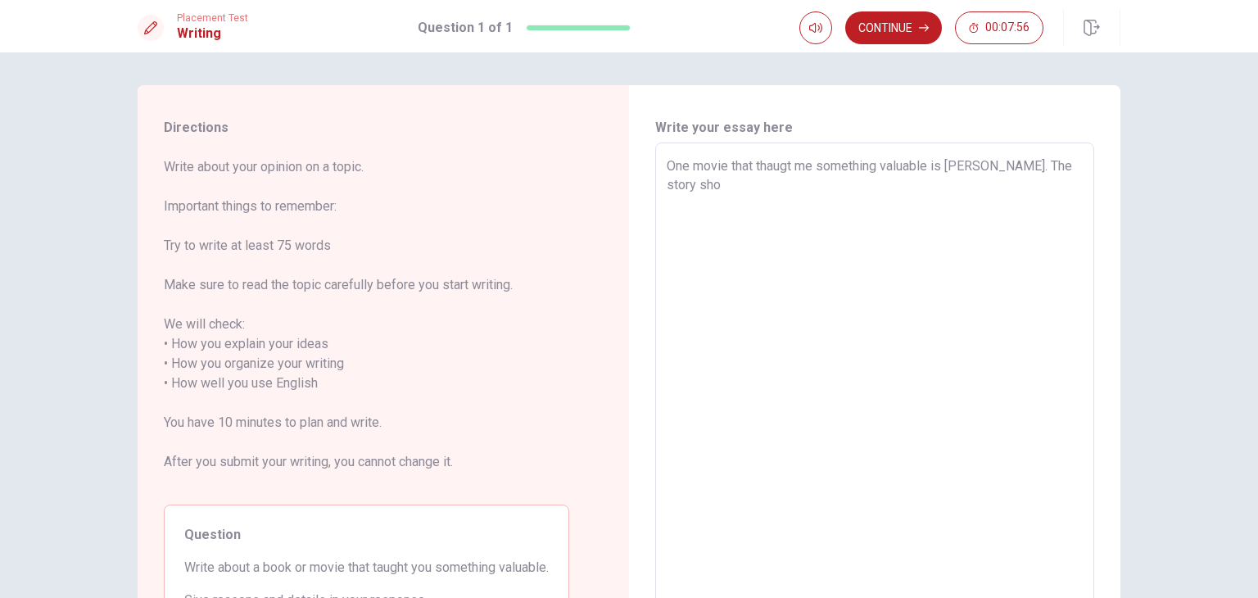
type textarea "x"
type textarea "One movie that thaugt me something valuable is [PERSON_NAME]. The story show"
type textarea "x"
type textarea "One movie that thaugt me something valuable is [PERSON_NAME]. The story shows"
type textarea "x"
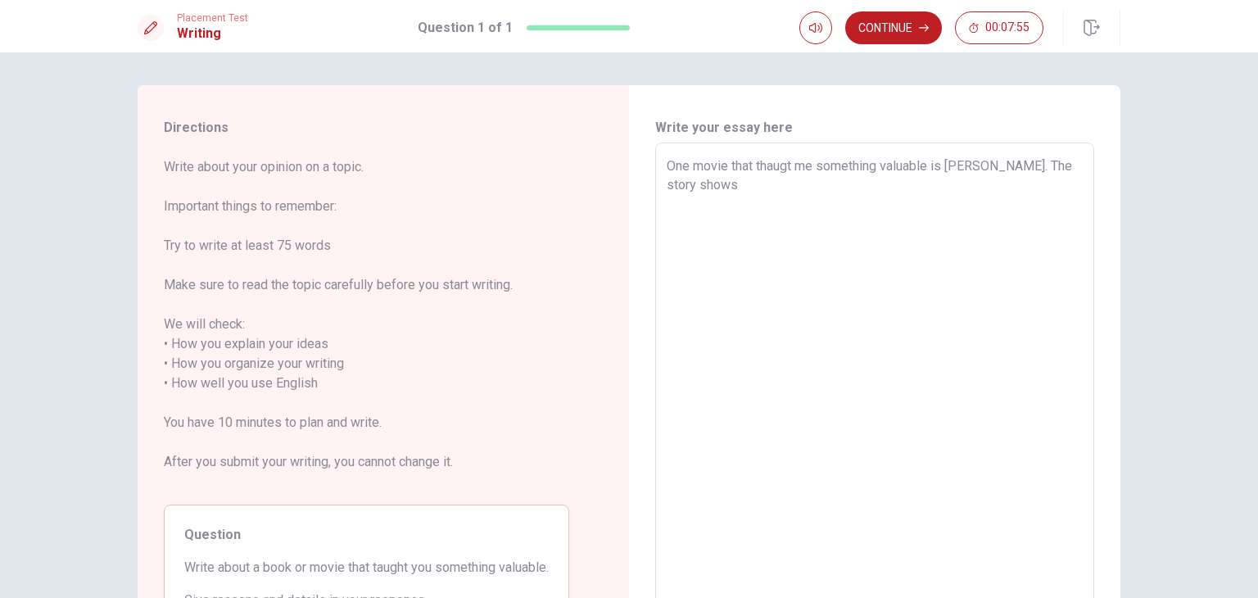
type textarea "One movie that thaugt me something valuable is [PERSON_NAME]. The story shows"
type textarea "x"
type textarea "One movie that thaugt me something valuable is [PERSON_NAME]. The story shows u"
type textarea "x"
type textarea "One movie that thaugt me something valuable is [PERSON_NAME]. The story shows us"
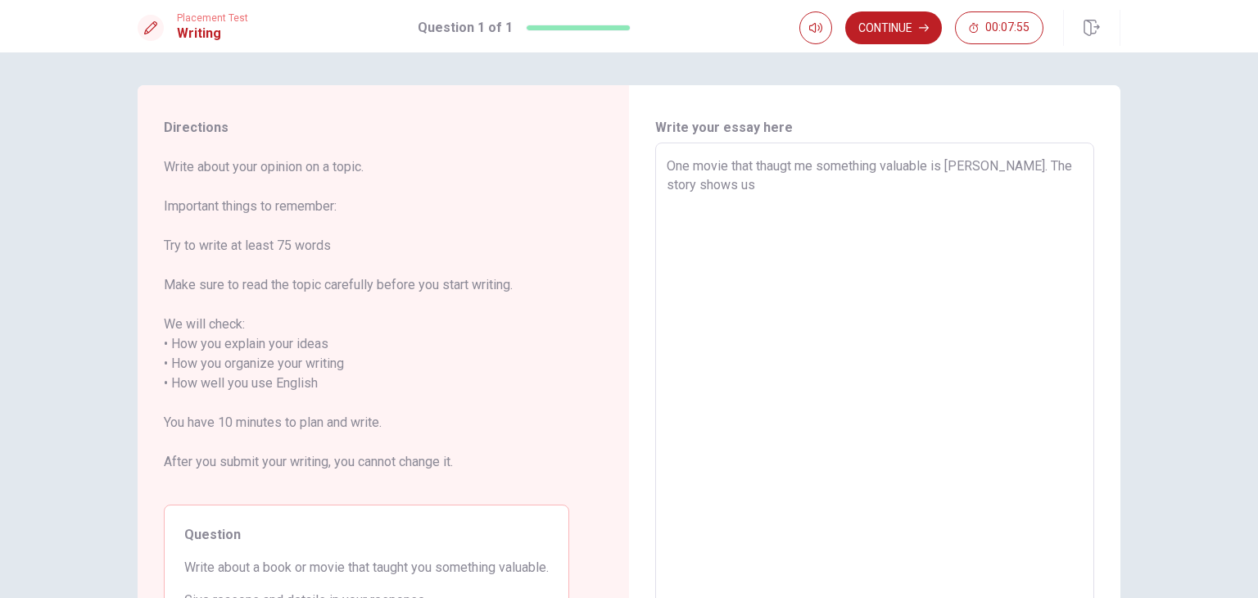
type textarea "x"
type textarea "One movie that thaugt me something valuable is [PERSON_NAME]. The story shows us"
type textarea "x"
type textarea "One movie that thaugt me something valuable is [PERSON_NAME]. The story shows u…"
type textarea "x"
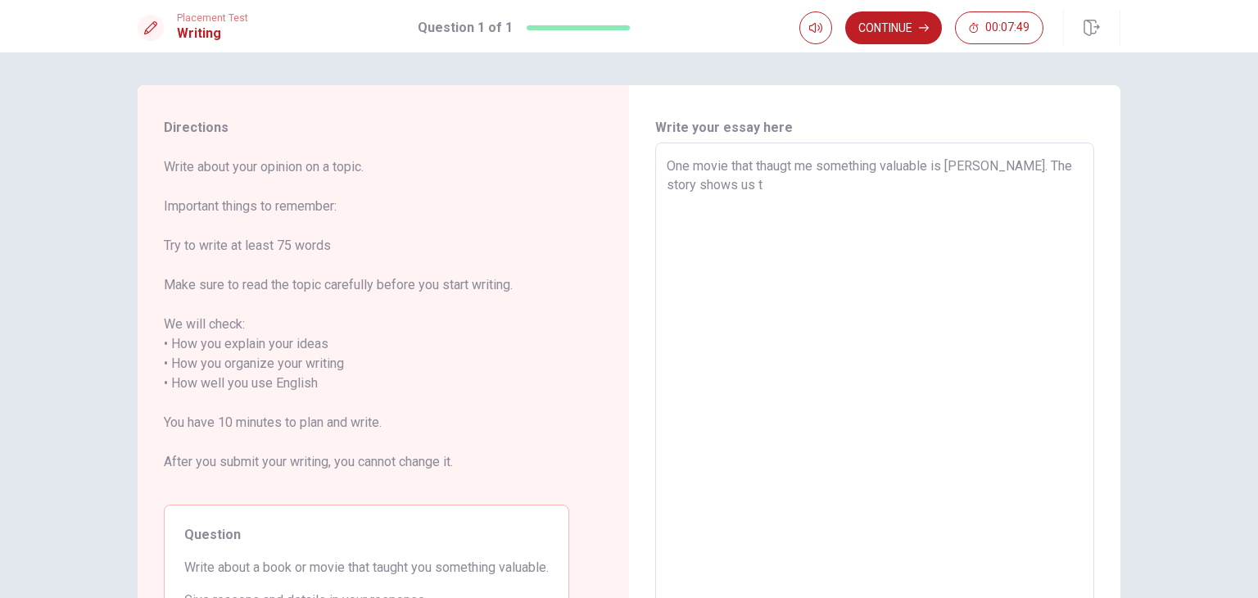
type textarea "One movie that thaugt me something valuable is [PERSON_NAME]. The story shows u…"
type textarea "x"
type textarea "One movie that thaugt me something valuable is [PERSON_NAME]. The story shows u…"
type textarea "x"
type textarea "One movie that thaugt me something valuable is [PERSON_NAME]. The story shows u…"
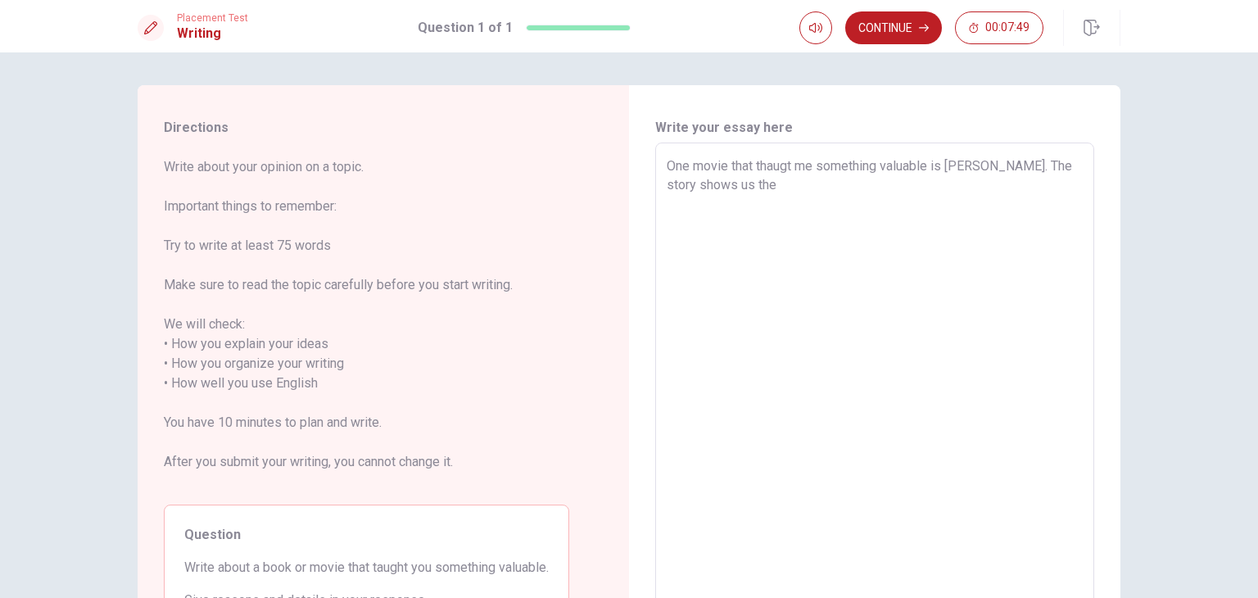
type textarea "x"
type textarea "One movie that thaugt me something valuable is [PERSON_NAME]. The story shows u…"
type textarea "x"
type textarea "One movie that thaugt me something valuable is [PERSON_NAME]. The story shows u…"
type textarea "x"
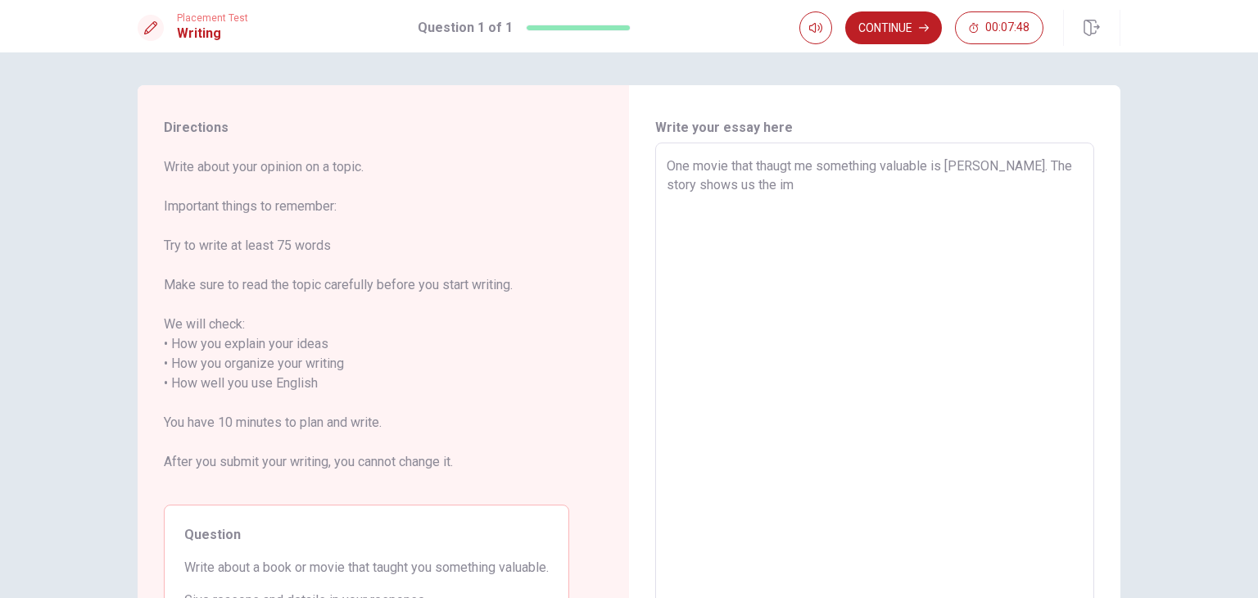
type textarea "One movie that thaugt me something valuable is [PERSON_NAME]. The story shows u…"
type textarea "x"
type textarea "One movie that thaugt me something valuable is [PERSON_NAME]. The story shows u…"
type textarea "x"
type textarea "One movie that thaugt me something valuable is [PERSON_NAME]. The story shows u…"
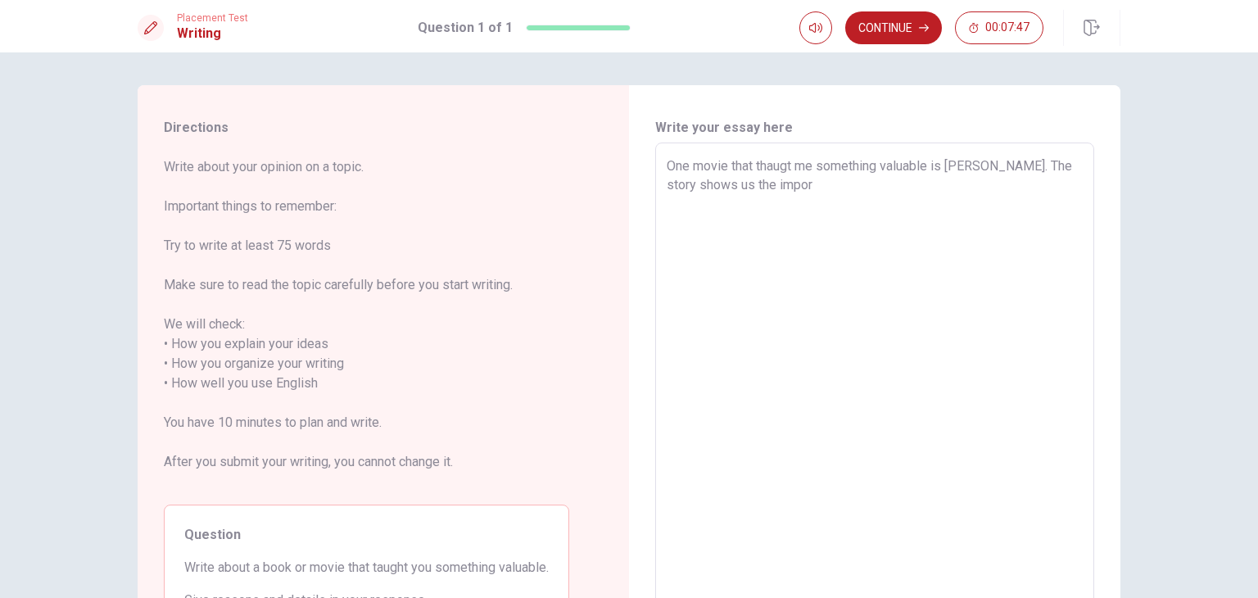
type textarea "x"
type textarea "One movie that thaugt me something valuable is [PERSON_NAME]. The story shows u…"
type textarea "x"
type textarea "One movie that thaugt me something valuable is [PERSON_NAME]. The story shows u…"
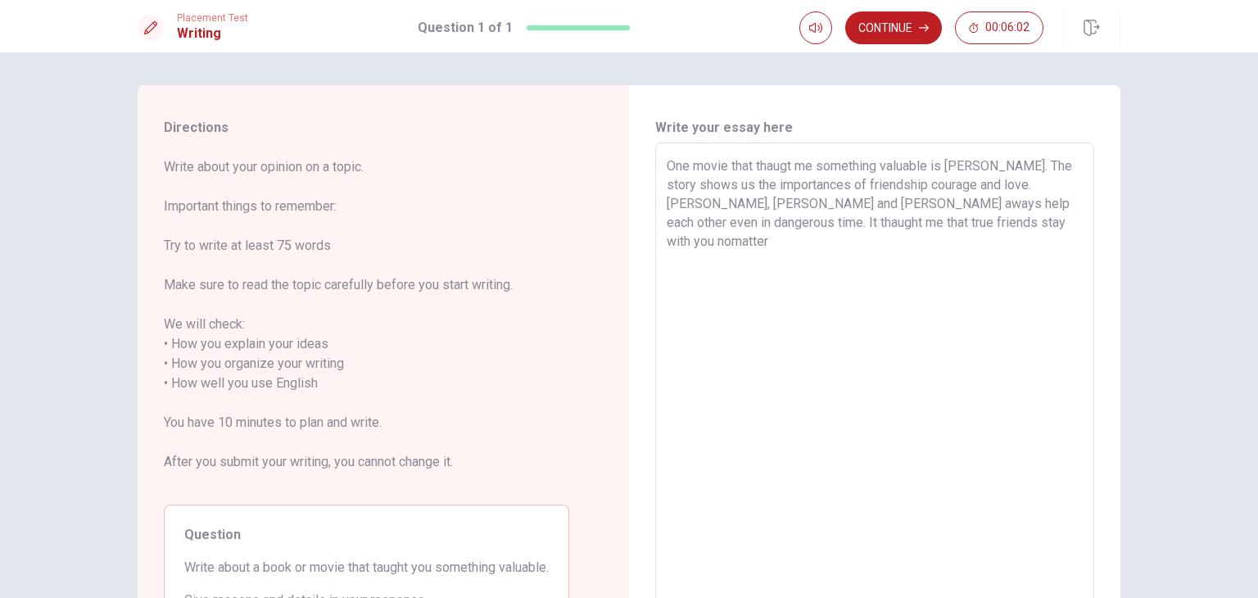
click at [920, 224] on textarea "One movie that thaugt me something valuable is [PERSON_NAME]. The story shows u…" at bounding box center [875, 373] width 416 height 435
click at [996, 228] on textarea "One movie that thaugt me something valuable is [PERSON_NAME]. The story shows u…" at bounding box center [875, 373] width 416 height 435
click at [689, 260] on textarea "One movie that thaugt me something valuable is [PERSON_NAME]. The story shows u…" at bounding box center [875, 373] width 416 height 435
click at [810, 266] on textarea "One movie that thaugt me something valuable is [PERSON_NAME]. The story shows u…" at bounding box center [875, 373] width 416 height 435
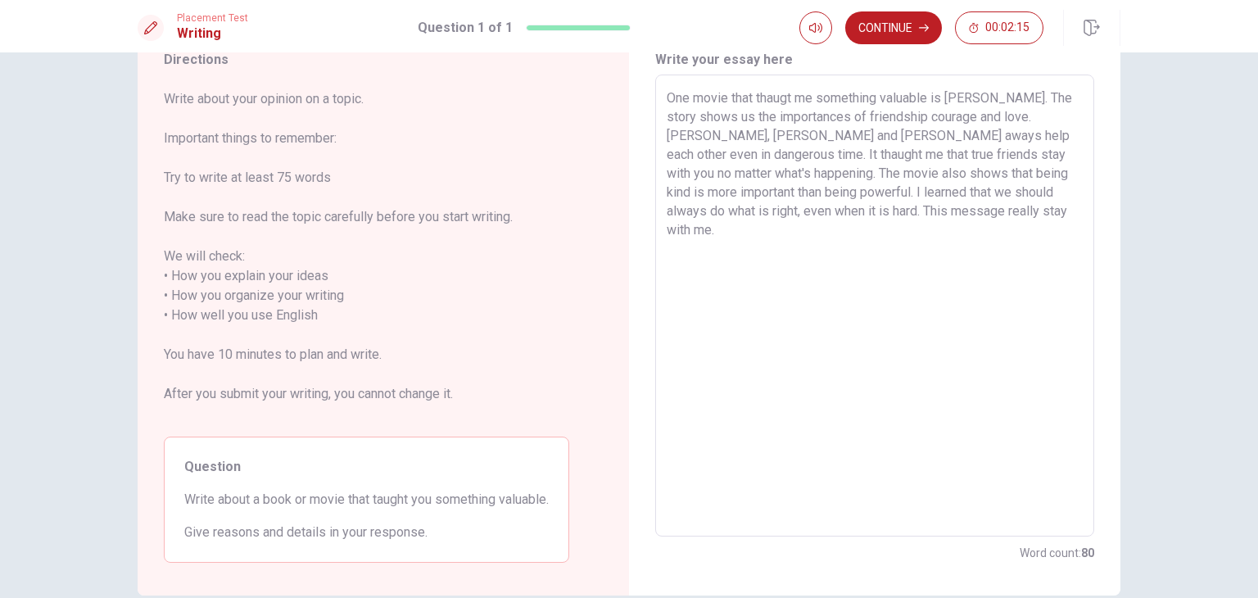
scroll to position [67, 0]
click at [1035, 115] on textarea "One movie that thaugt me something valuable is [PERSON_NAME]. The story shows u…" at bounding box center [875, 306] width 416 height 435
click at [943, 102] on textarea "One movie that thaugt me something valuable is [PERSON_NAME]. The story shows u…" at bounding box center [875, 306] width 416 height 435
click at [763, 138] on textarea "One movie that thaugt me something valuable is the saga [PERSON_NAME]. The stor…" at bounding box center [875, 306] width 416 height 435
click at [888, 34] on button "Continue" at bounding box center [893, 27] width 97 height 33
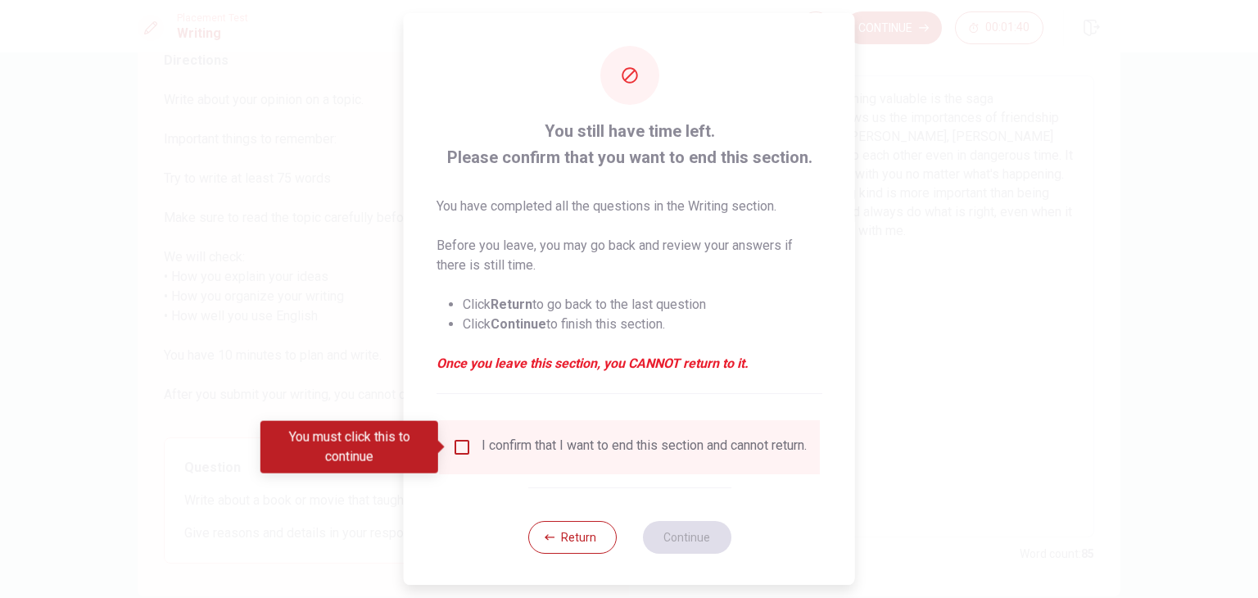
click at [465, 435] on div "I confirm that I want to end this section and cannot return." at bounding box center [629, 447] width 381 height 54
click at [459, 447] on input "You must click this to continue" at bounding box center [462, 447] width 20 height 20
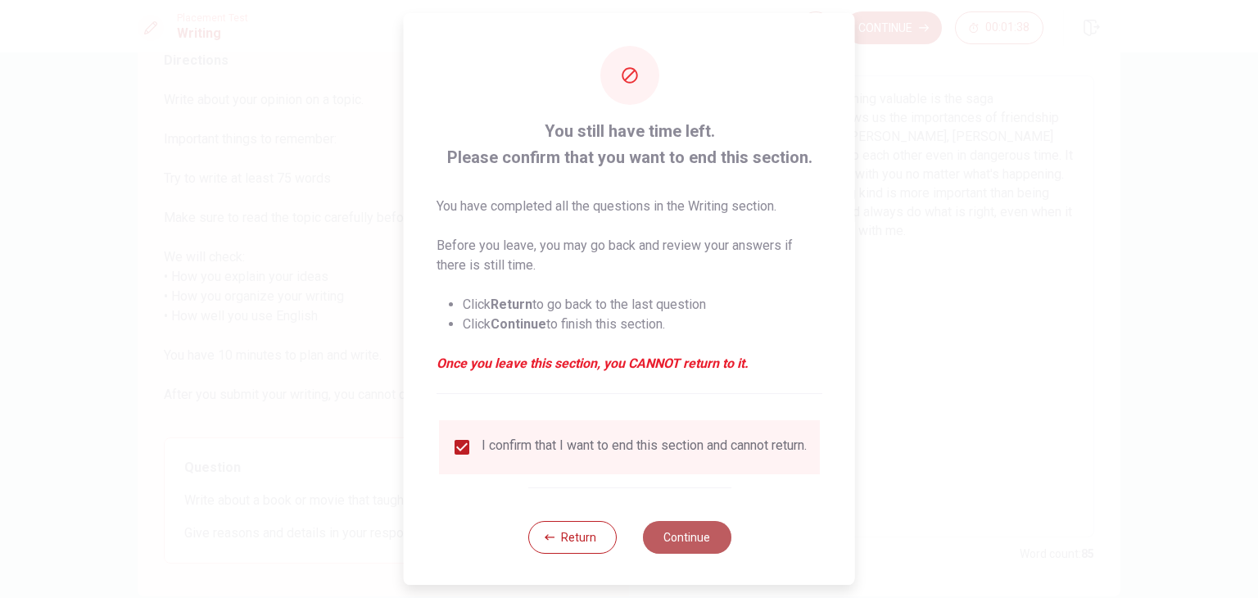
click at [703, 554] on button "Continue" at bounding box center [686, 537] width 88 height 33
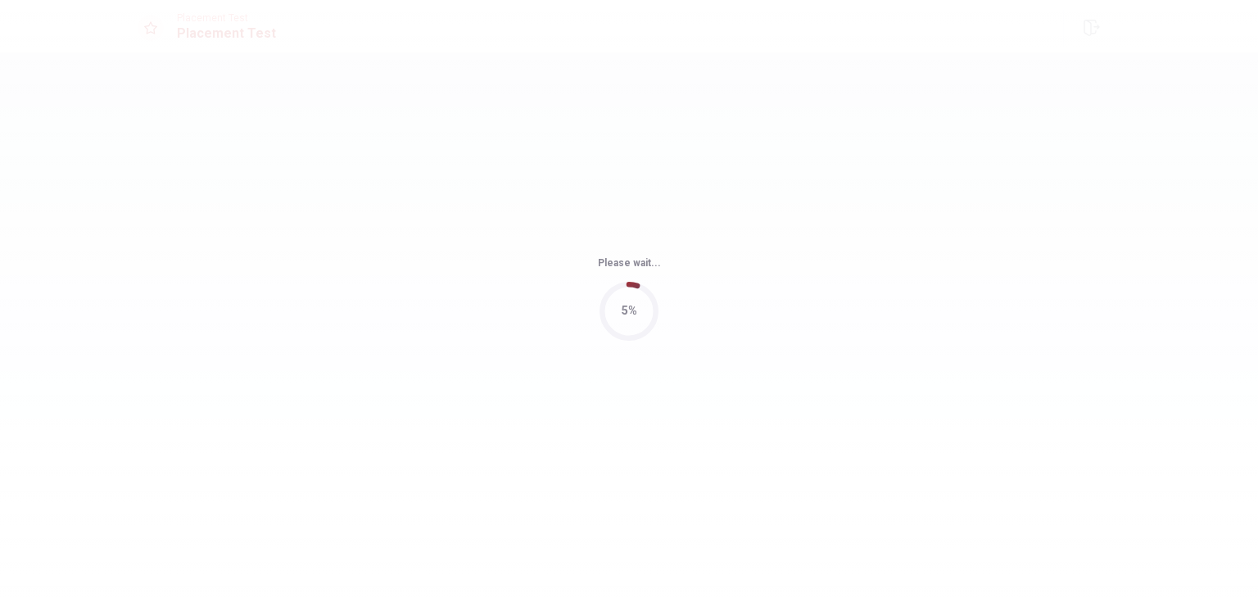
scroll to position [0, 0]
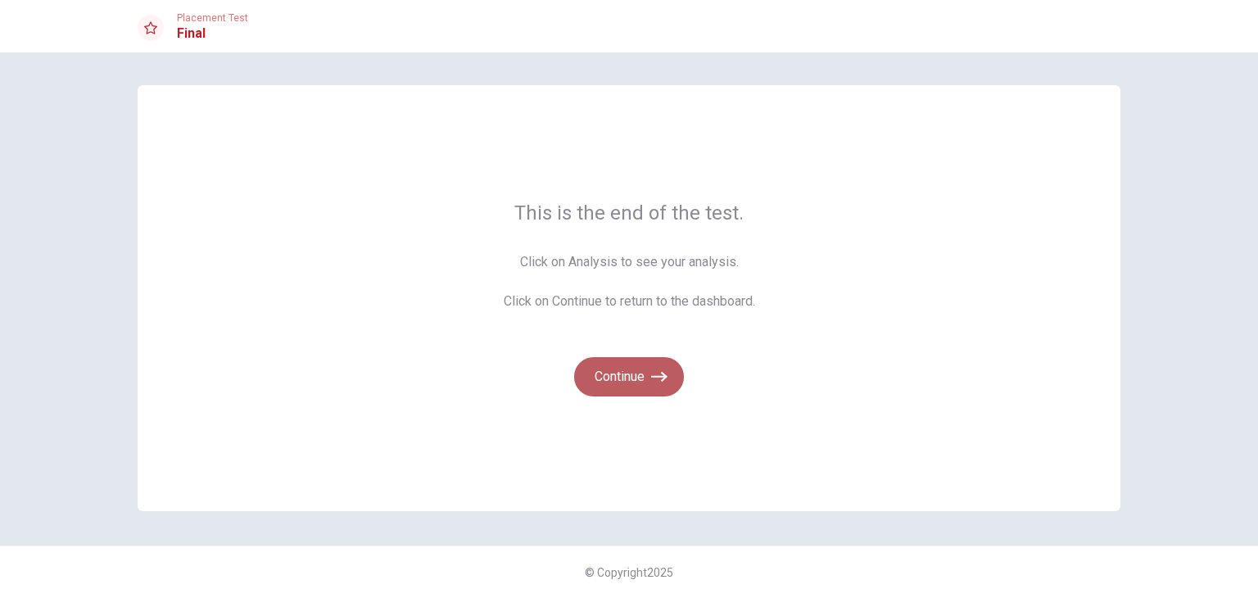
click at [639, 363] on button "Continue" at bounding box center [629, 376] width 110 height 39
